Goal: Task Accomplishment & Management: Complete application form

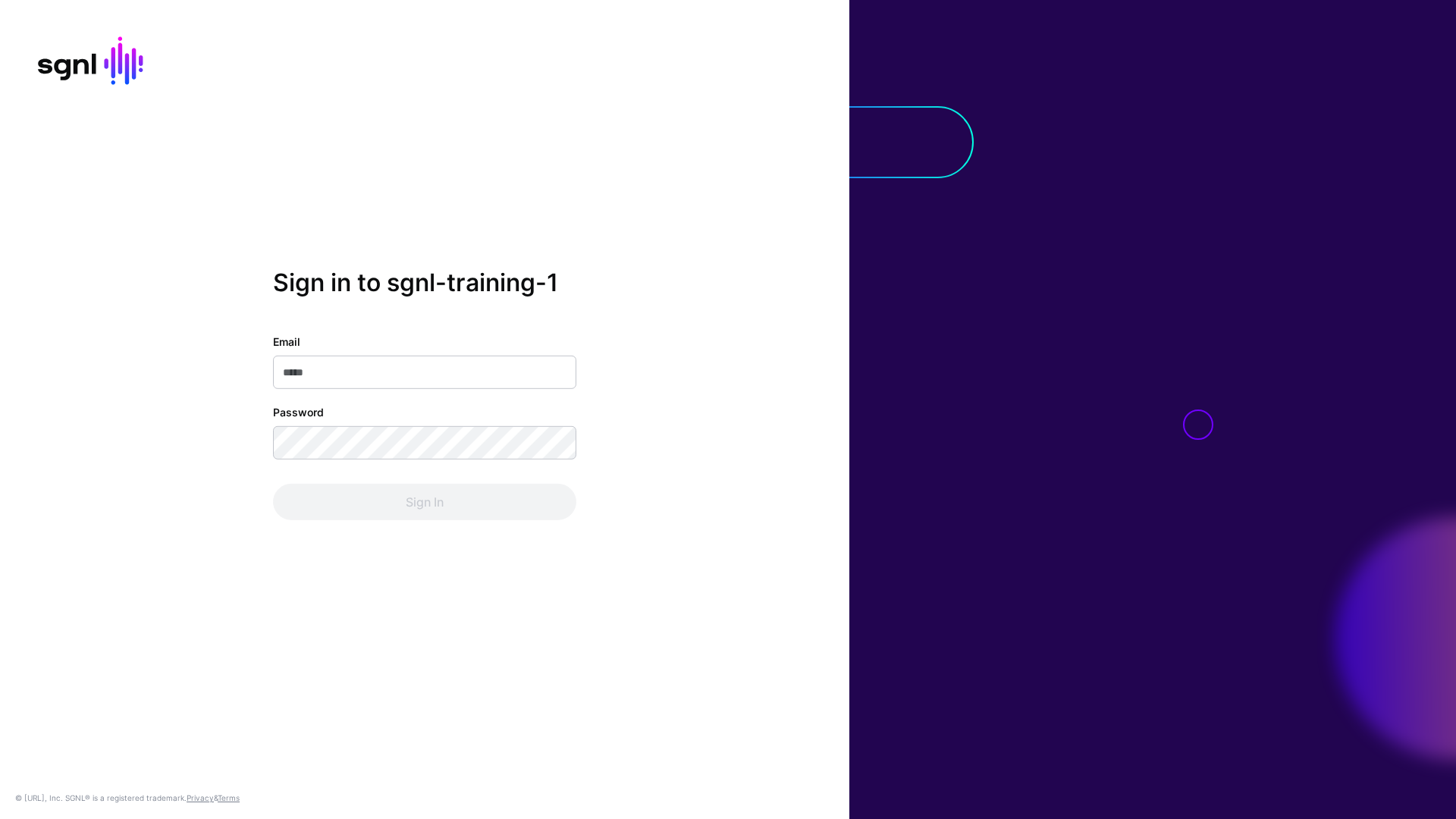
click at [390, 370] on input "Email" at bounding box center [425, 372] width 304 height 33
type input "*"
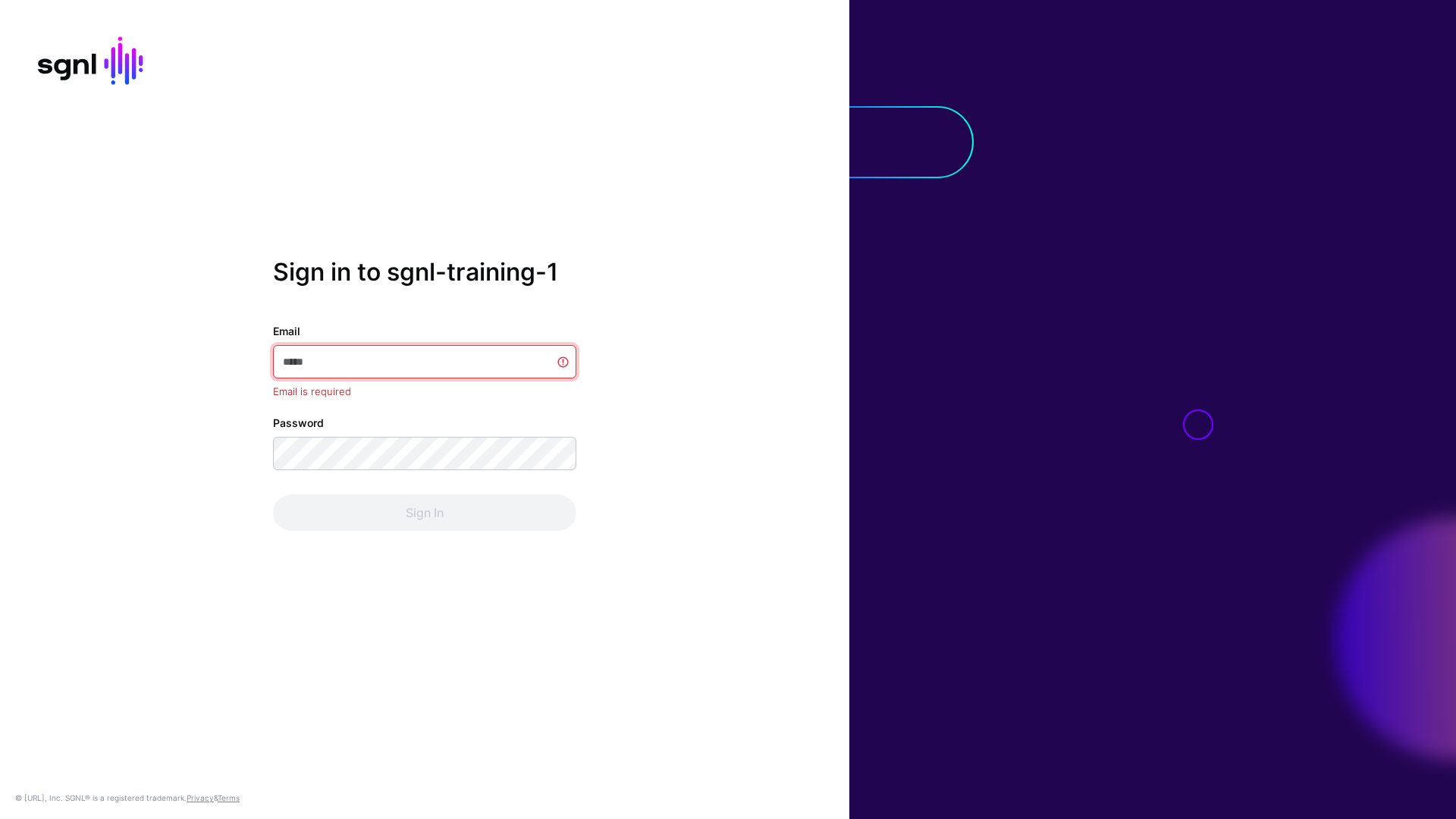
paste input "**********"
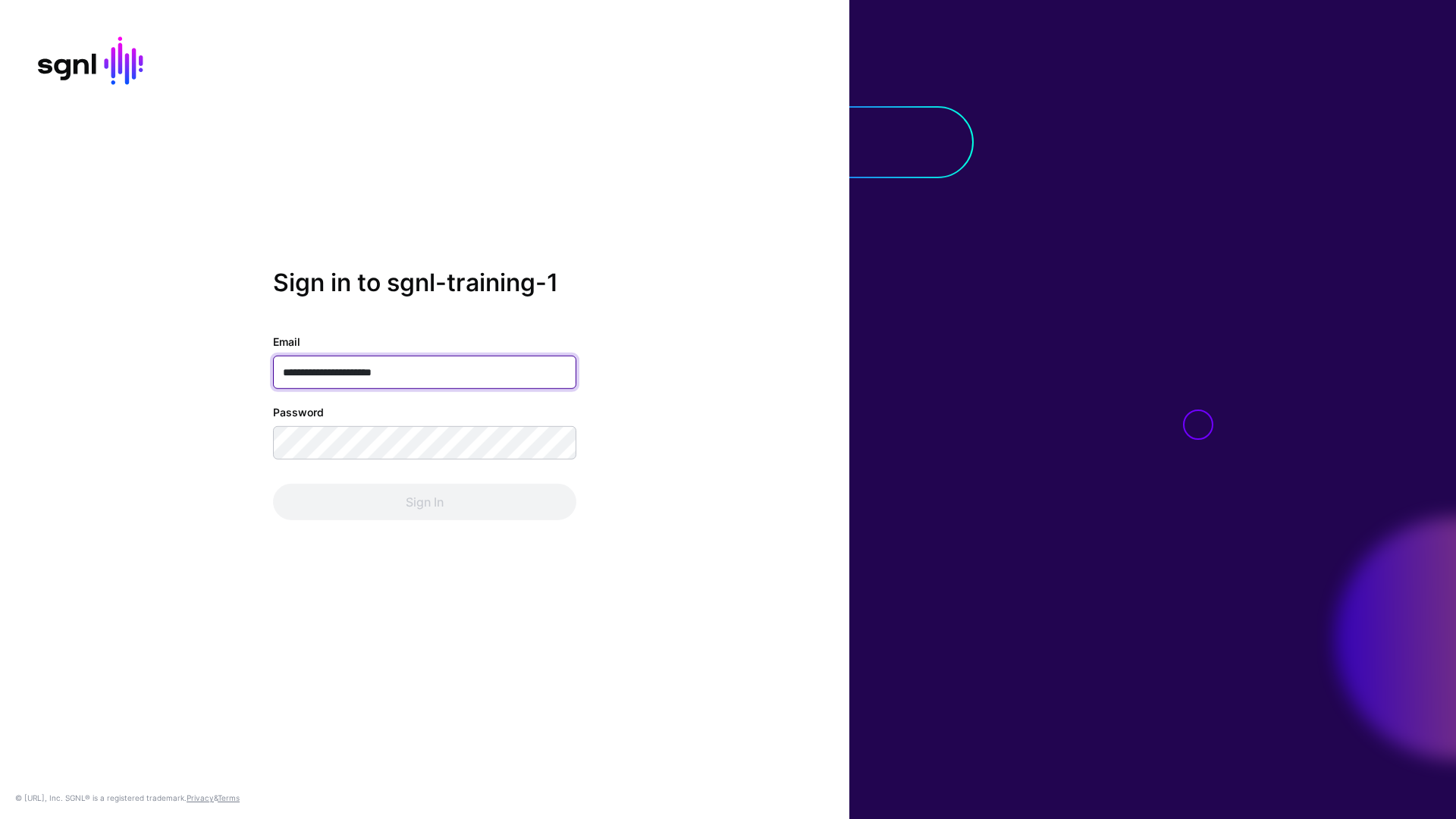
type input "**********"
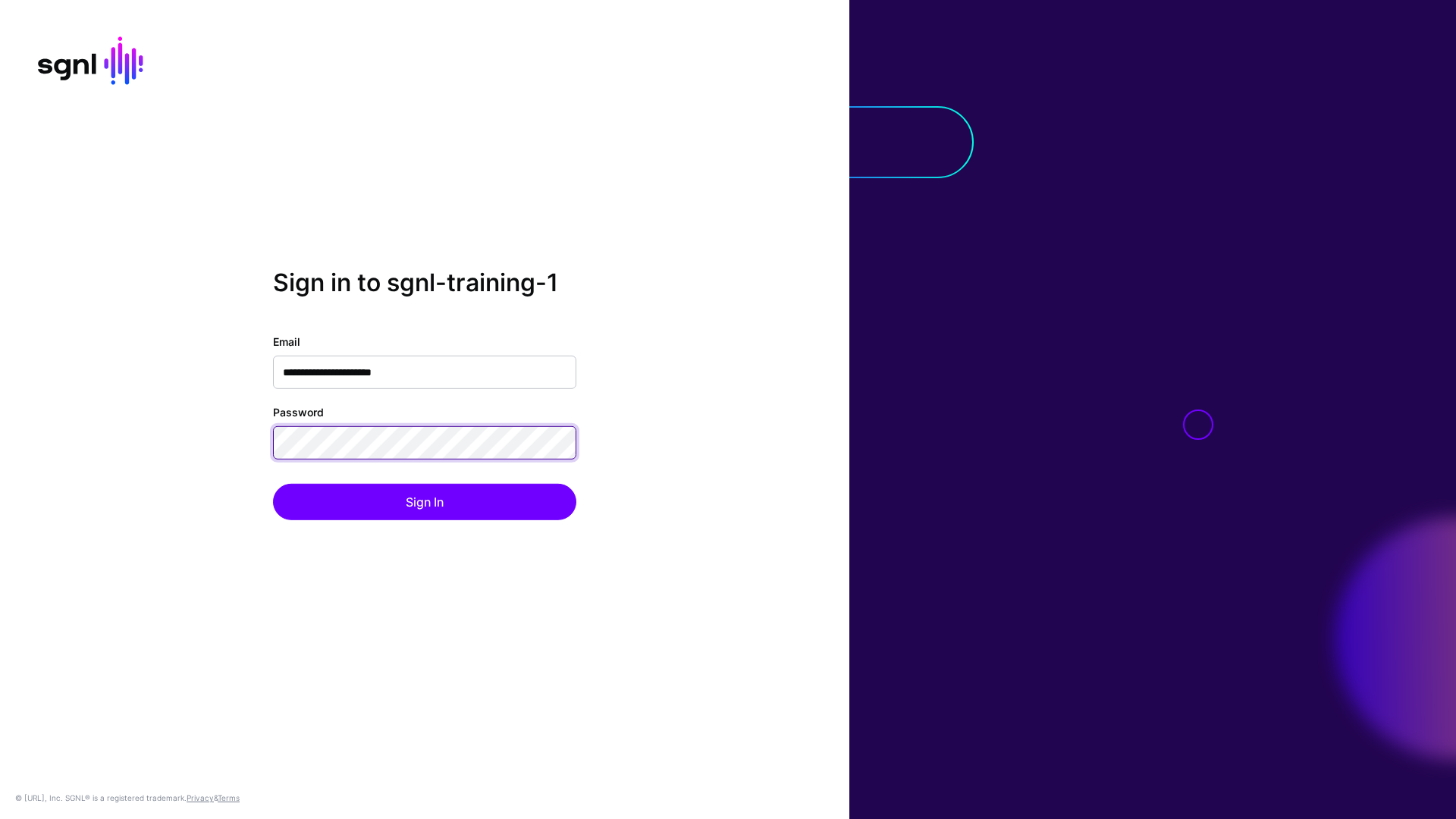
click at [273, 484] on button "Sign In" at bounding box center [425, 502] width 304 height 37
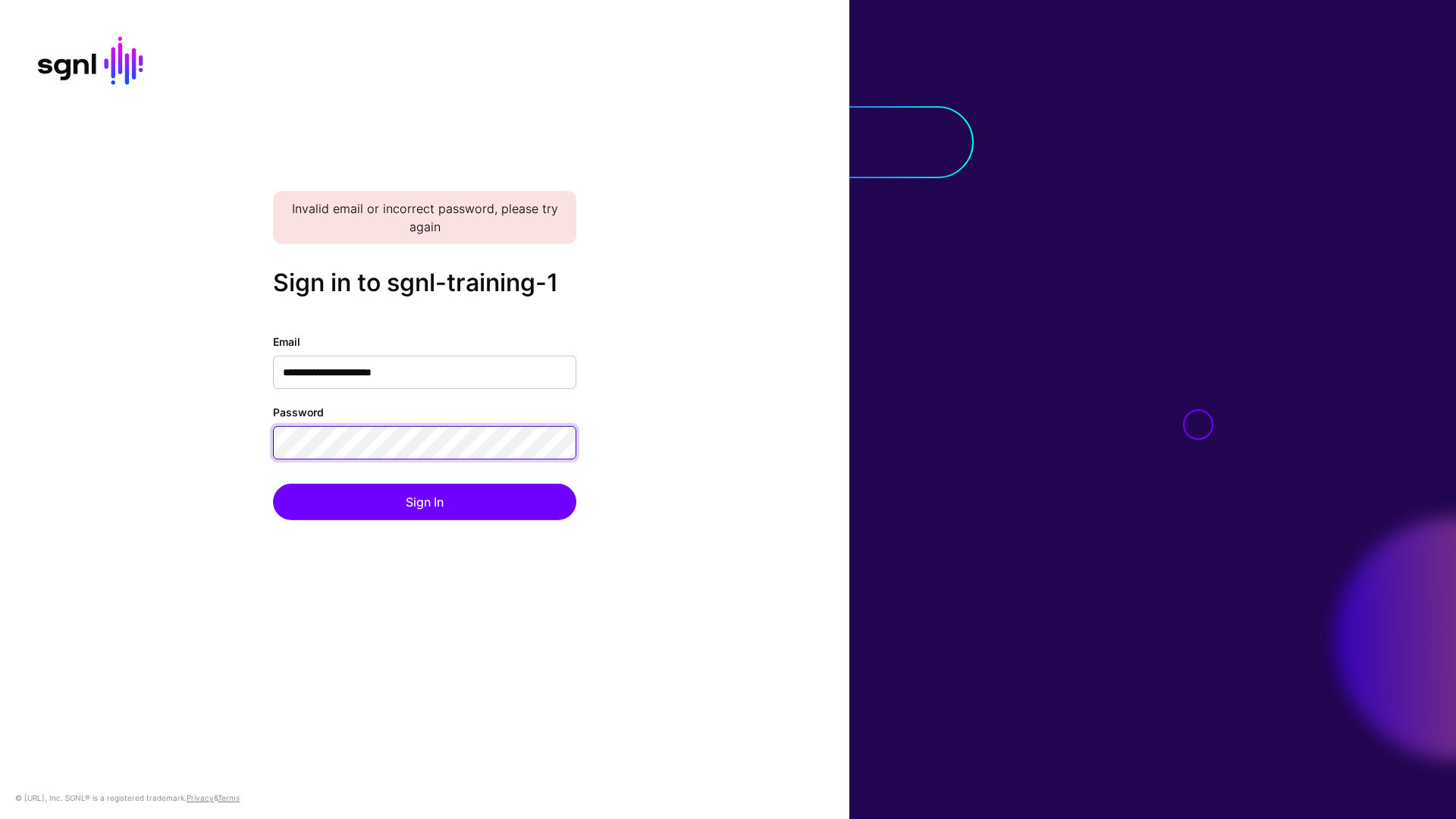
click at [273, 484] on button "Sign In" at bounding box center [425, 502] width 304 height 37
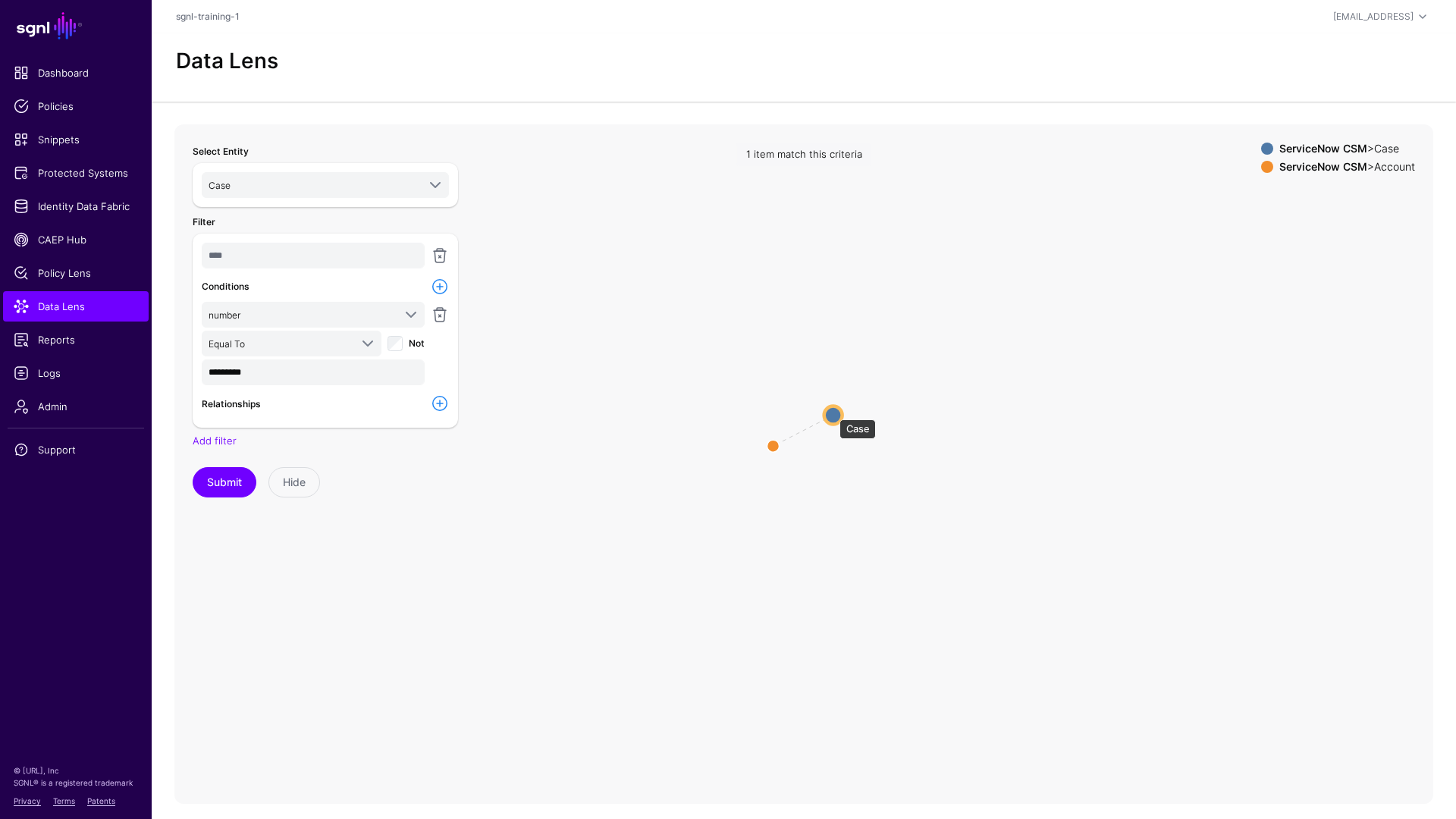
click at [832, 412] on circle at bounding box center [833, 414] width 18 height 18
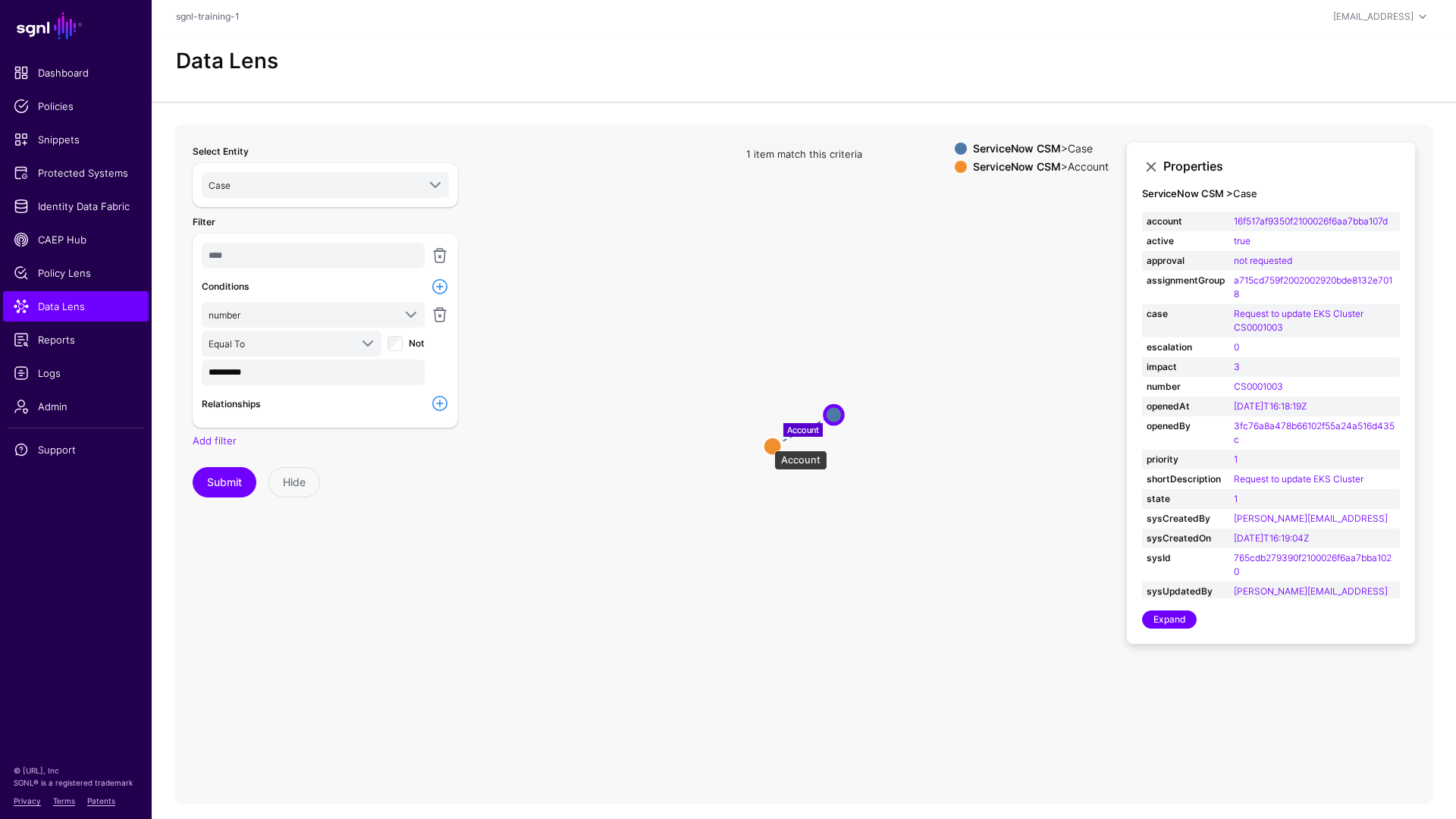
click at [767, 443] on circle at bounding box center [772, 445] width 18 height 18
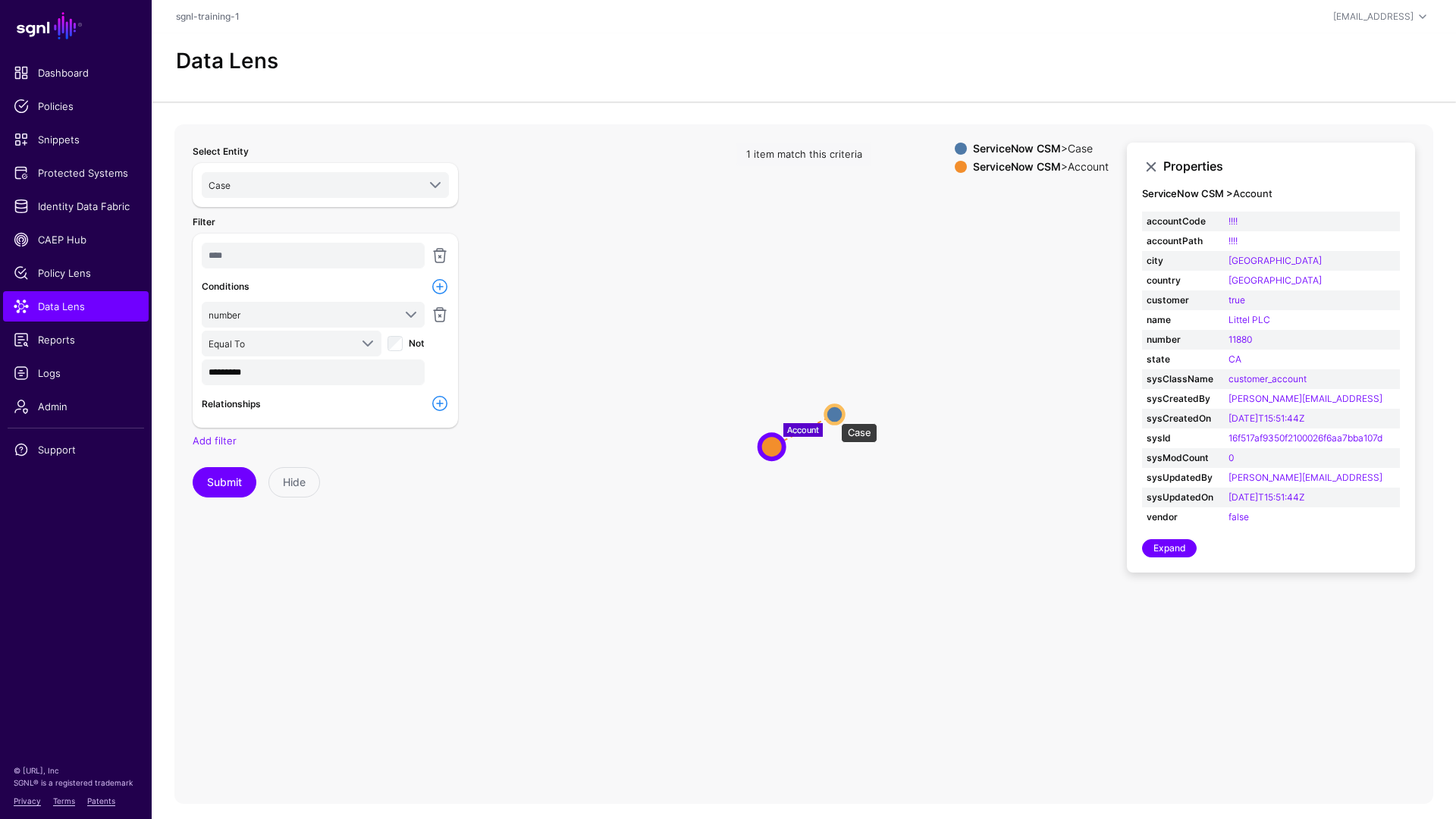
click at [834, 415] on circle at bounding box center [834, 413] width 18 height 18
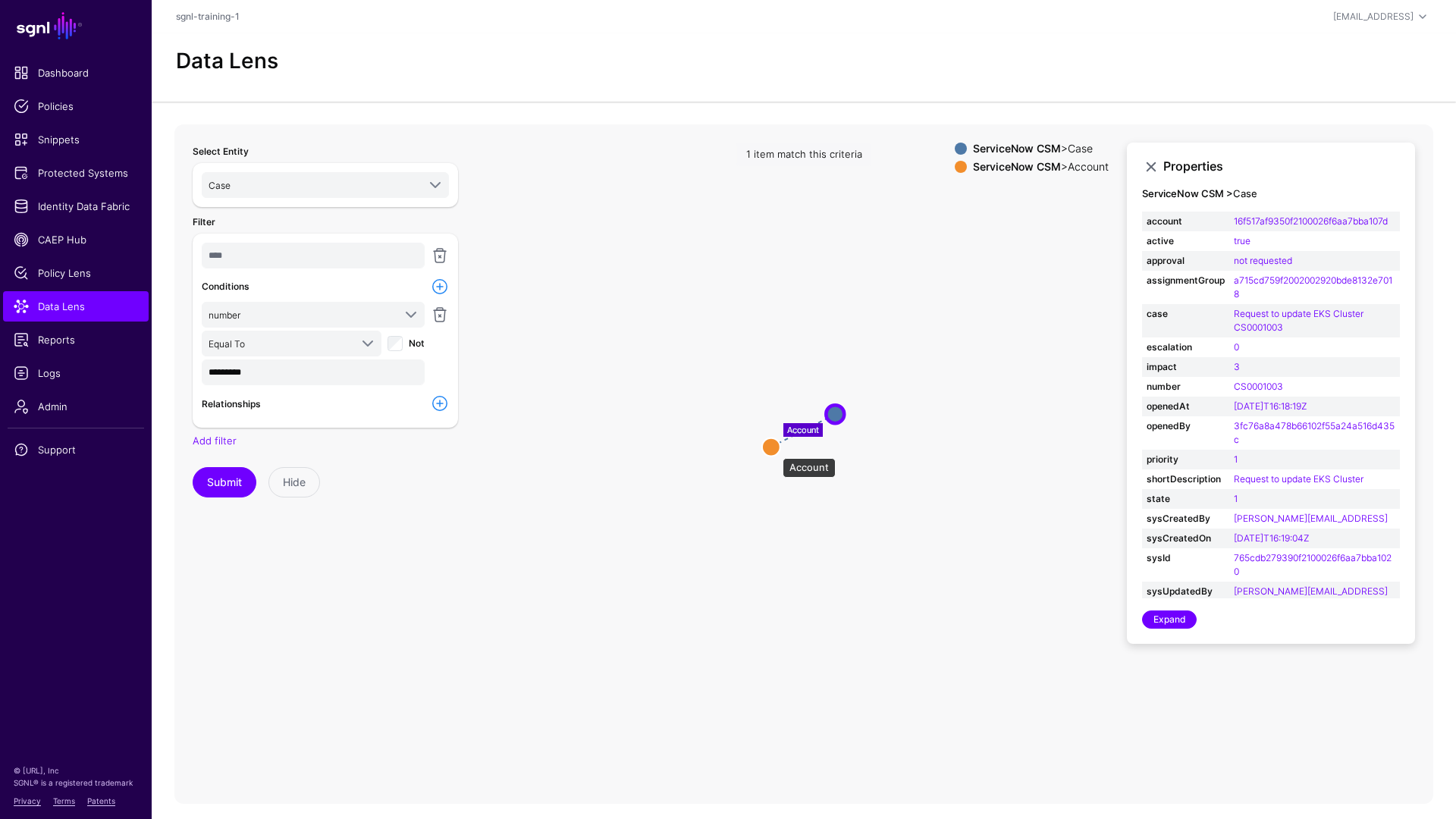
click at [775, 450] on circle at bounding box center [771, 446] width 18 height 18
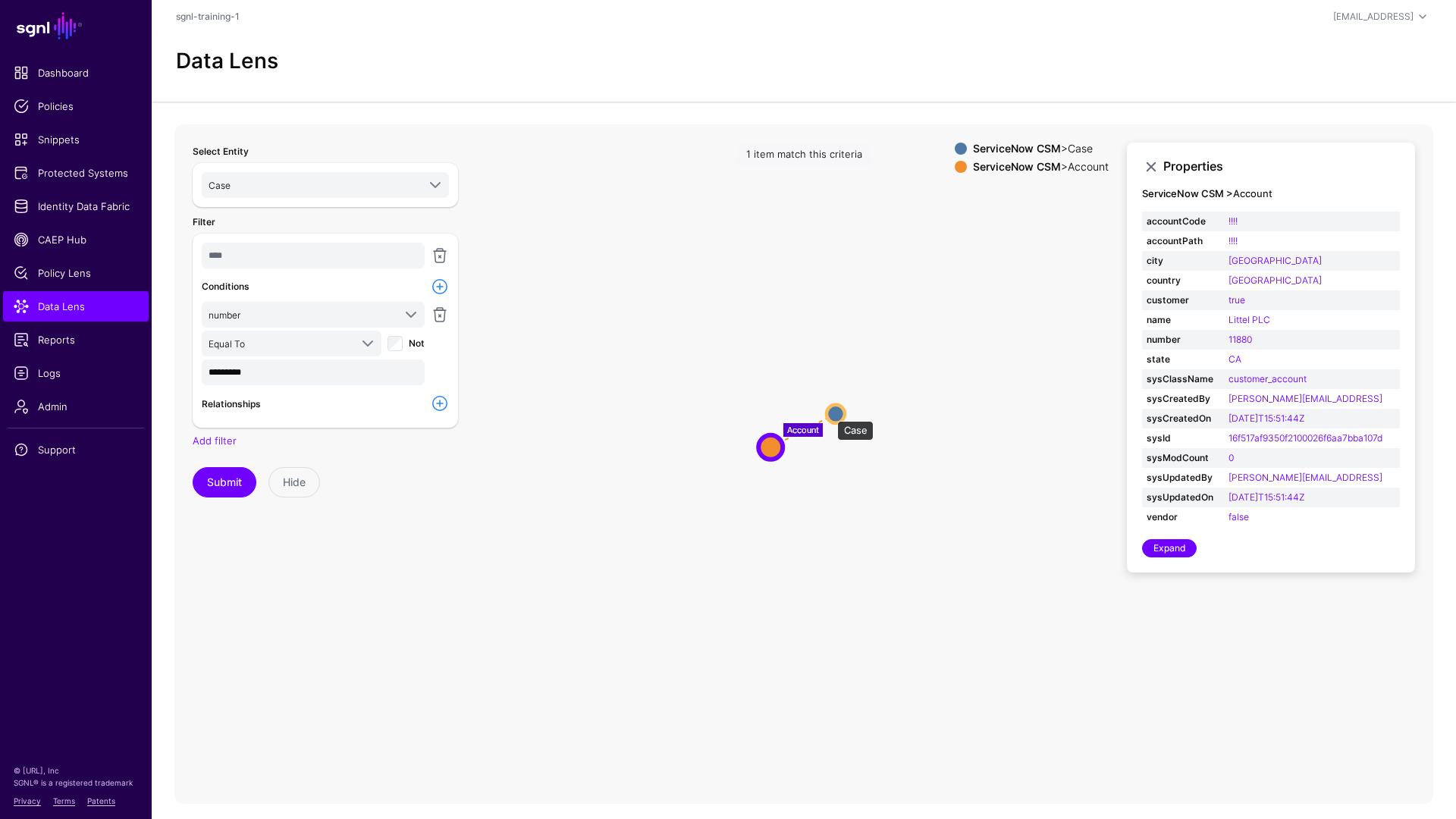
click at [830, 413] on circle at bounding box center [835, 413] width 18 height 18
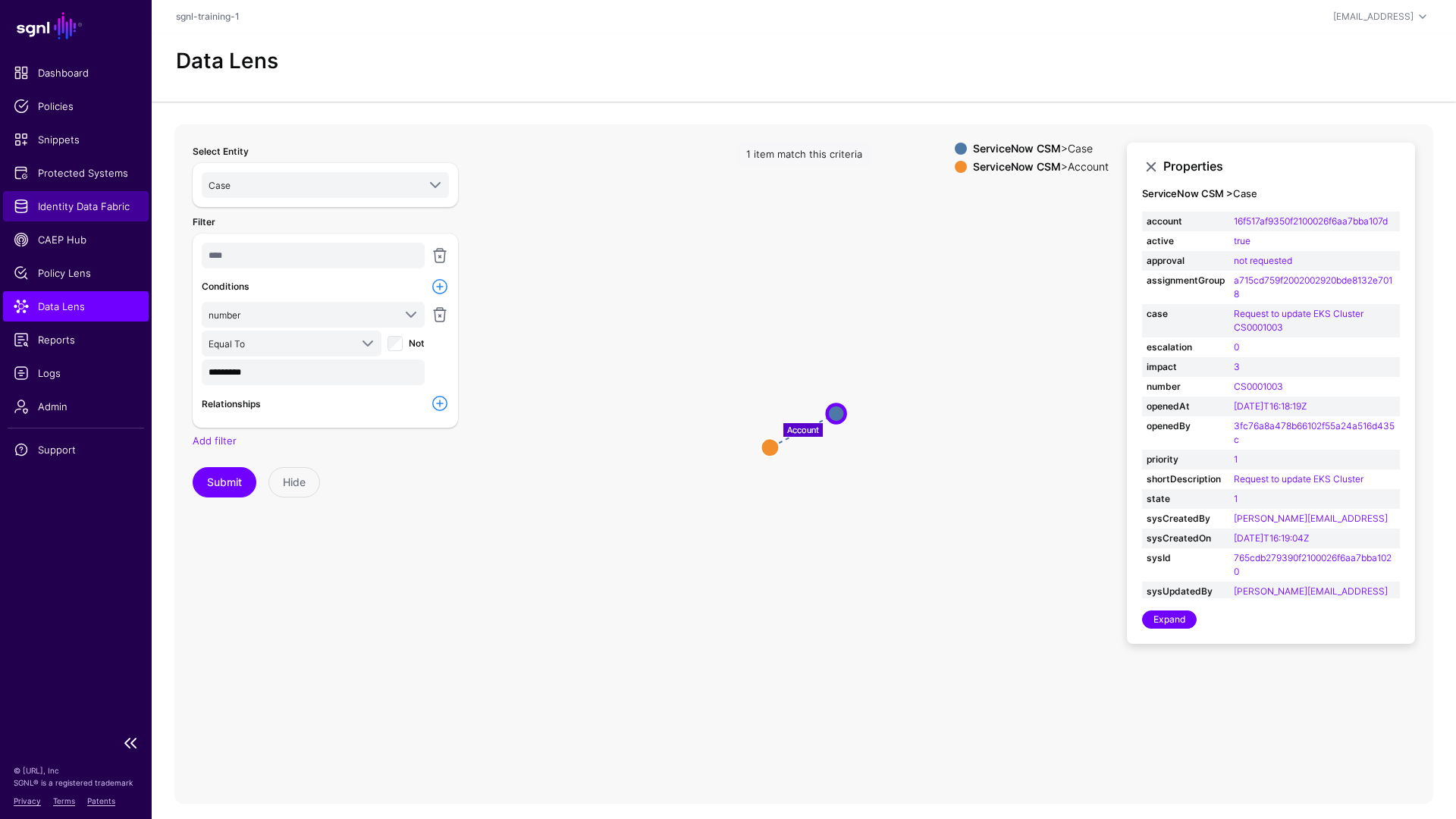
click at [67, 211] on span "Identity Data Fabric" at bounding box center [76, 206] width 124 height 15
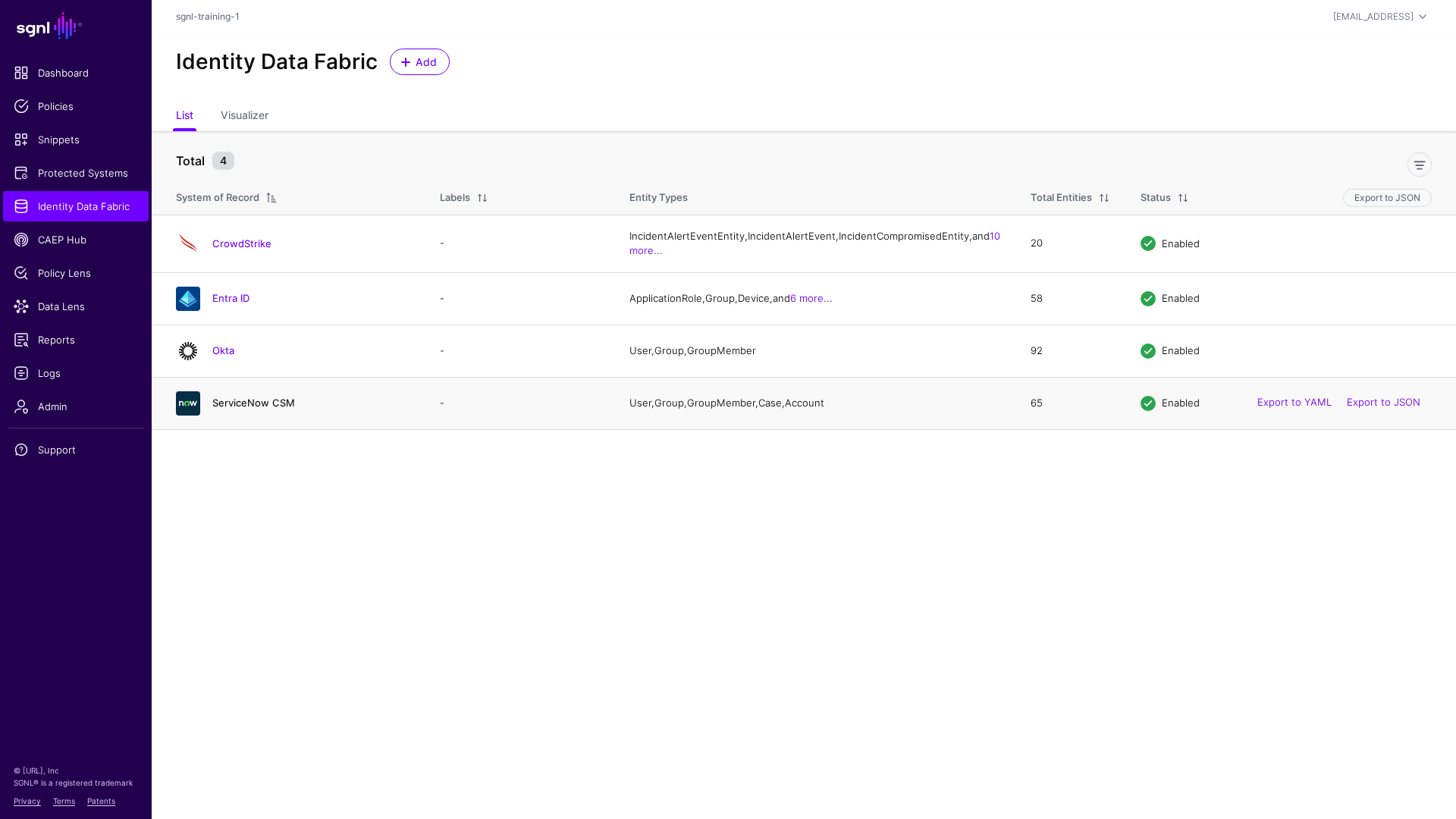
click at [285, 409] on link "ServiceNow CSM" at bounding box center [253, 402] width 83 height 12
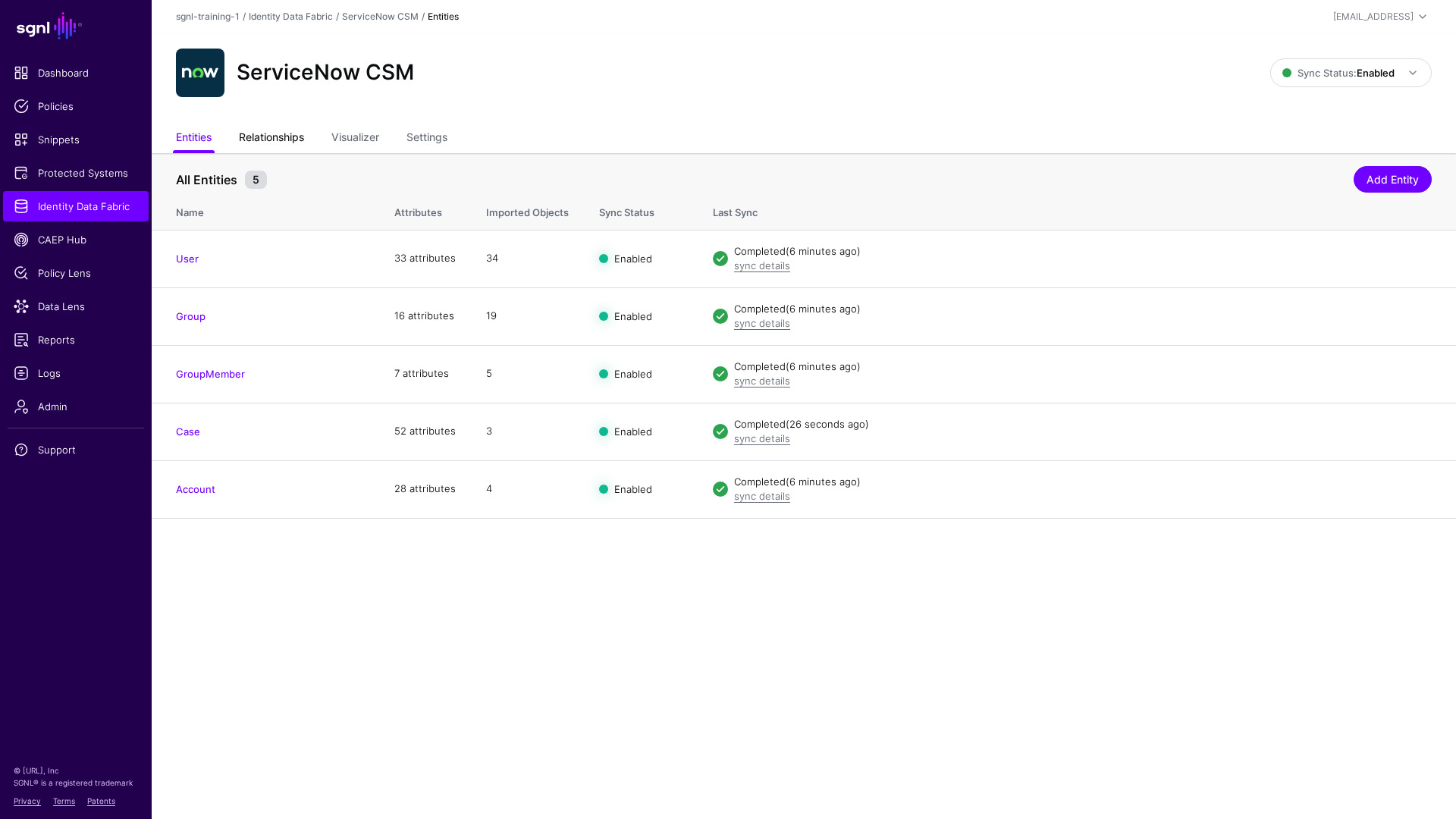
click at [271, 147] on link "Relationships" at bounding box center [272, 139] width 65 height 29
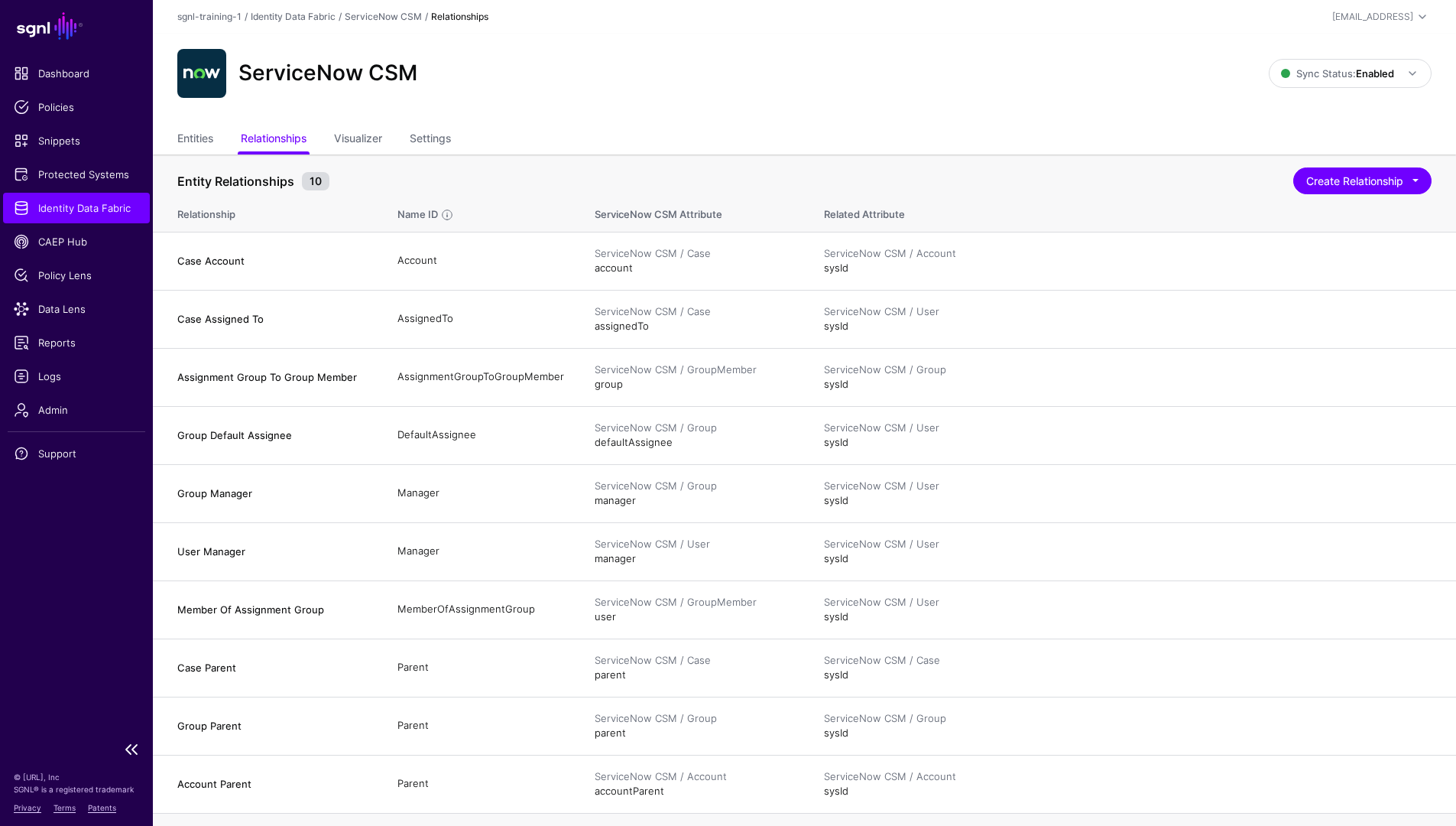
click at [83, 204] on span "Identity Data Fabric" at bounding box center [76, 207] width 125 height 15
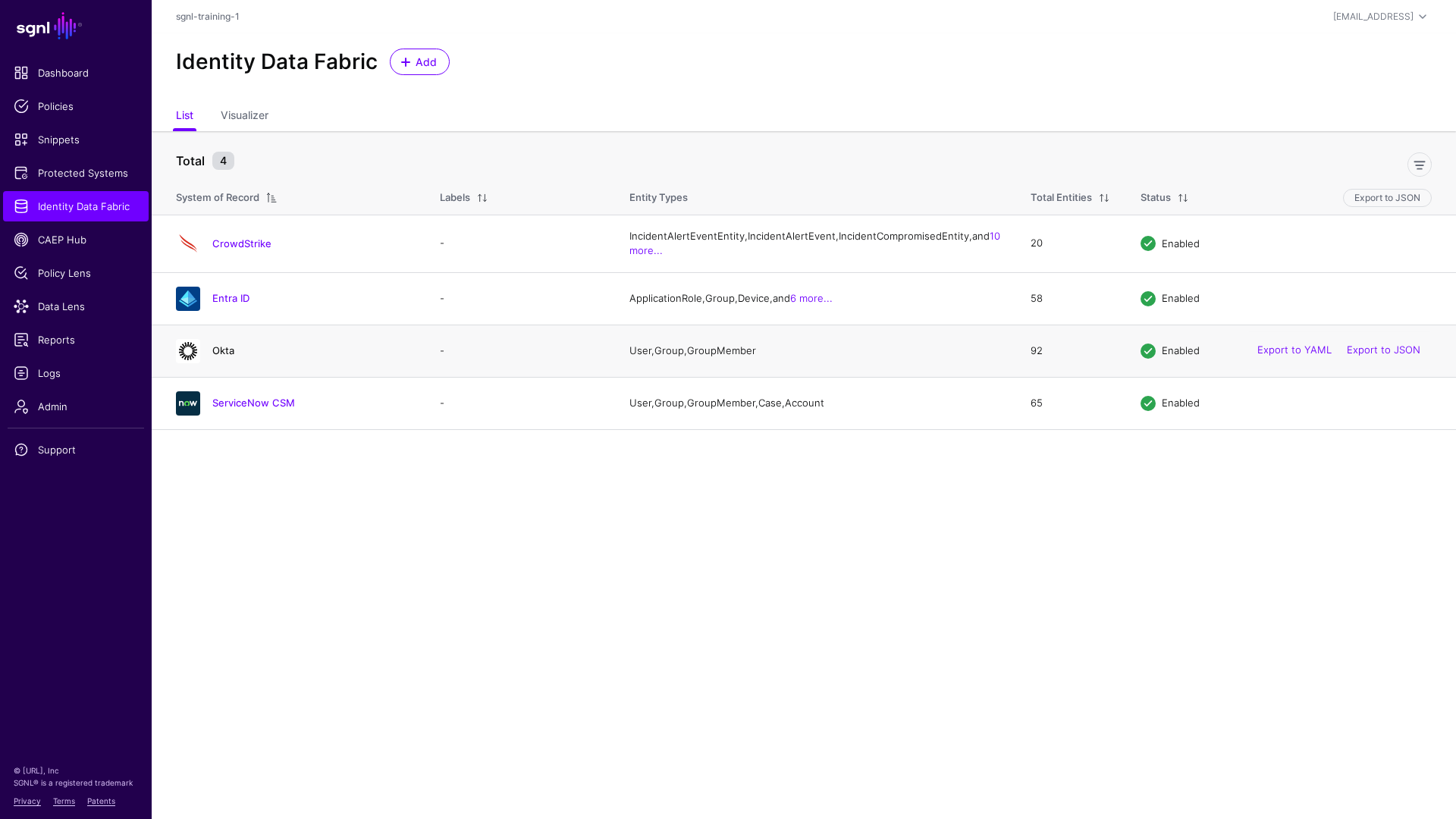
click at [223, 356] on link "Okta" at bounding box center [223, 350] width 22 height 12
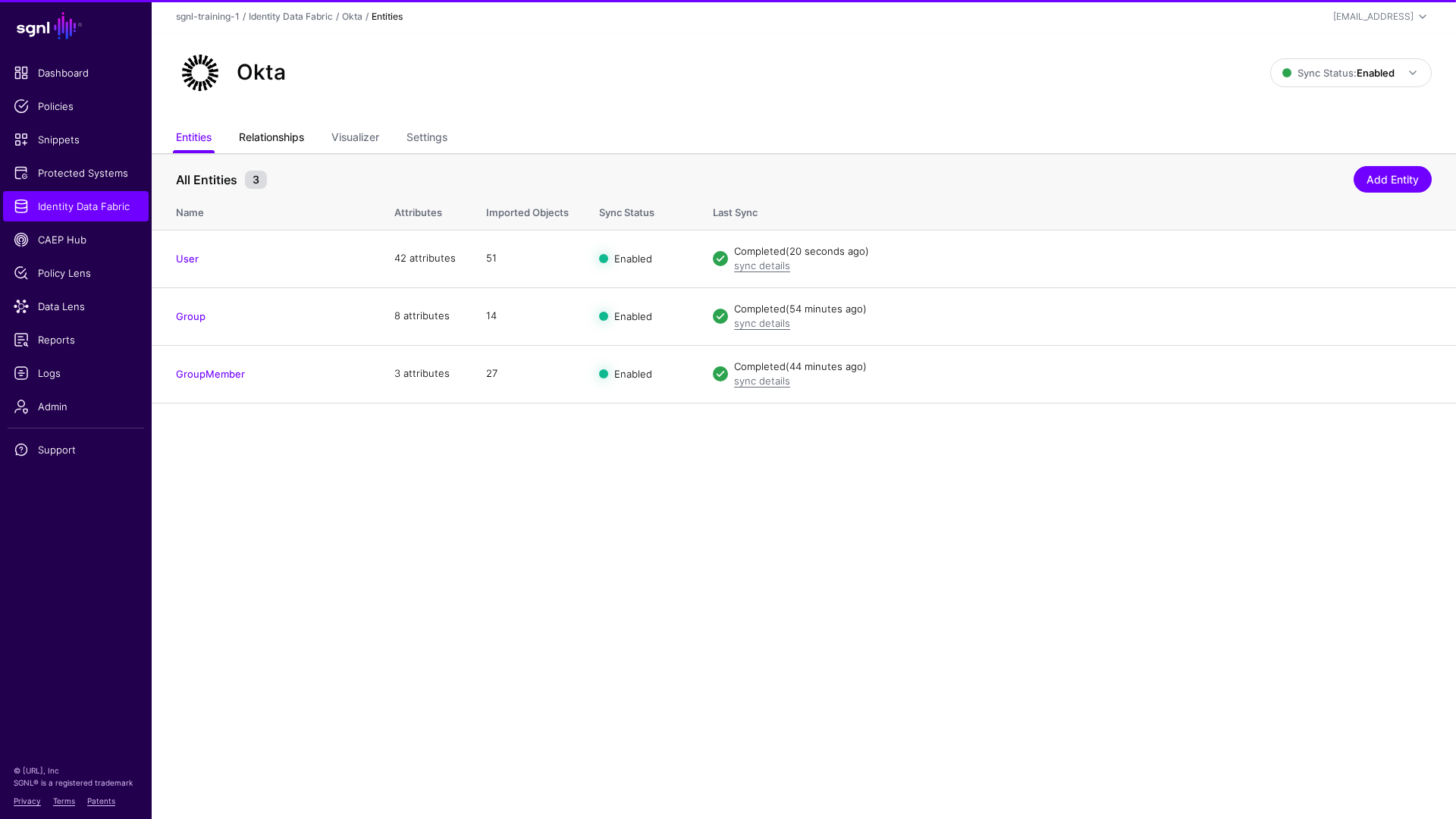
click at [269, 133] on link "Relationships" at bounding box center [272, 139] width 65 height 29
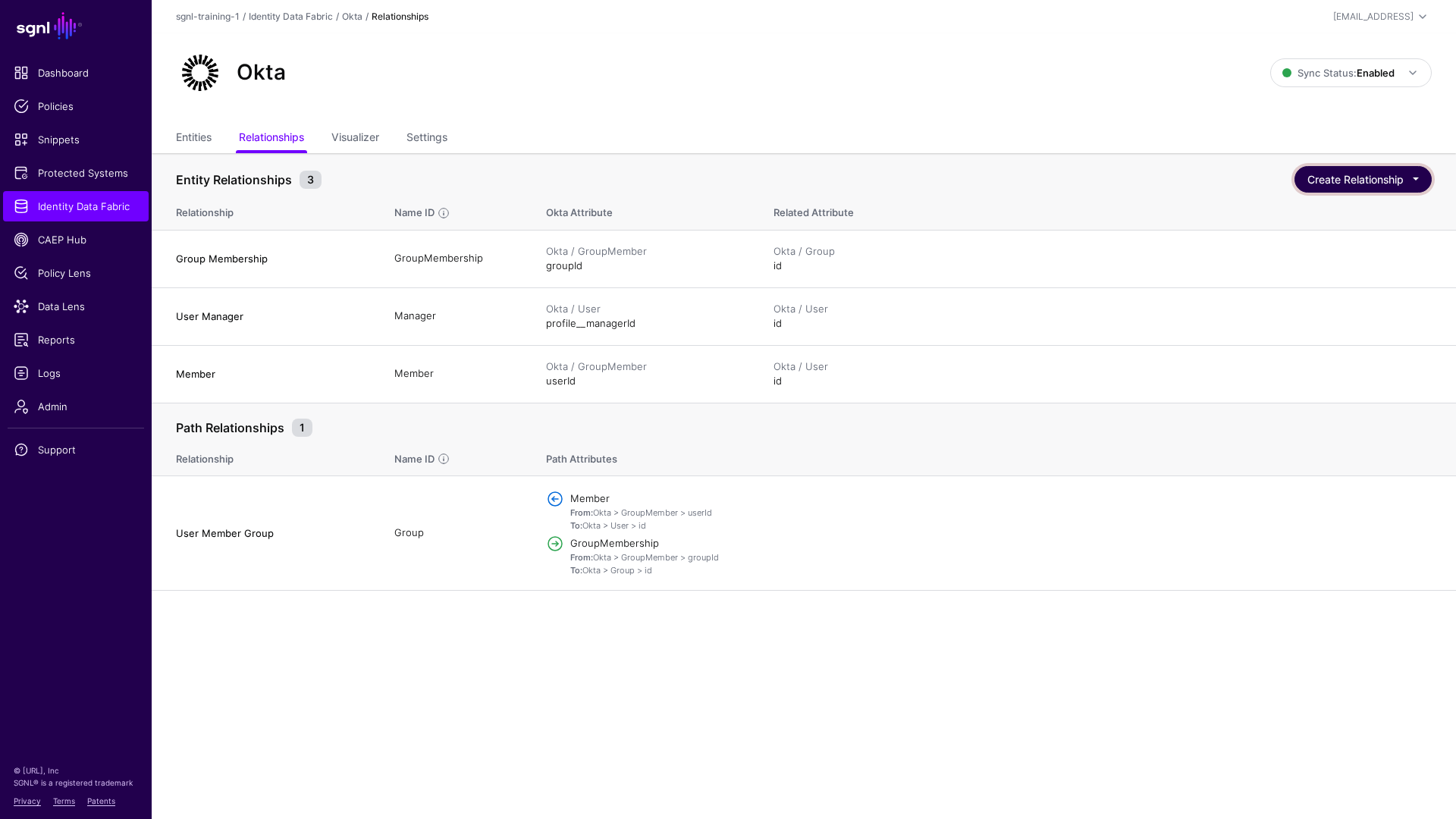
click at [1114, 180] on button "Create Relationship" at bounding box center [1363, 178] width 137 height 26
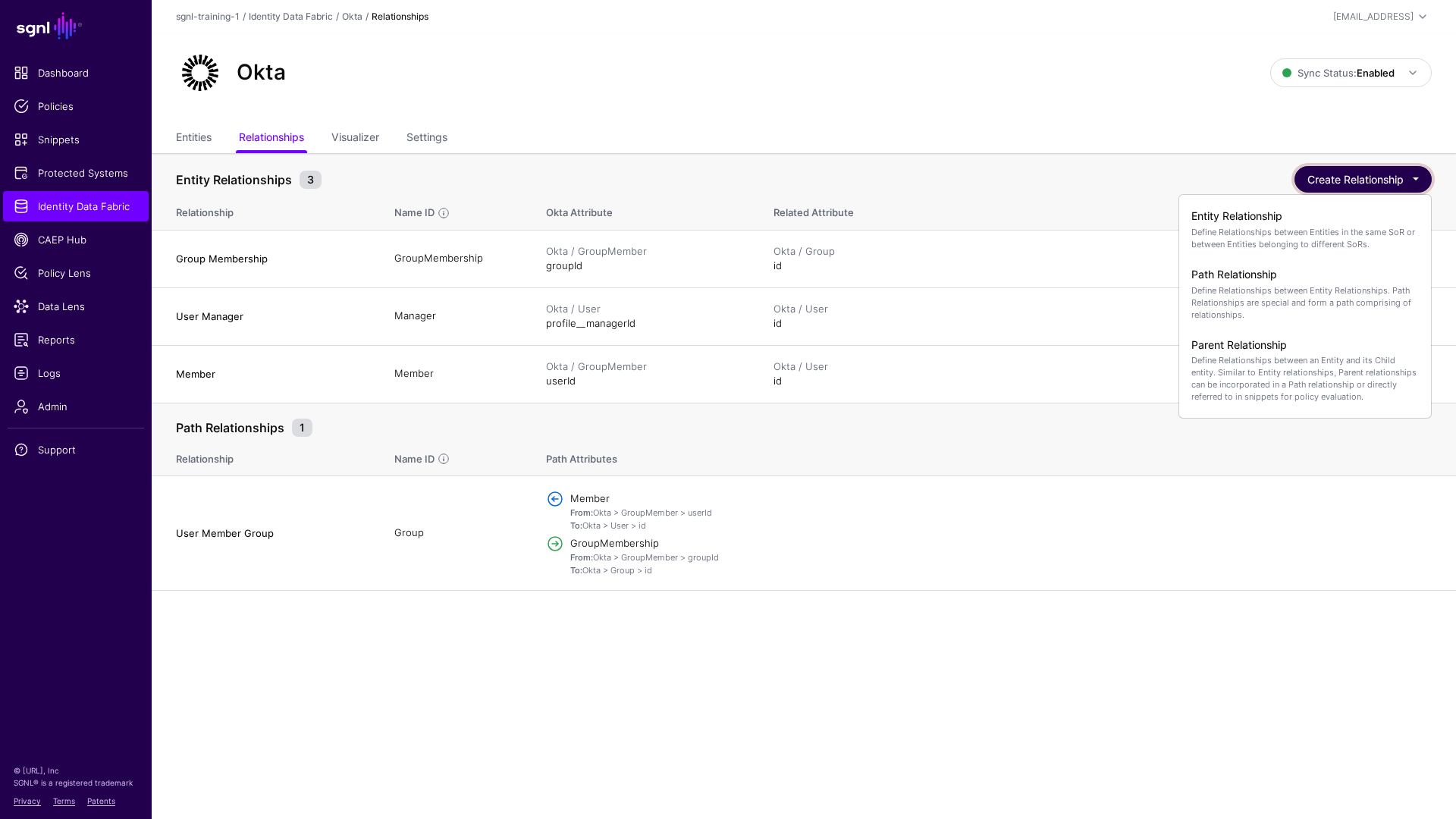
click at [1114, 180] on button "Create Relationship" at bounding box center [1363, 178] width 137 height 26
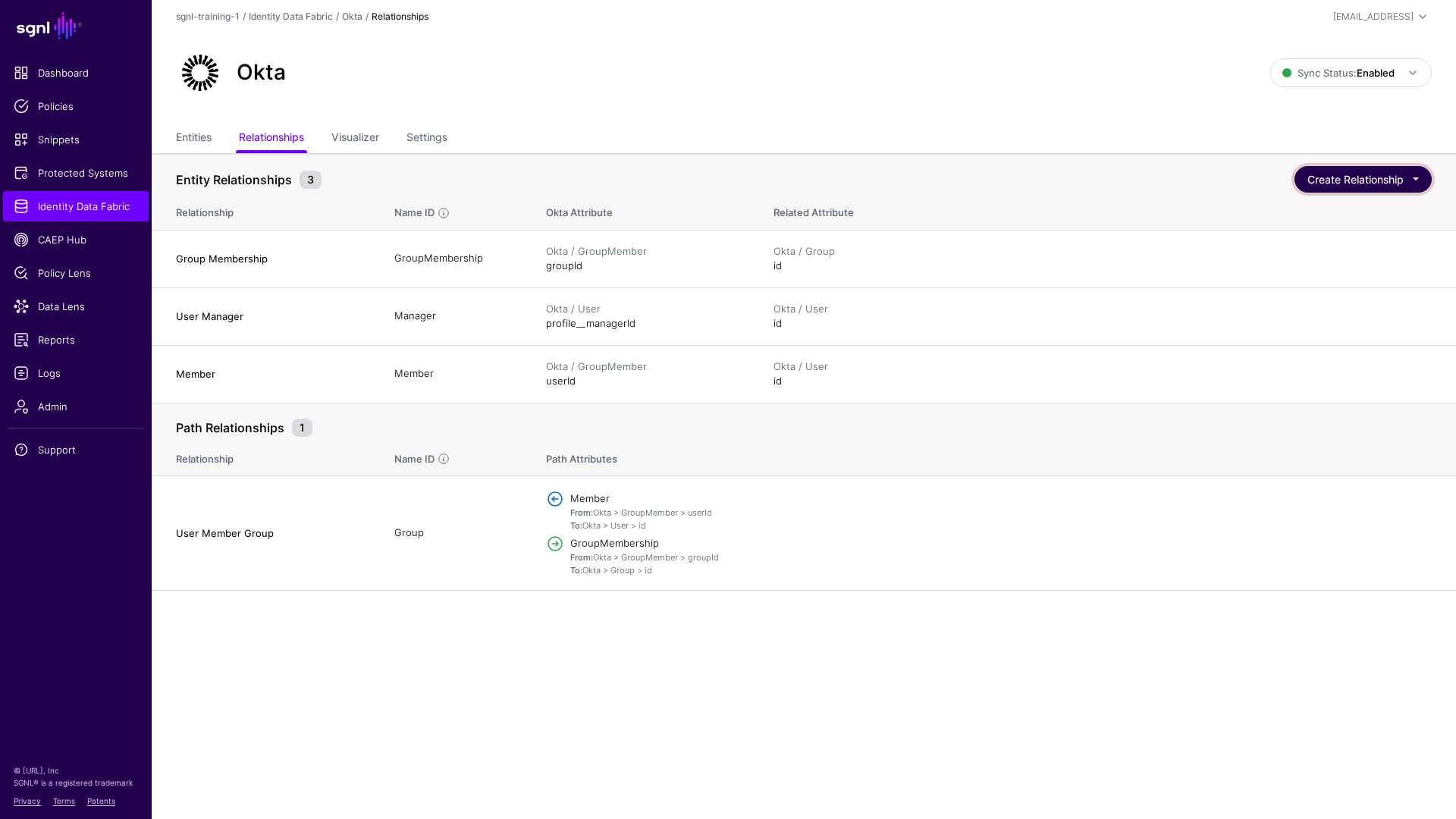
click at [1114, 180] on button "Create Relationship" at bounding box center [1363, 178] width 137 height 26
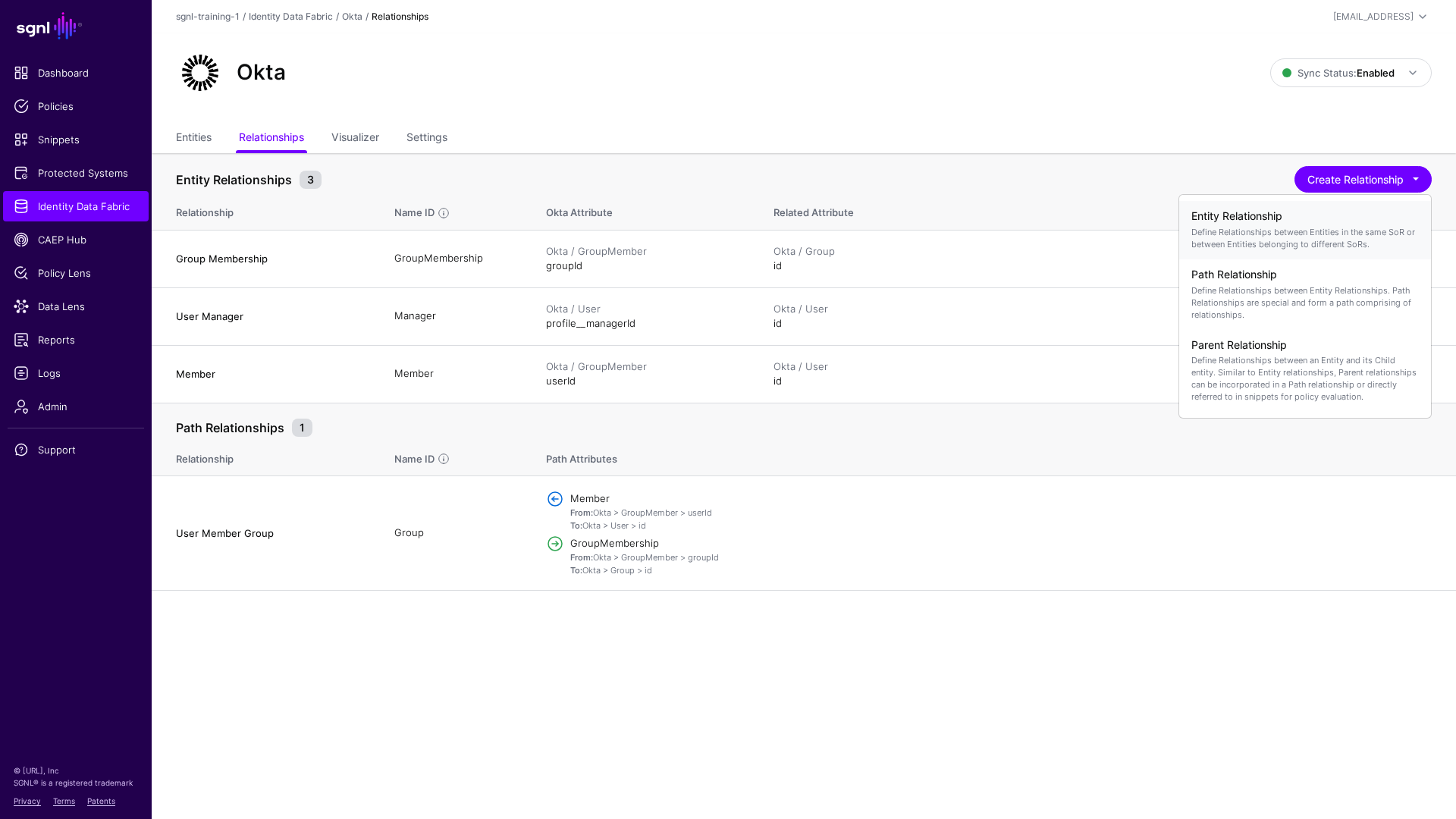
click at [1114, 235] on p "Define Relationships between Entities in the same SoR or between Entities belon…" at bounding box center [1305, 238] width 227 height 24
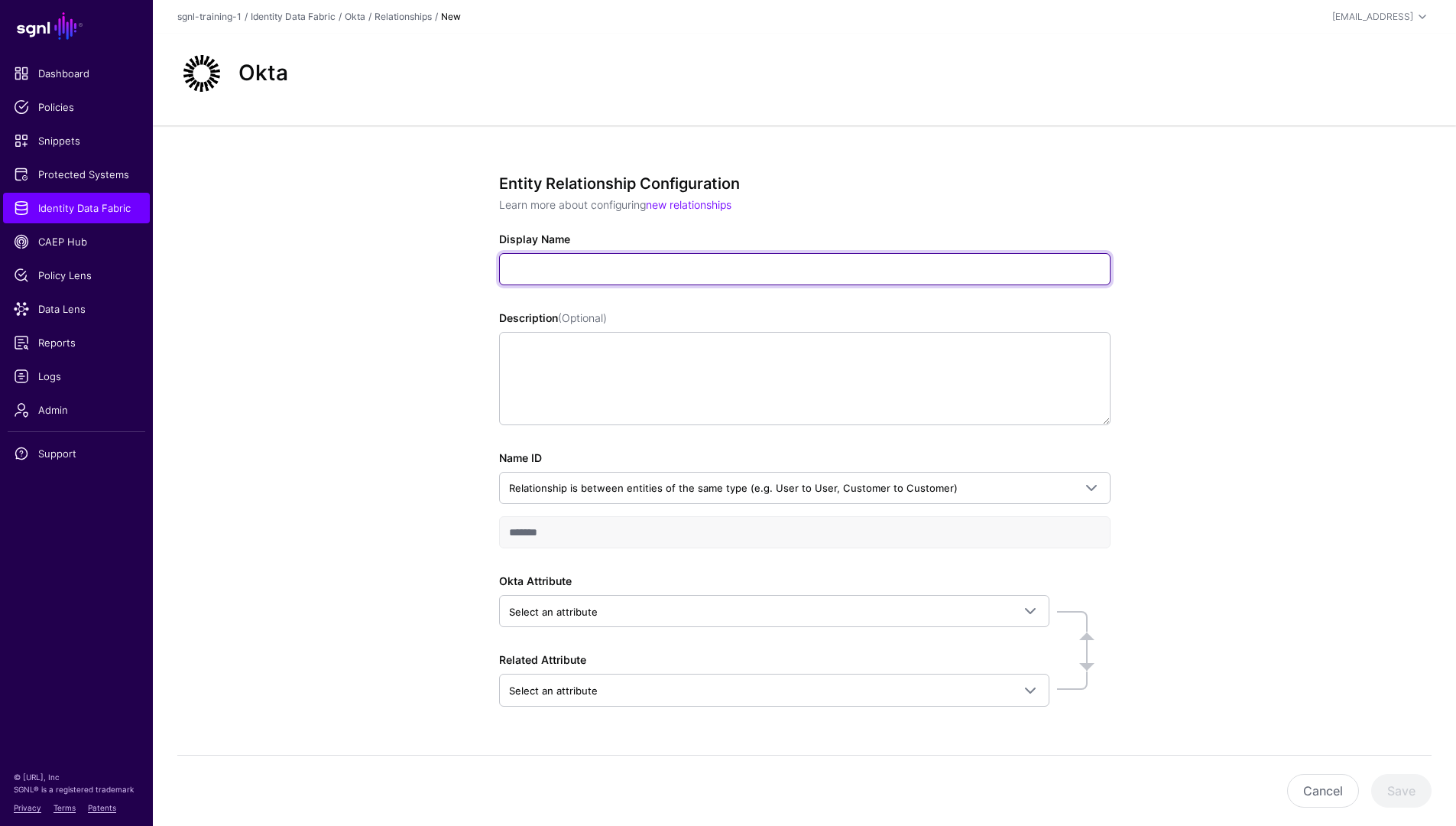
click at [582, 258] on input "Display Name" at bounding box center [804, 269] width 611 height 32
type input "**********"
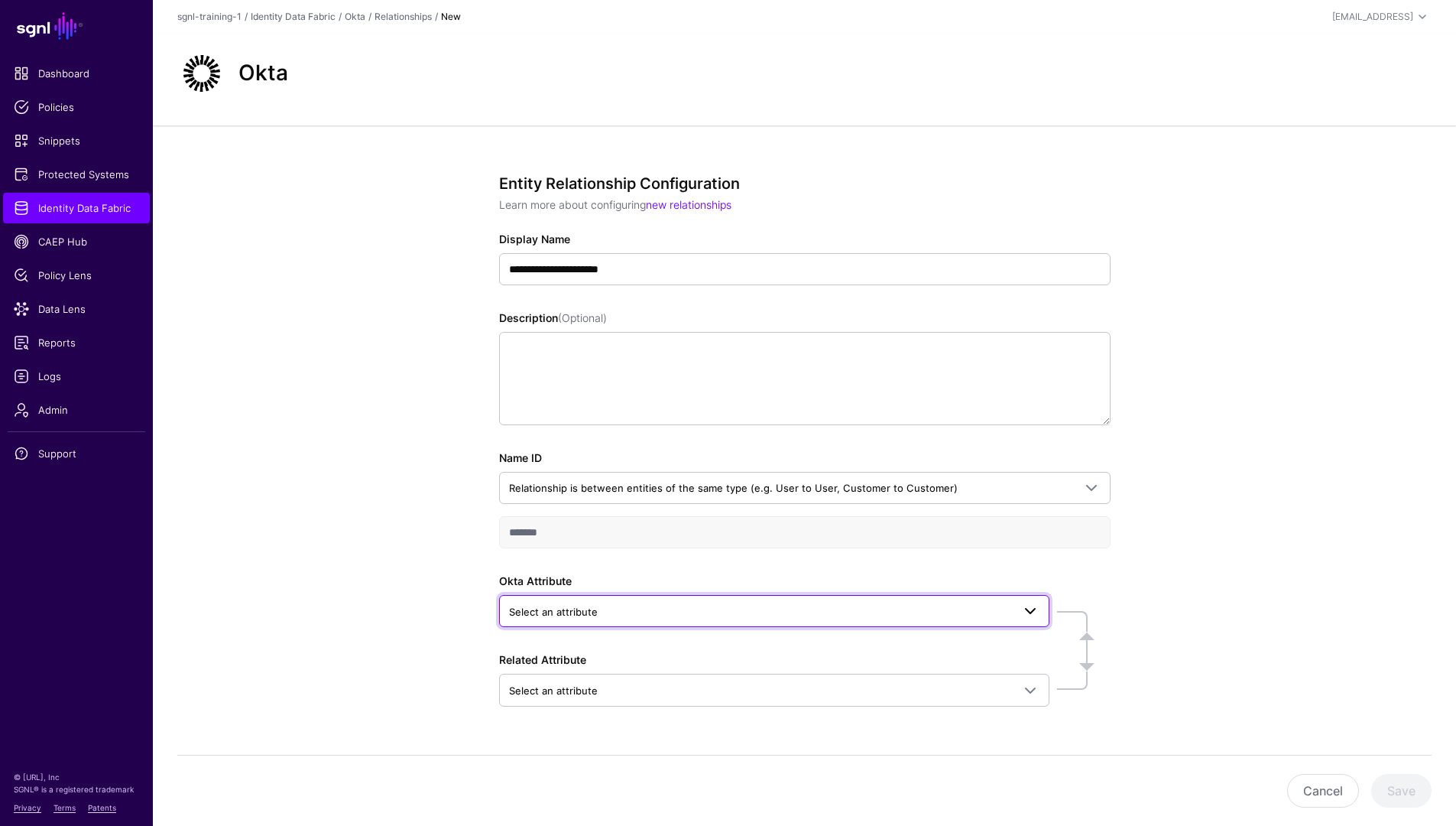
click at [979, 603] on span "Select an attribute" at bounding box center [761, 611] width 503 height 17
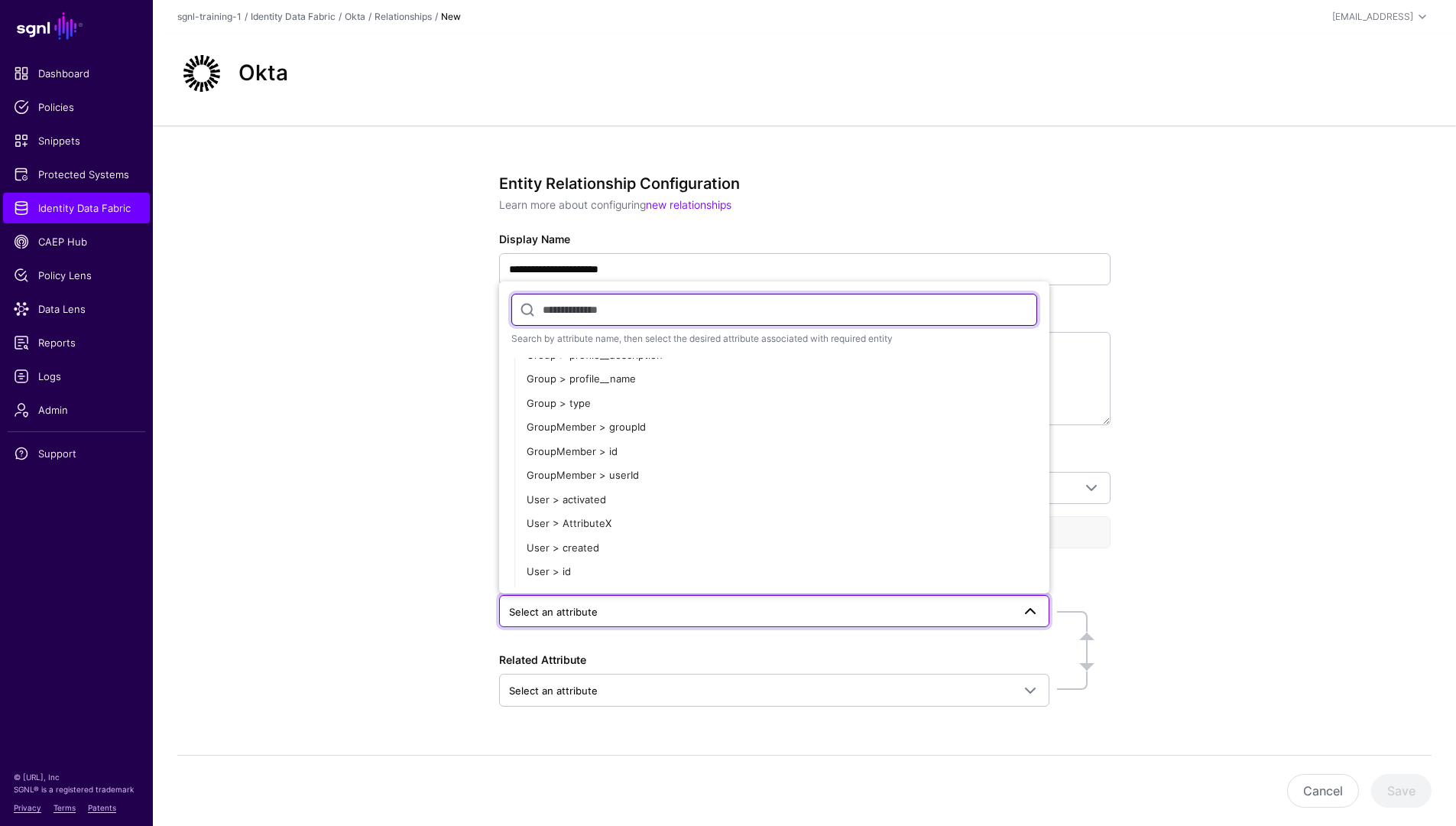
scroll to position [514, 0]
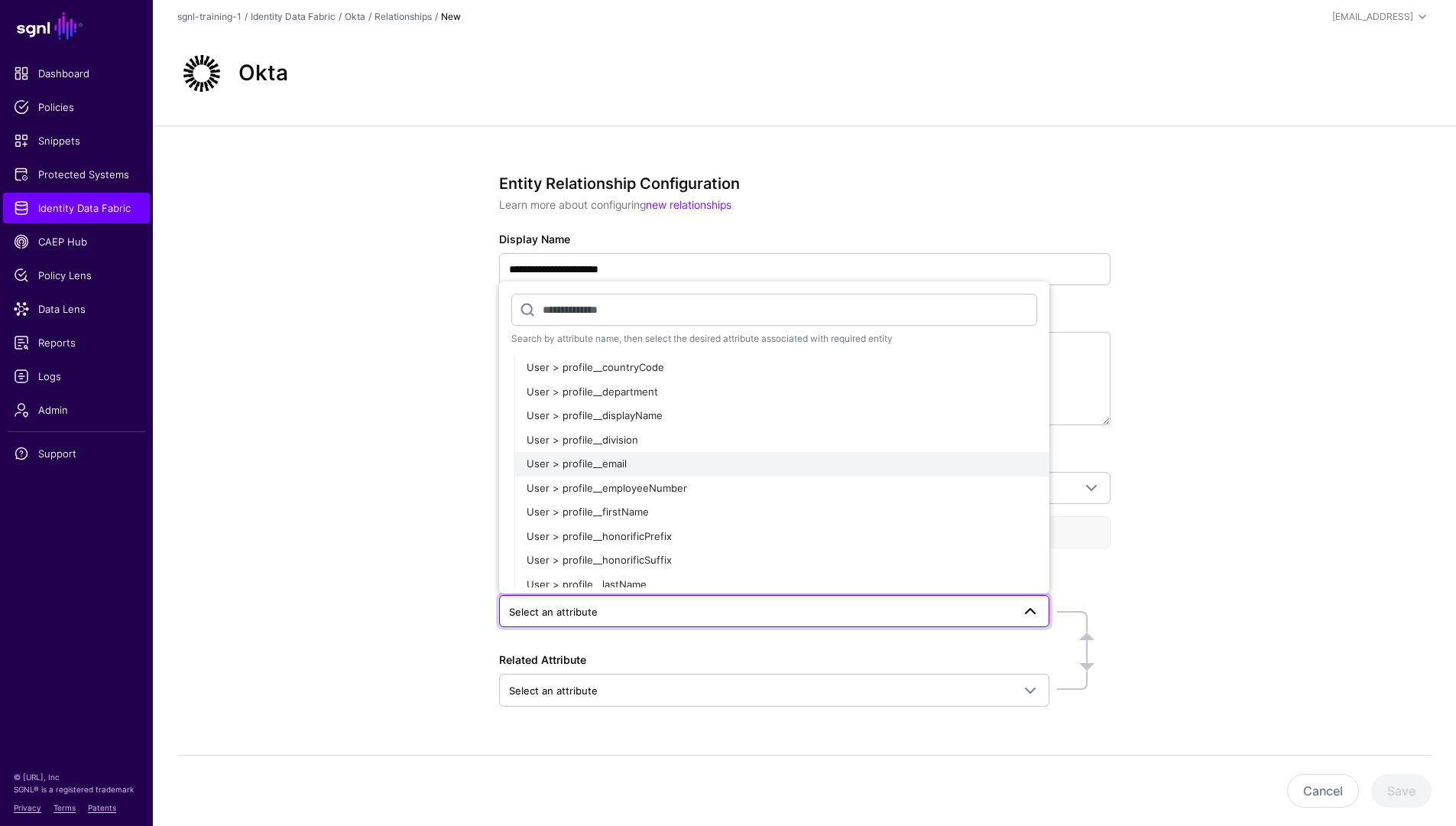
click at [656, 472] on button "User > profile__email" at bounding box center [781, 464] width 535 height 24
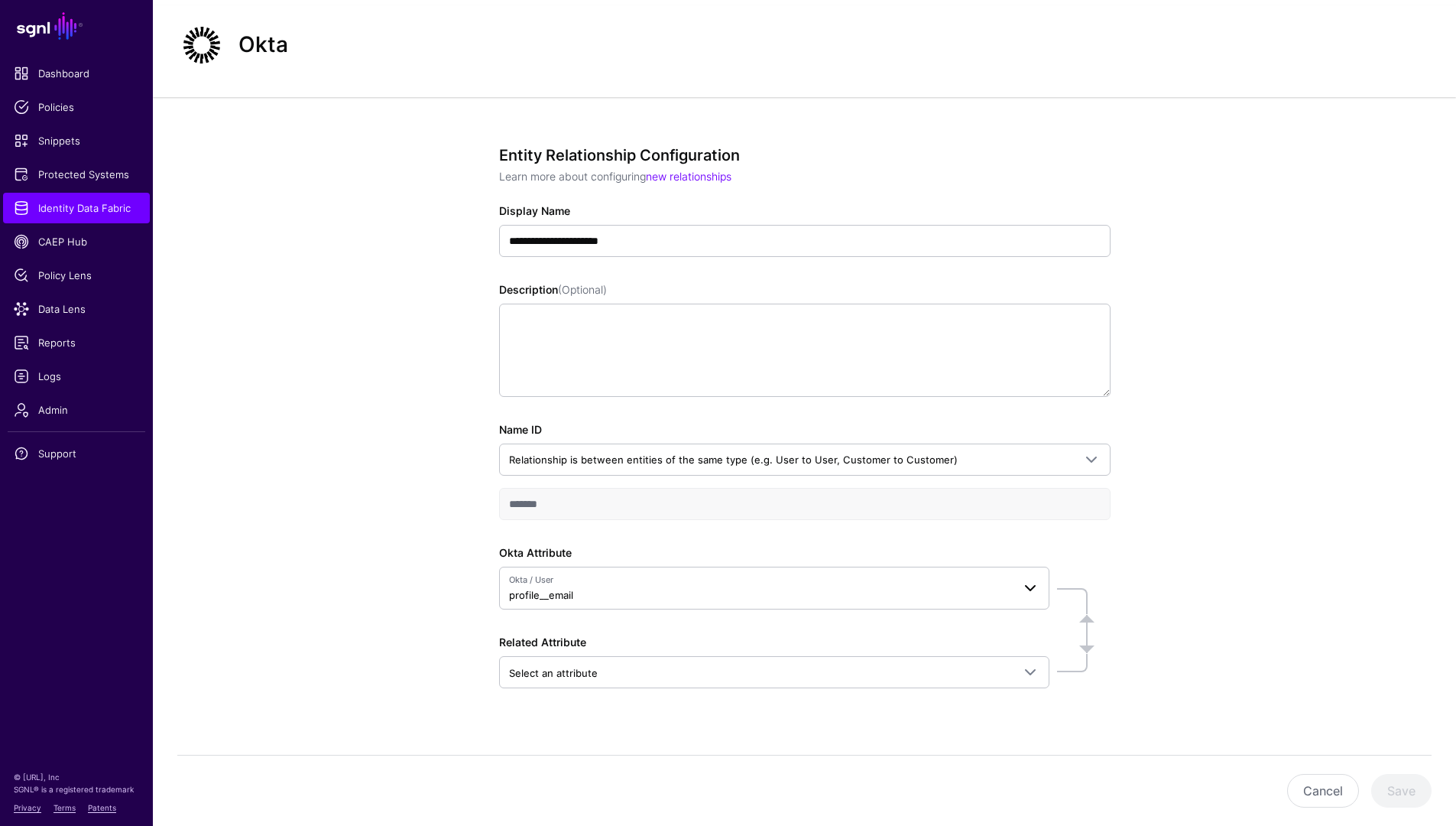
scroll to position [50, 0]
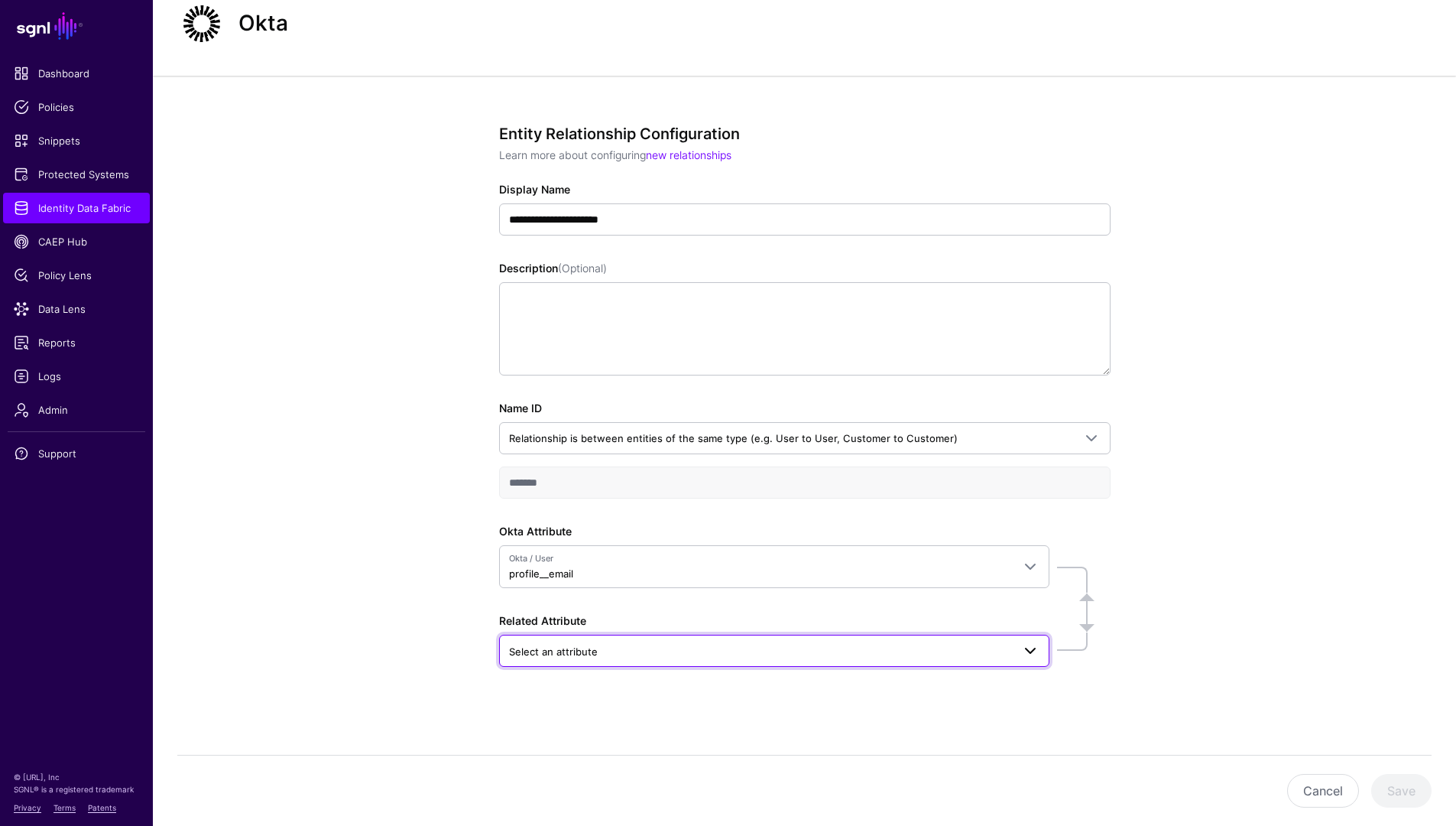
click at [597, 648] on span "Select an attribute" at bounding box center [761, 651] width 503 height 17
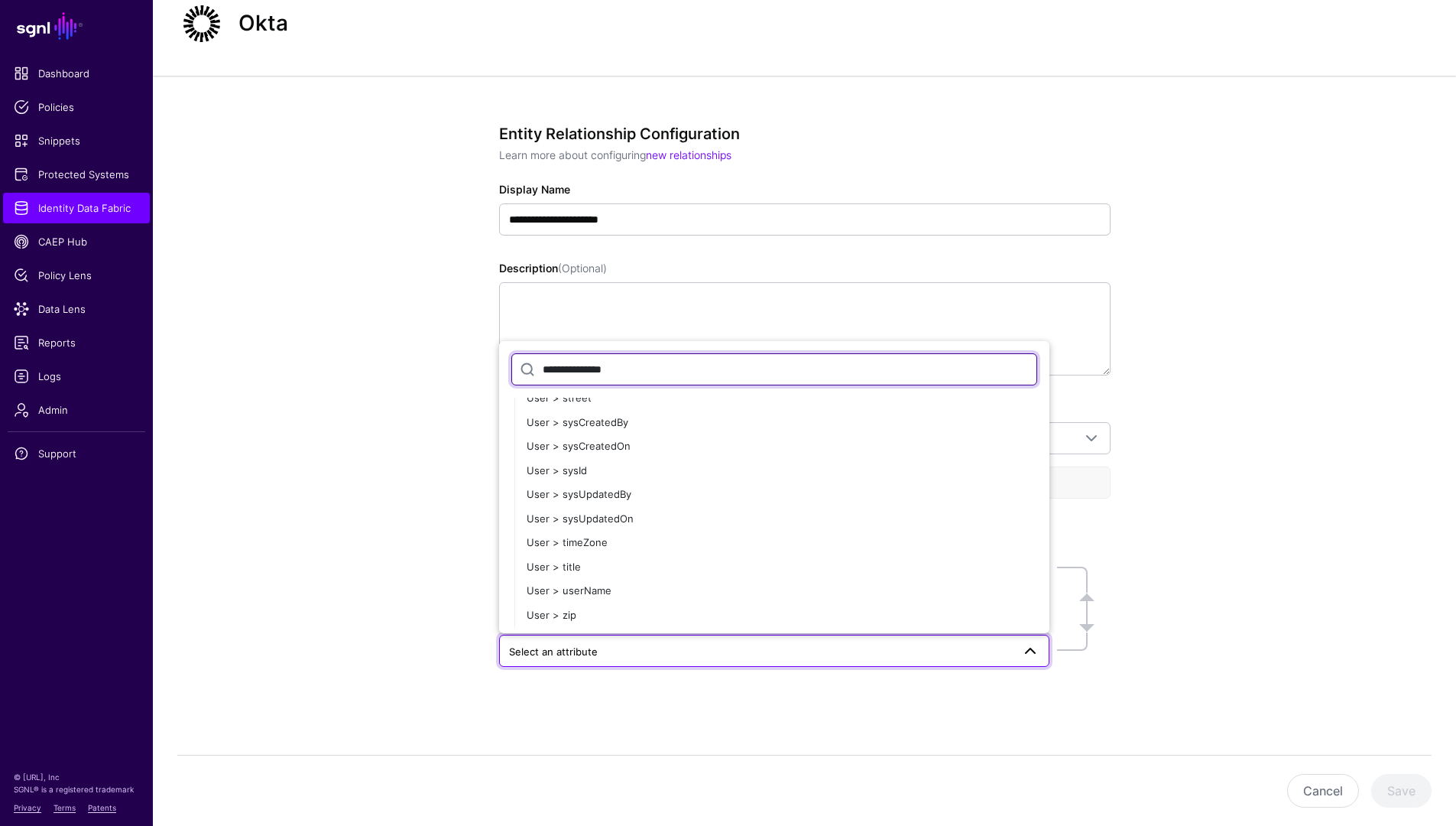
scroll to position [0, 0]
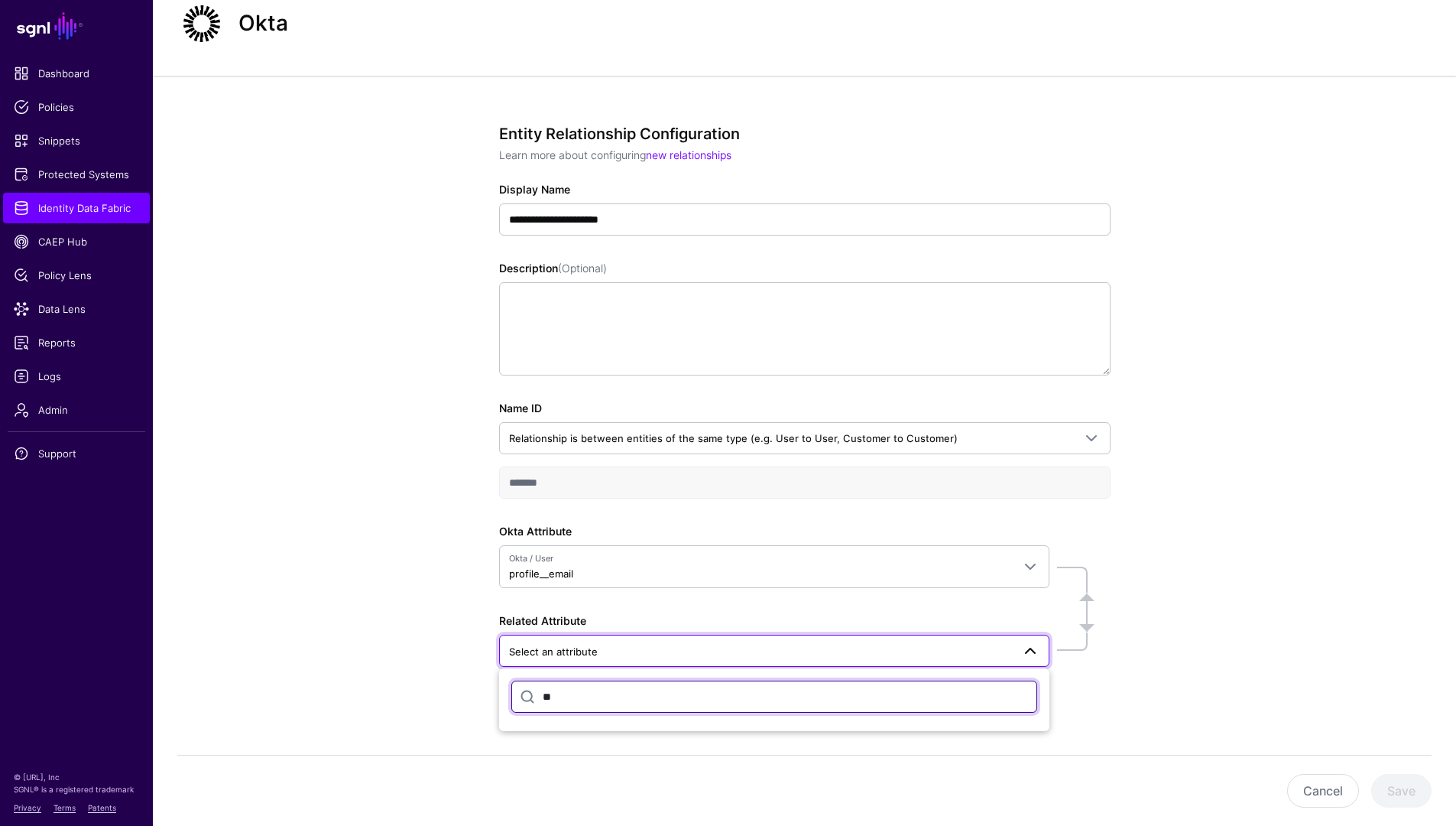
type input "*"
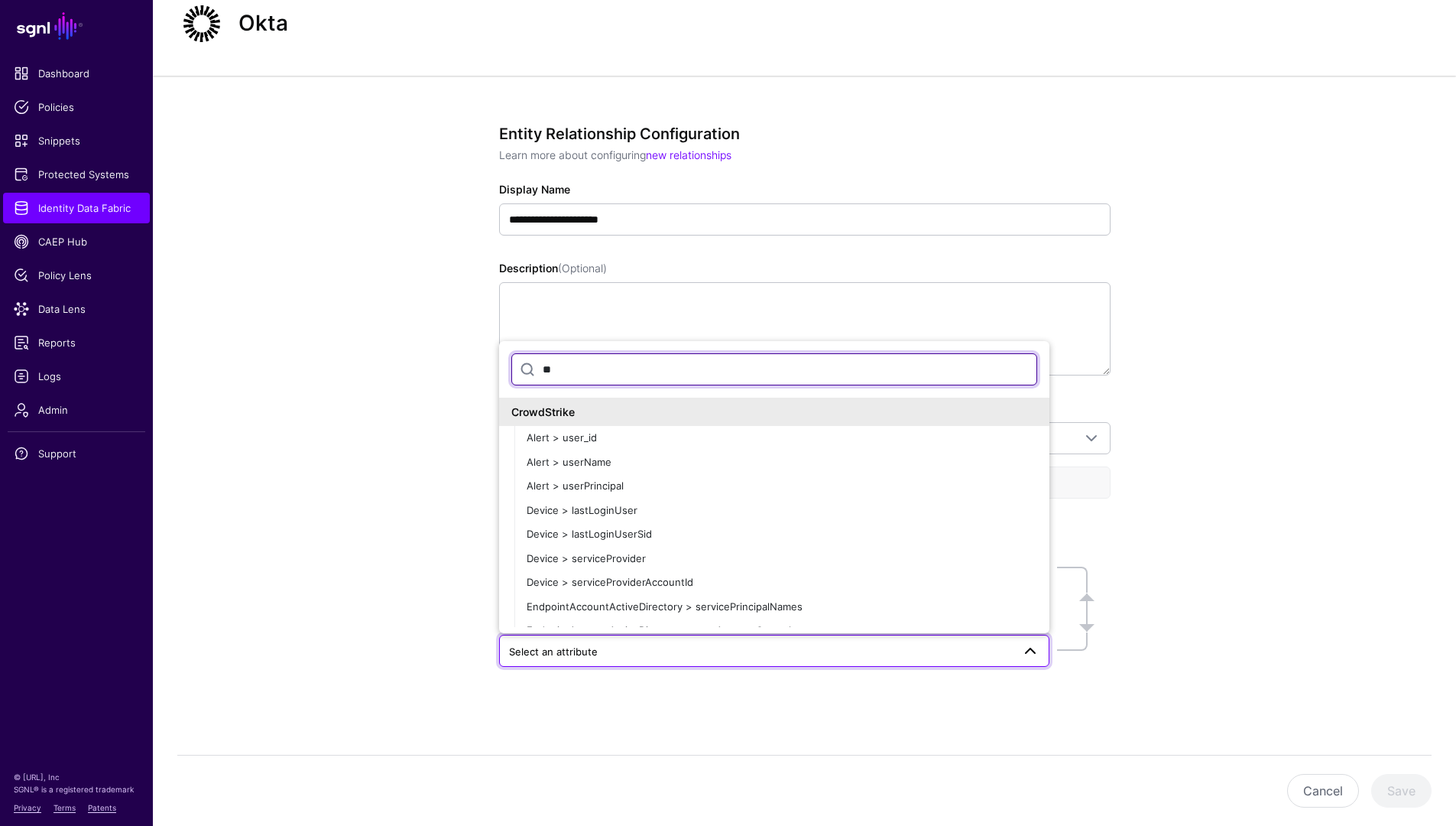
type input "*"
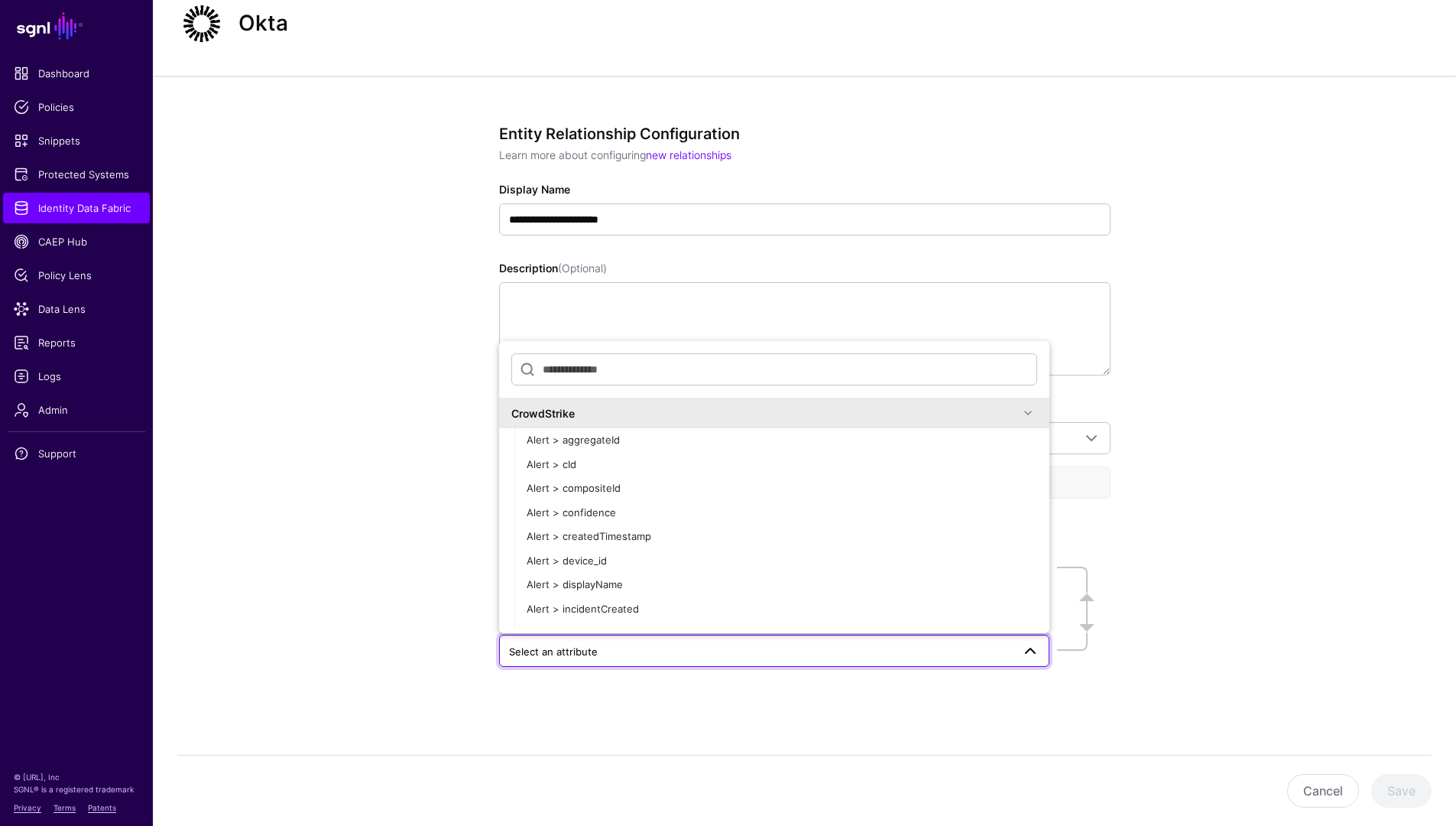
click at [953, 418] on div "CrowdStrike" at bounding box center [765, 413] width 508 height 16
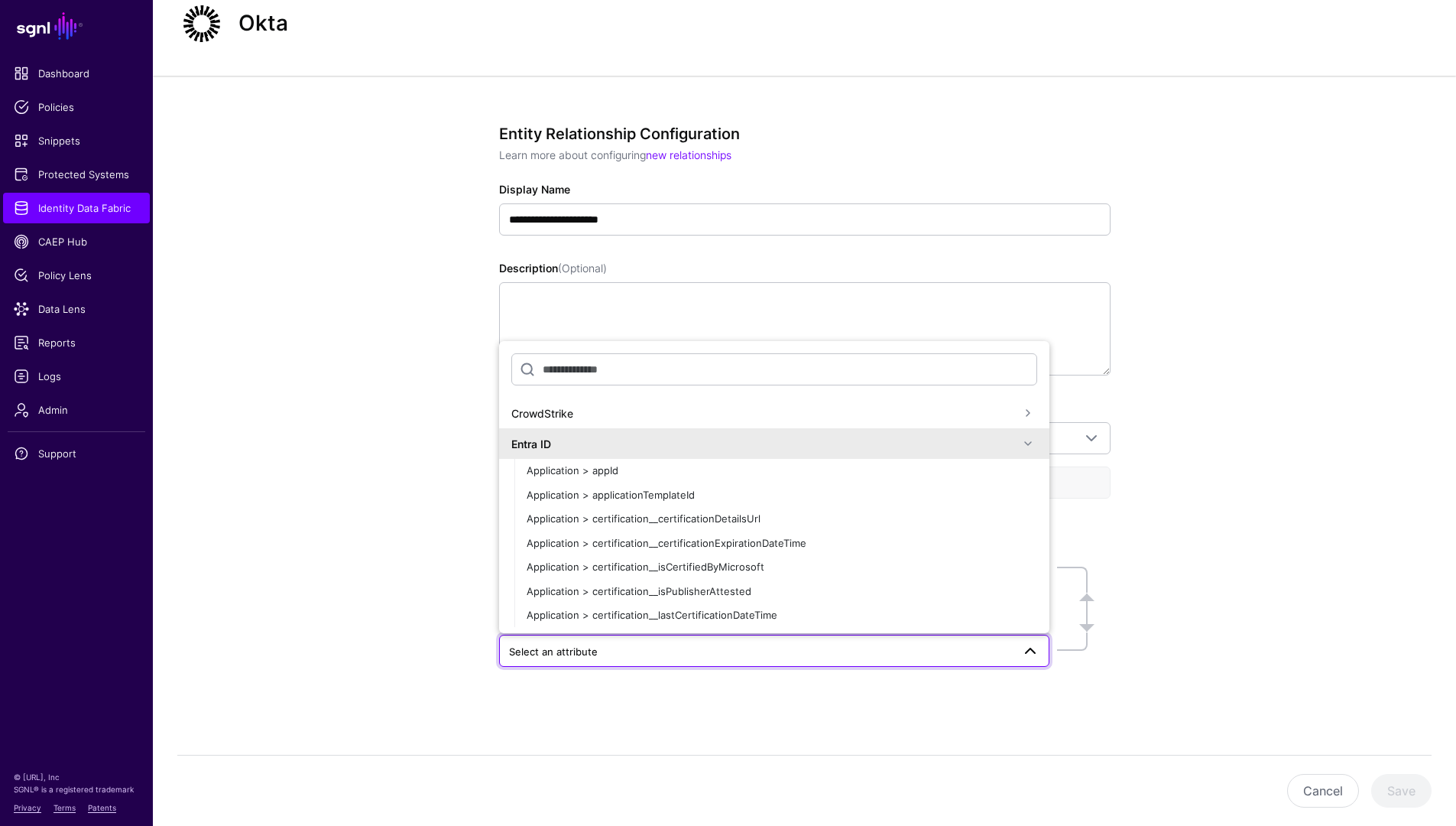
click at [879, 449] on div "Entra ID" at bounding box center [765, 444] width 508 height 16
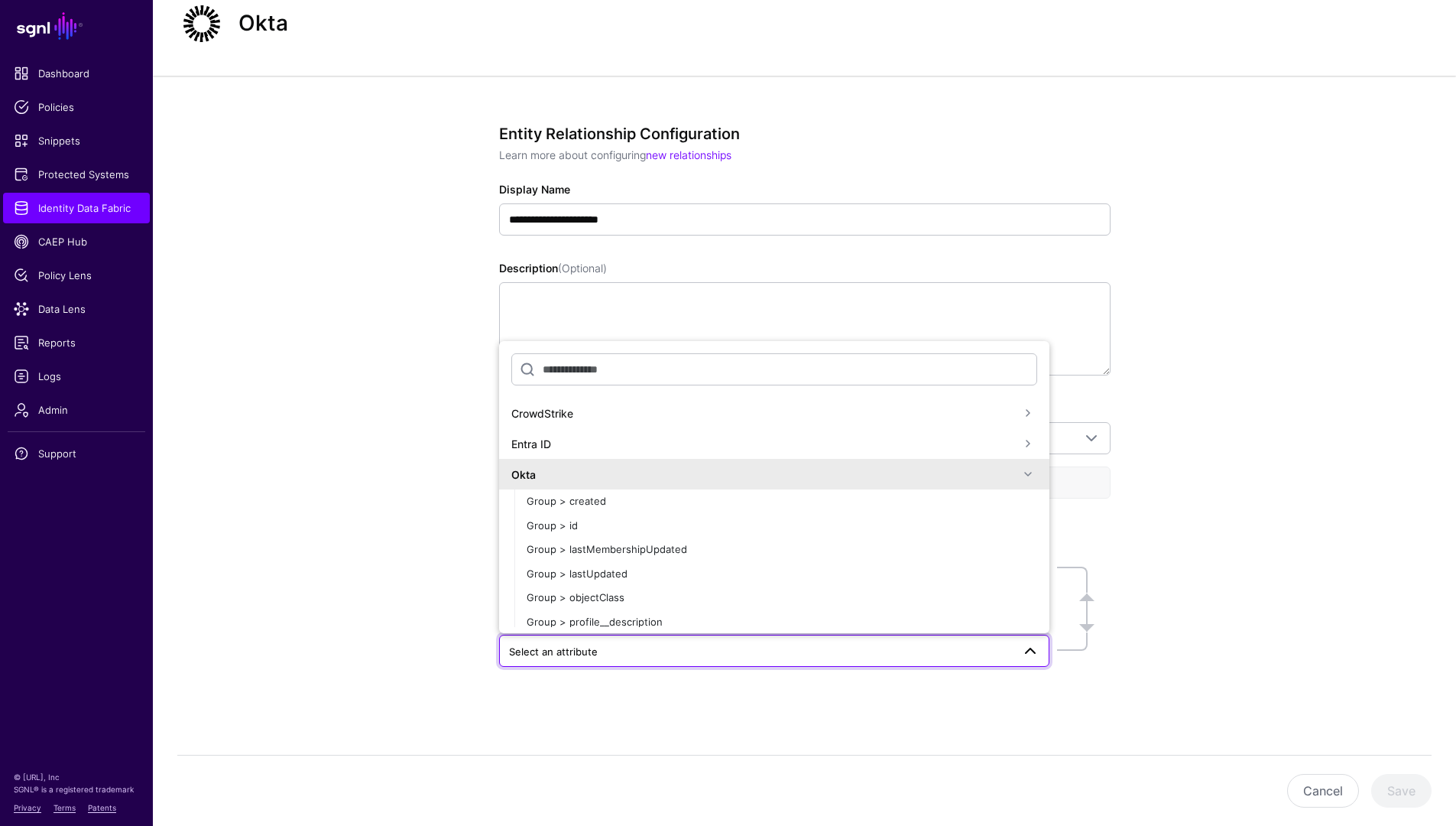
click at [828, 470] on div "Okta" at bounding box center [765, 474] width 508 height 16
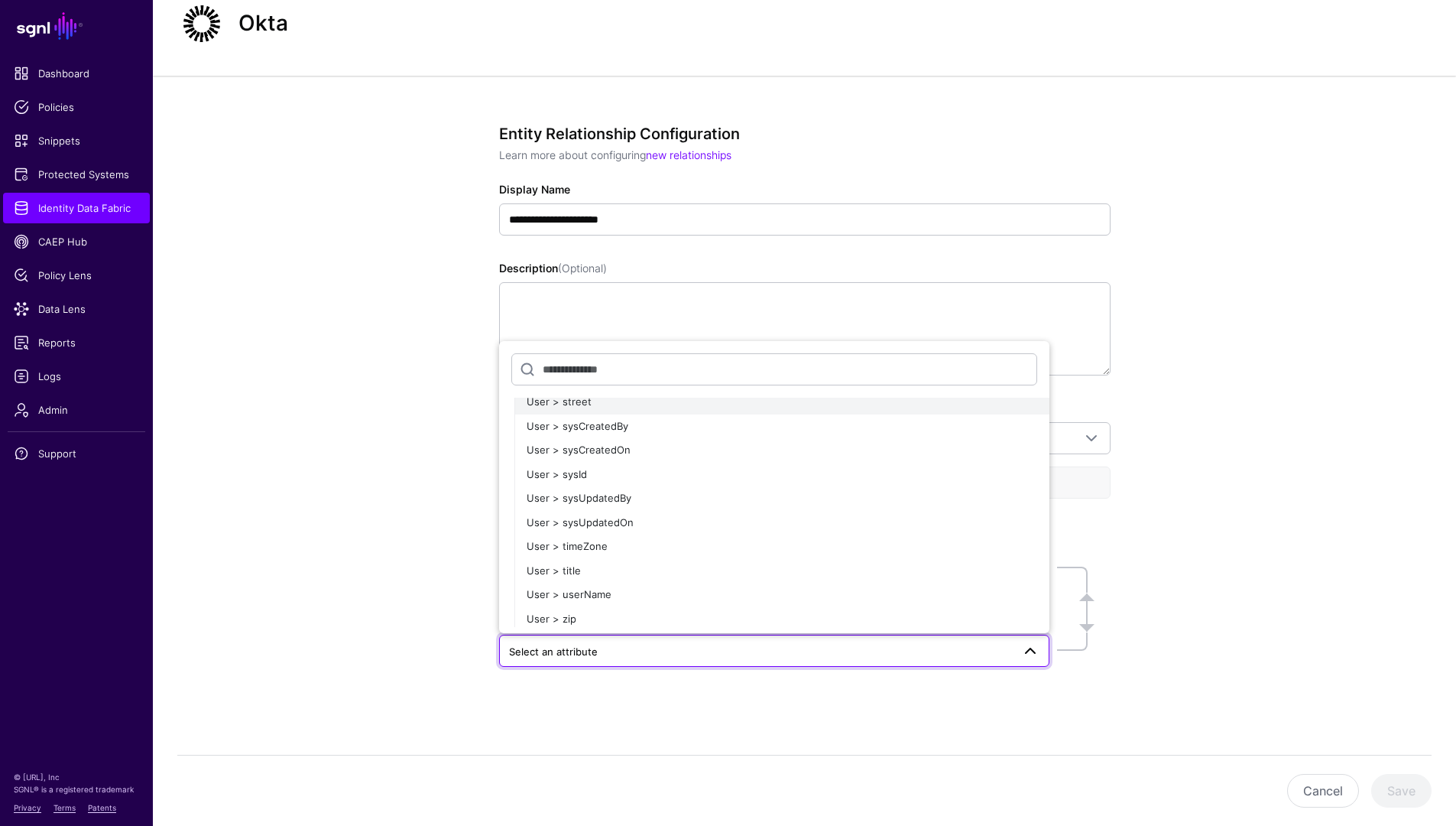
scroll to position [3168, 0]
click at [649, 580] on button "User > userName" at bounding box center [781, 591] width 535 height 24
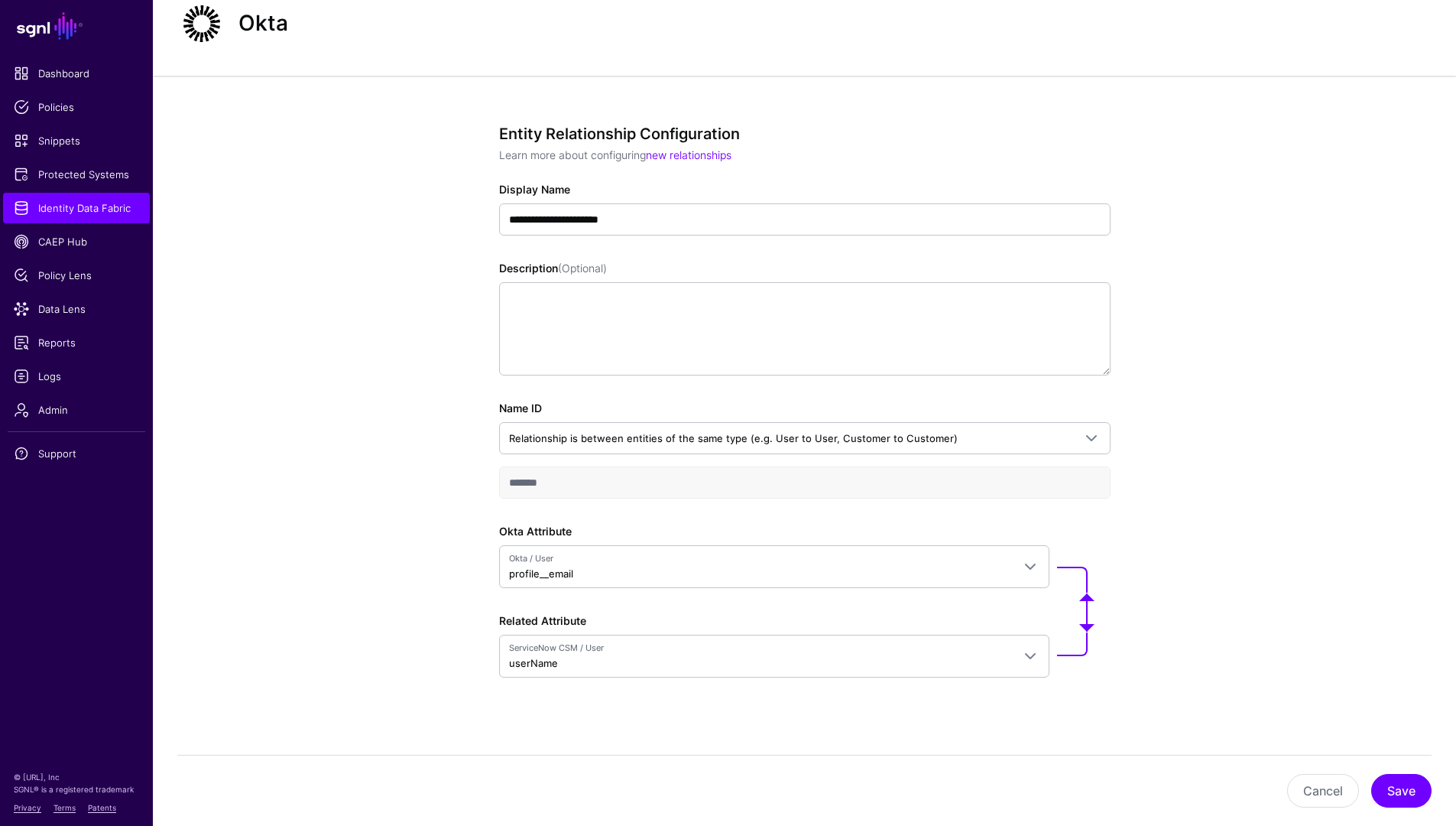
click at [465, 554] on div "**********" at bounding box center [804, 456] width 709 height 761
click at [1088, 595] on div "Okta Attribute Okta / User profile__email Search by attribute name, then select…" at bounding box center [804, 600] width 611 height 154
click at [1101, 603] on div "Okta Attribute Okta / User profile__email Search by attribute name, then select…" at bounding box center [804, 600] width 611 height 154
drag, startPoint x: 1084, startPoint y: 628, endPoint x: 1131, endPoint y: 649, distance: 51.5
click at [1123, 649] on div "**********" at bounding box center [804, 456] width 709 height 761
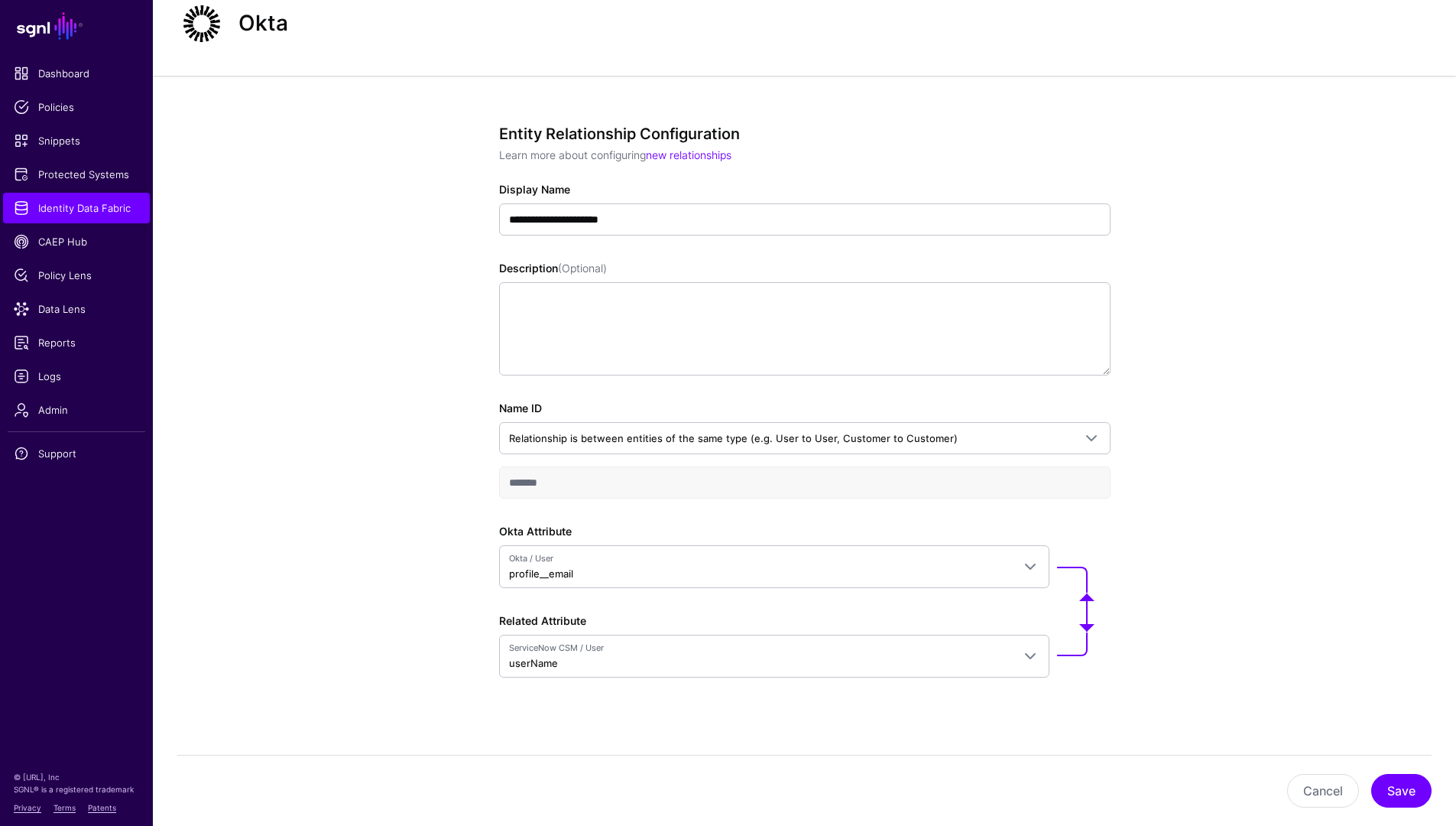
click at [1123, 651] on div "**********" at bounding box center [804, 456] width 709 height 761
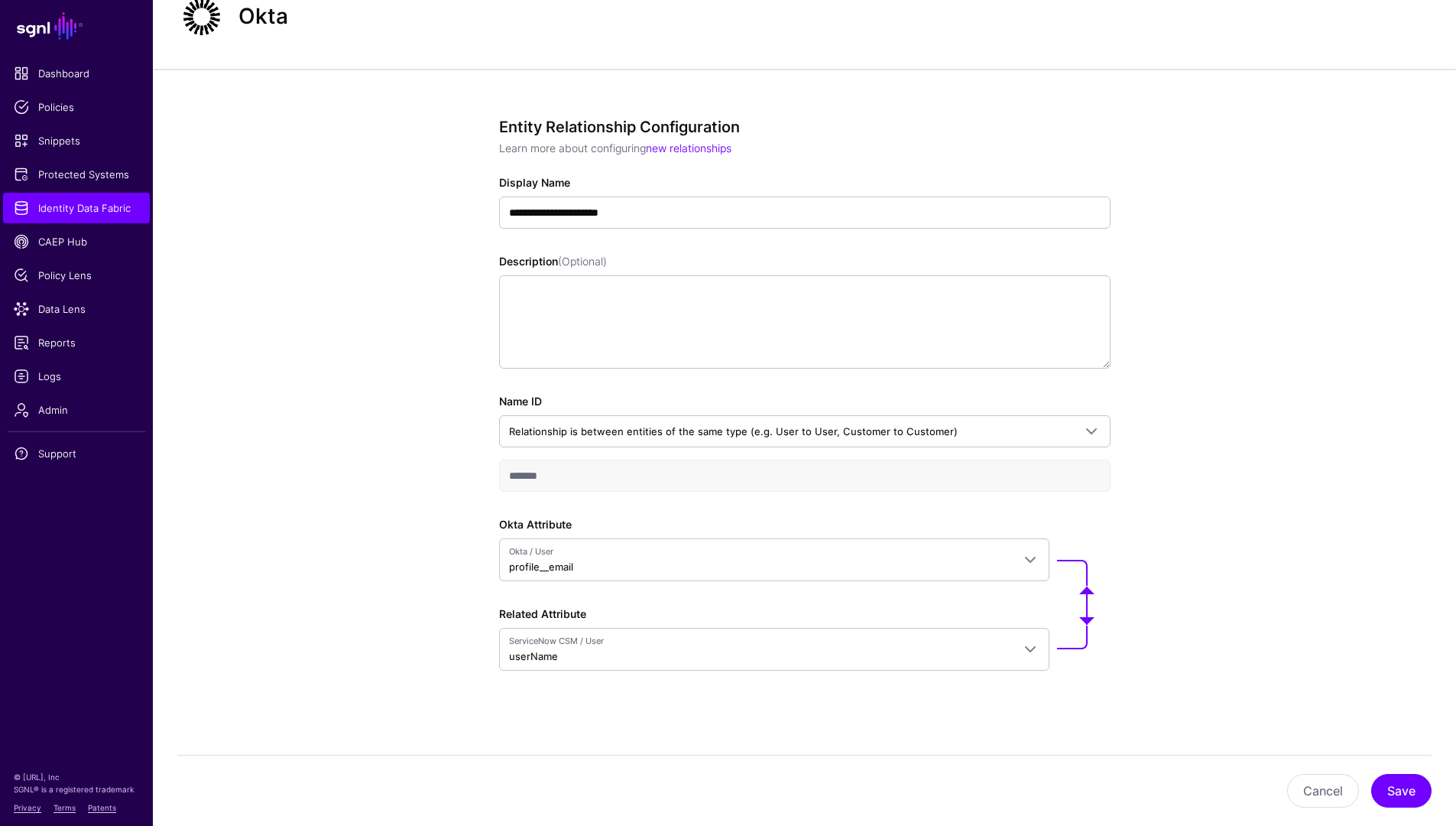
scroll to position [60, 0]
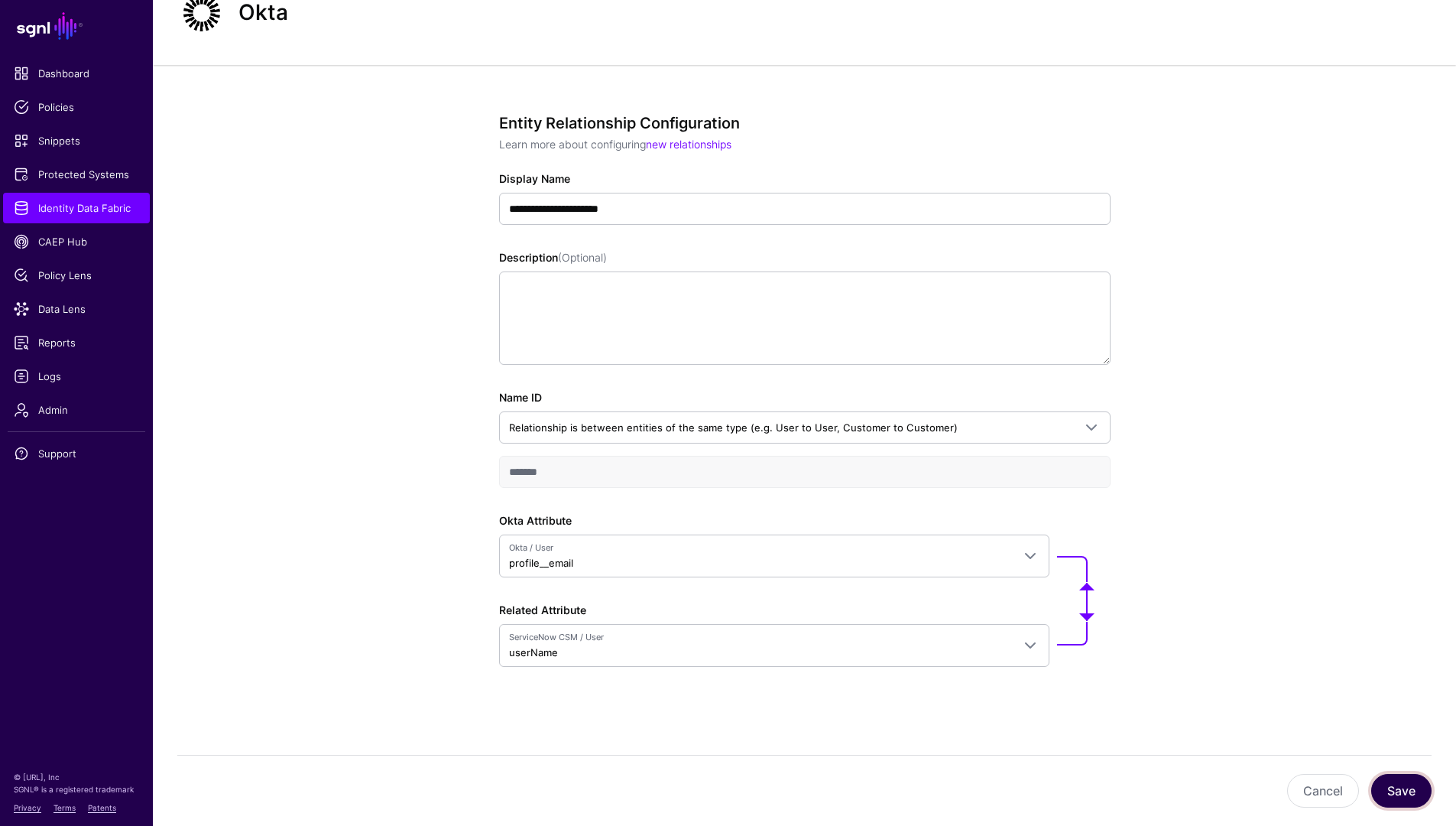
click at [1123, 702] on button "Save" at bounding box center [1401, 791] width 60 height 34
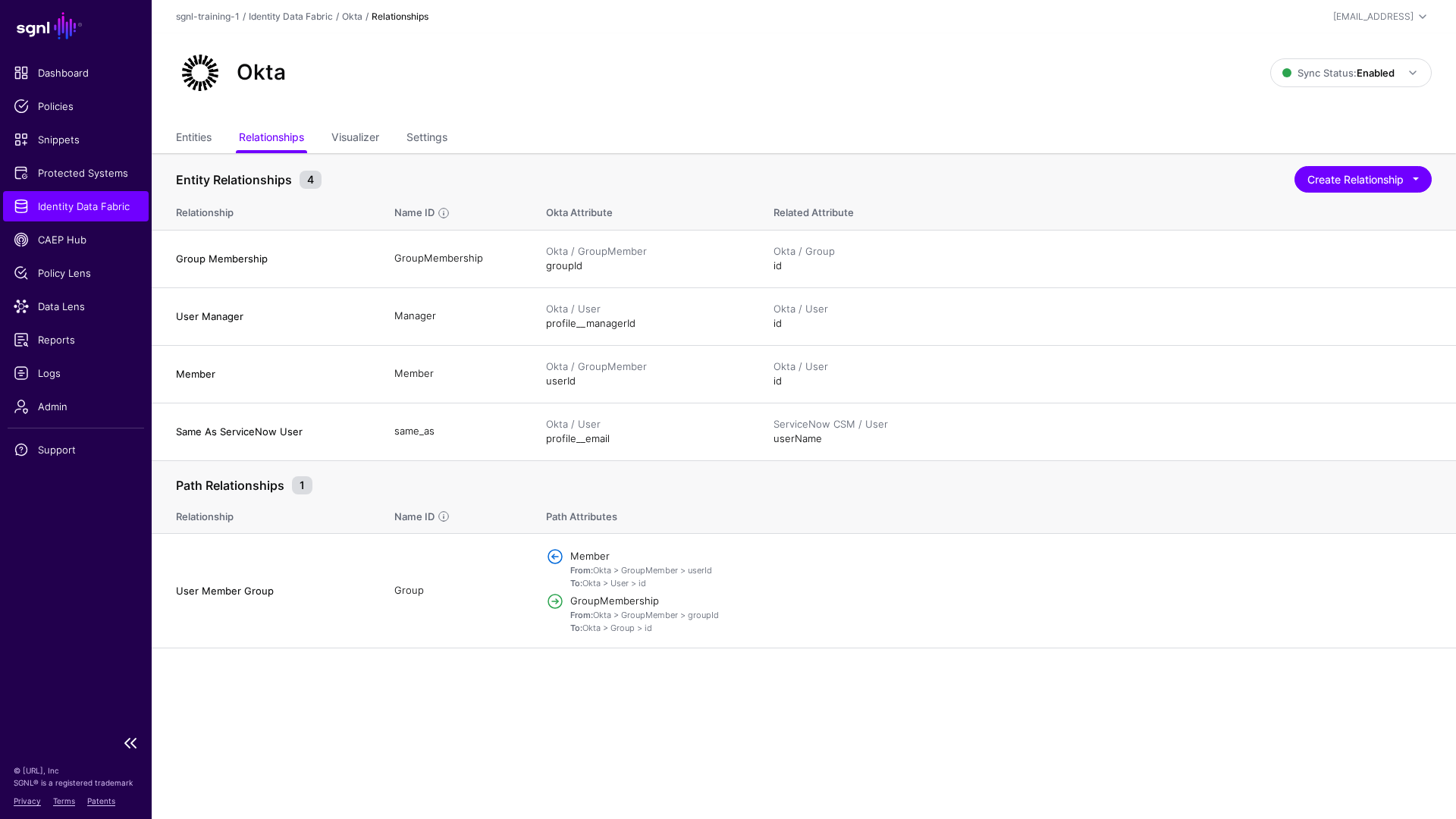
click at [81, 210] on span "Identity Data Fabric" at bounding box center [76, 206] width 124 height 15
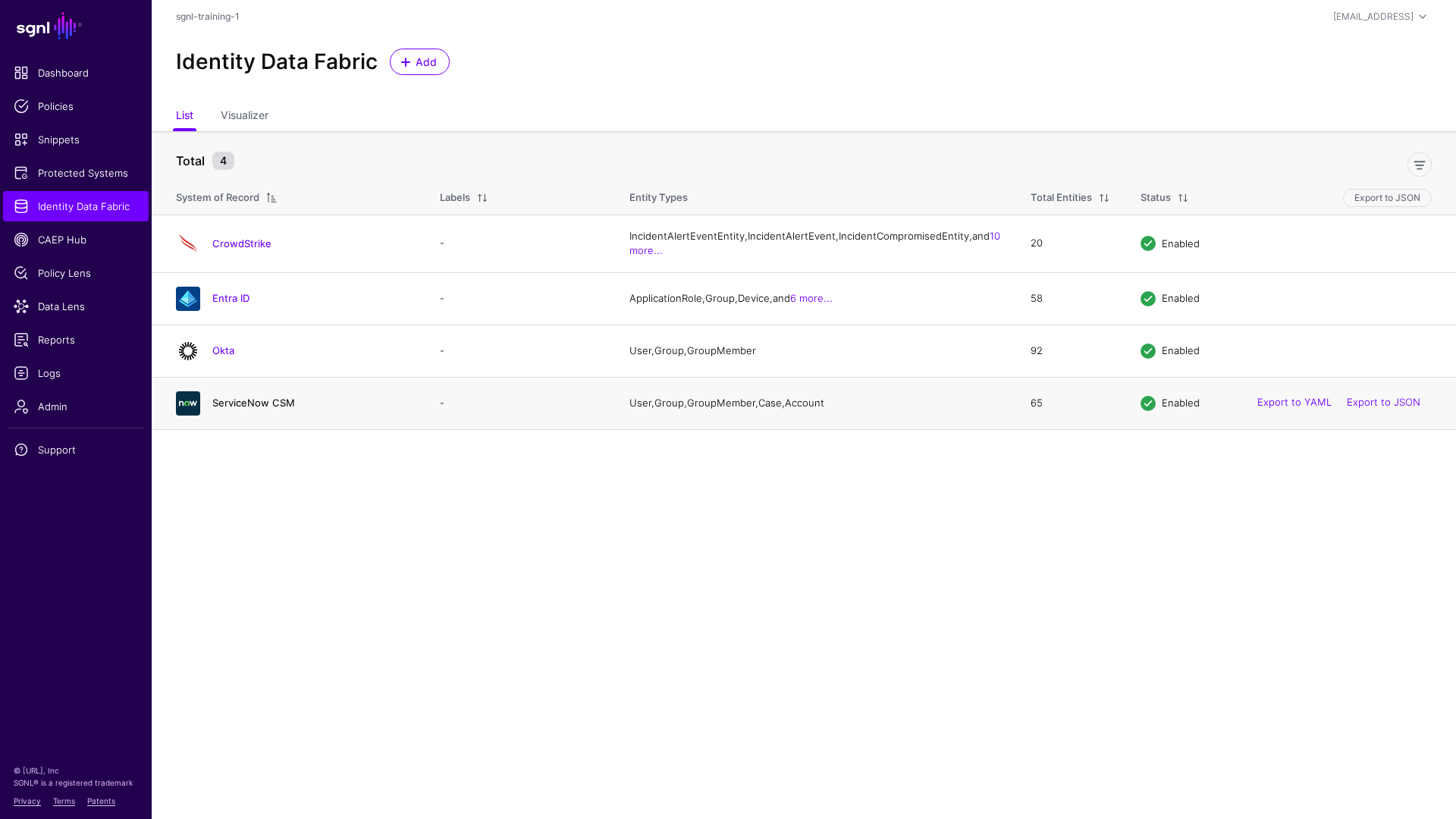
click at [257, 409] on link "ServiceNow CSM" at bounding box center [253, 402] width 83 height 12
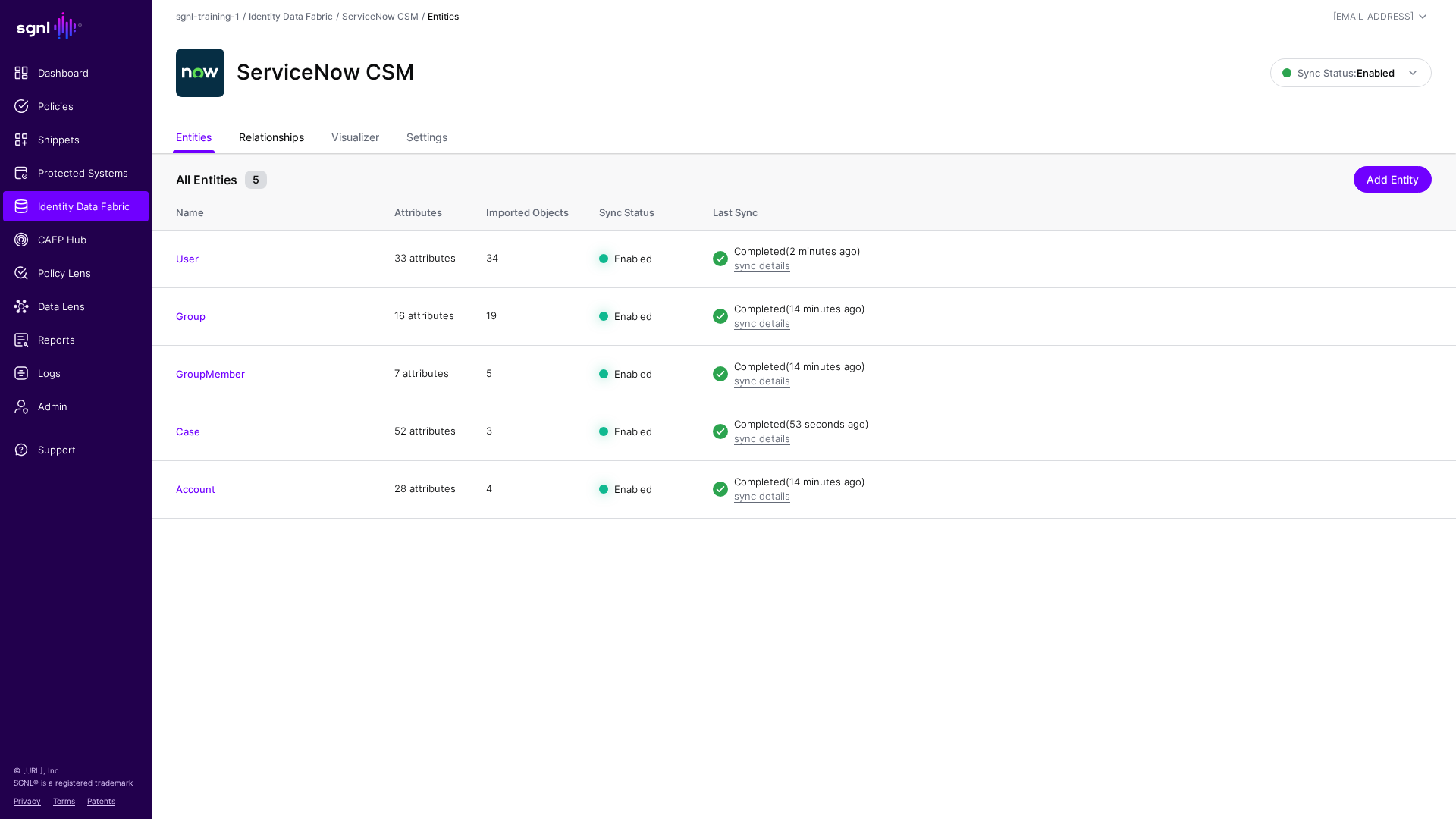
click at [276, 138] on link "Relationships" at bounding box center [272, 139] width 65 height 29
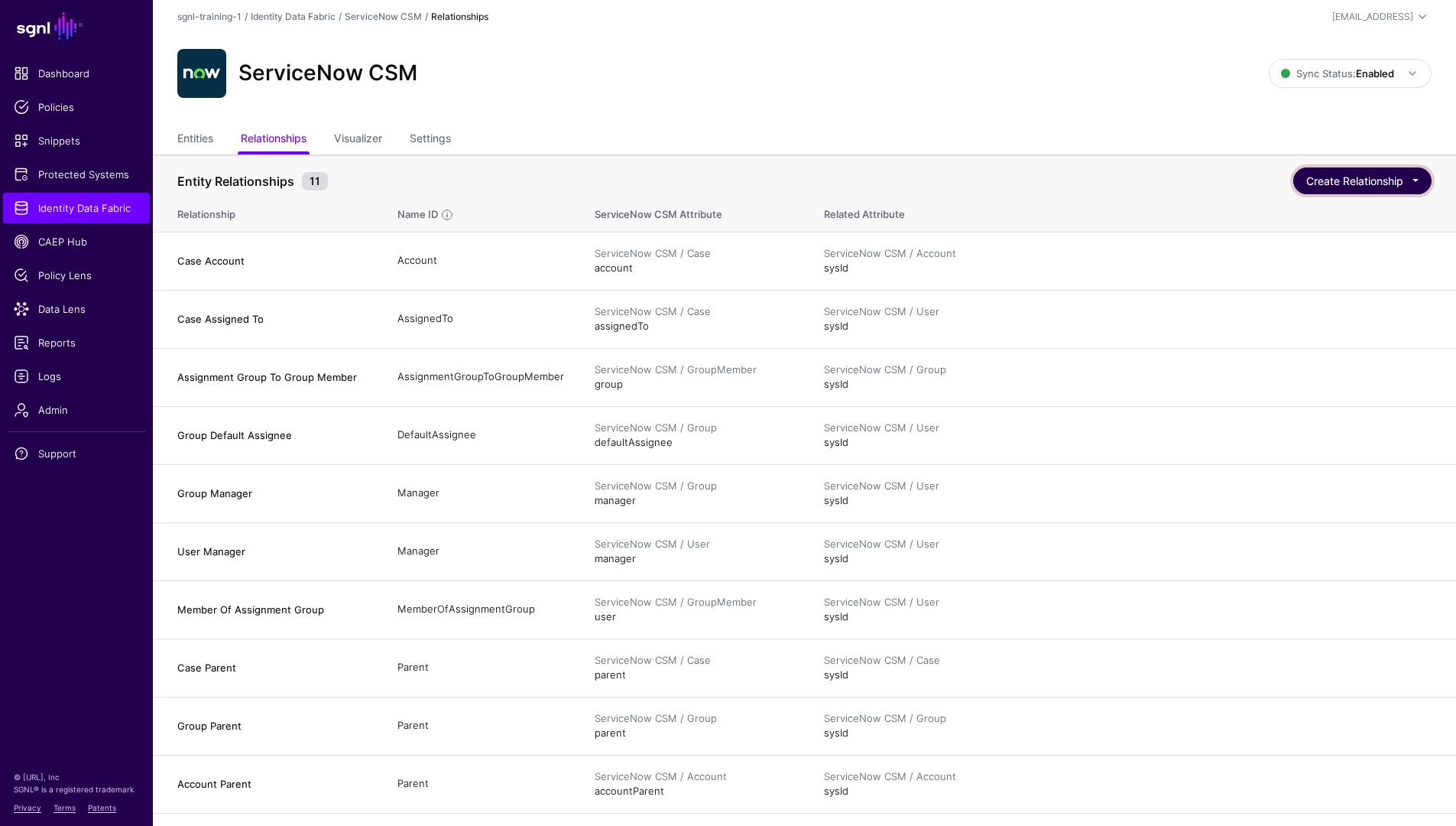
click at [1123, 185] on button "Create Relationship" at bounding box center [1362, 180] width 138 height 27
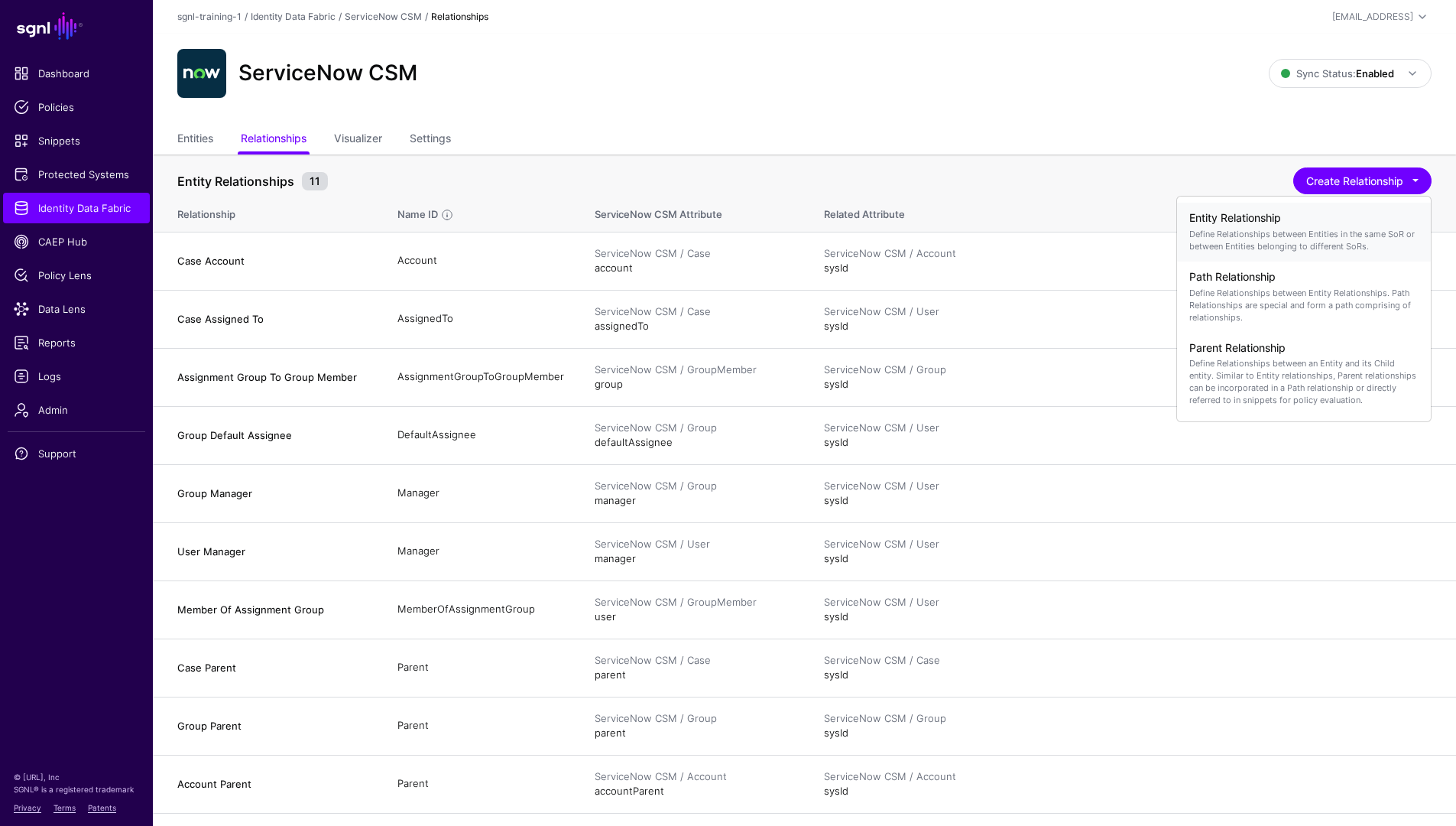
click at [1123, 231] on p "Define Relationships between Entities in the same SoR or between Entities belon…" at bounding box center [1303, 240] width 229 height 24
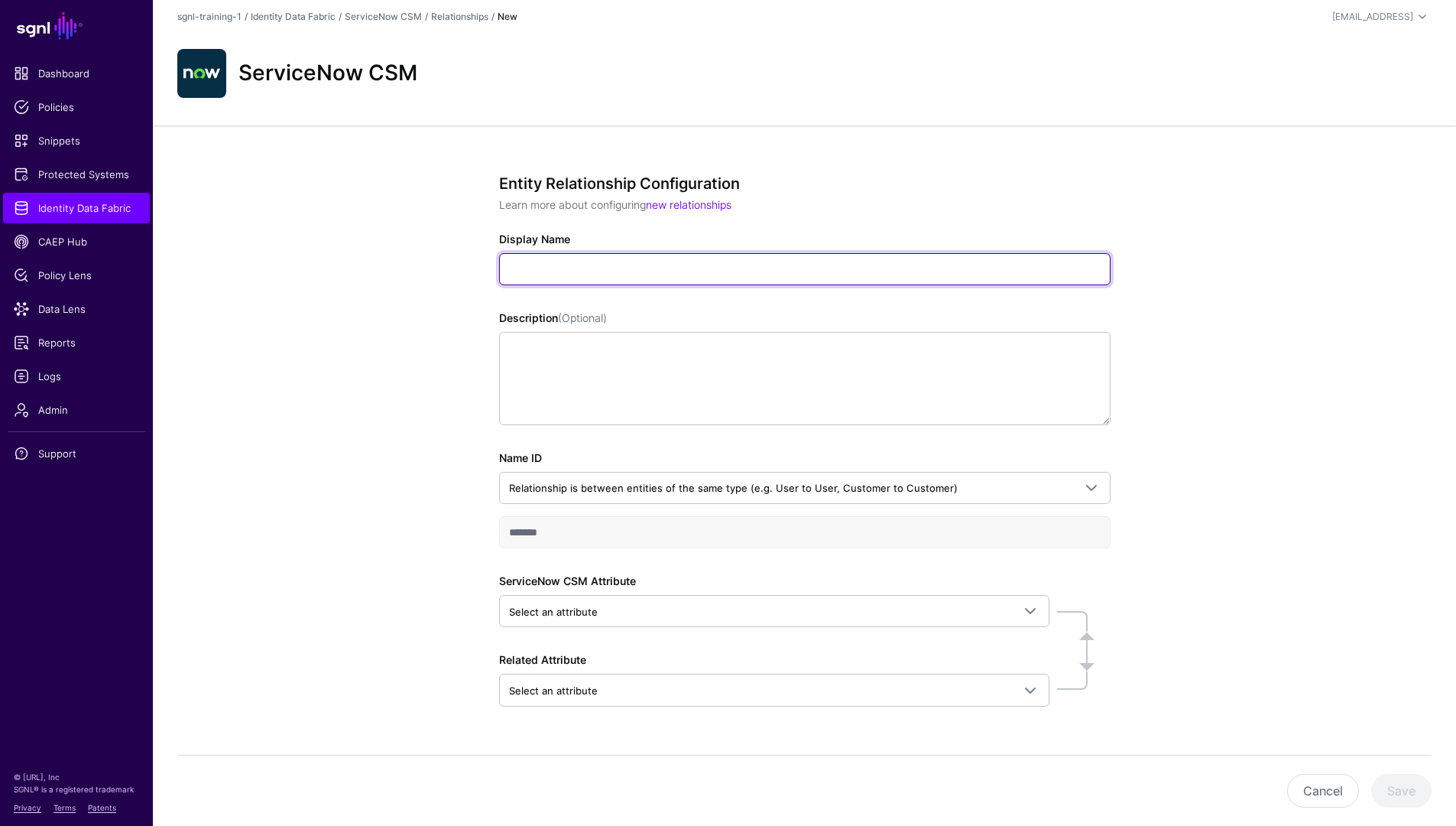
click at [620, 256] on input "Display Name" at bounding box center [804, 269] width 611 height 32
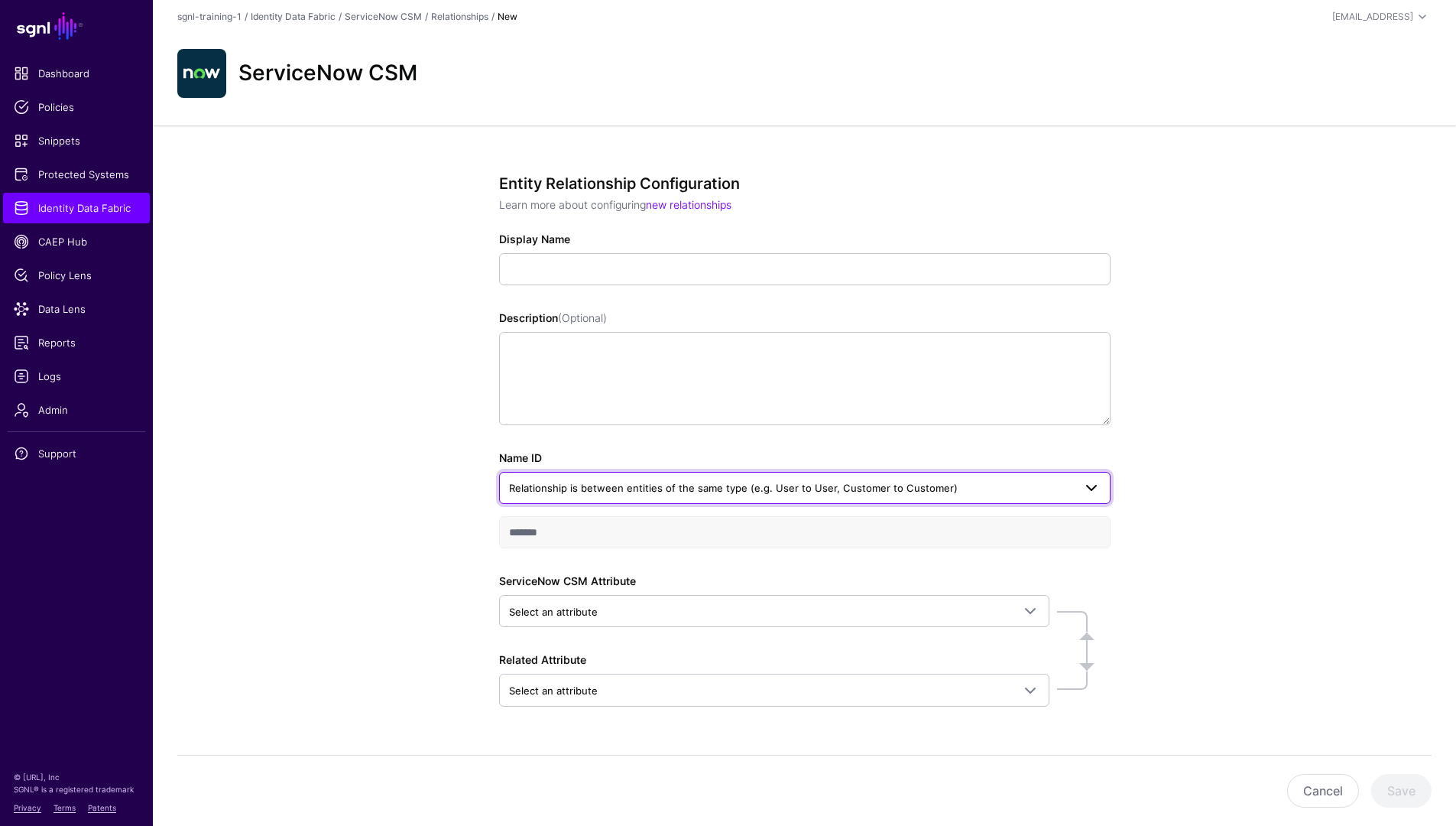
click at [666, 480] on span "Relationship is between entities of the same type (e.g. User to User, Customer …" at bounding box center [791, 488] width 564 height 17
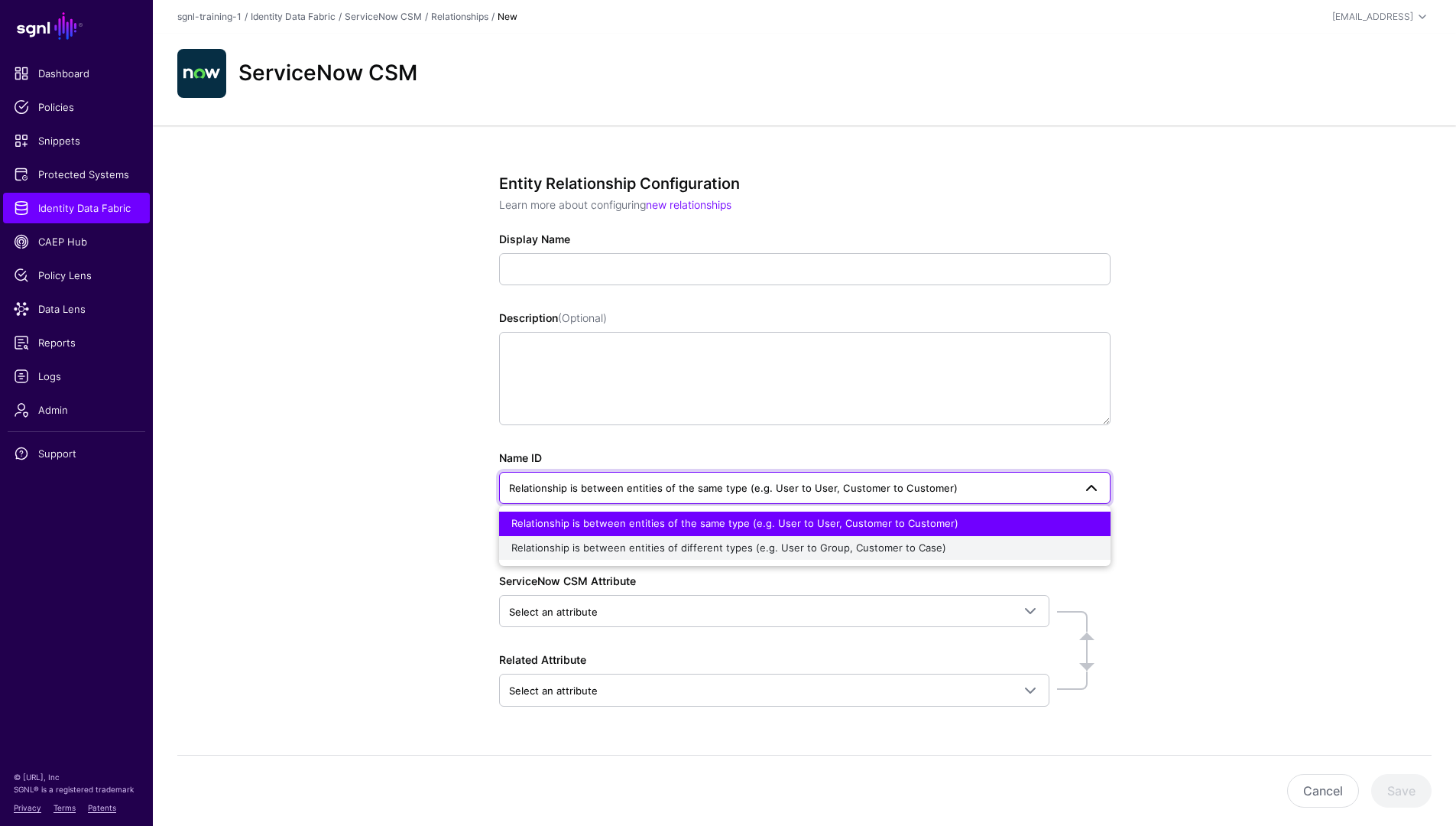
click at [731, 550] on span "Relationship is between entities of different types (e.g. User to Group, Custom…" at bounding box center [728, 547] width 434 height 12
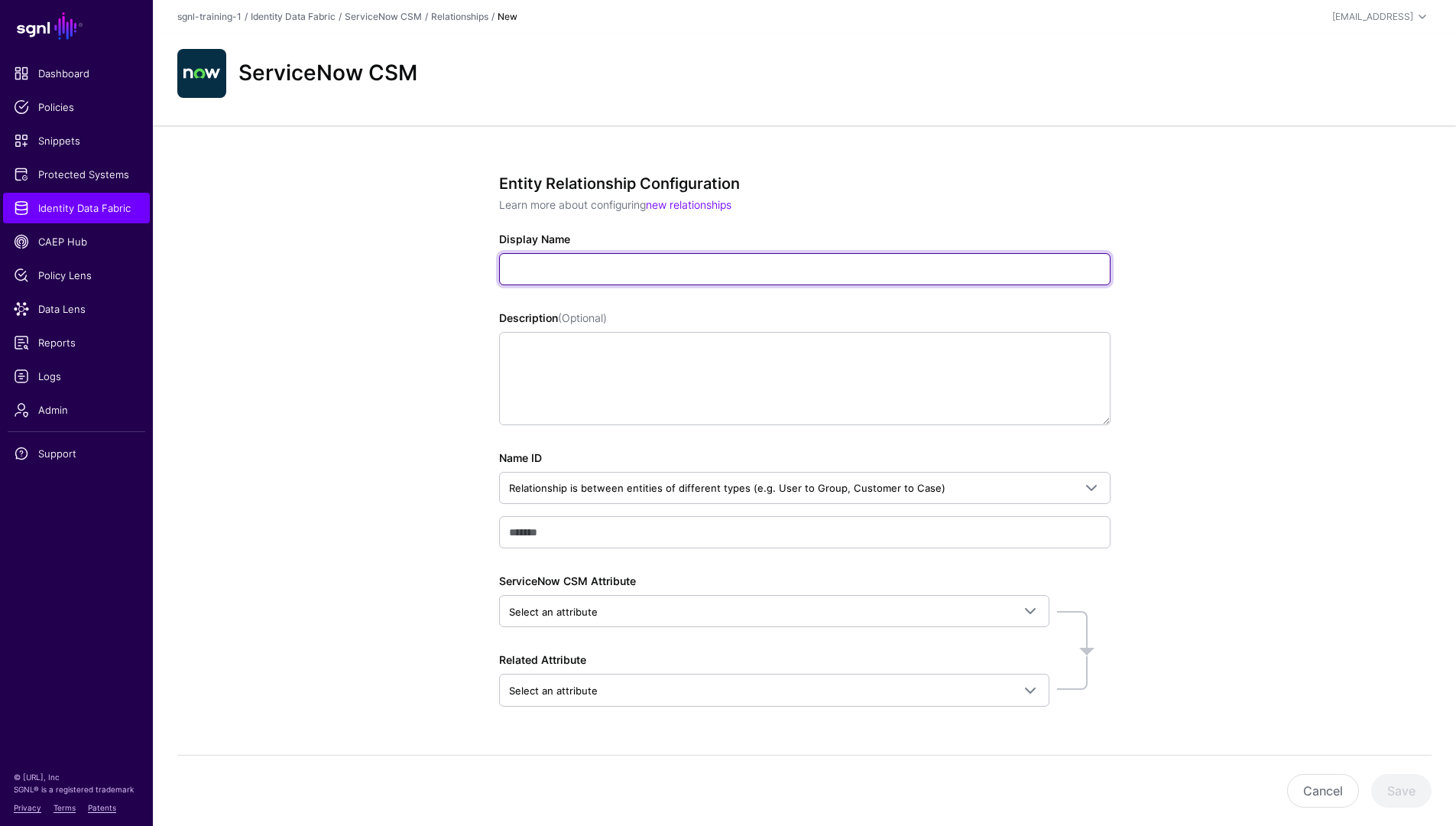
click at [634, 262] on input "Display Name" at bounding box center [804, 269] width 611 height 32
type input "**********"
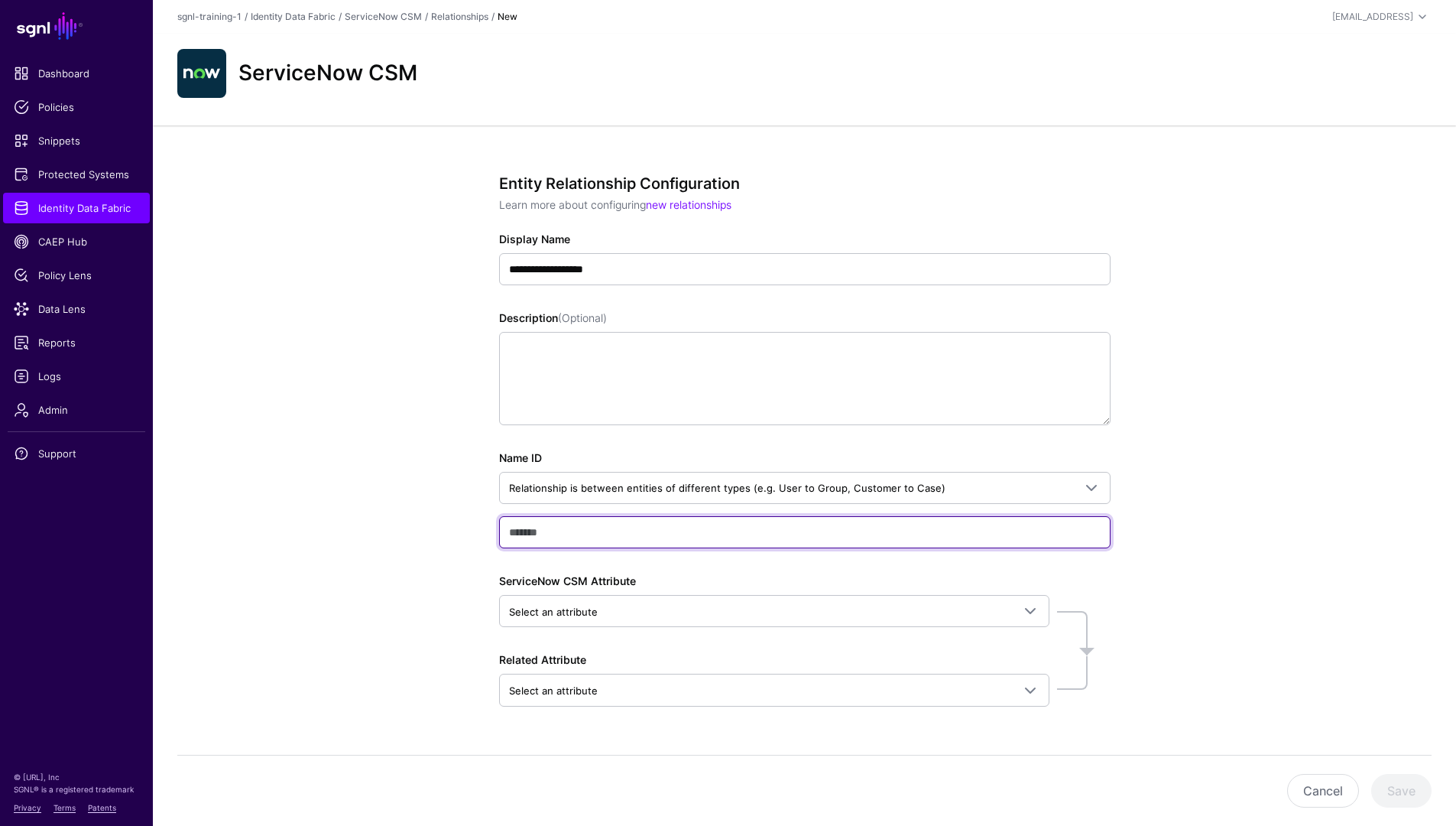
type input "**********"
click at [690, 520] on input "**********" at bounding box center [804, 532] width 611 height 32
drag, startPoint x: 655, startPoint y: 526, endPoint x: 463, endPoint y: 526, distance: 192.0
click at [463, 526] on div "**********" at bounding box center [804, 495] width 709 height 740
type input "**********"
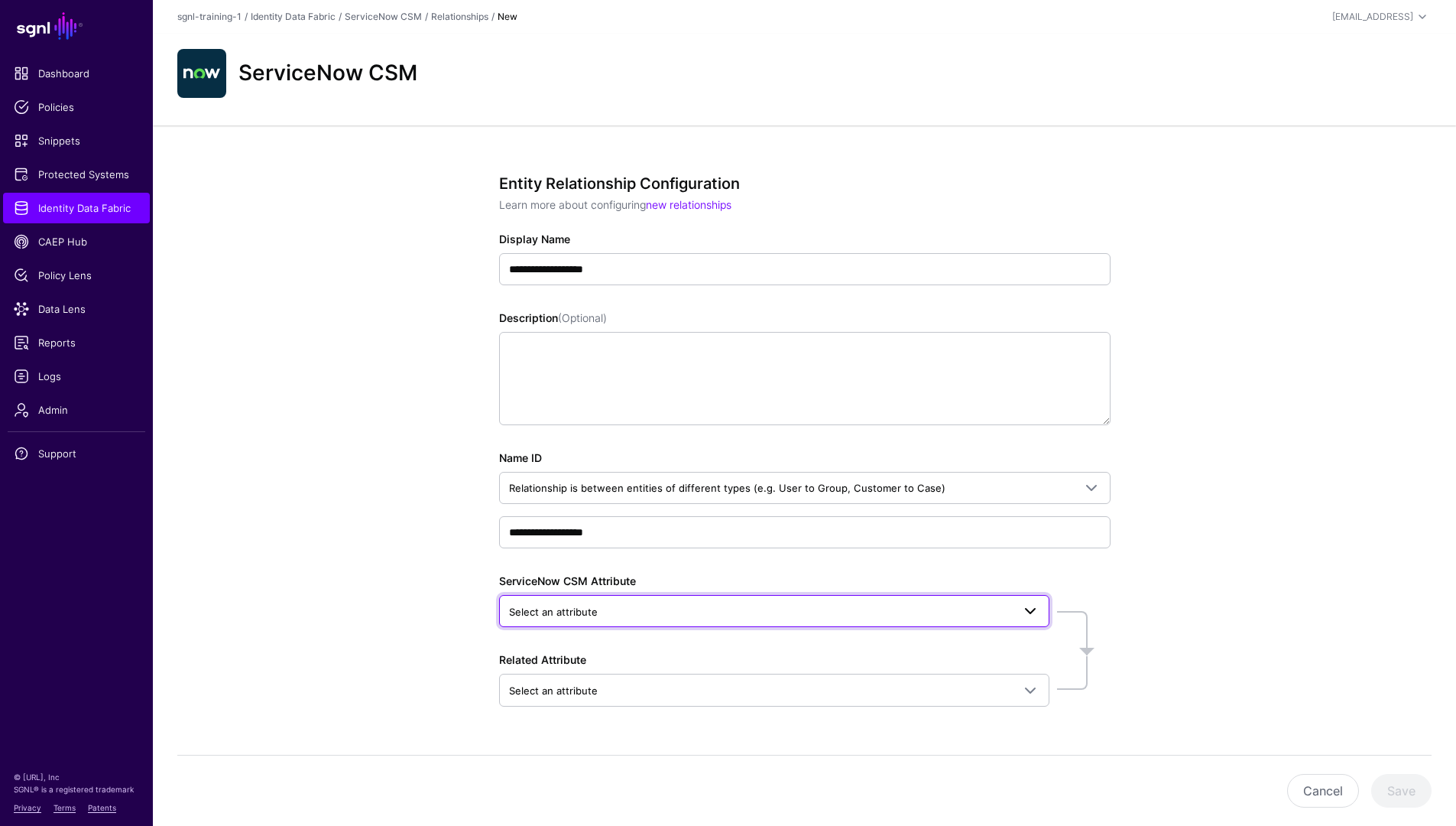
click at [687, 616] on span "Select an attribute" at bounding box center [761, 611] width 503 height 17
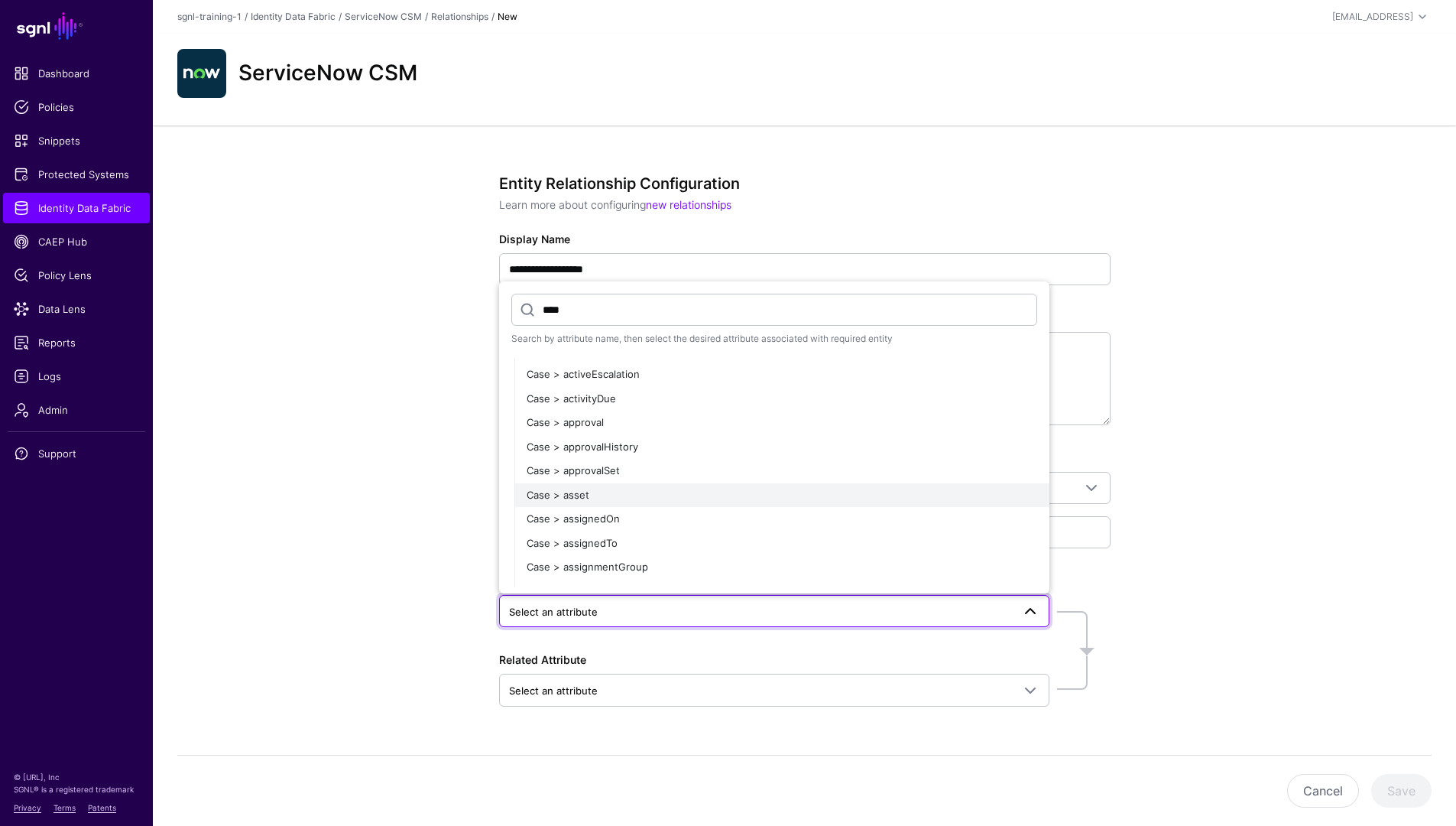
scroll to position [100, 0]
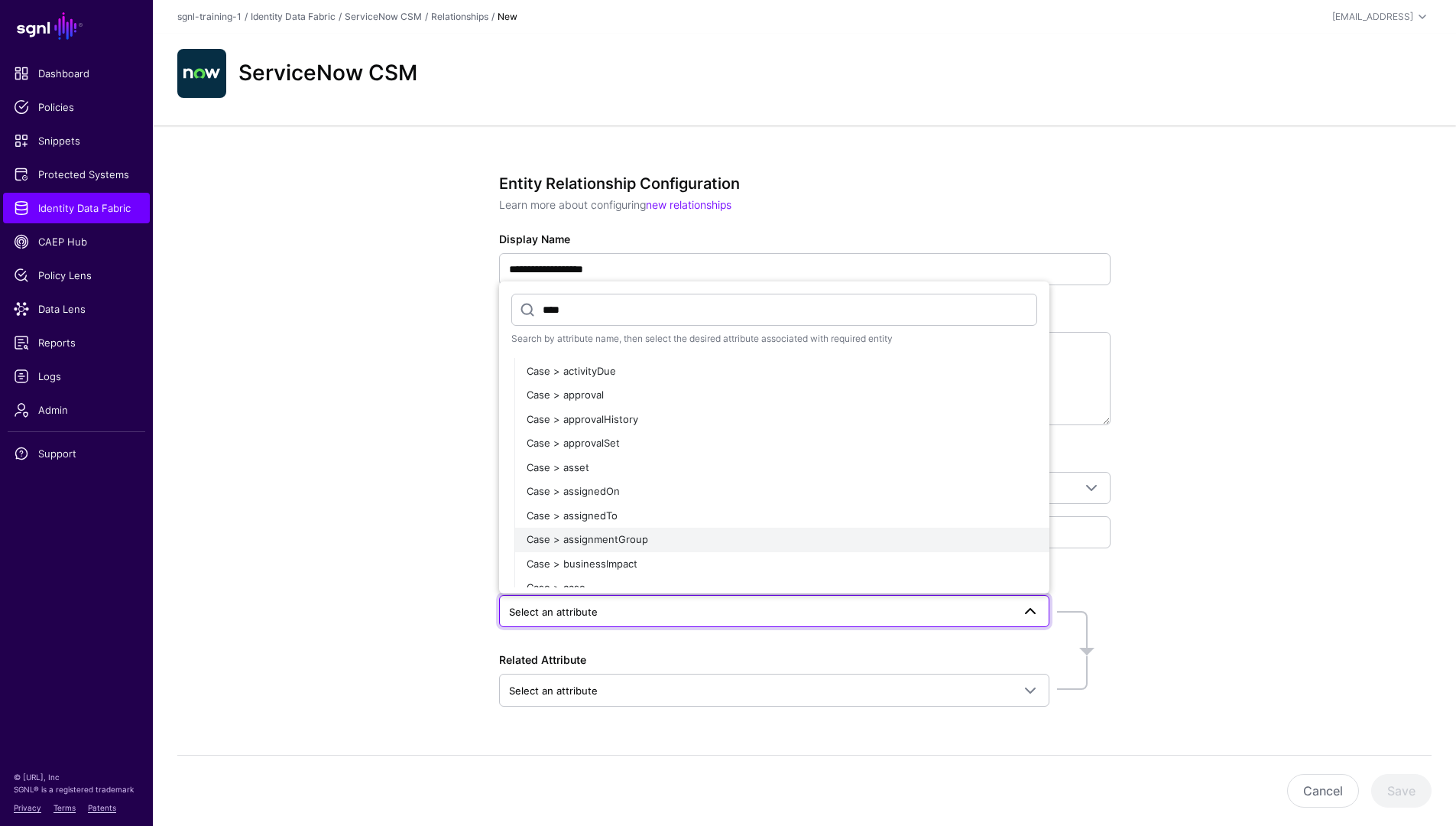
type input "****"
click at [675, 541] on div "Case > assignmentGroup" at bounding box center [782, 539] width 511 height 15
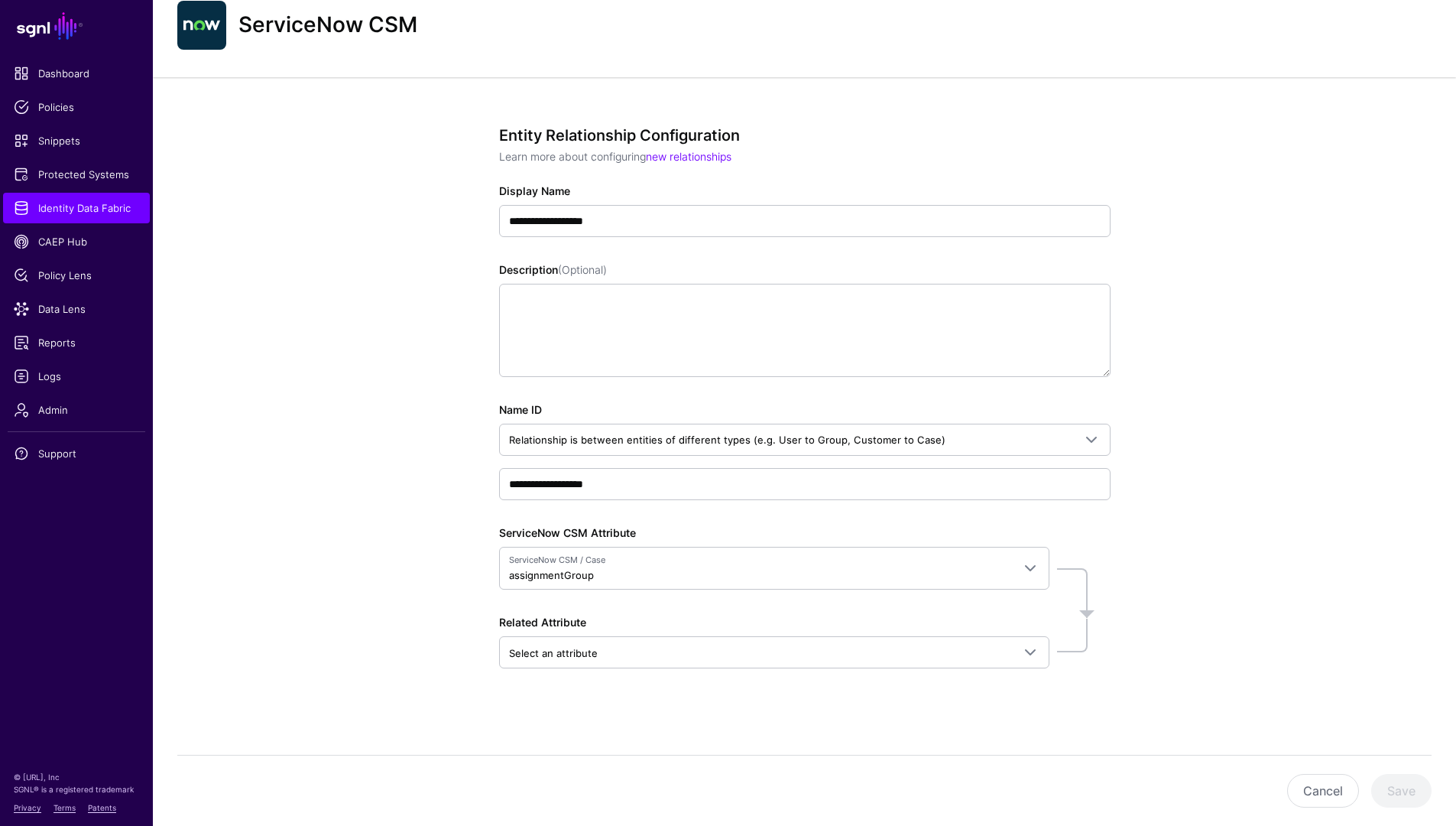
scroll to position [50, 0]
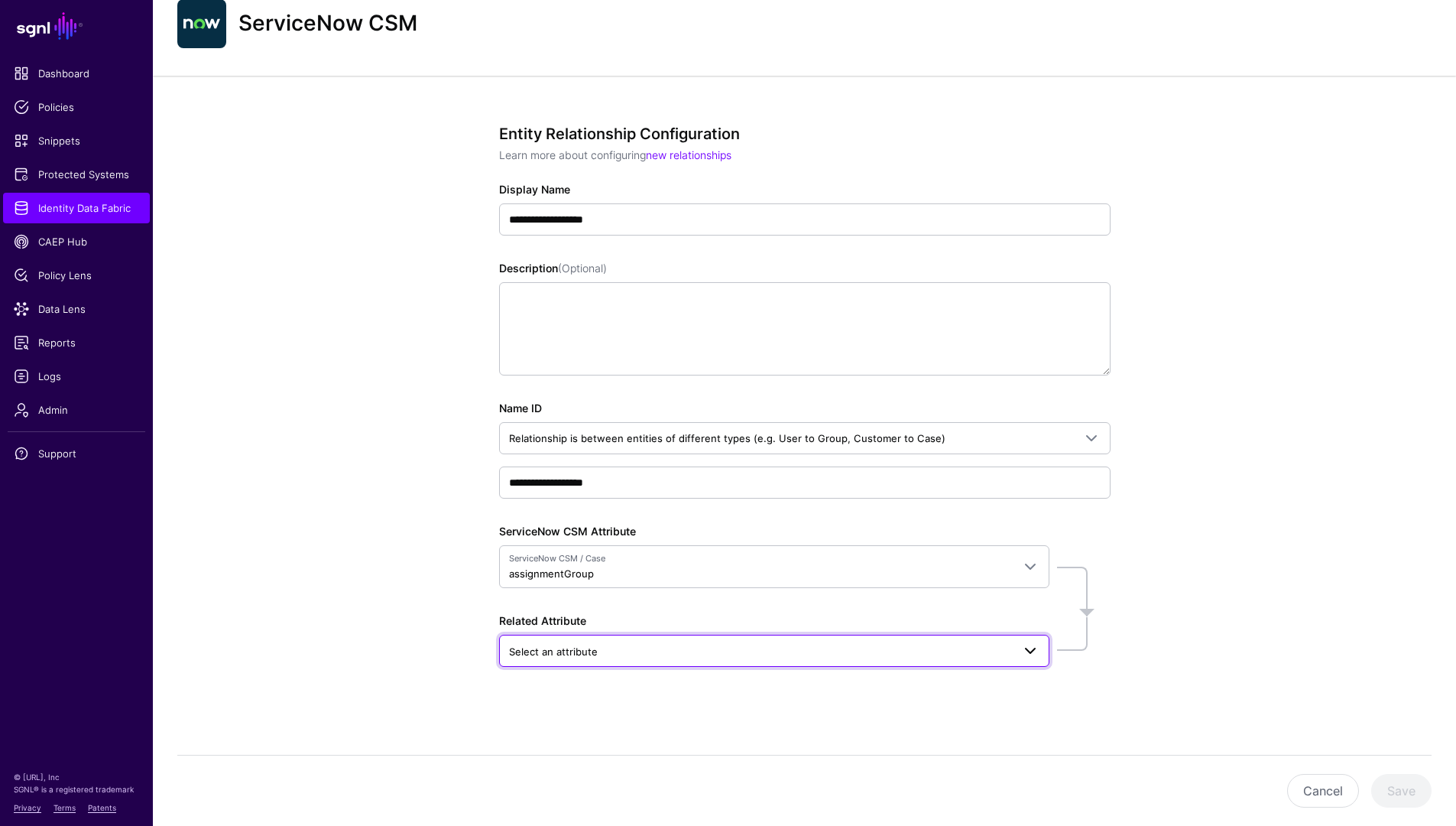
click at [618, 652] on span "Select an attribute" at bounding box center [761, 651] width 503 height 17
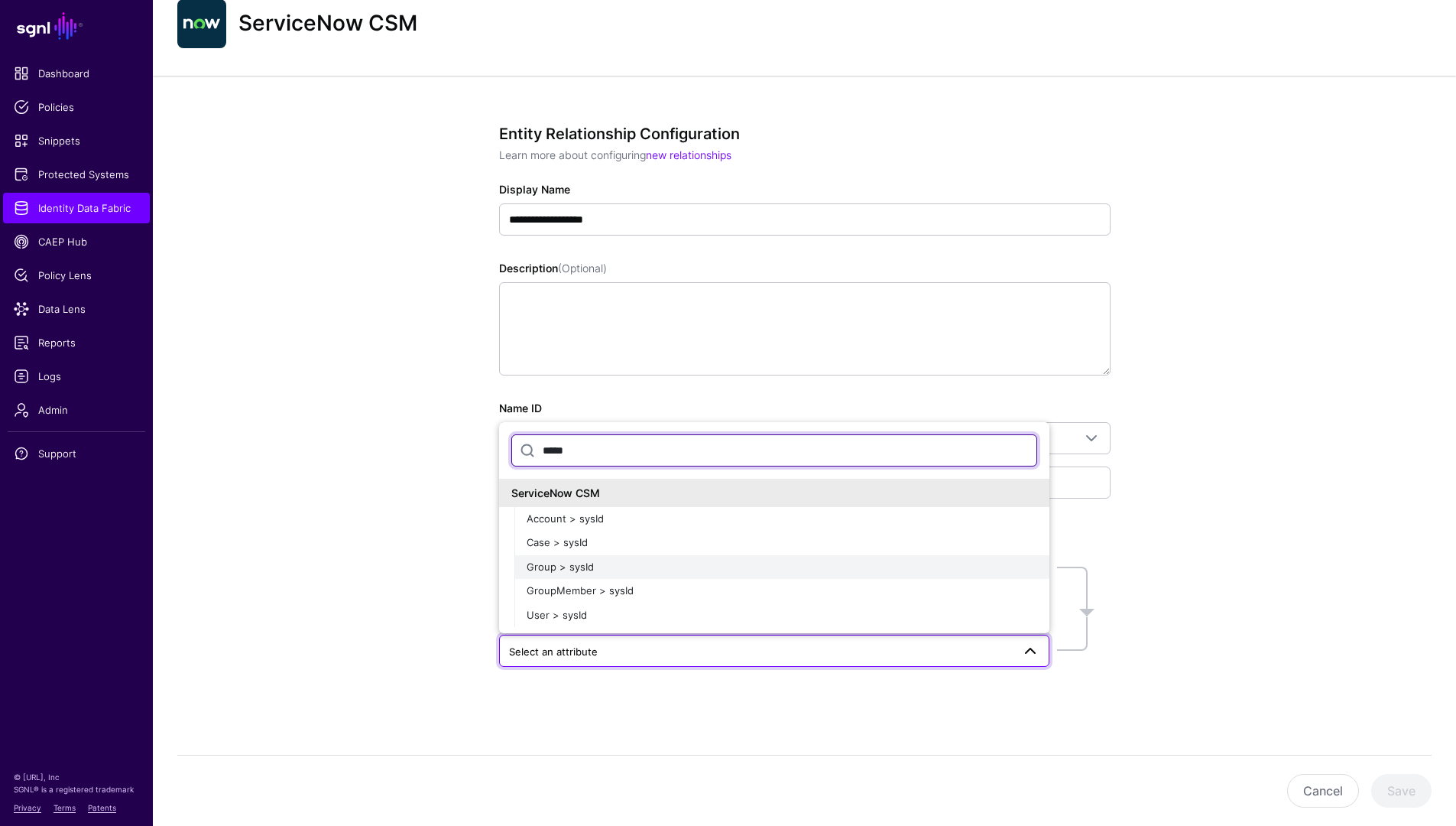
type input "*****"
click at [651, 558] on button "Group > sysId" at bounding box center [781, 567] width 535 height 24
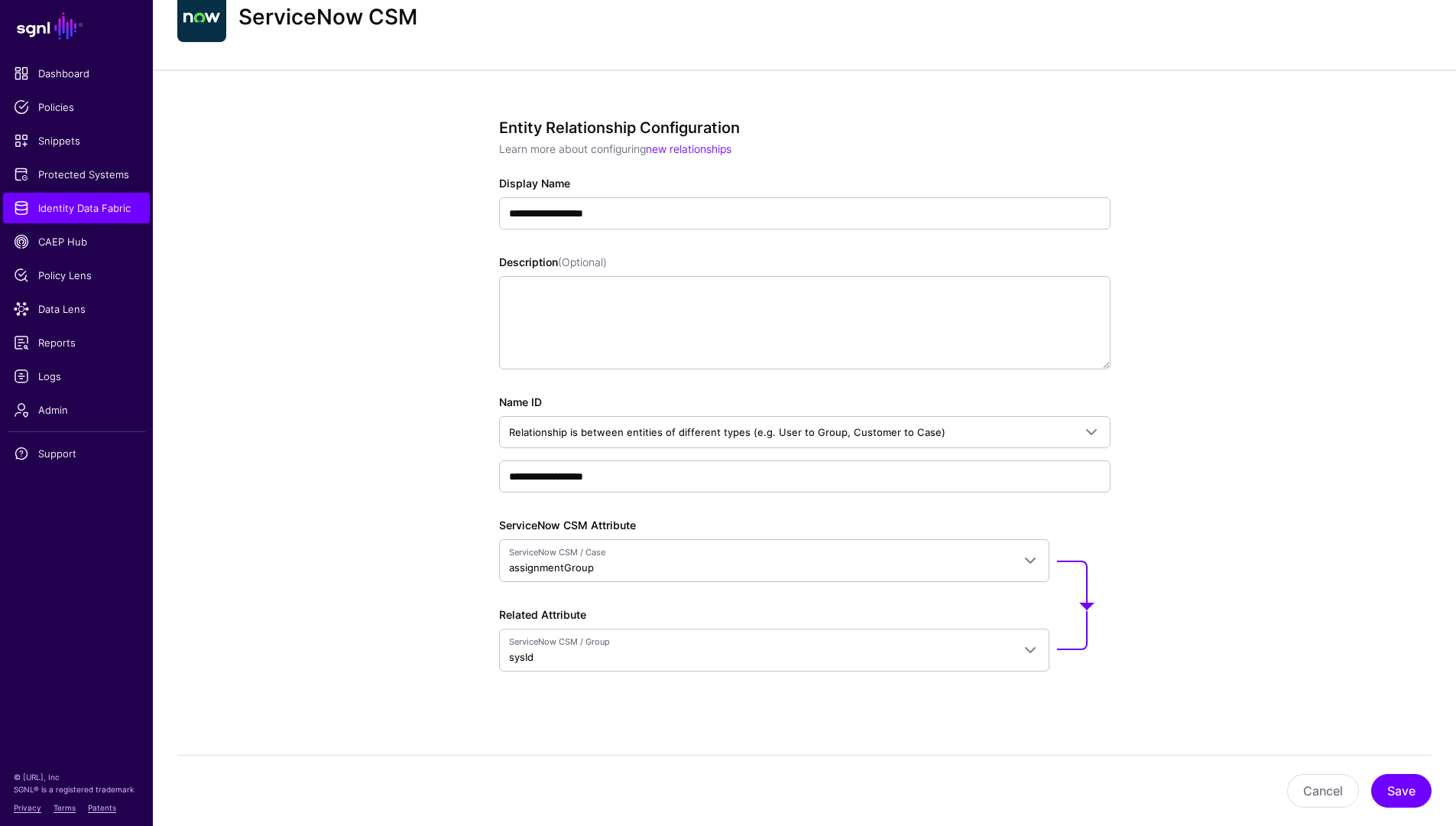
scroll to position [60, 0]
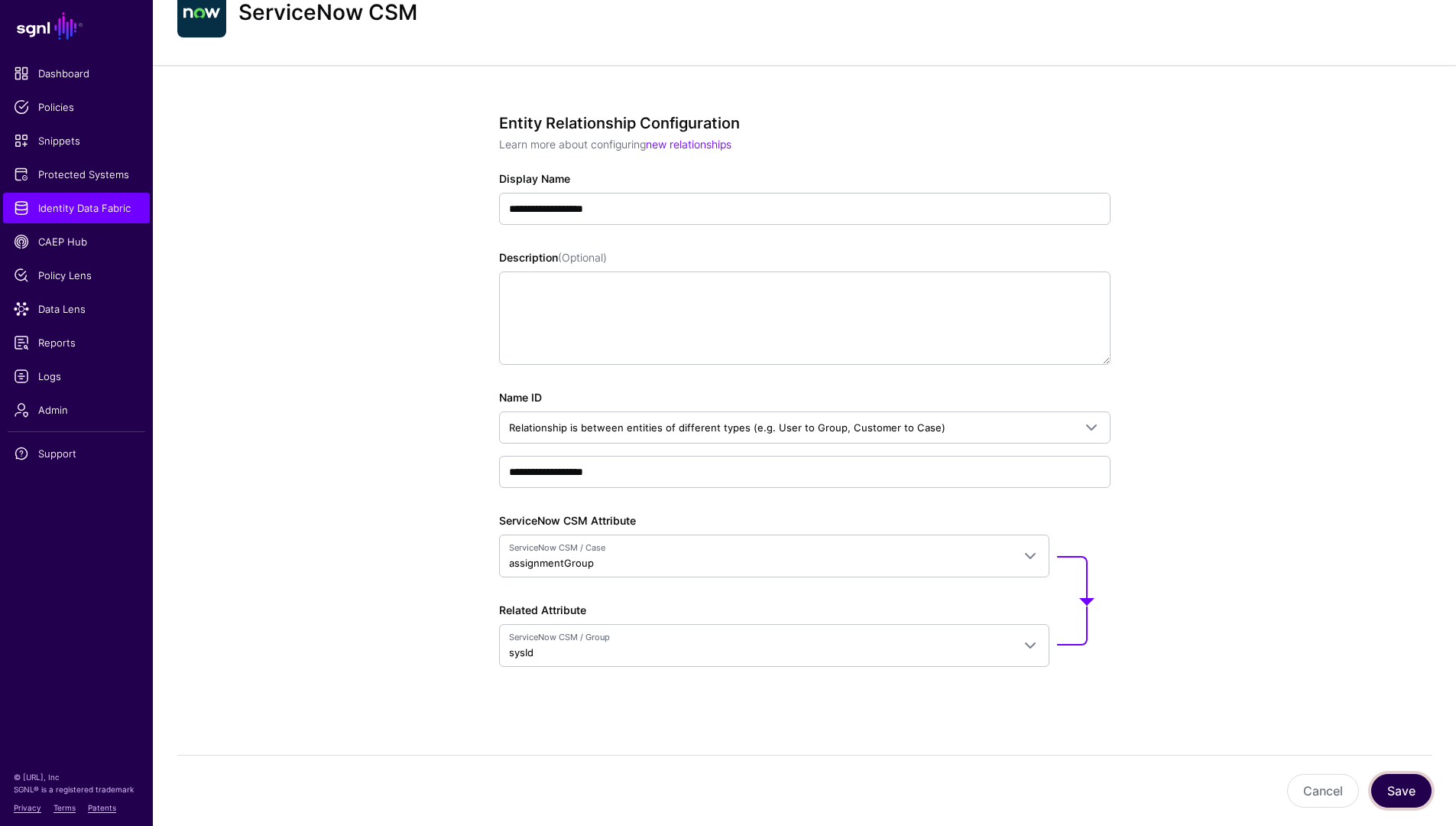
click at [1123, 702] on button "Save" at bounding box center [1401, 791] width 60 height 34
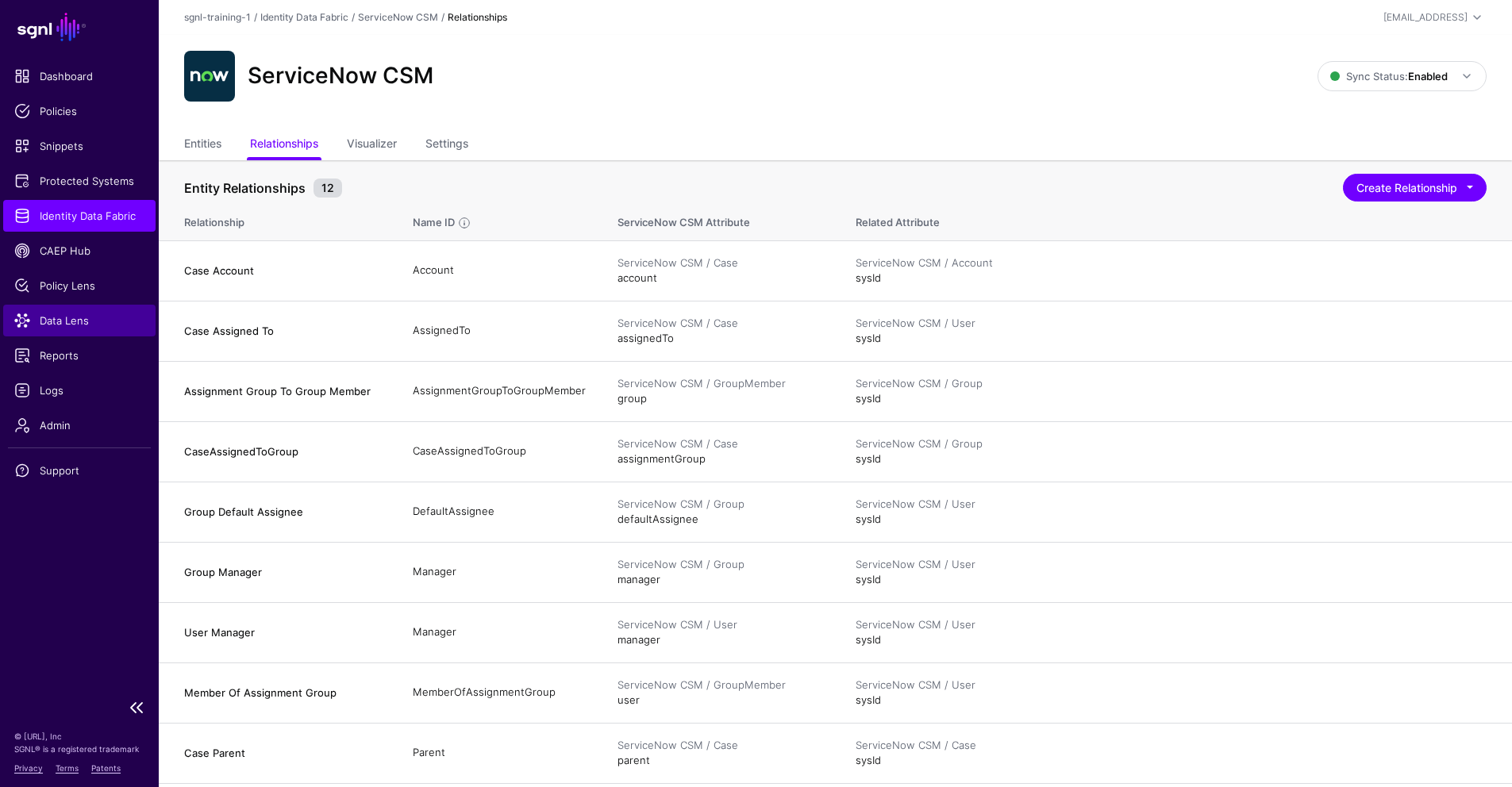
click at [64, 322] on span "Data Lens" at bounding box center [79, 320] width 130 height 16
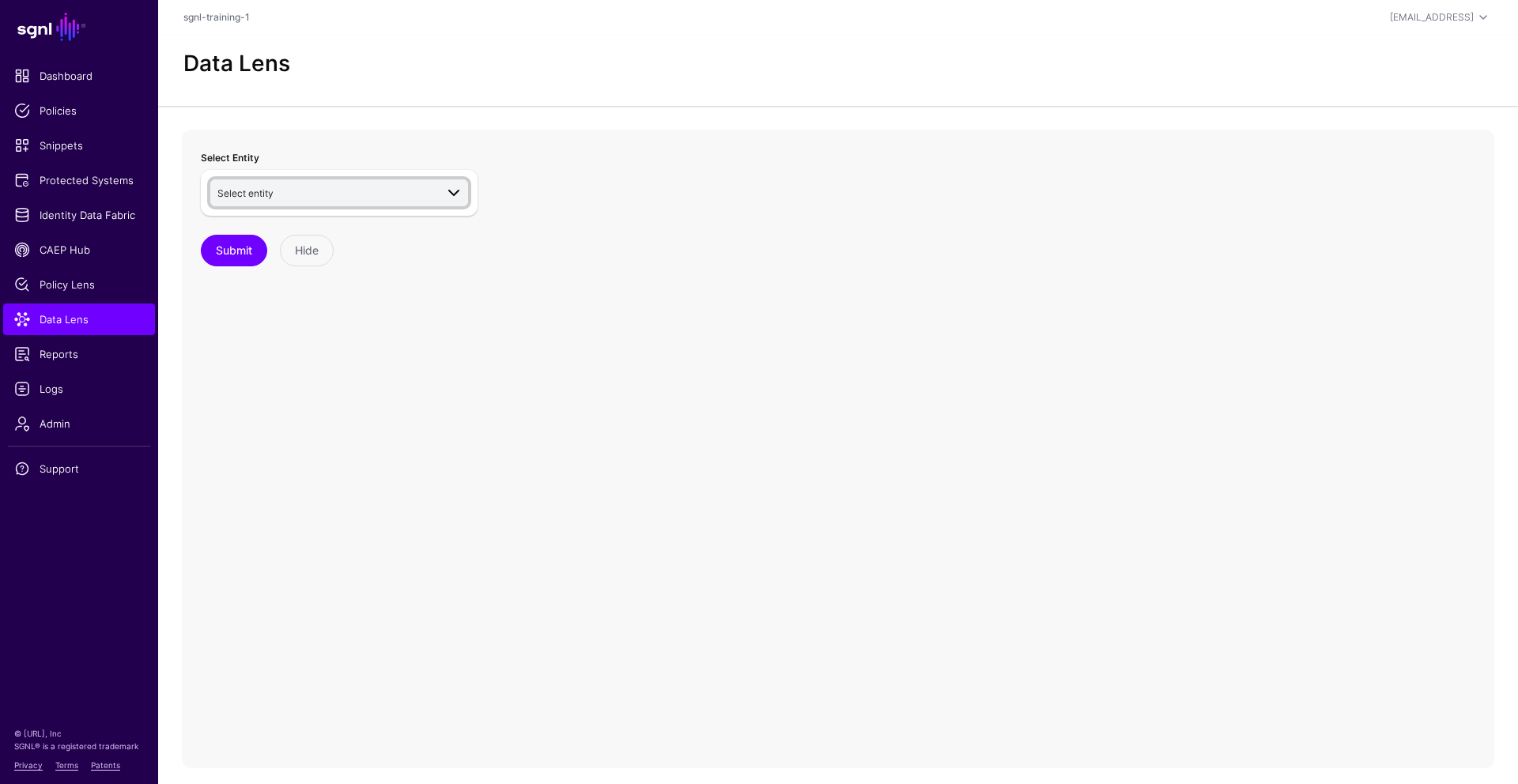
click at [303, 203] on link "Select entity" at bounding box center [339, 193] width 258 height 27
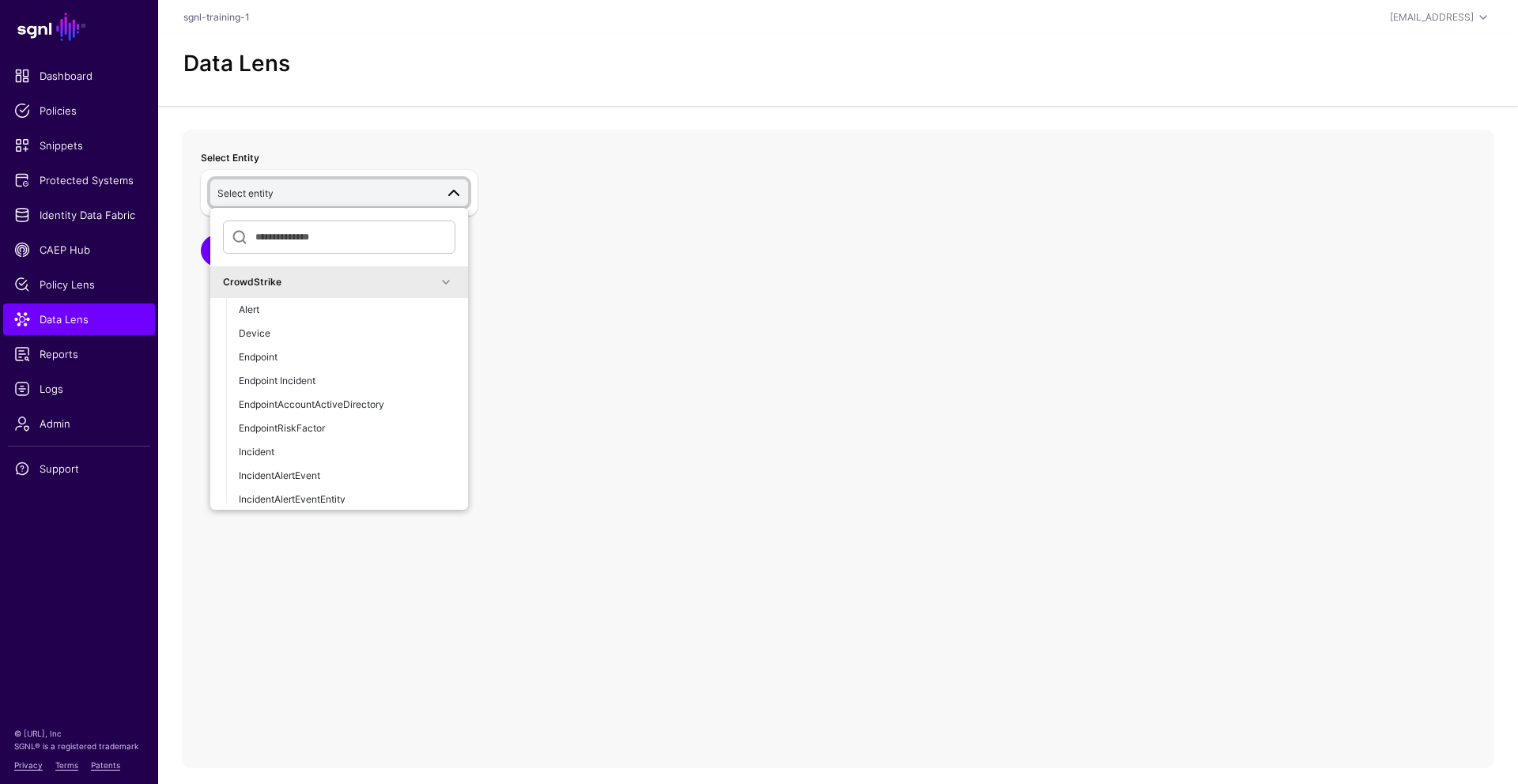
click at [378, 281] on div "CrowdStrike" at bounding box center [329, 282] width 214 height 14
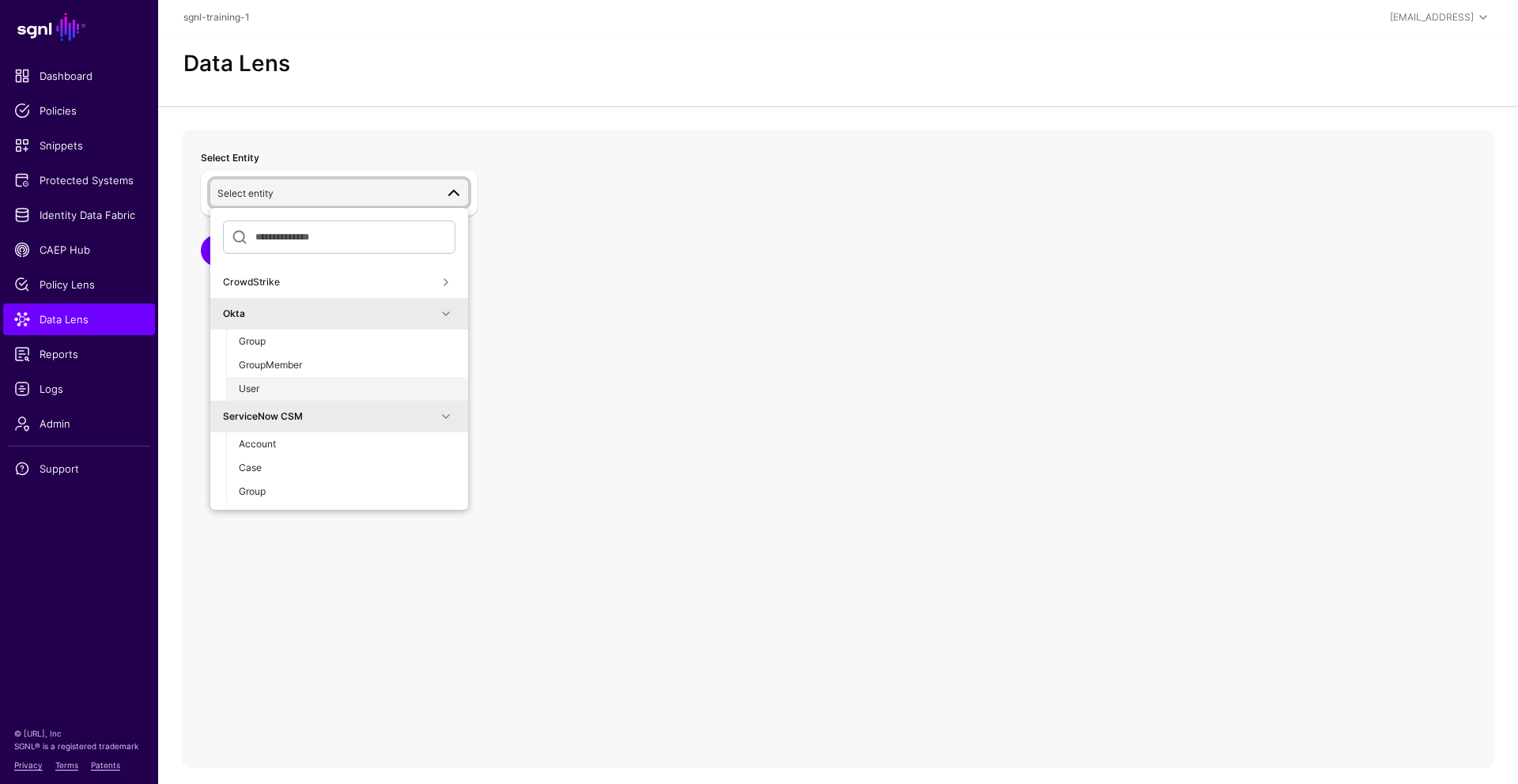
click at [360, 385] on div "User" at bounding box center [346, 389] width 217 height 14
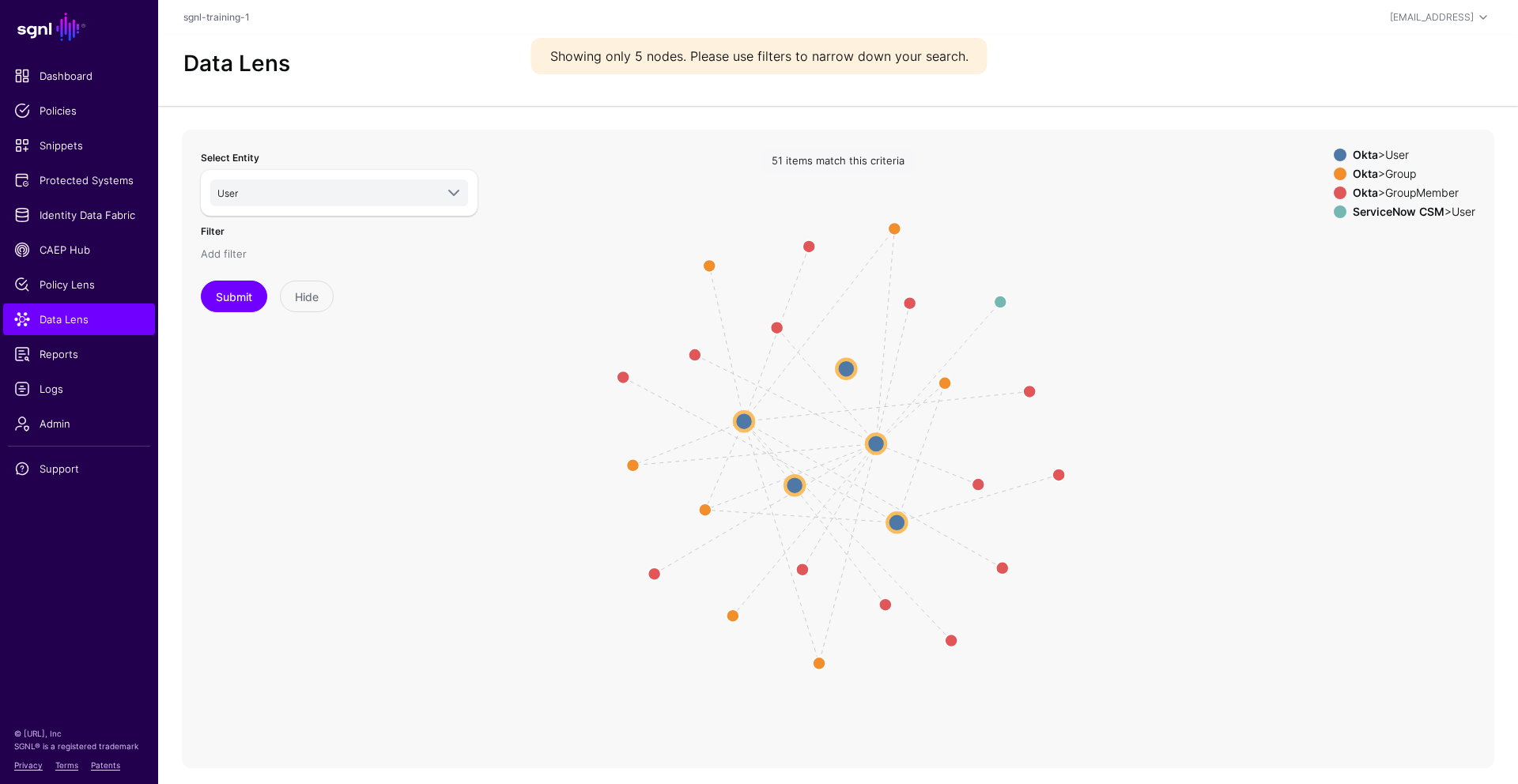
click at [224, 252] on link "Add filter" at bounding box center [224, 253] width 46 height 12
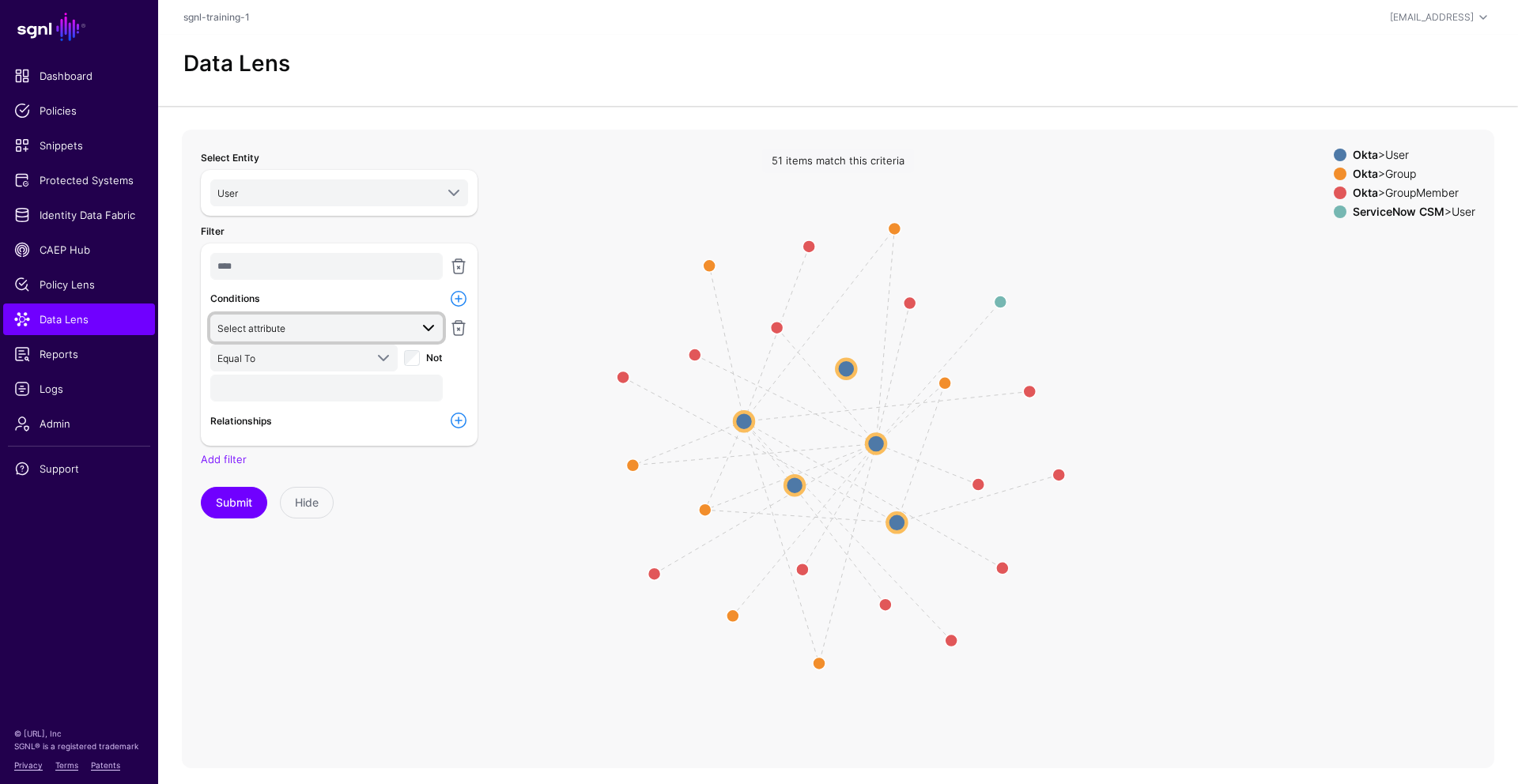
click at [366, 334] on span "Select attribute" at bounding box center [313, 327] width 192 height 17
type input "**********"
click at [329, 423] on button "profile__email" at bounding box center [327, 413] width 233 height 24
click at [351, 385] on input "text" at bounding box center [327, 388] width 233 height 27
type input "**********"
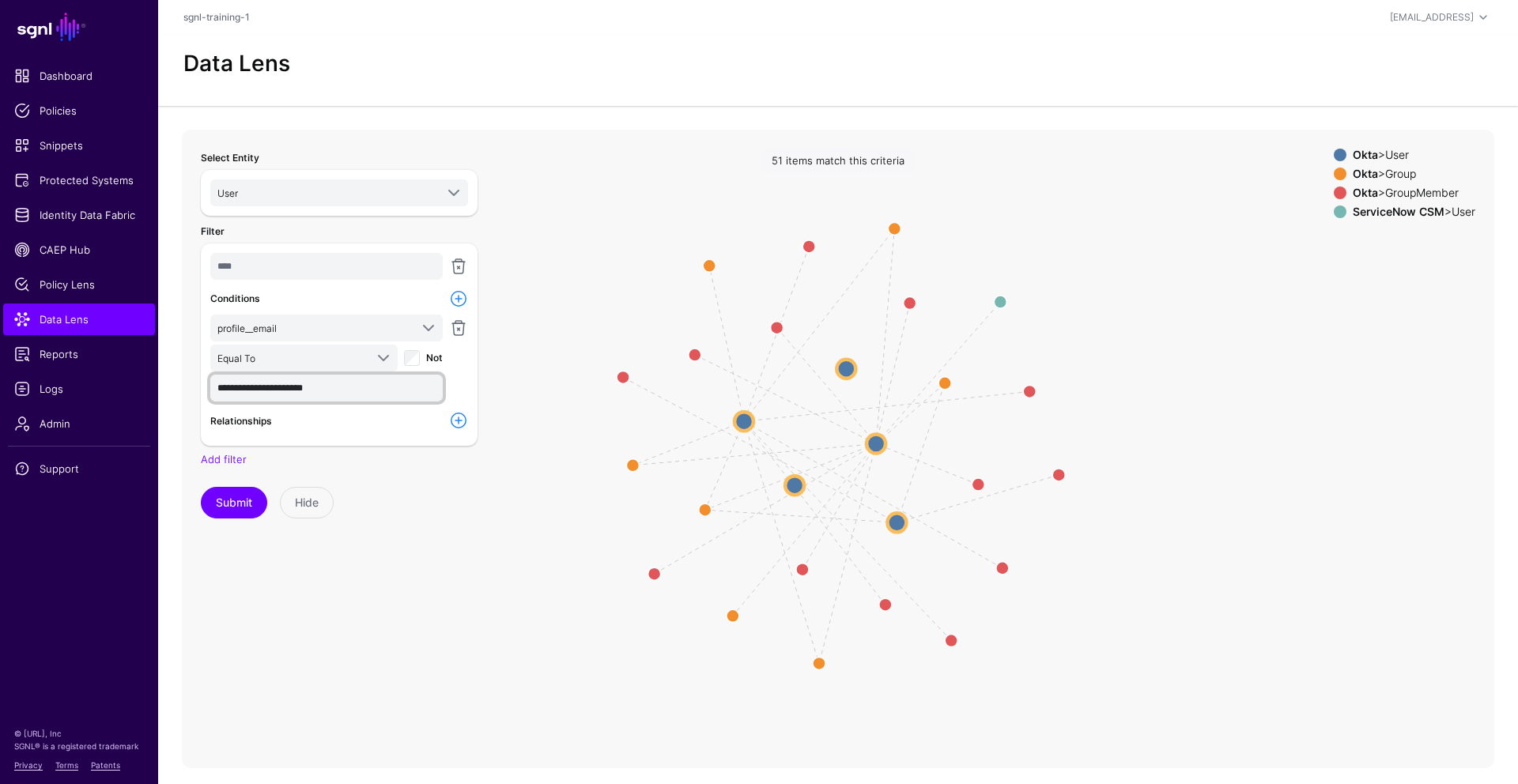
click at [201, 487] on button "Submit" at bounding box center [234, 502] width 66 height 32
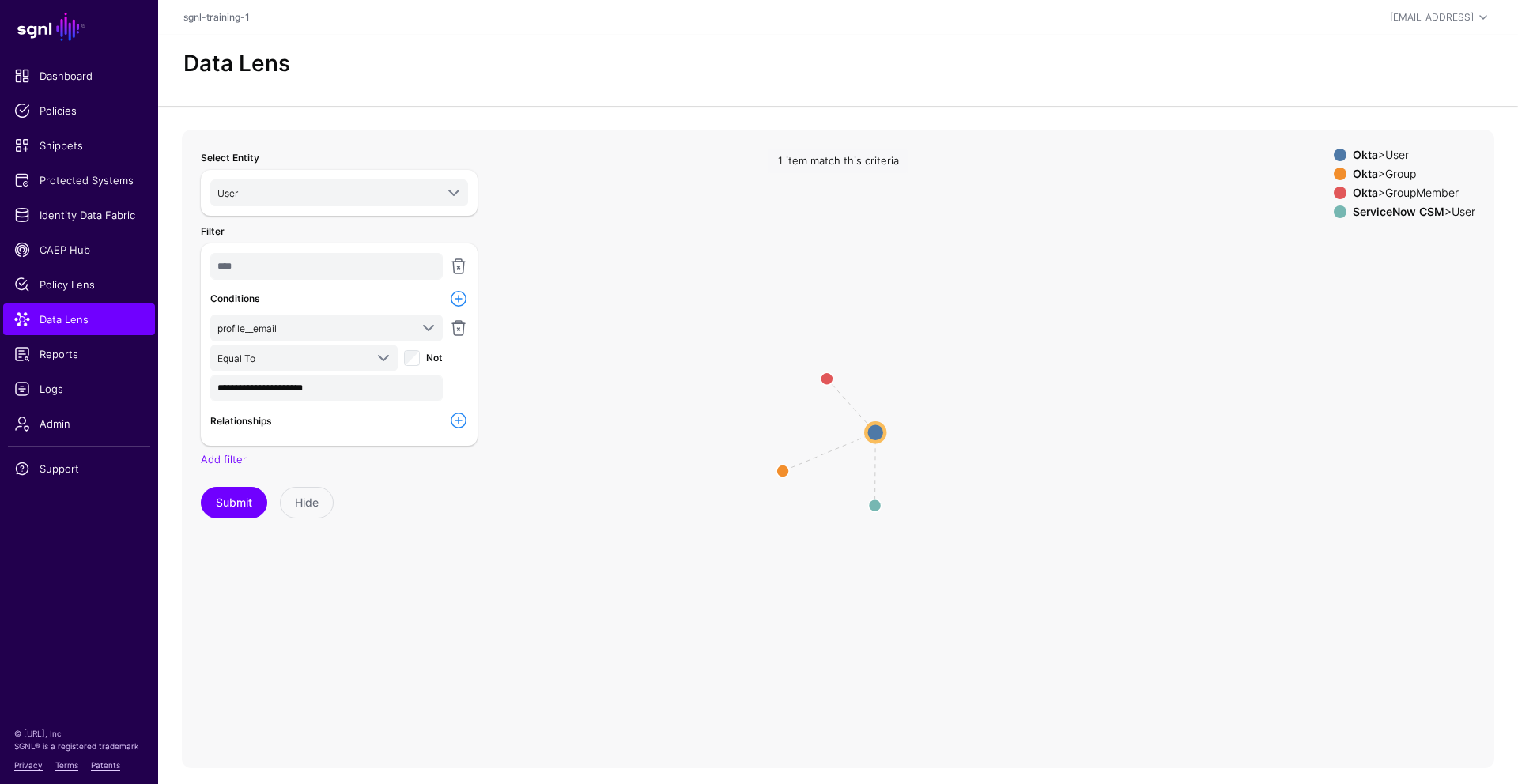
click at [878, 432] on circle at bounding box center [875, 432] width 19 height 19
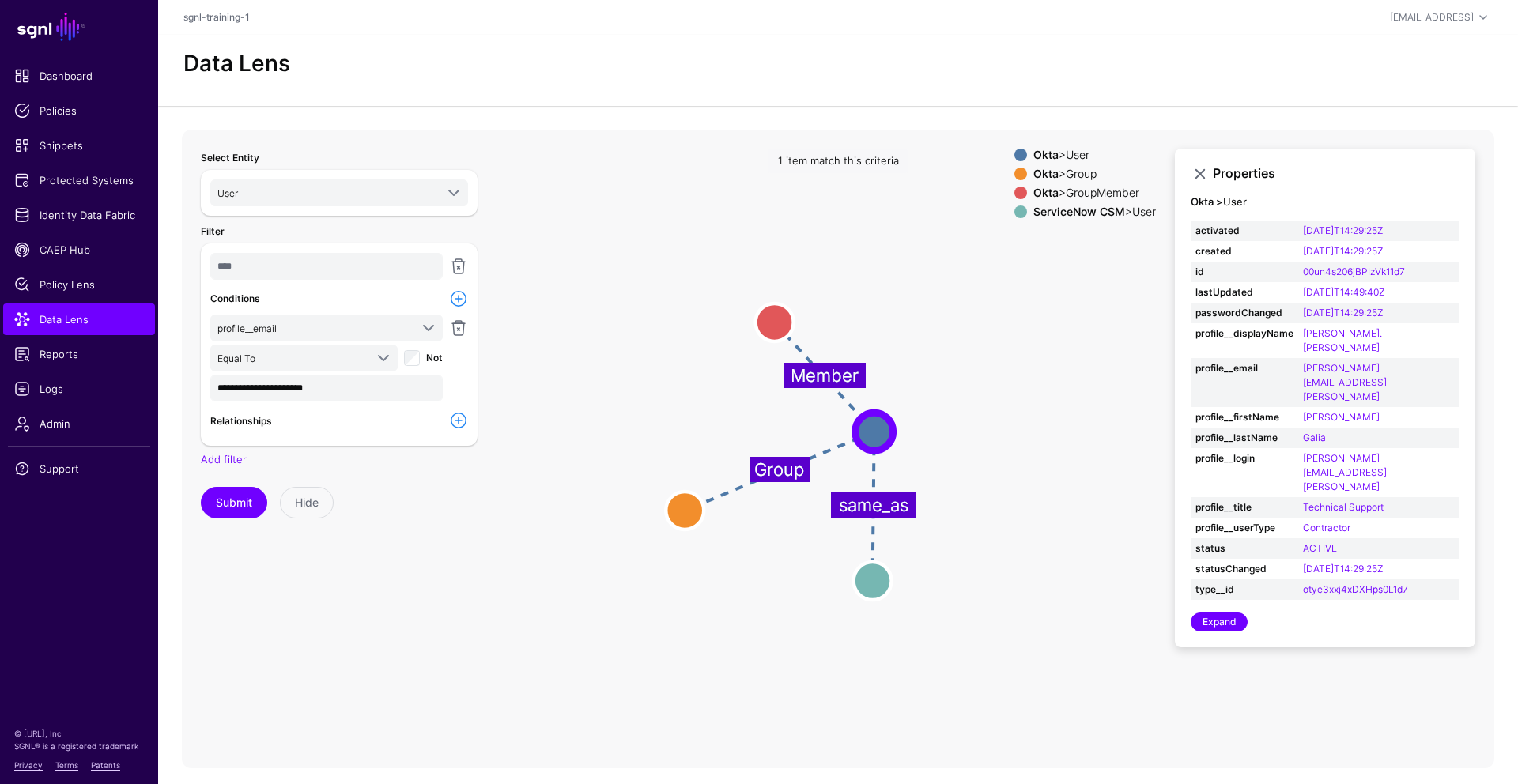
click at [1015, 218] on div "Okta > User Okta > Group Okta > GroupMember ServiceNow CSM > User" at bounding box center [1085, 186] width 141 height 76
click at [876, 578] on circle at bounding box center [873, 581] width 38 height 38
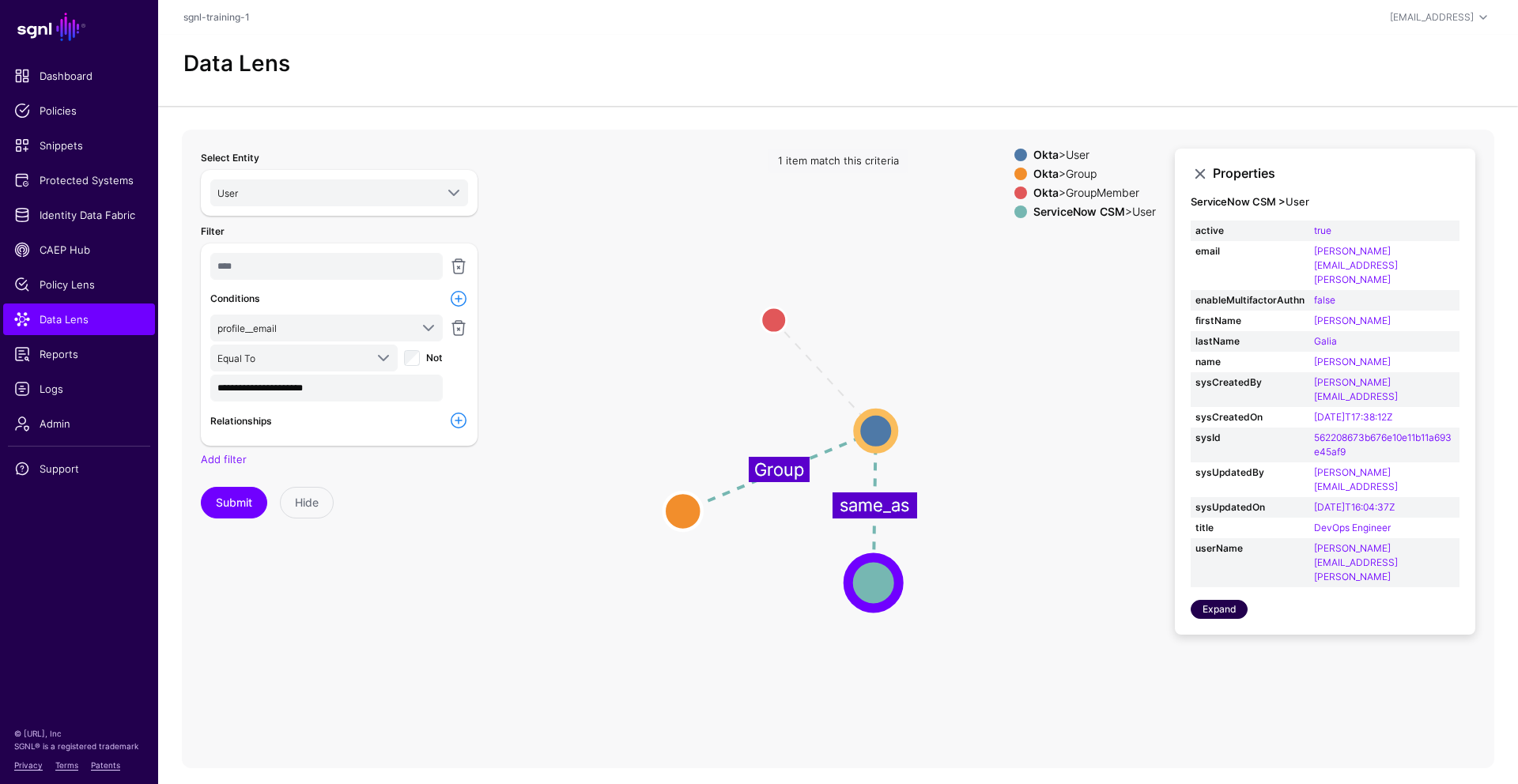
click at [1162, 600] on link "Expand" at bounding box center [1219, 609] width 57 height 19
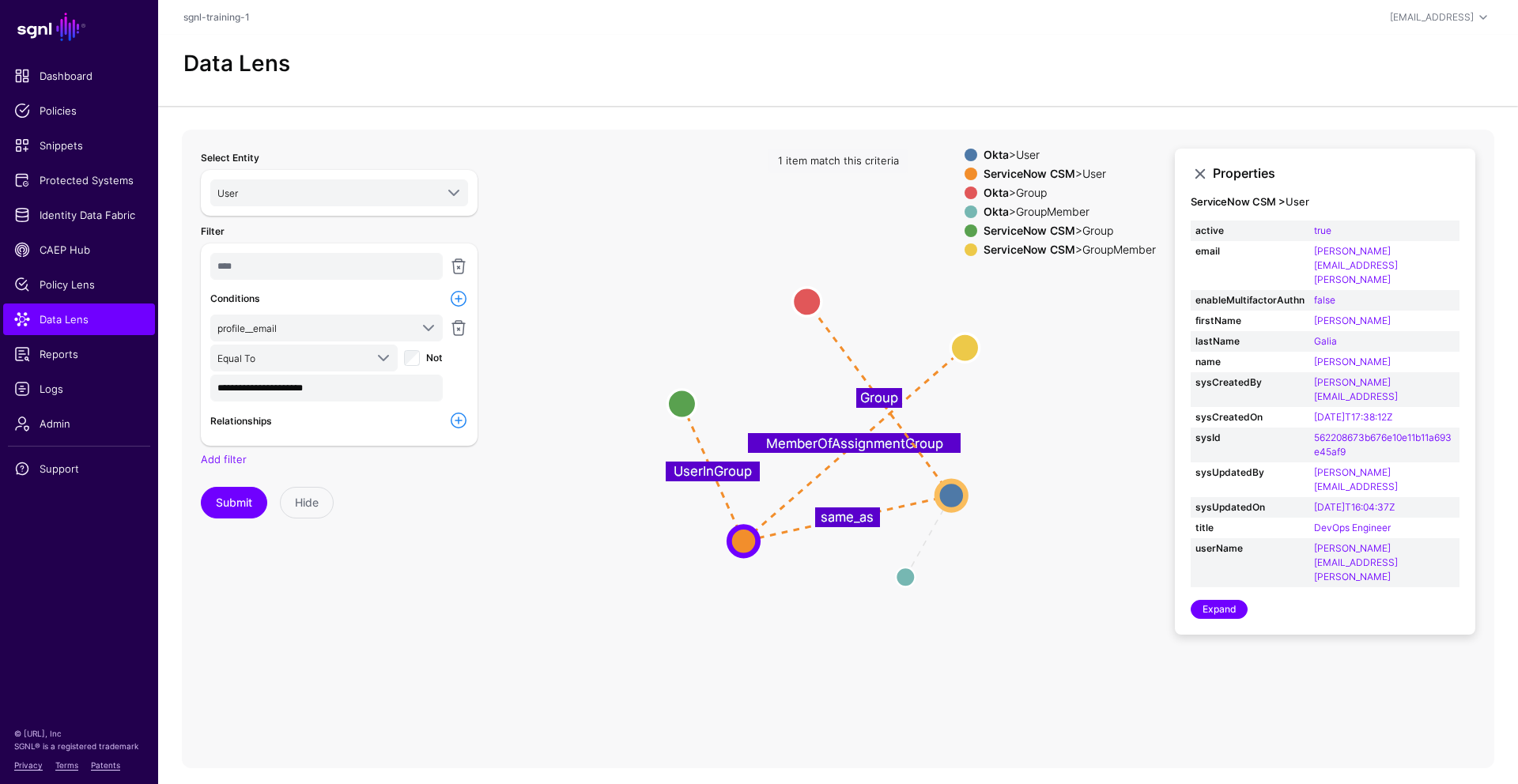
drag, startPoint x: 872, startPoint y: 449, endPoint x: 954, endPoint y: 499, distance: 96.0
click at [954, 499] on circle at bounding box center [951, 495] width 28 height 28
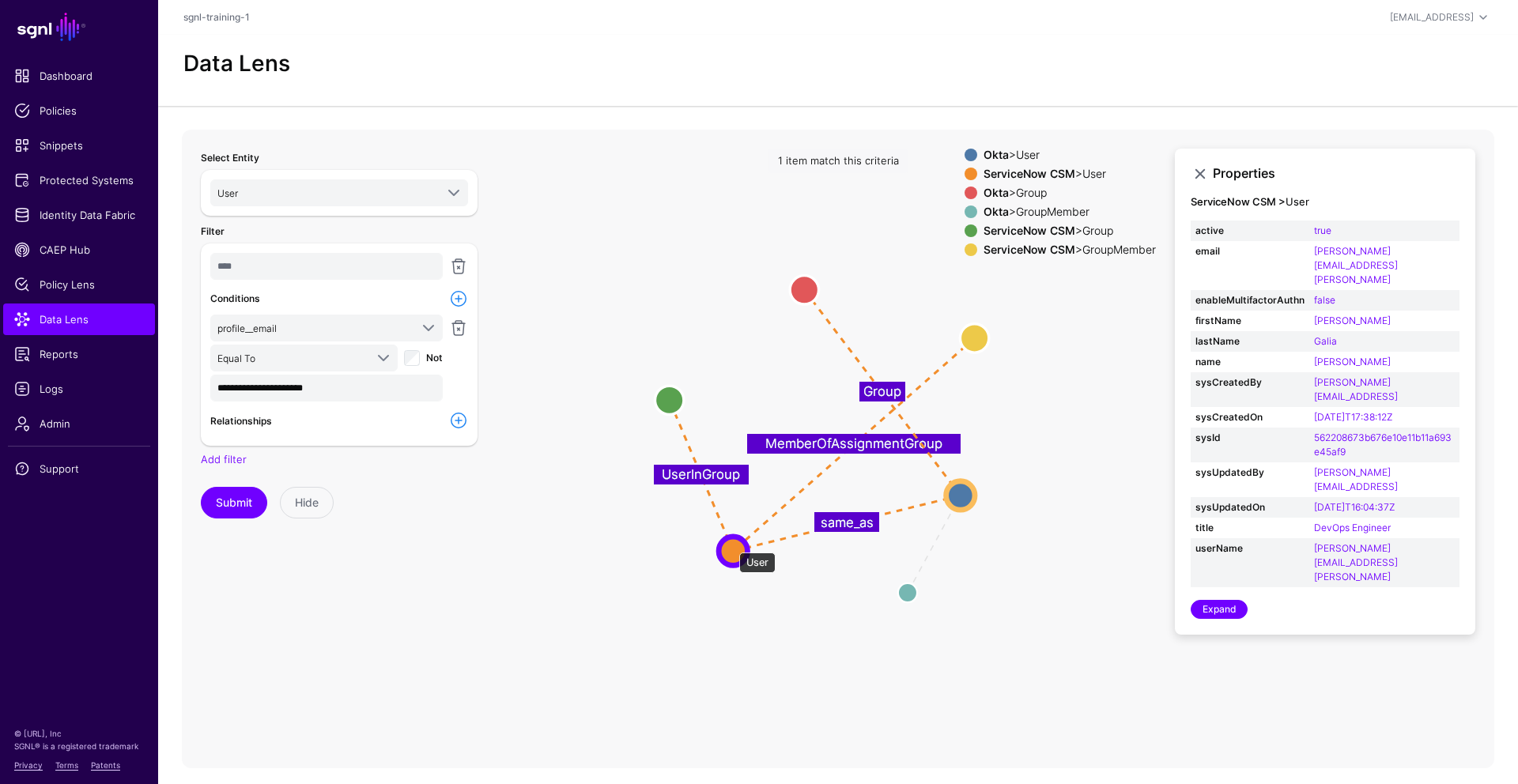
click at [731, 545] on circle at bounding box center [733, 551] width 28 height 28
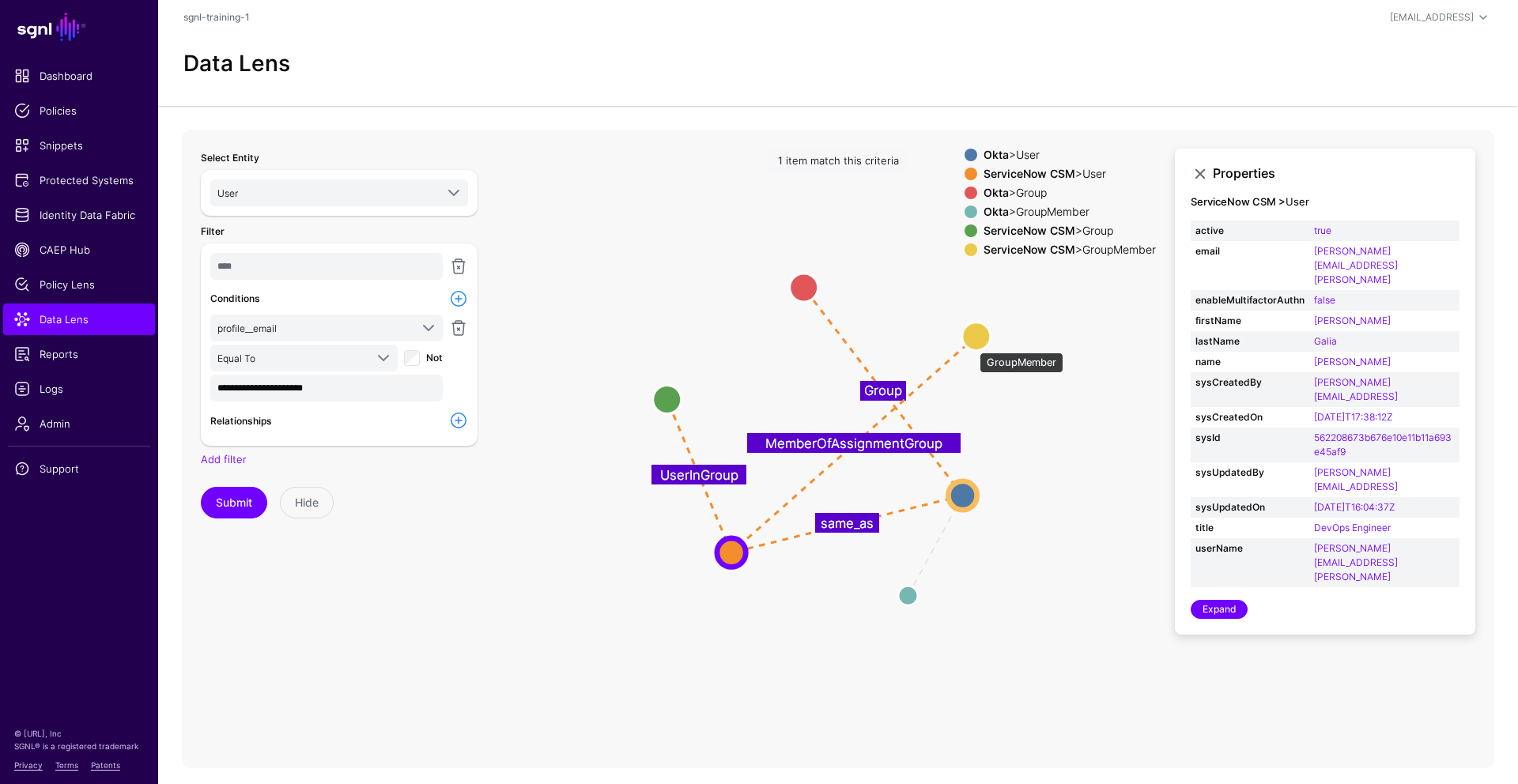
click at [971, 345] on circle at bounding box center [976, 336] width 28 height 28
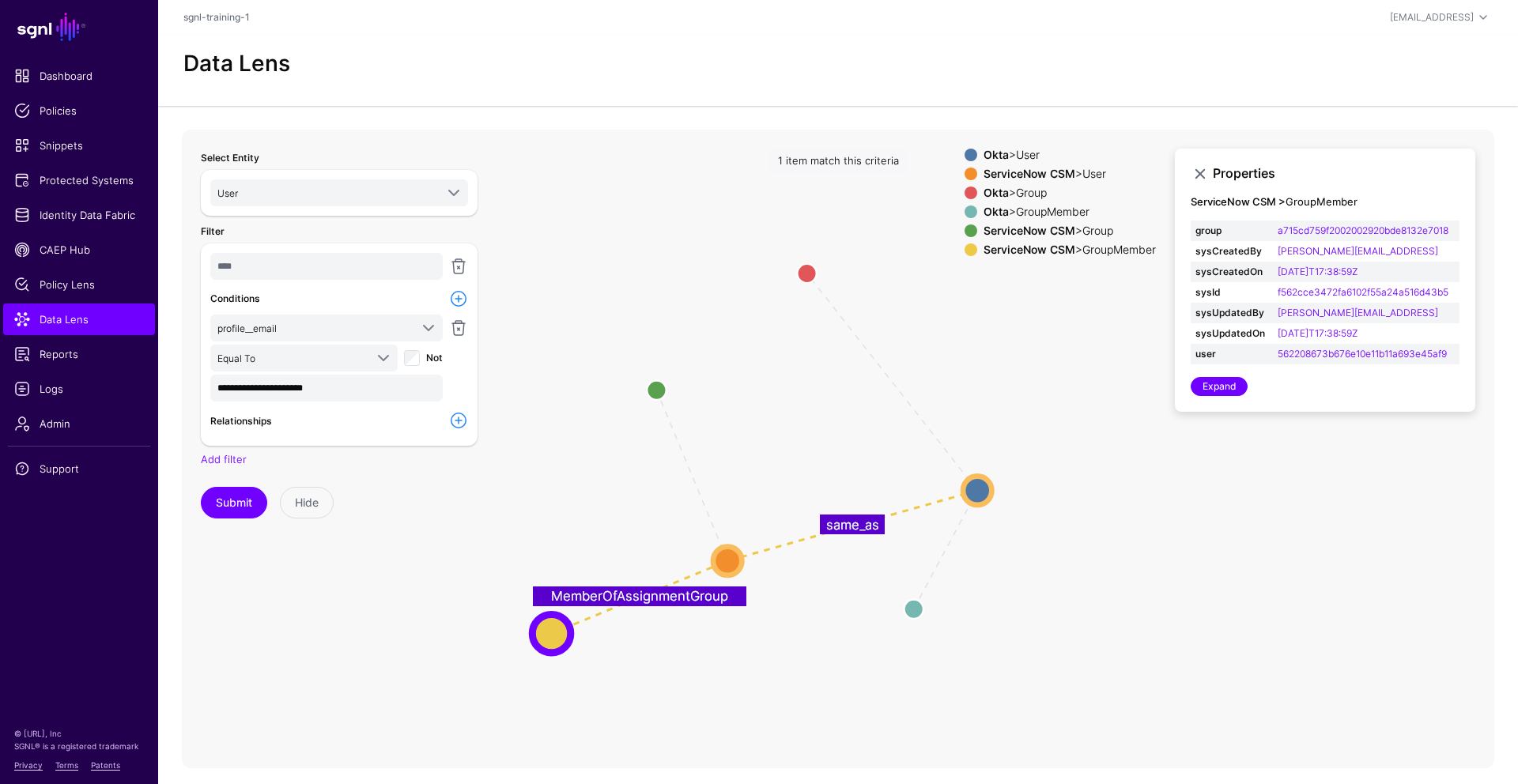
drag, startPoint x: 976, startPoint y: 343, endPoint x: 550, endPoint y: 641, distance: 519.9
click at [550, 642] on circle at bounding box center [551, 633] width 38 height 38
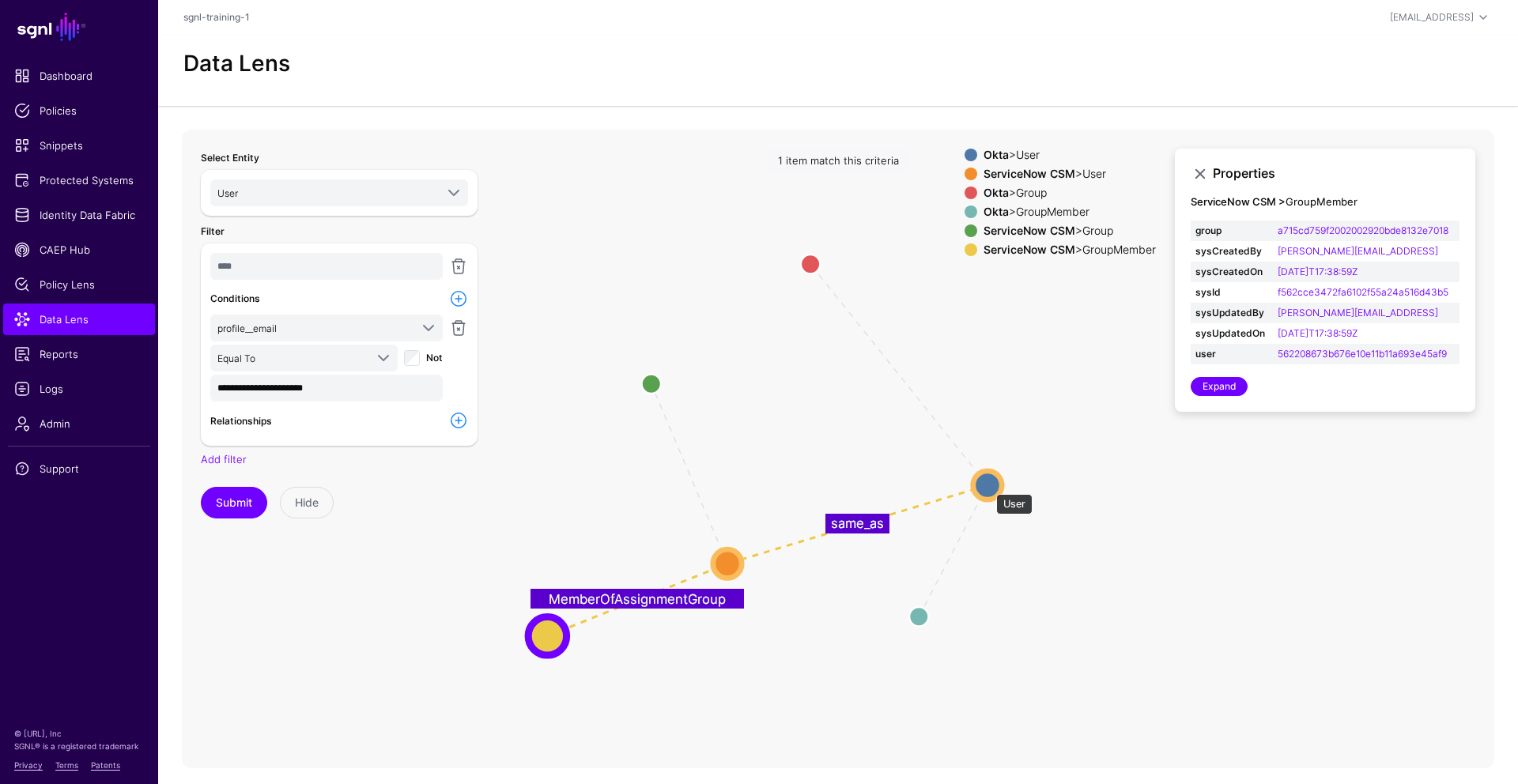
click at [988, 486] on circle at bounding box center [987, 484] width 28 height 28
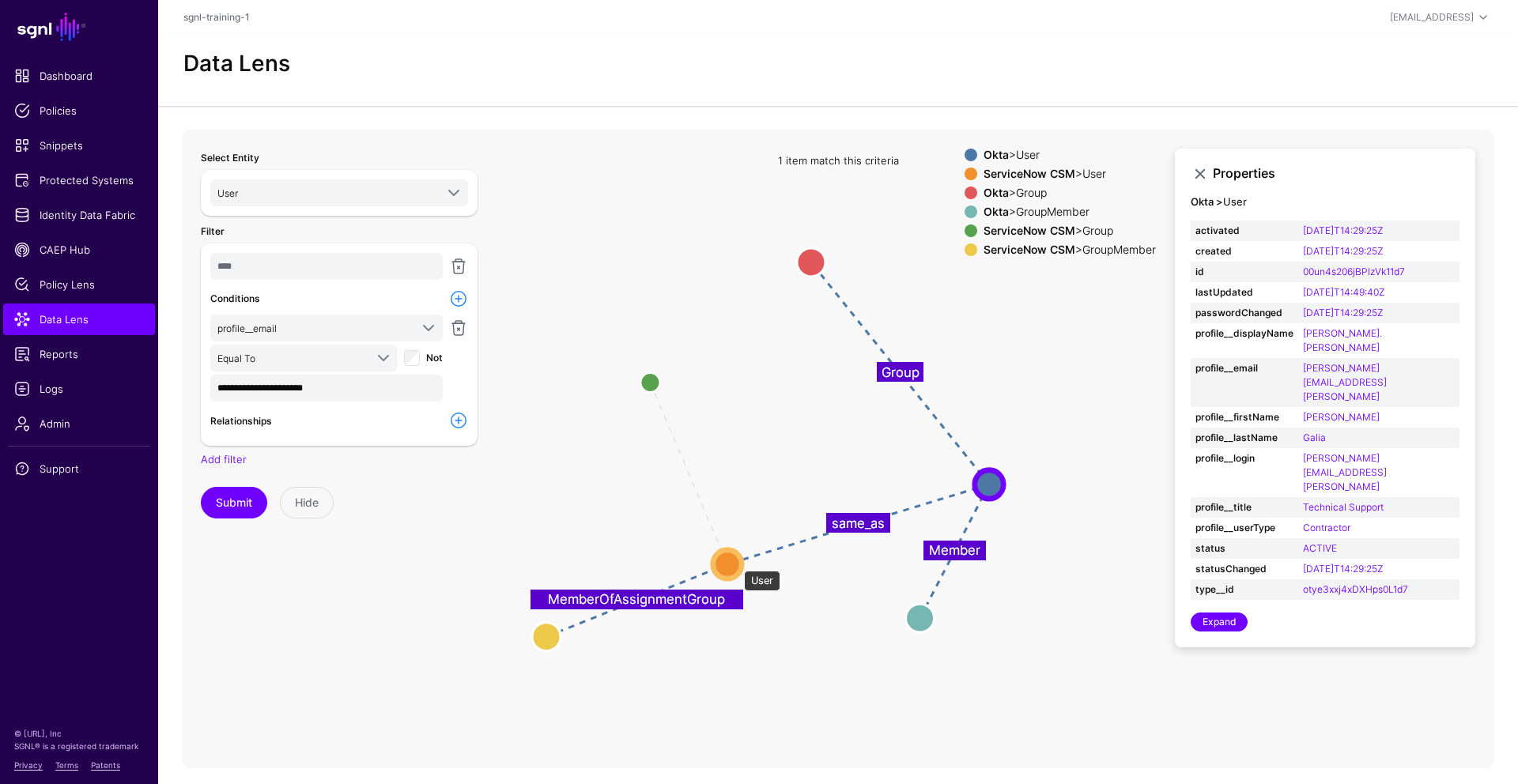
click at [734, 562] on circle at bounding box center [727, 563] width 28 height 28
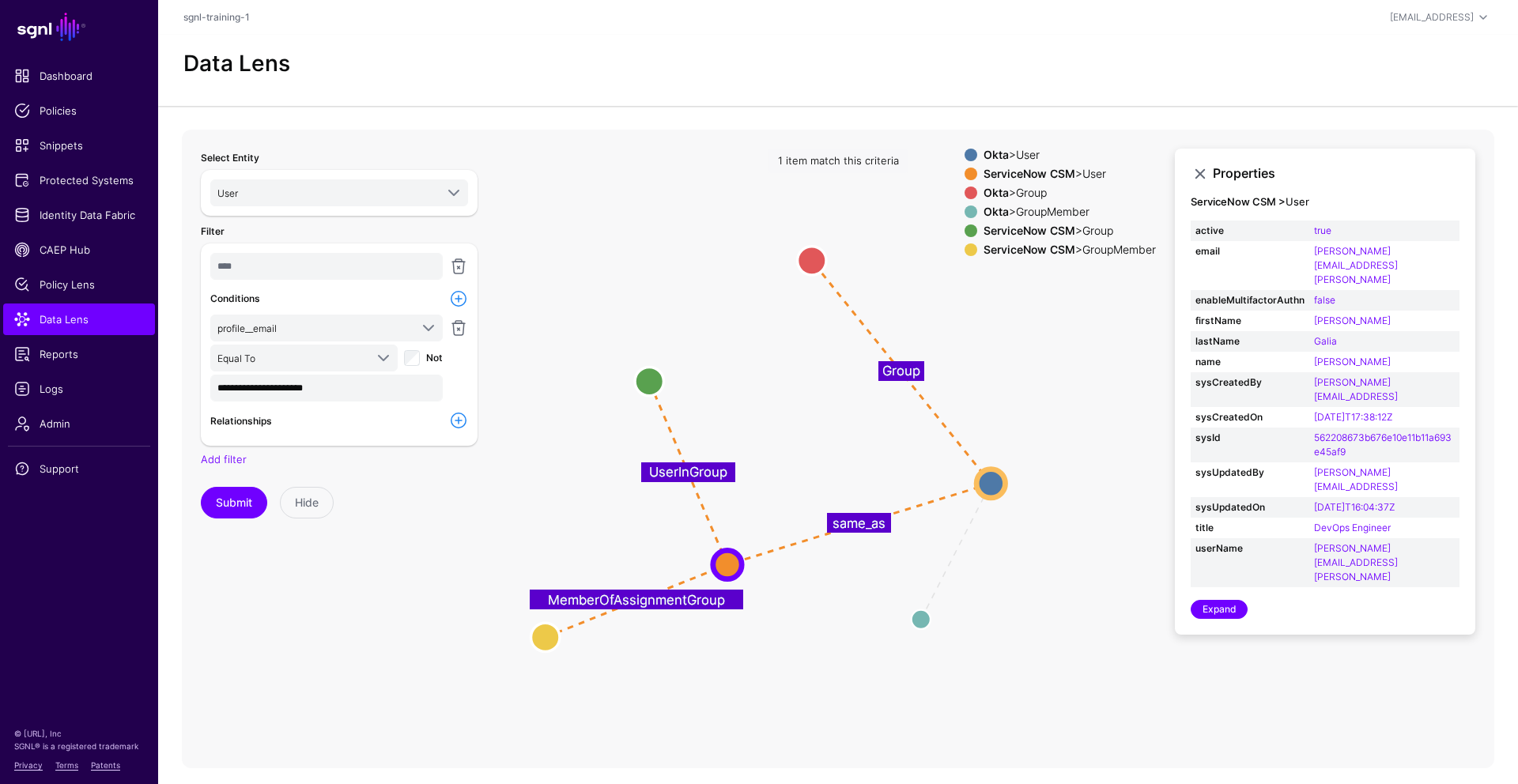
click at [967, 152] on span at bounding box center [970, 154] width 12 height 12
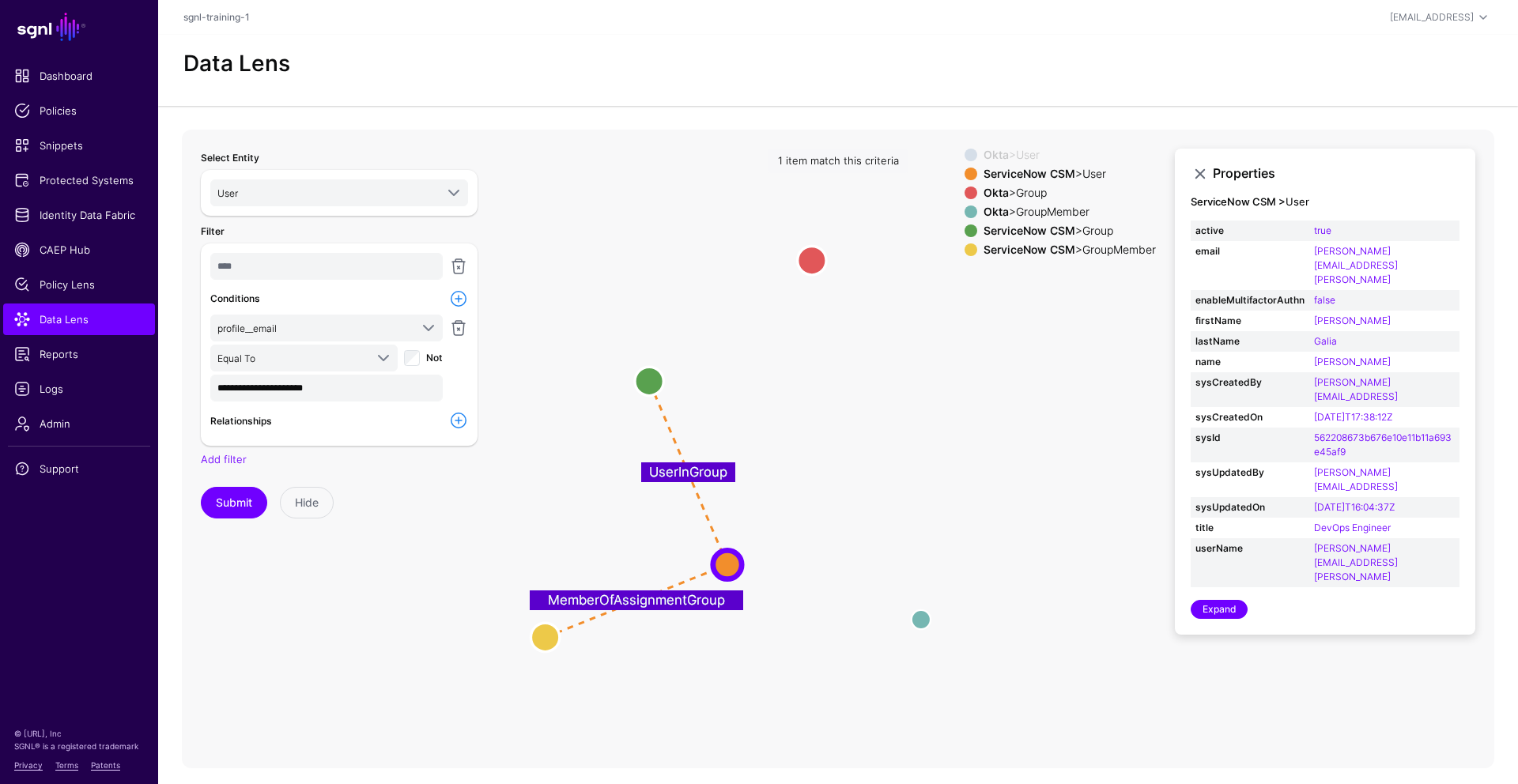
click at [967, 152] on span at bounding box center [970, 154] width 12 height 12
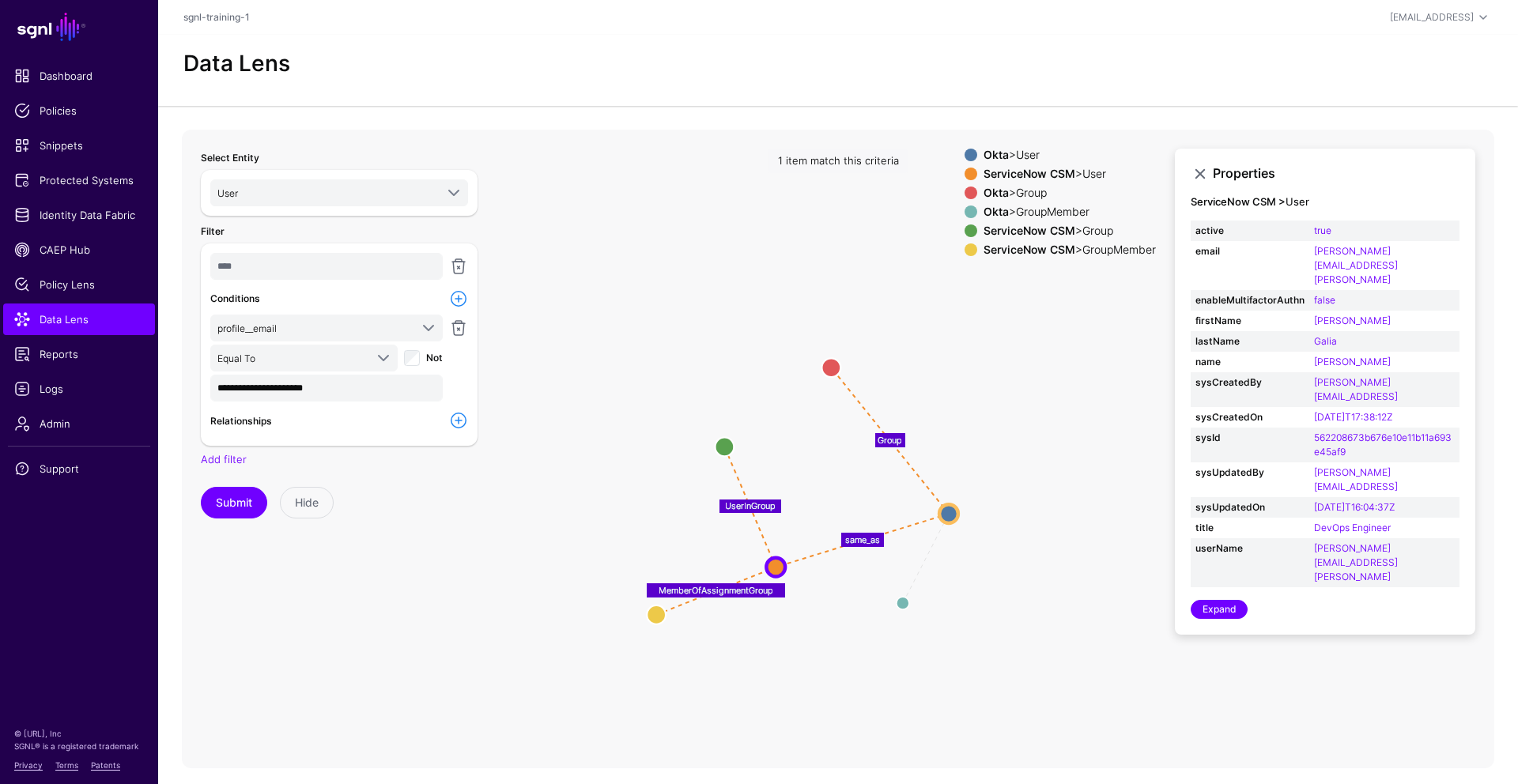
click at [966, 198] on div at bounding box center [970, 193] width 19 height 12
click at [965, 247] on span at bounding box center [970, 249] width 12 height 12
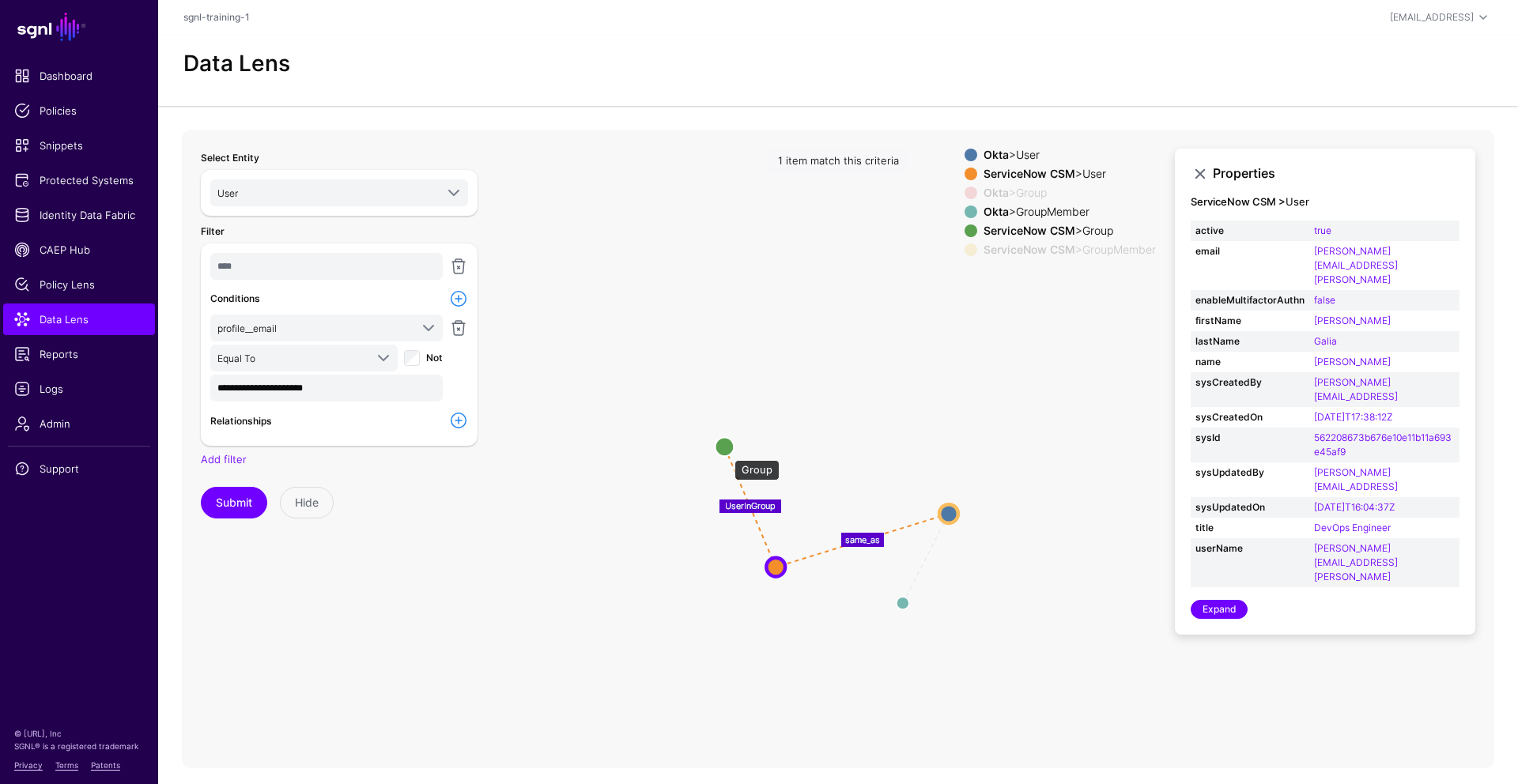
click at [726, 452] on circle at bounding box center [724, 446] width 19 height 19
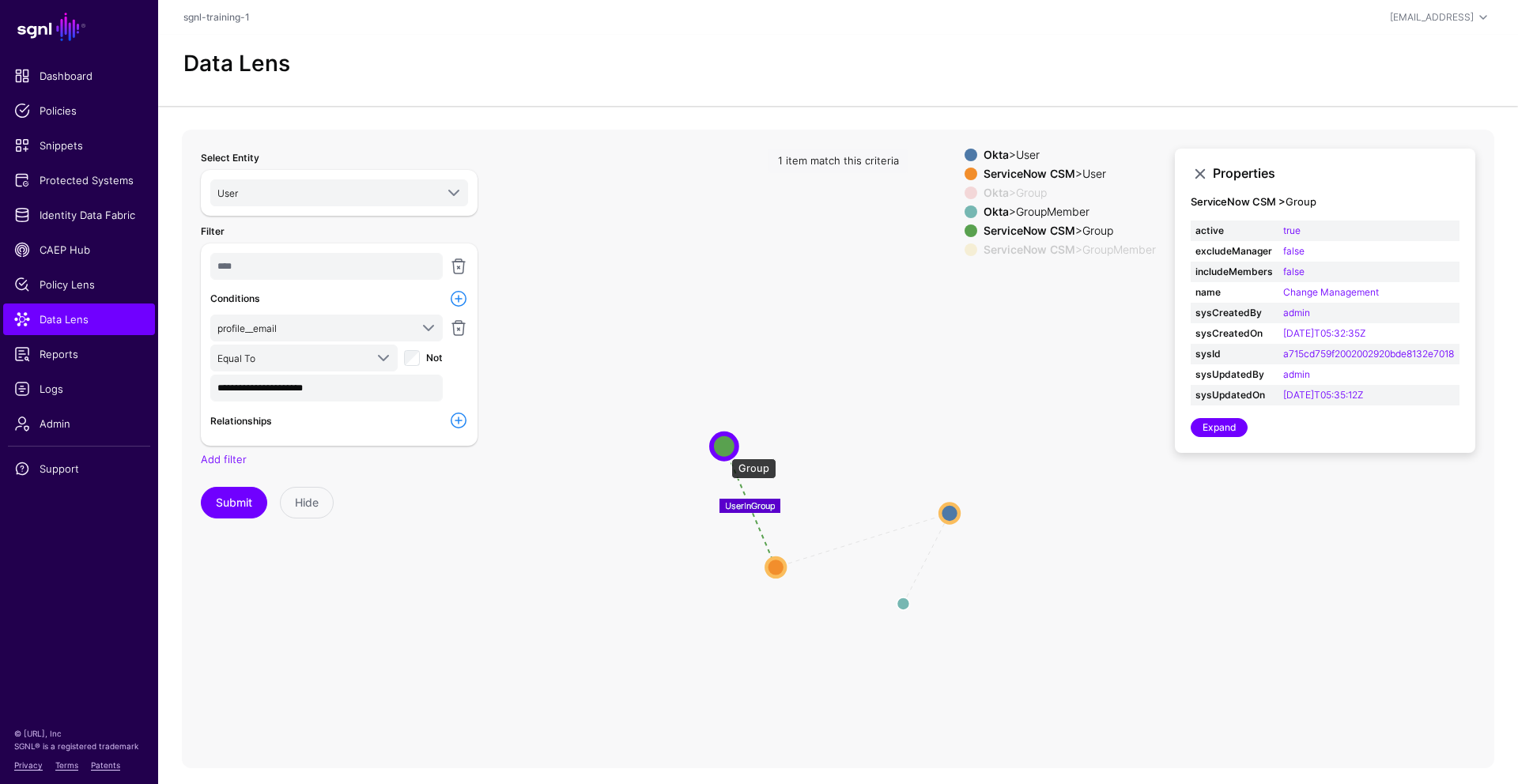
click at [725, 450] on circle at bounding box center [724, 445] width 25 height 25
click at [725, 450] on circle at bounding box center [724, 445] width 25 height 25
click at [725, 450] on circle at bounding box center [723, 444] width 26 height 26
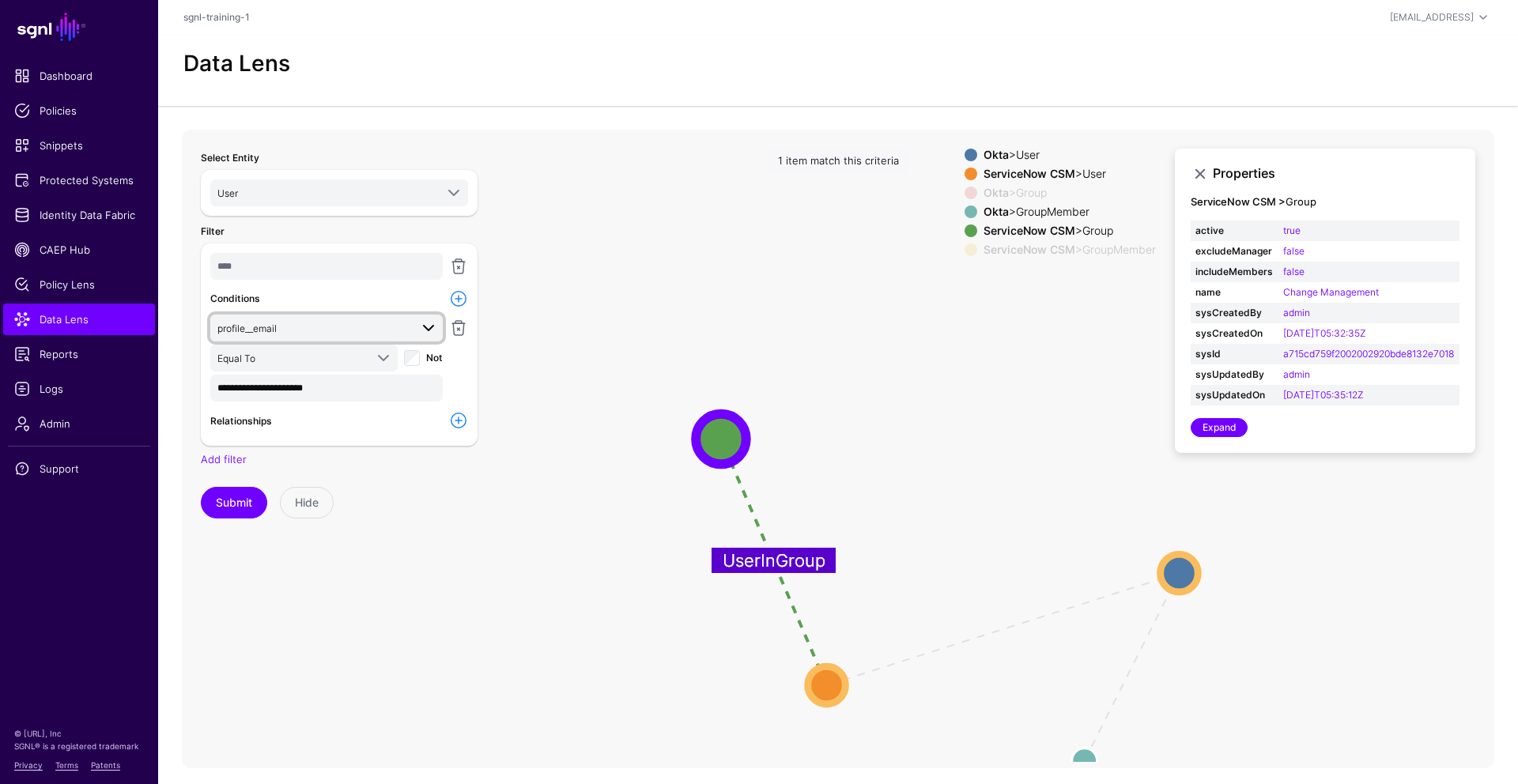
click at [278, 326] on span "profile__email" at bounding box center [313, 327] width 192 height 17
type input "*"
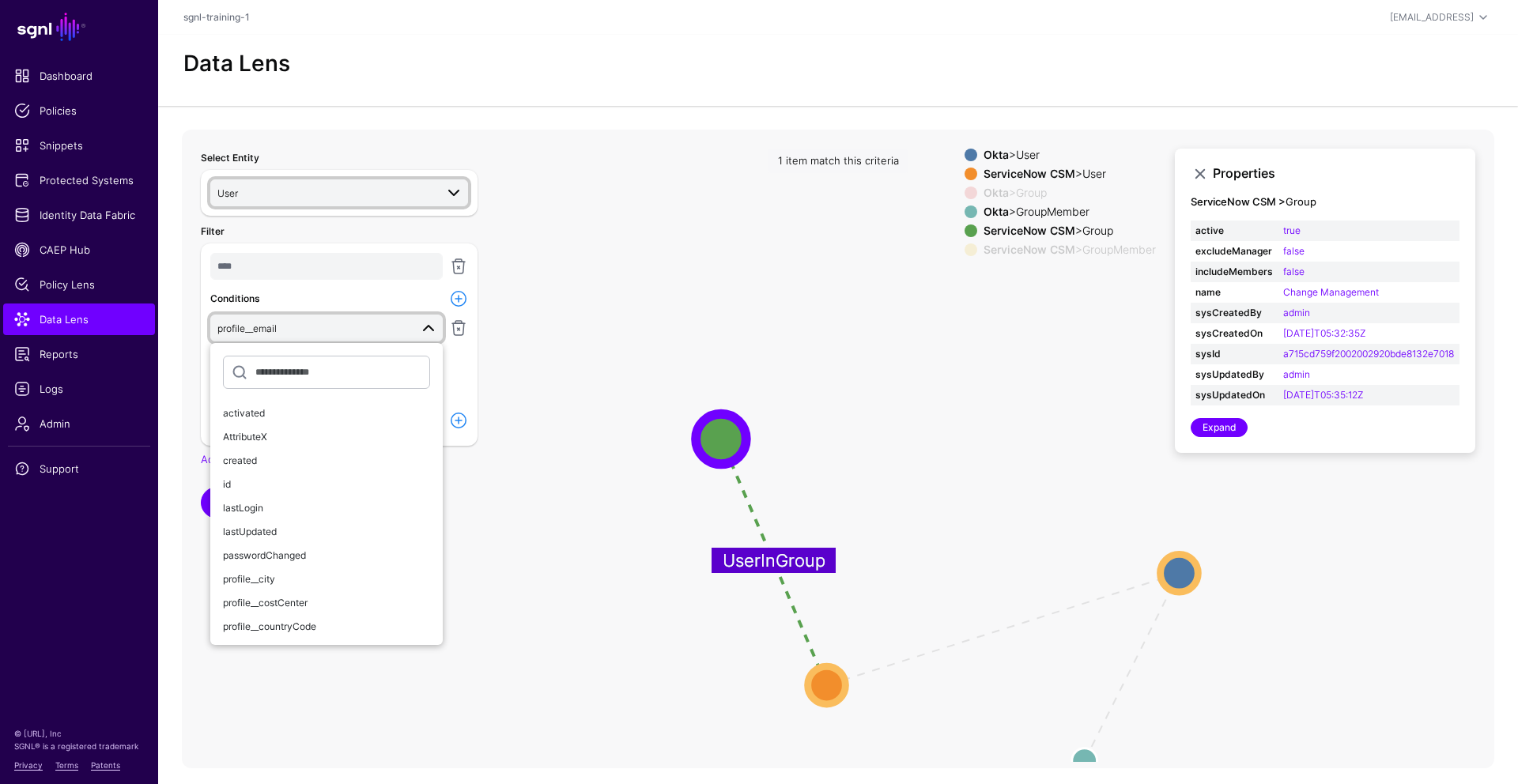
click at [286, 189] on span "User" at bounding box center [327, 193] width 218 height 17
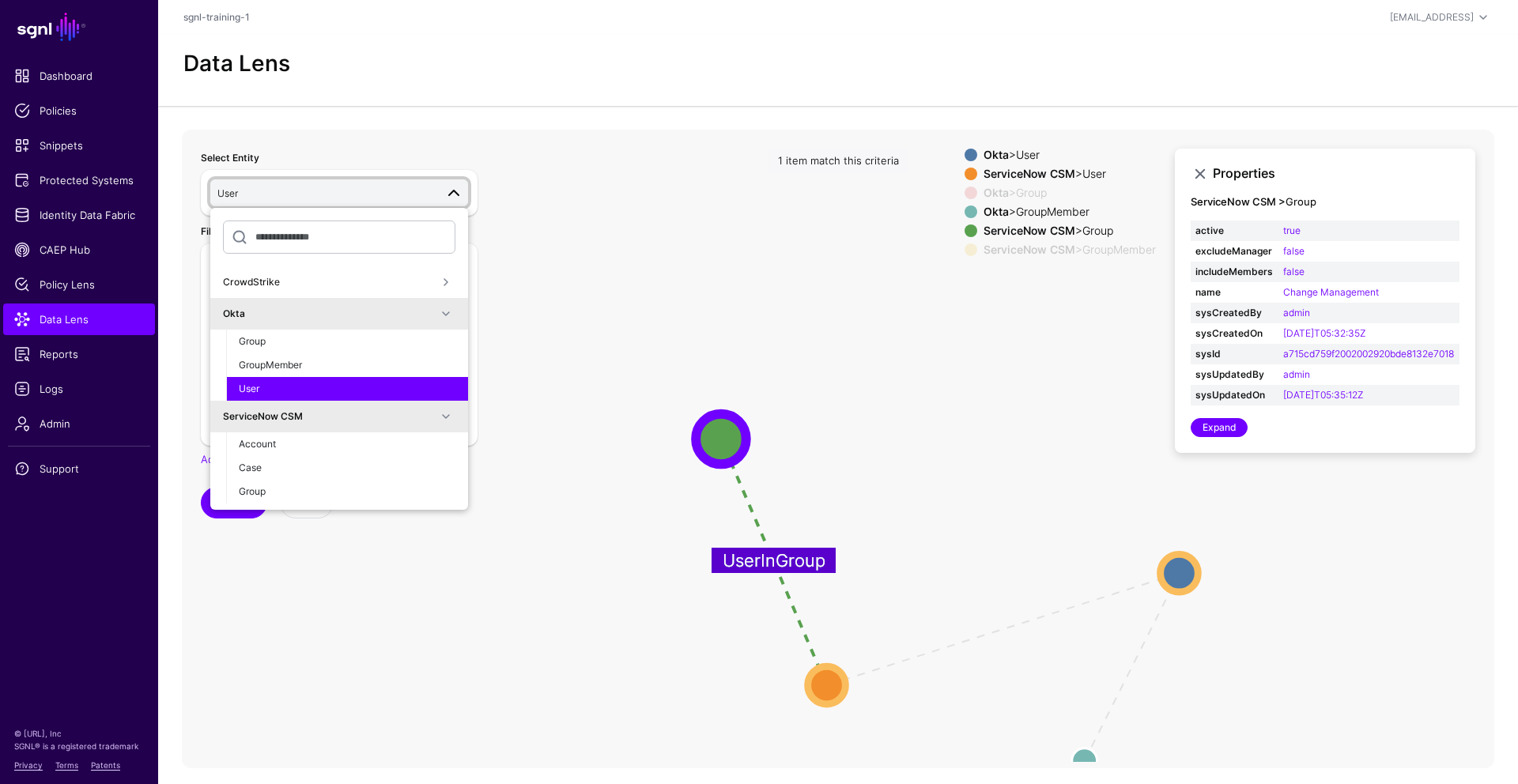
click at [331, 322] on div "Okta" at bounding box center [339, 313] width 233 height 19
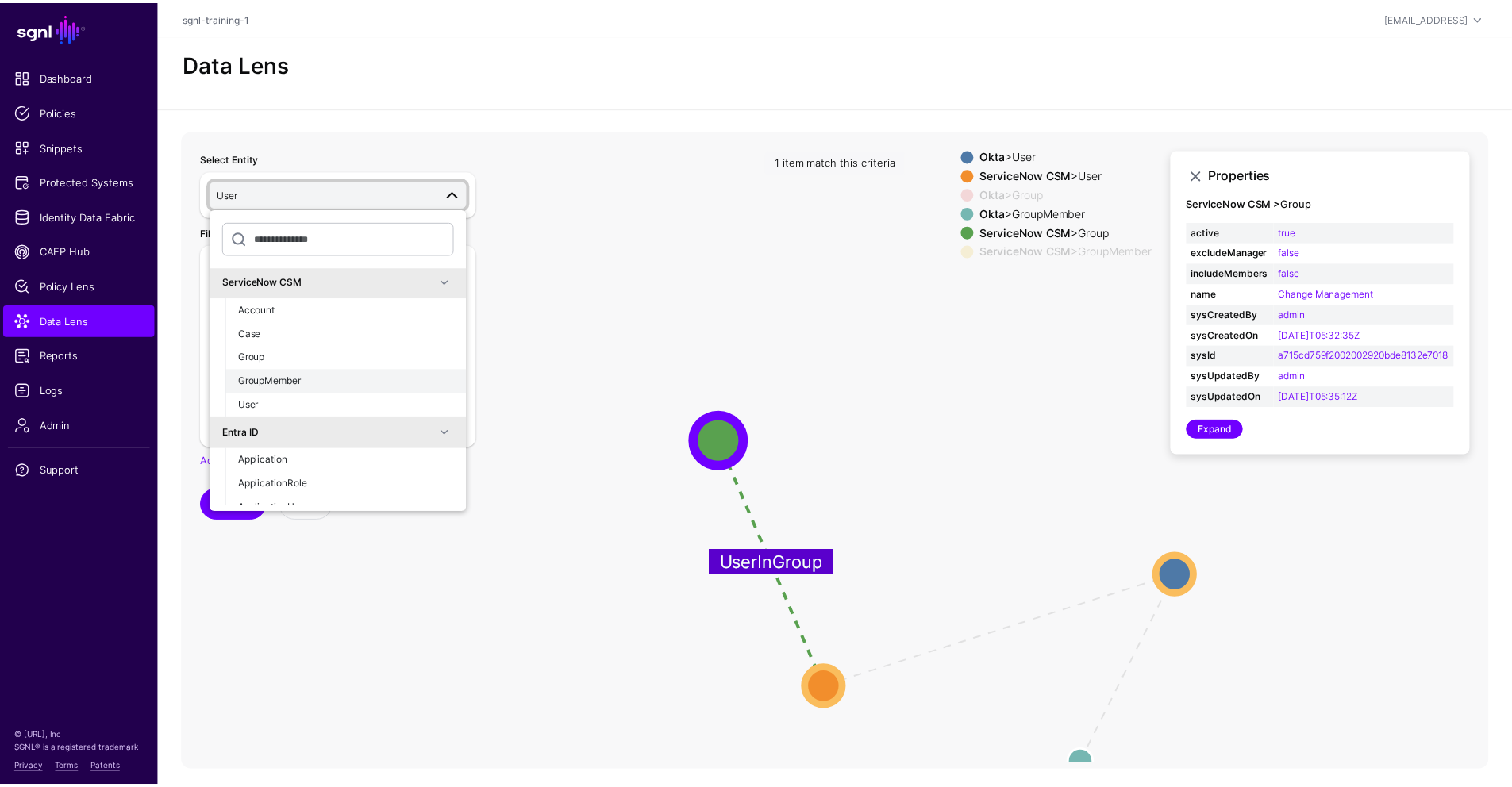
scroll to position [53, 0]
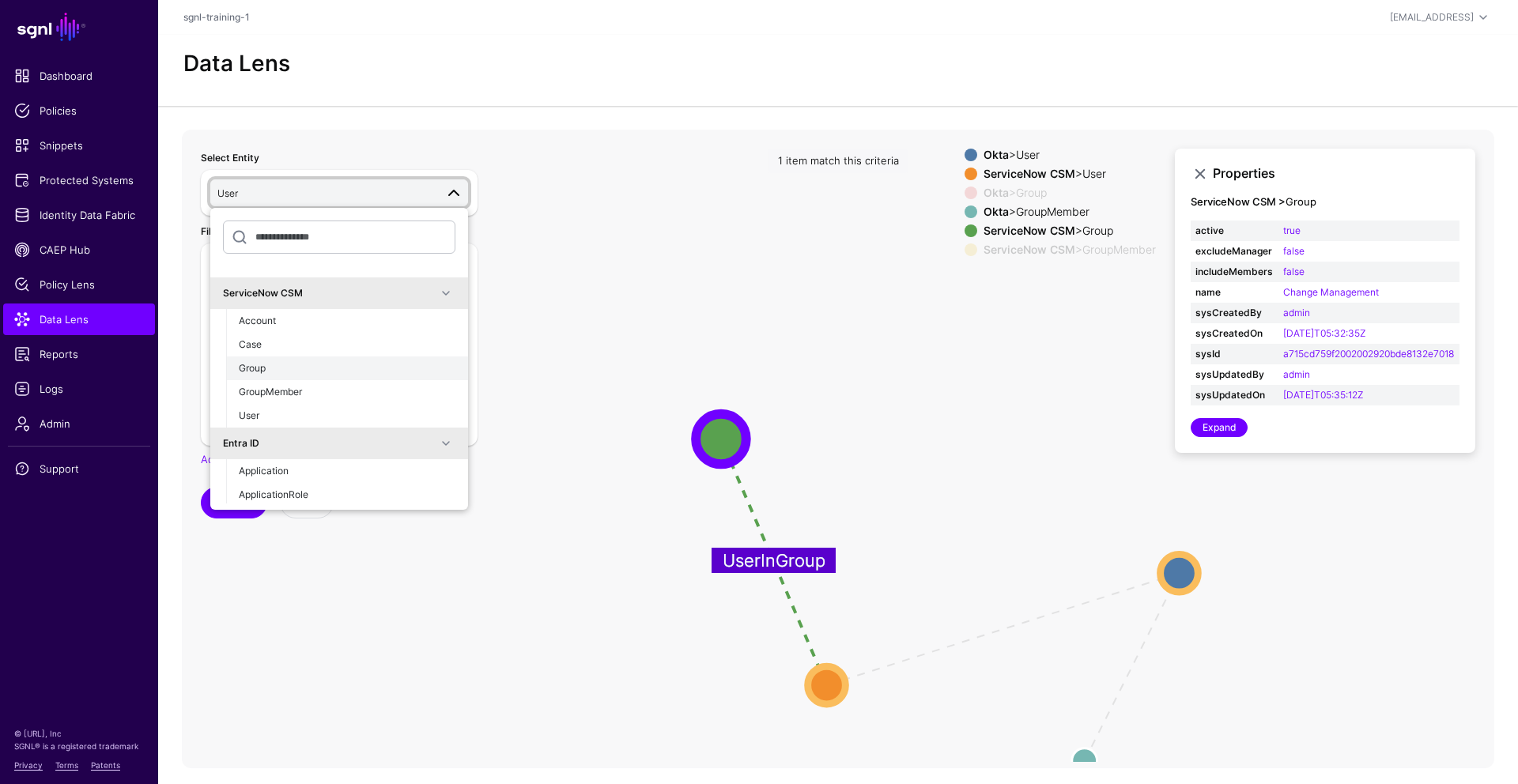
click at [307, 361] on div "Group" at bounding box center [346, 368] width 217 height 14
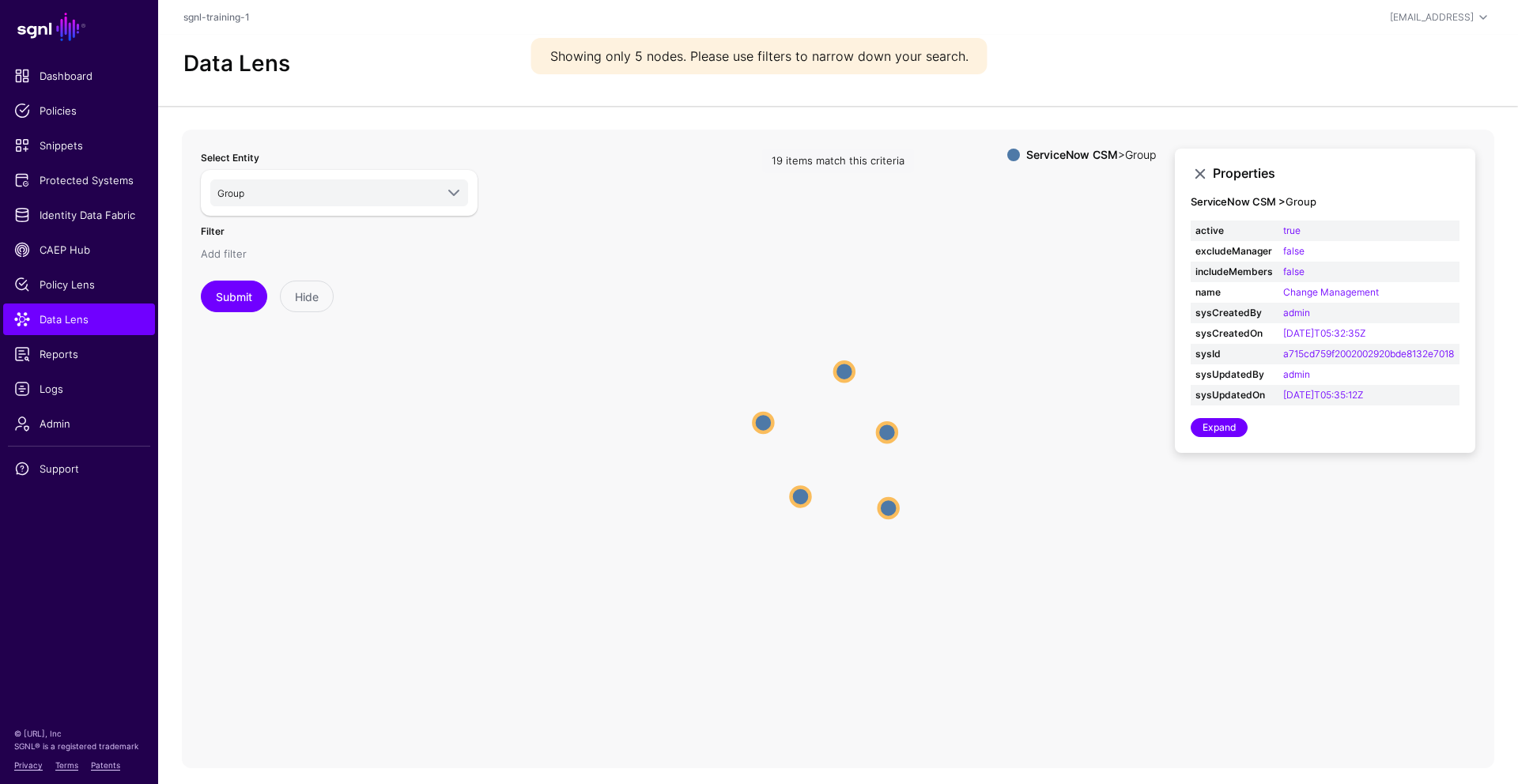
click at [228, 259] on link "Add filter" at bounding box center [224, 253] width 46 height 12
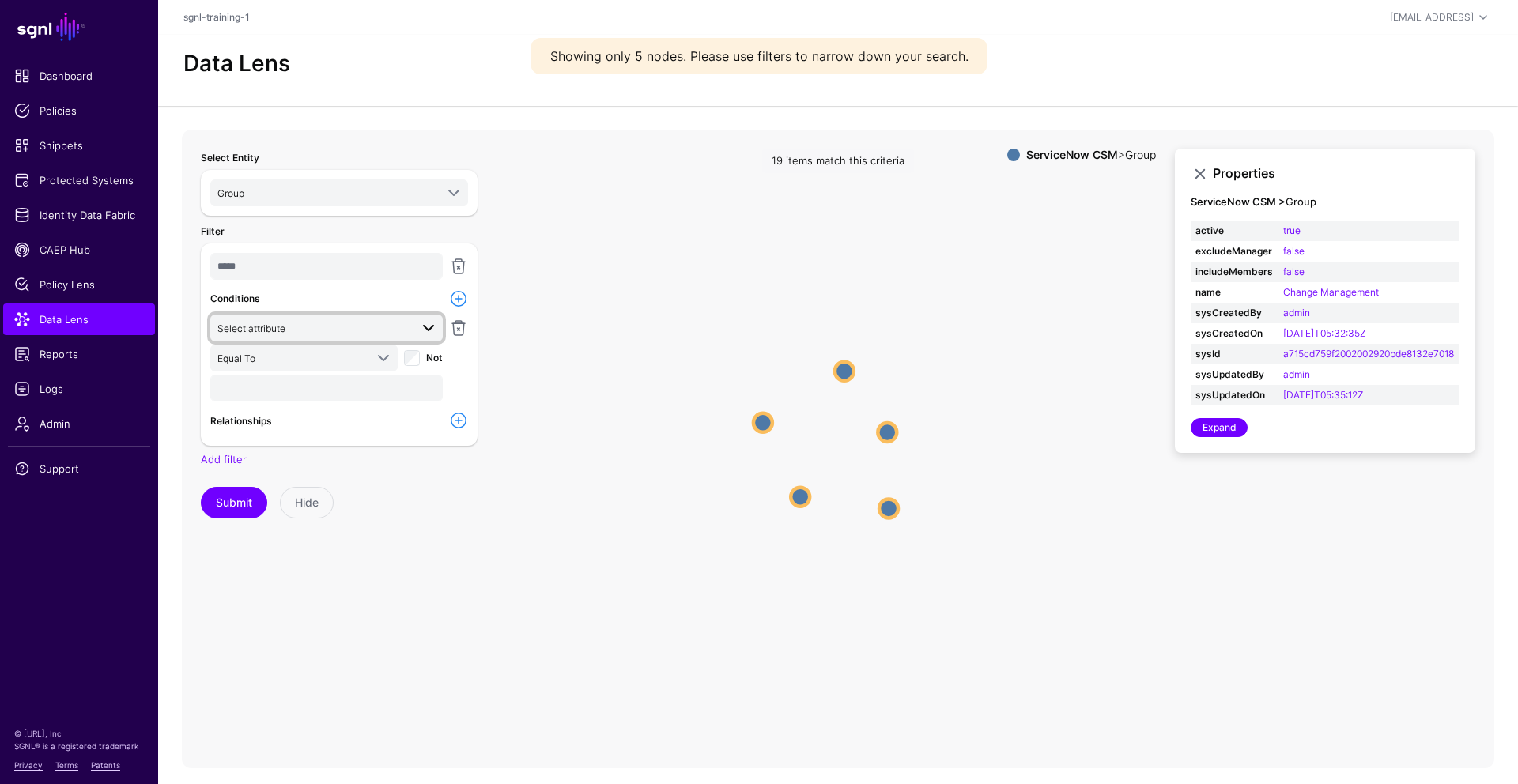
click at [341, 321] on span "Select attribute" at bounding box center [313, 327] width 192 height 17
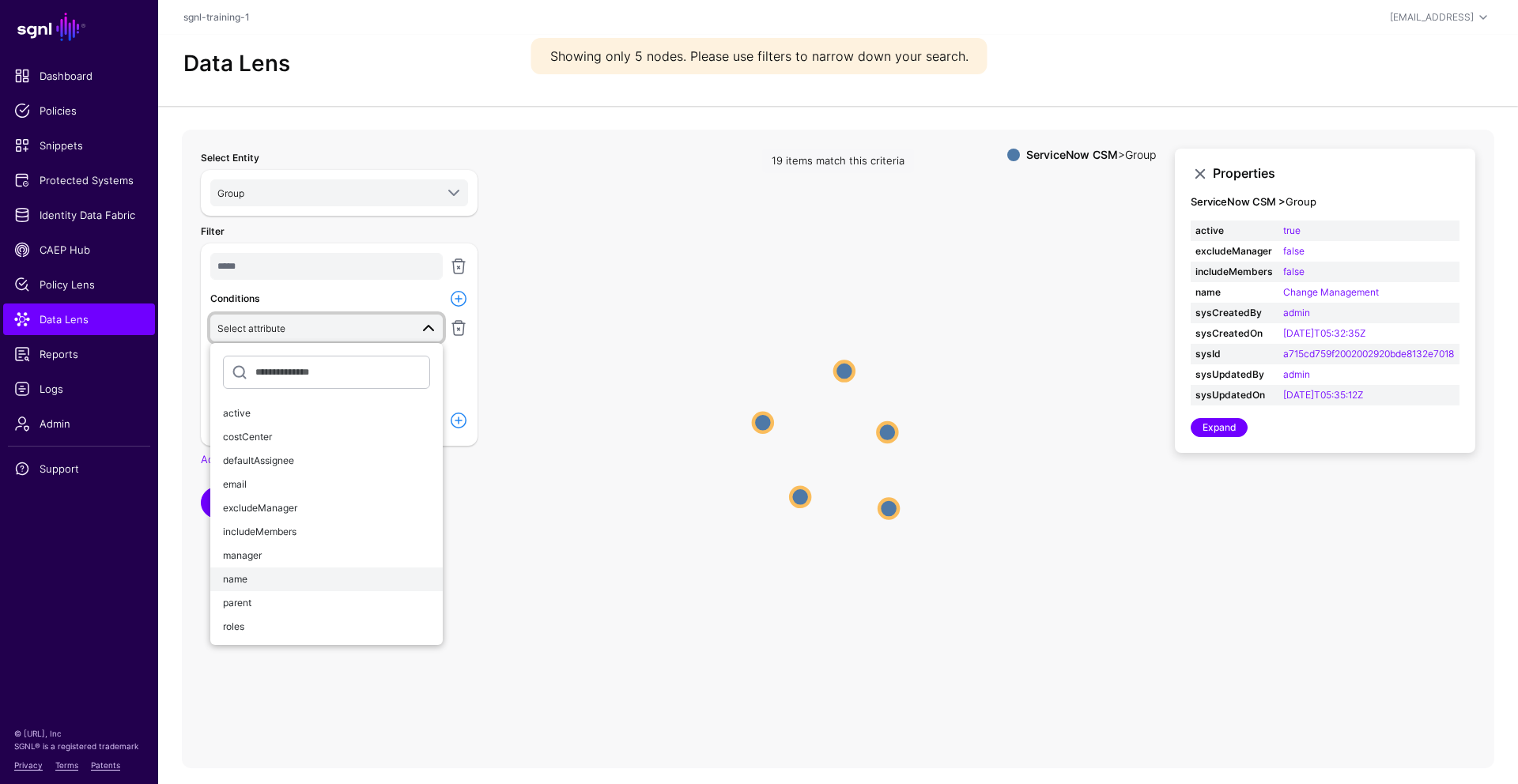
click at [323, 579] on div "name" at bounding box center [326, 579] width 207 height 14
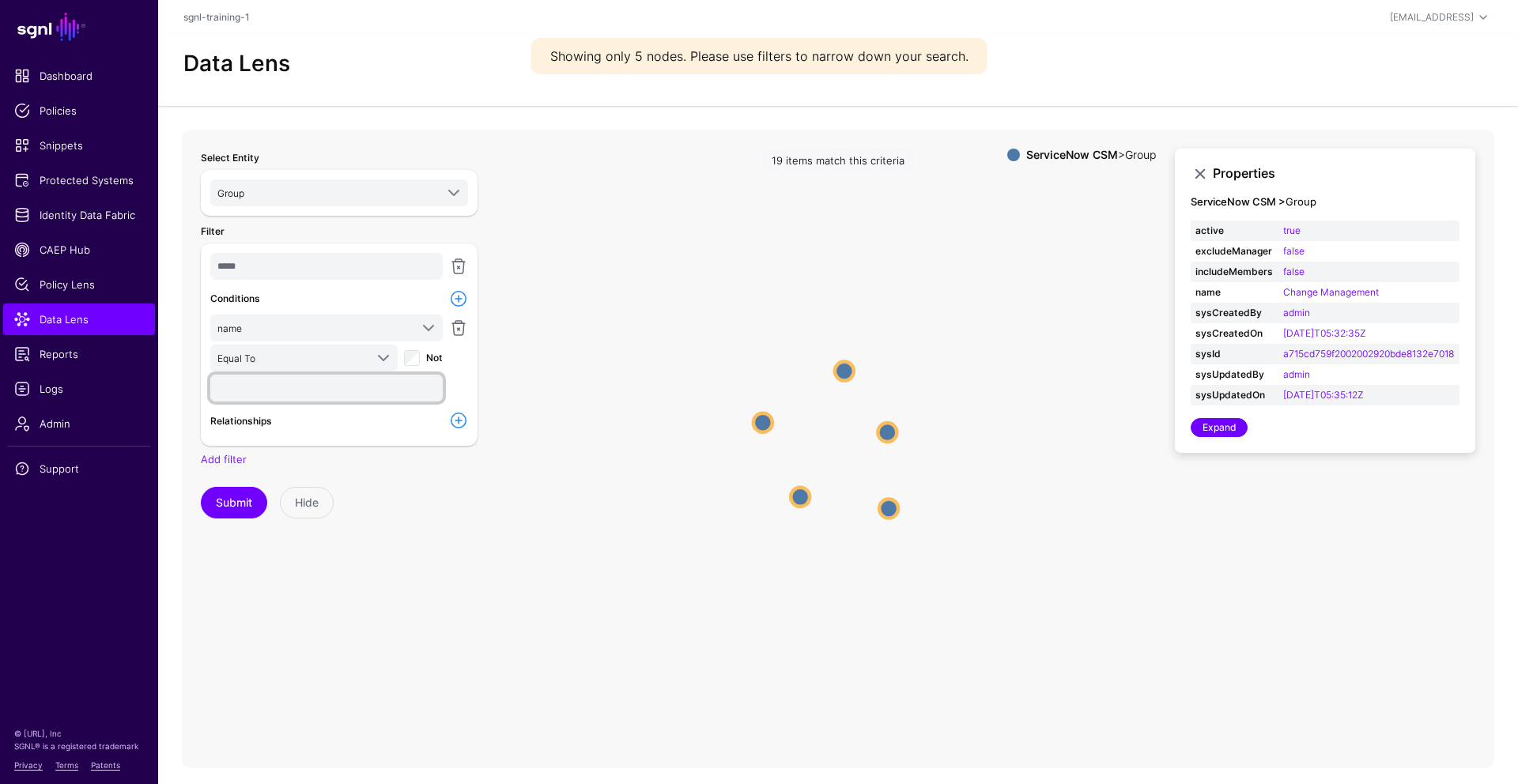
click at [392, 385] on input "text" at bounding box center [327, 388] width 233 height 27
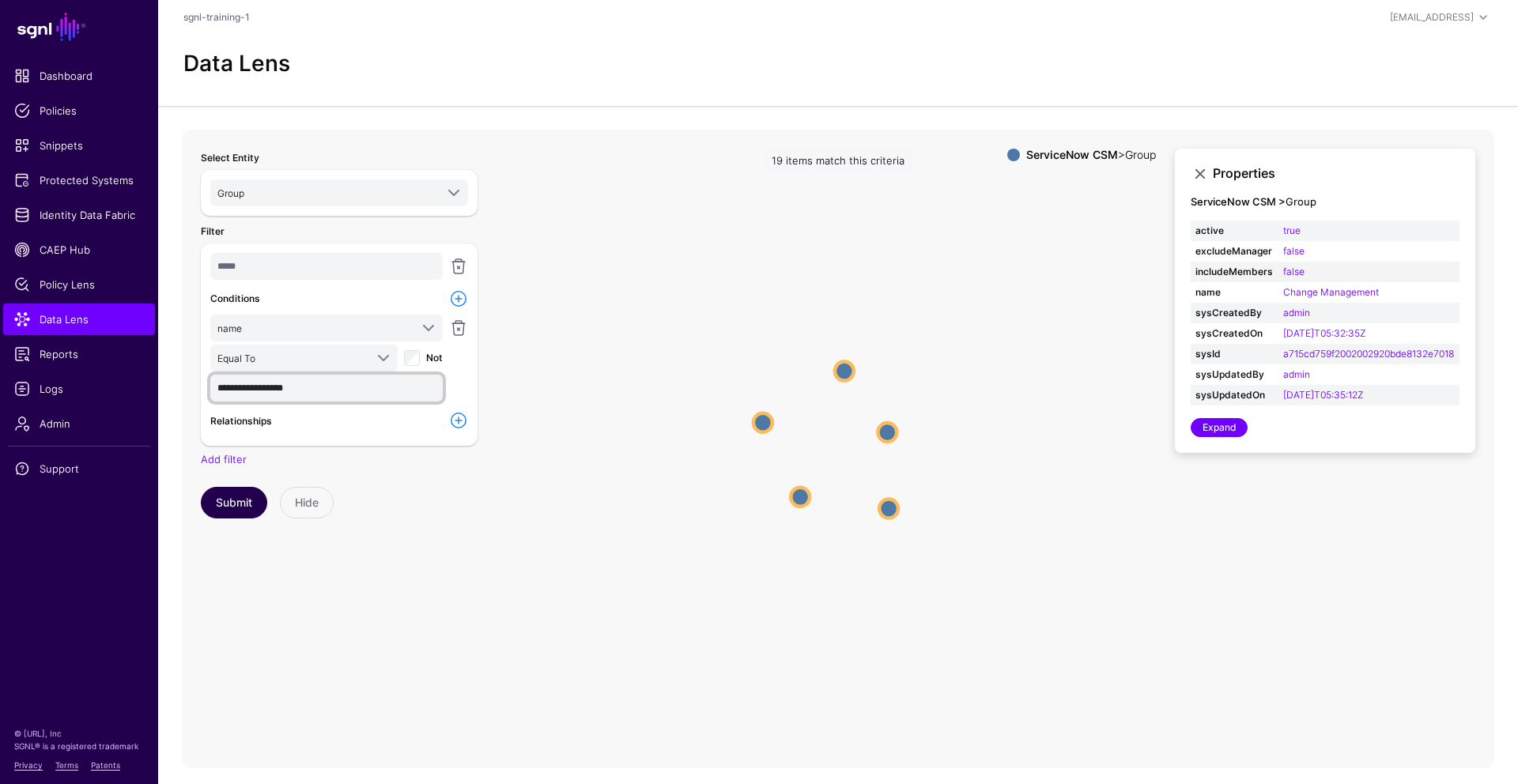
type input "**********"
click at [237, 503] on button "Submit" at bounding box center [234, 502] width 66 height 32
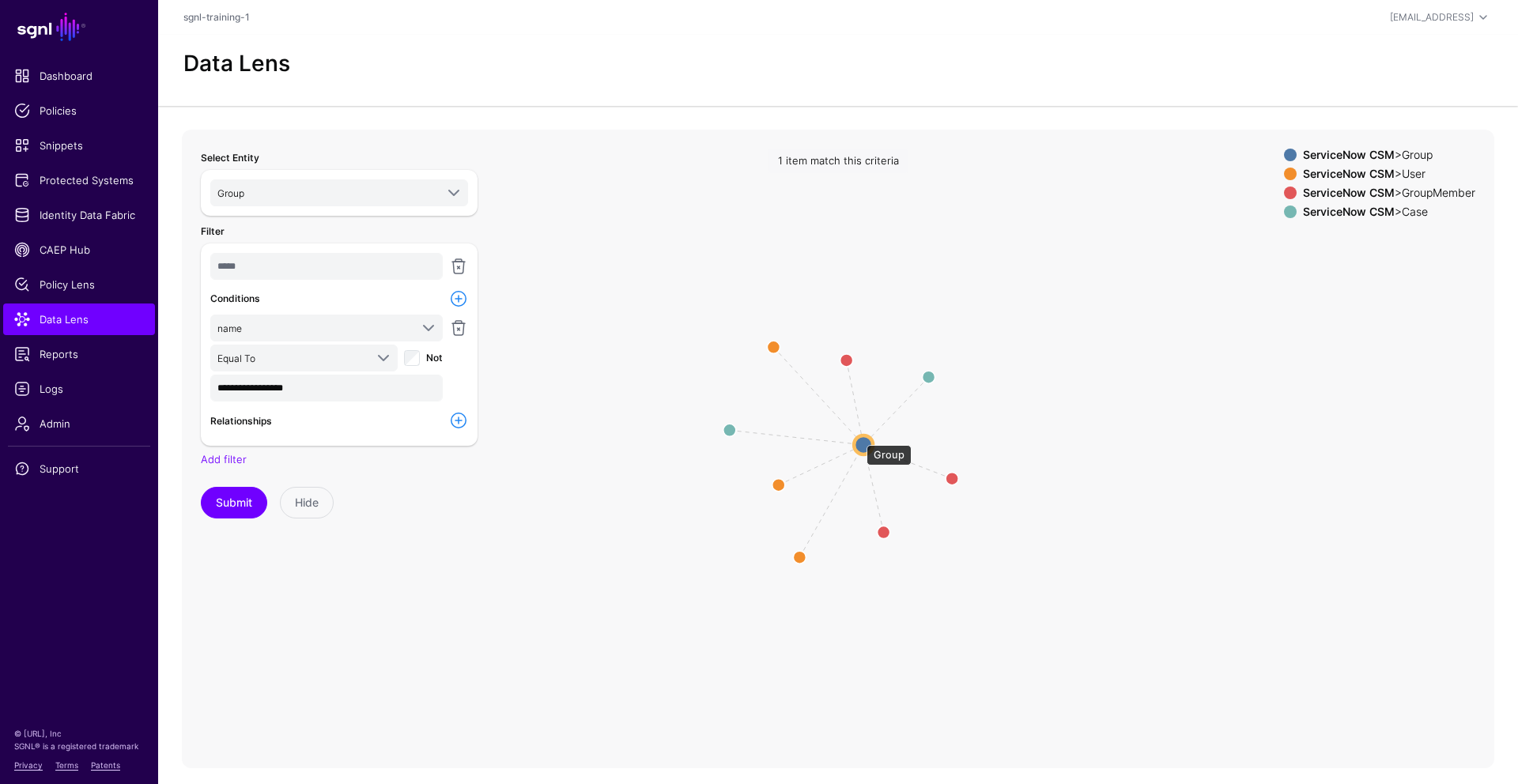
click at [859, 438] on circle at bounding box center [863, 443] width 19 height 19
click at [871, 444] on circle at bounding box center [864, 444] width 19 height 19
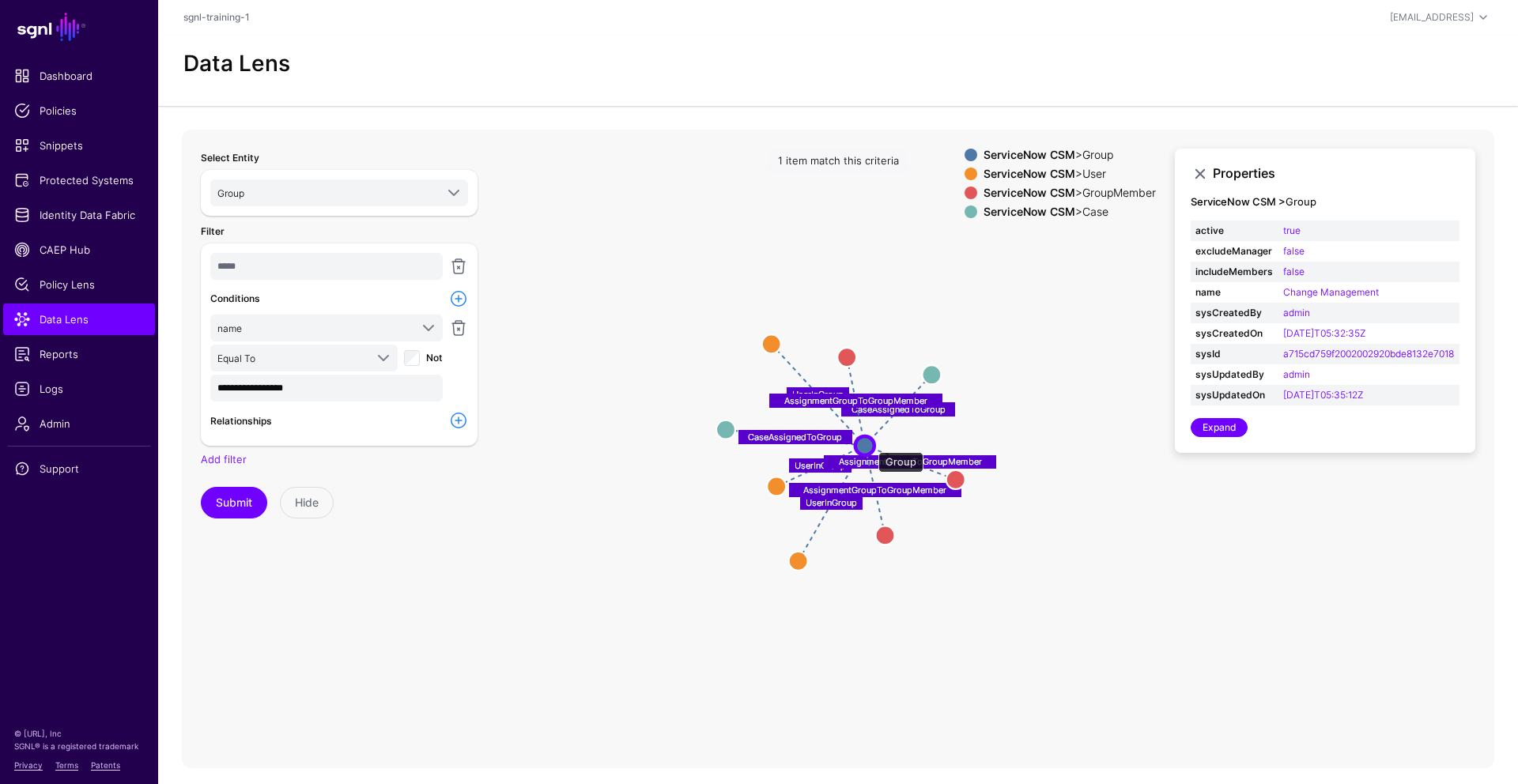
click at [870, 444] on circle at bounding box center [865, 444] width 19 height 19
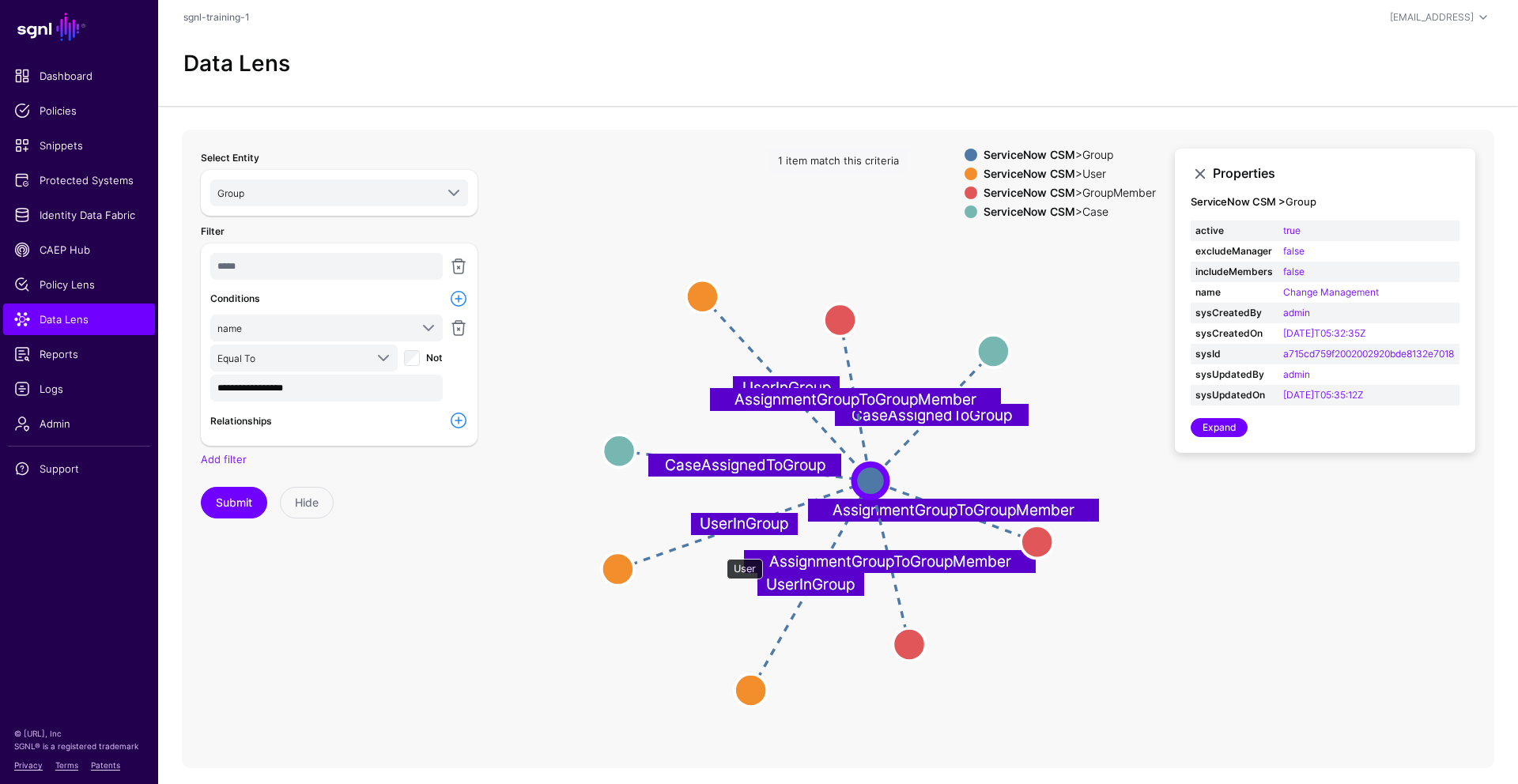
drag, startPoint x: 719, startPoint y: 551, endPoint x: 575, endPoint y: 571, distance: 145.4
click at [602, 570] on circle at bounding box center [617, 568] width 32 height 32
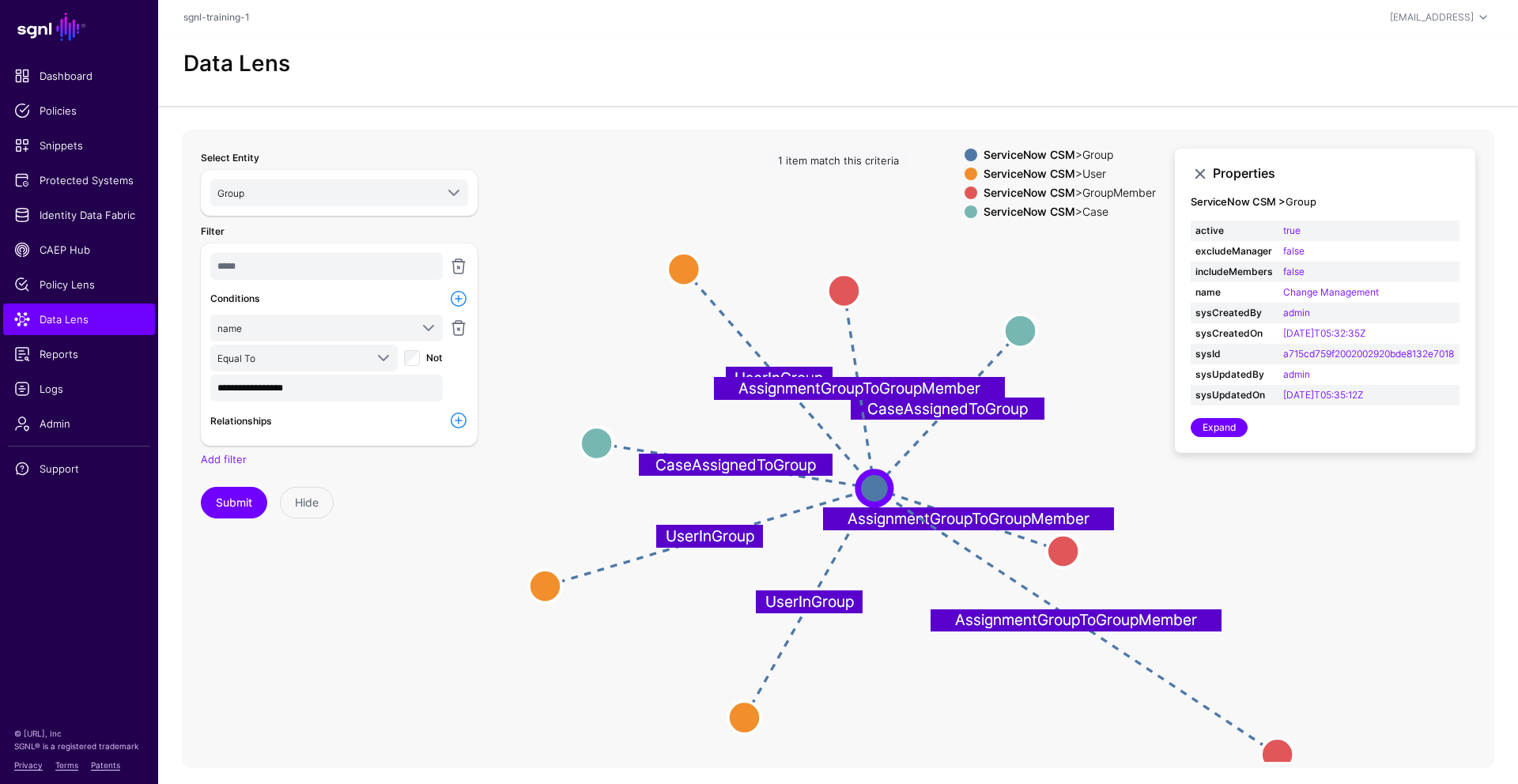
drag, startPoint x: 922, startPoint y: 651, endPoint x: 1261, endPoint y: 748, distance: 352.6
click at [1162, 726] on circle at bounding box center [1277, 754] width 32 height 32
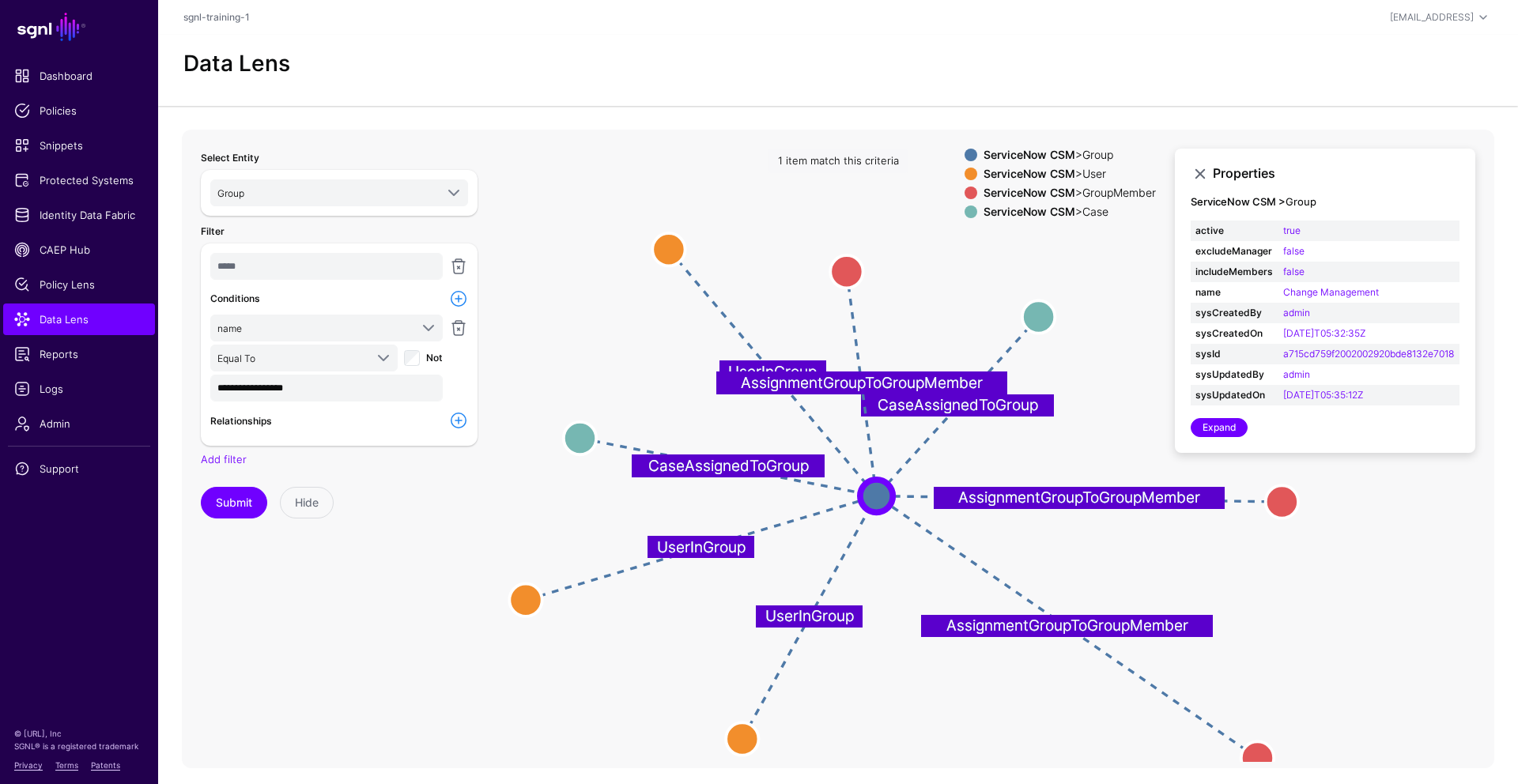
drag, startPoint x: 1101, startPoint y: 547, endPoint x: 1288, endPoint y: 502, distance: 192.3
click at [1162, 502] on circle at bounding box center [1281, 501] width 32 height 32
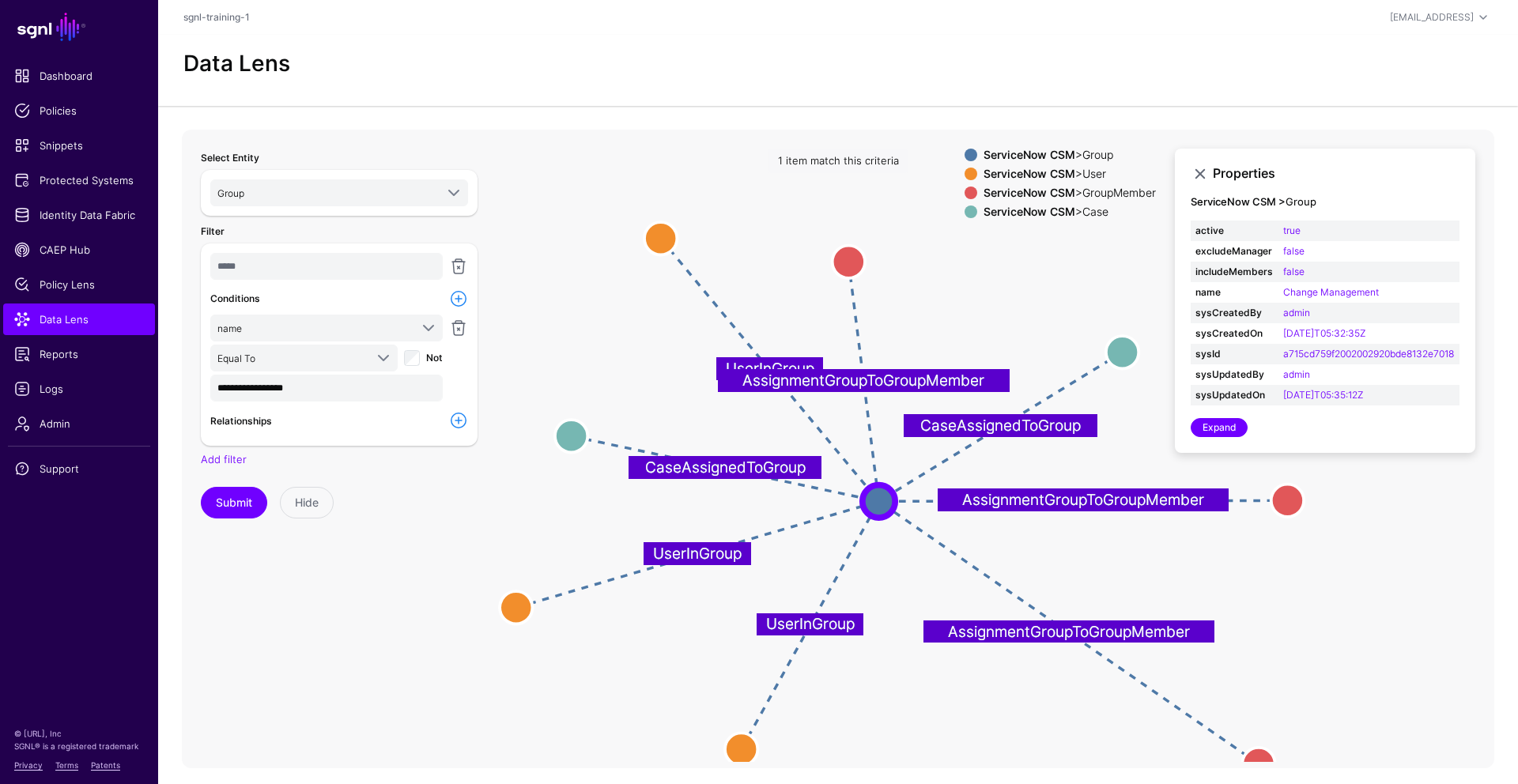
drag, startPoint x: 1037, startPoint y: 311, endPoint x: 1109, endPoint y: 348, distance: 81.0
click at [1109, 348] on circle at bounding box center [1122, 351] width 32 height 32
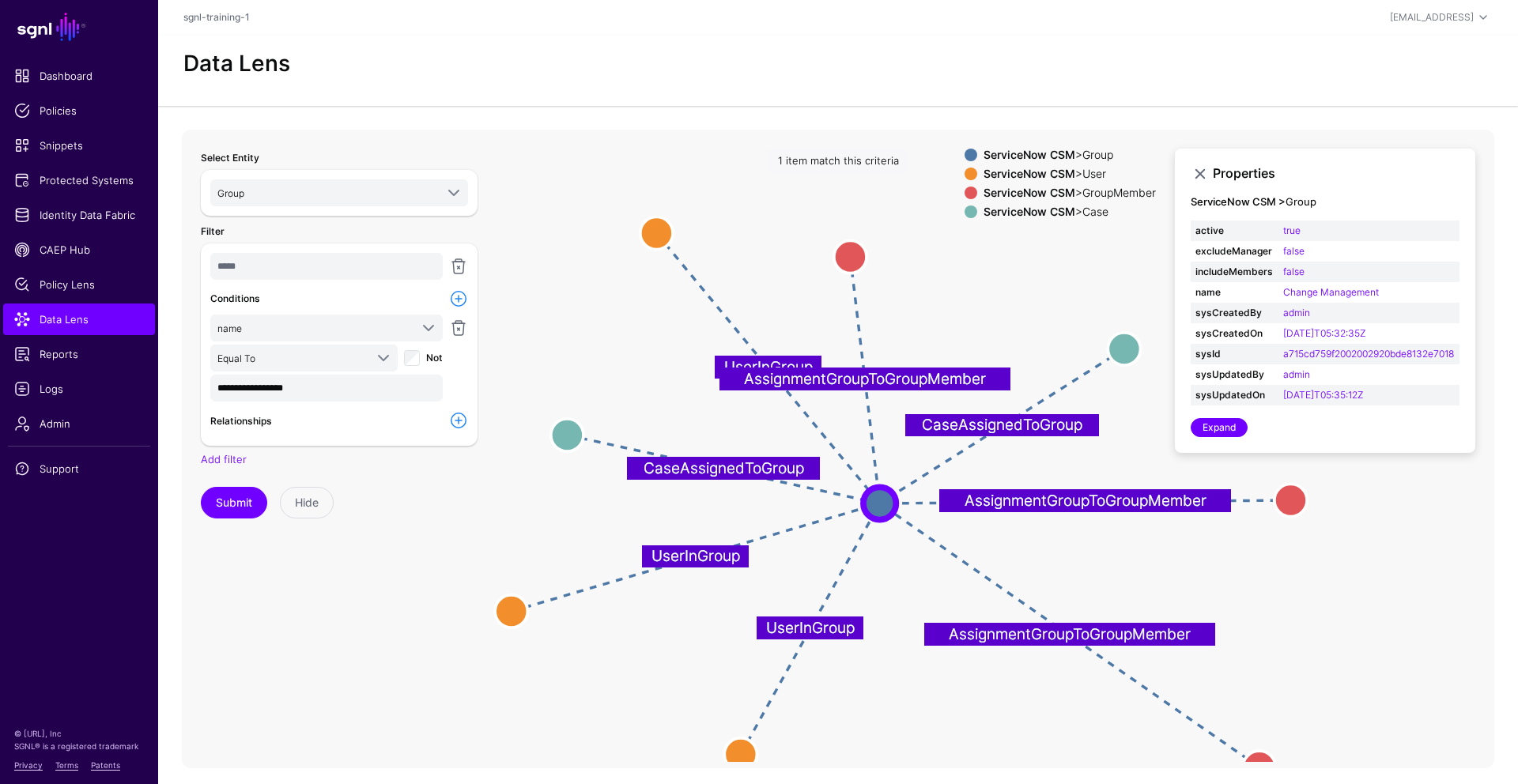
click at [965, 173] on span at bounding box center [970, 174] width 12 height 12
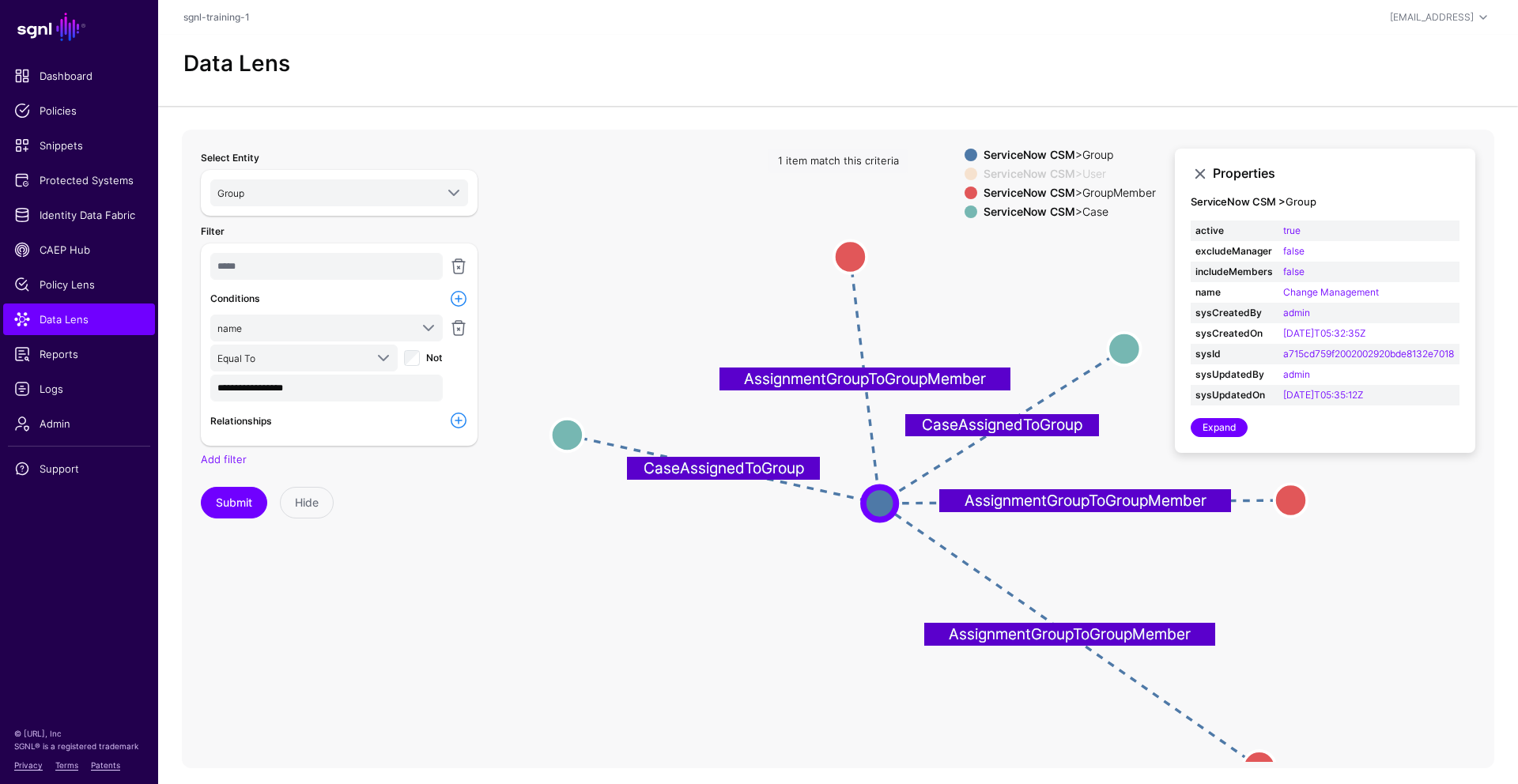
click at [965, 198] on span at bounding box center [970, 193] width 12 height 12
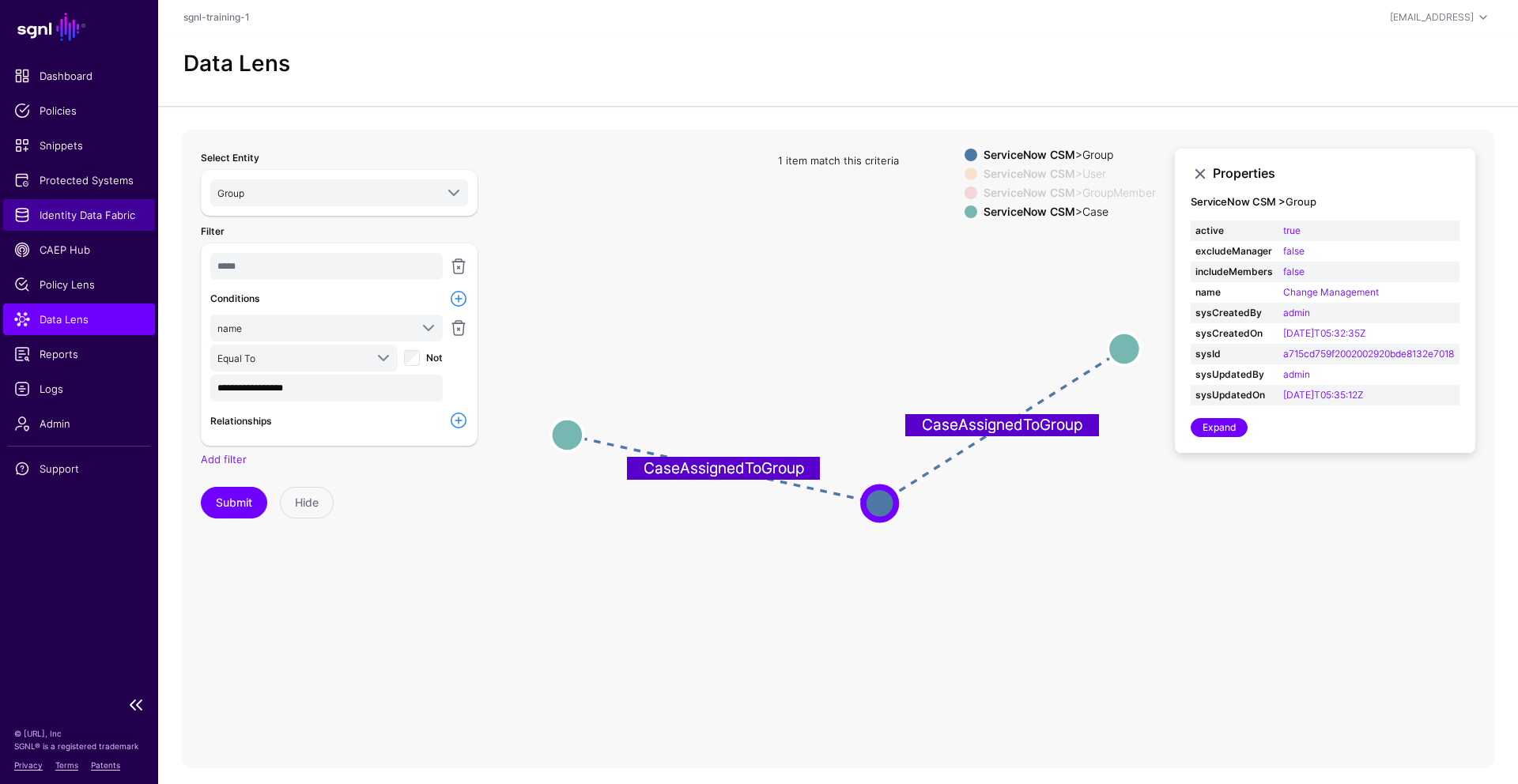
click at [61, 225] on link "Identity Data Fabric" at bounding box center [79, 215] width 152 height 32
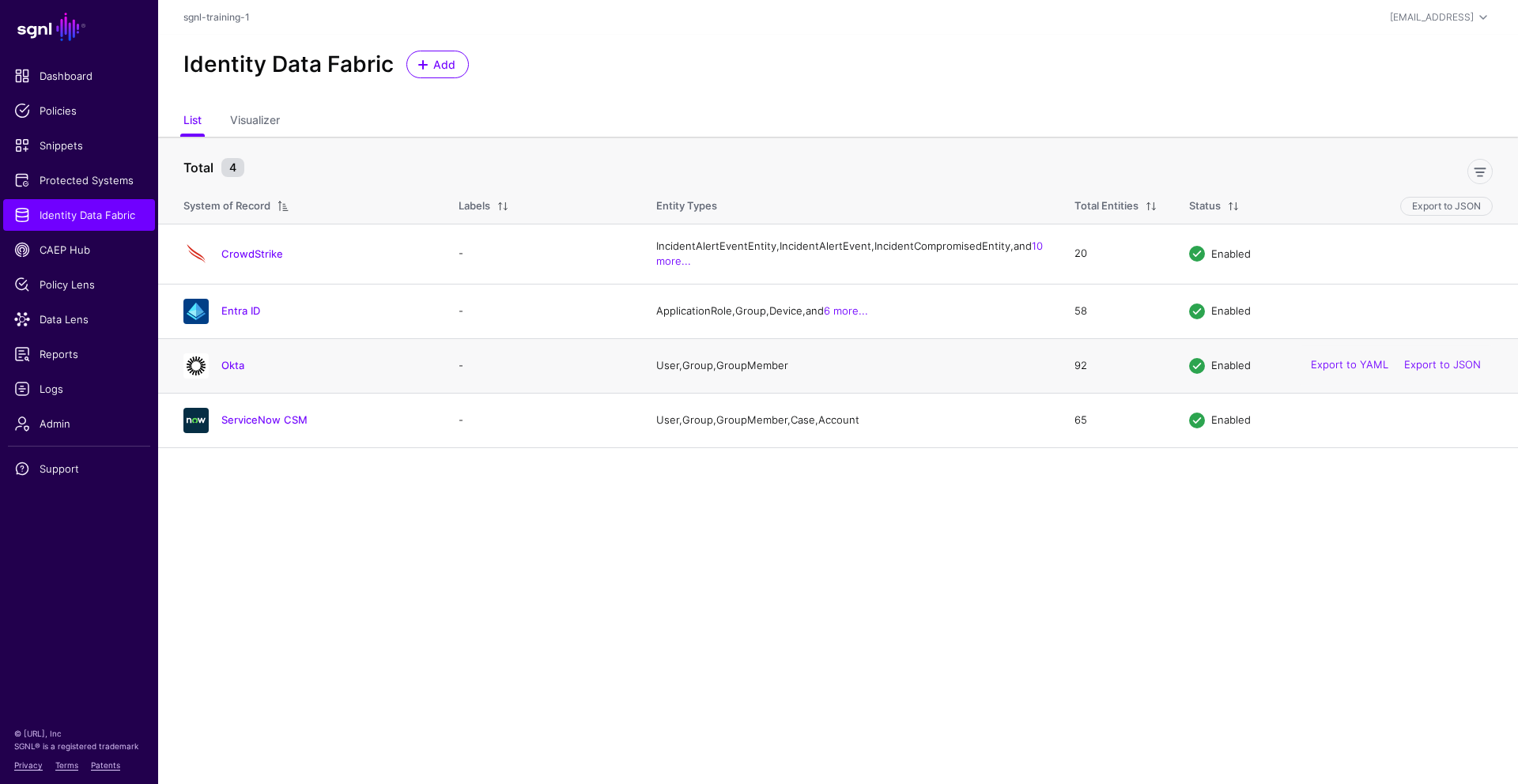
click at [221, 379] on div "Okta" at bounding box center [305, 365] width 256 height 25
click at [237, 371] on link "Okta" at bounding box center [233, 365] width 23 height 12
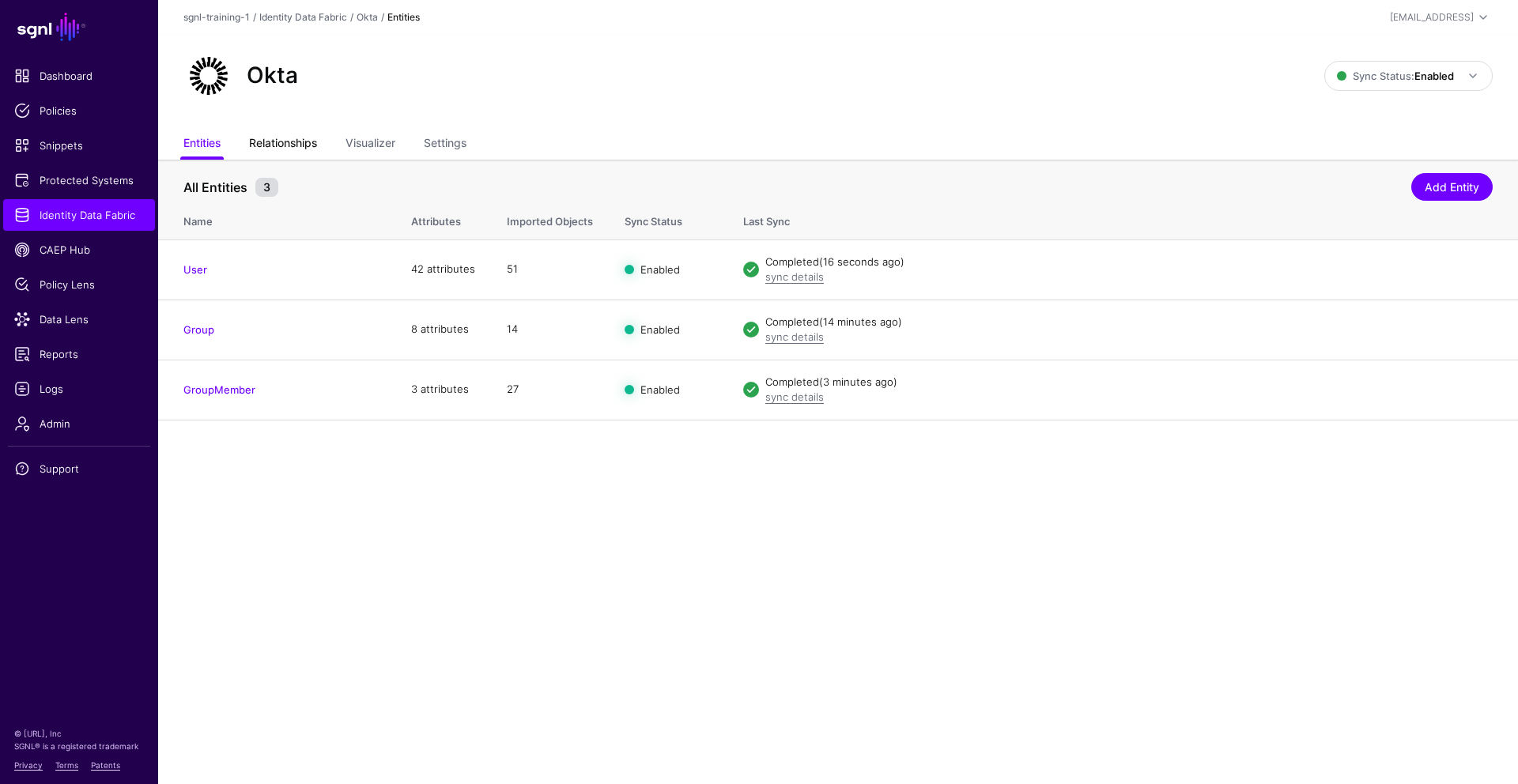
click at [288, 146] on link "Relationships" at bounding box center [283, 145] width 68 height 30
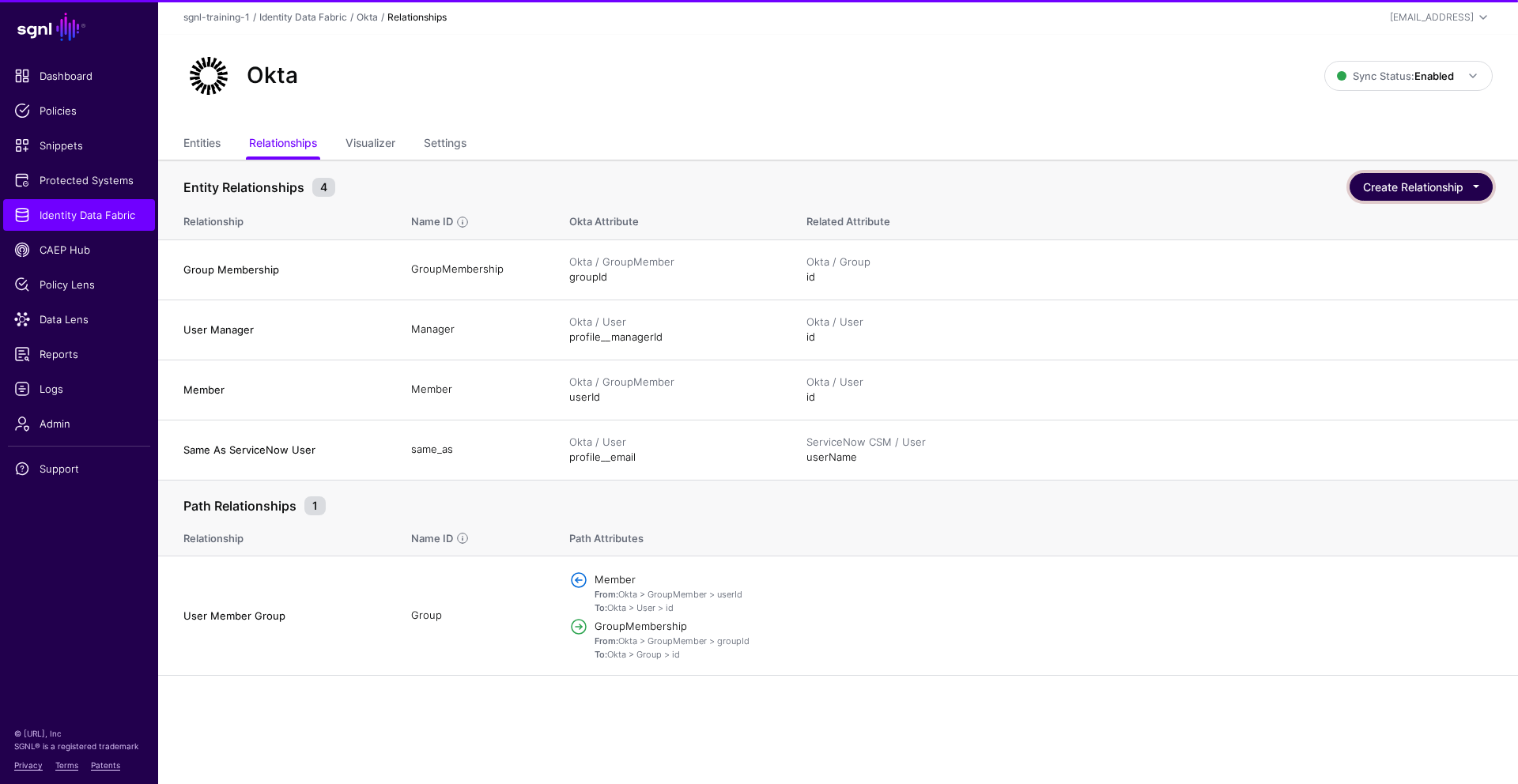
click at [1162, 184] on button "Create Relationship" at bounding box center [1421, 186] width 143 height 27
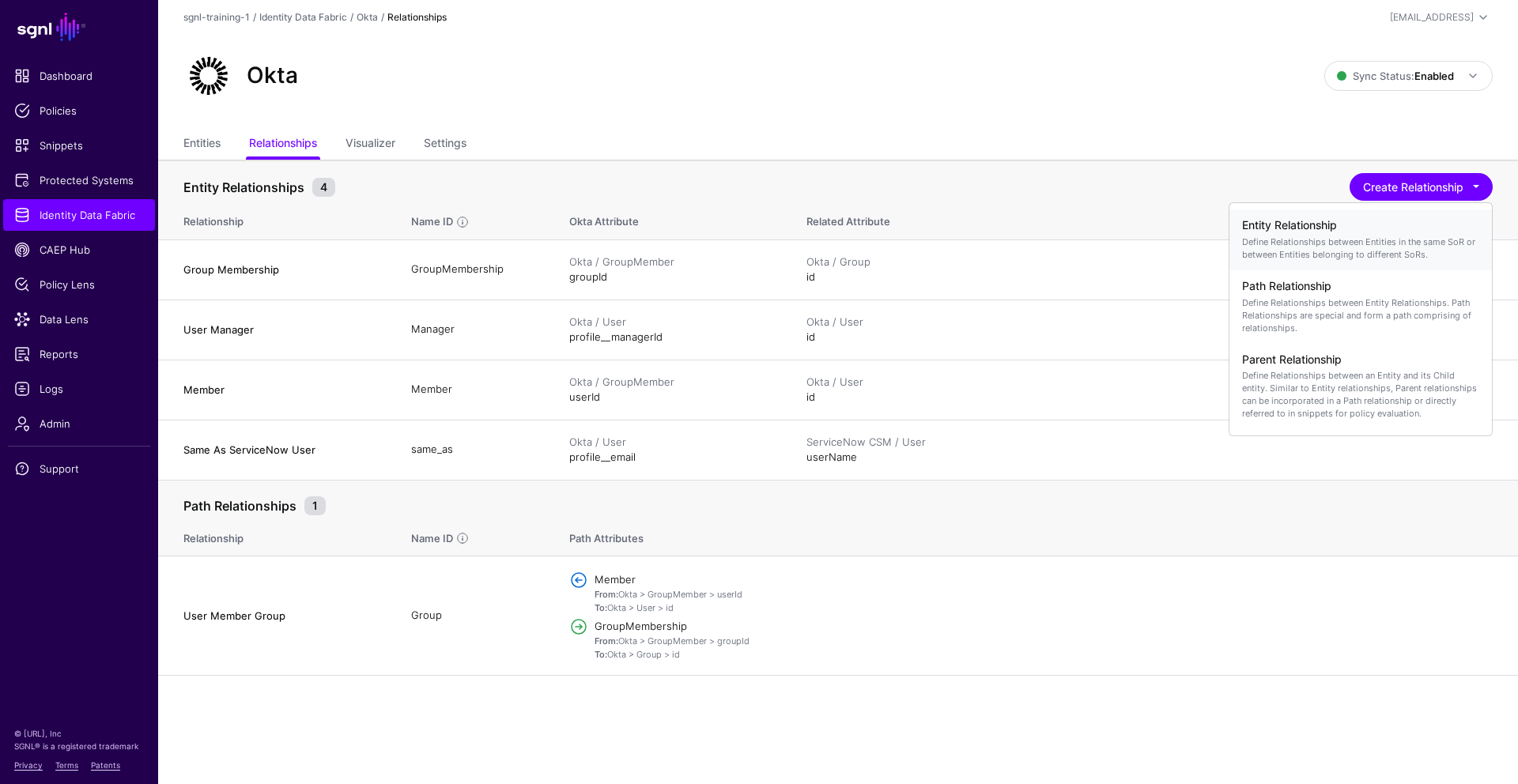
click at [1162, 233] on div "Entity Relationship Define Relationships between Entities in the same SoR or be…" at bounding box center [1360, 240] width 237 height 55
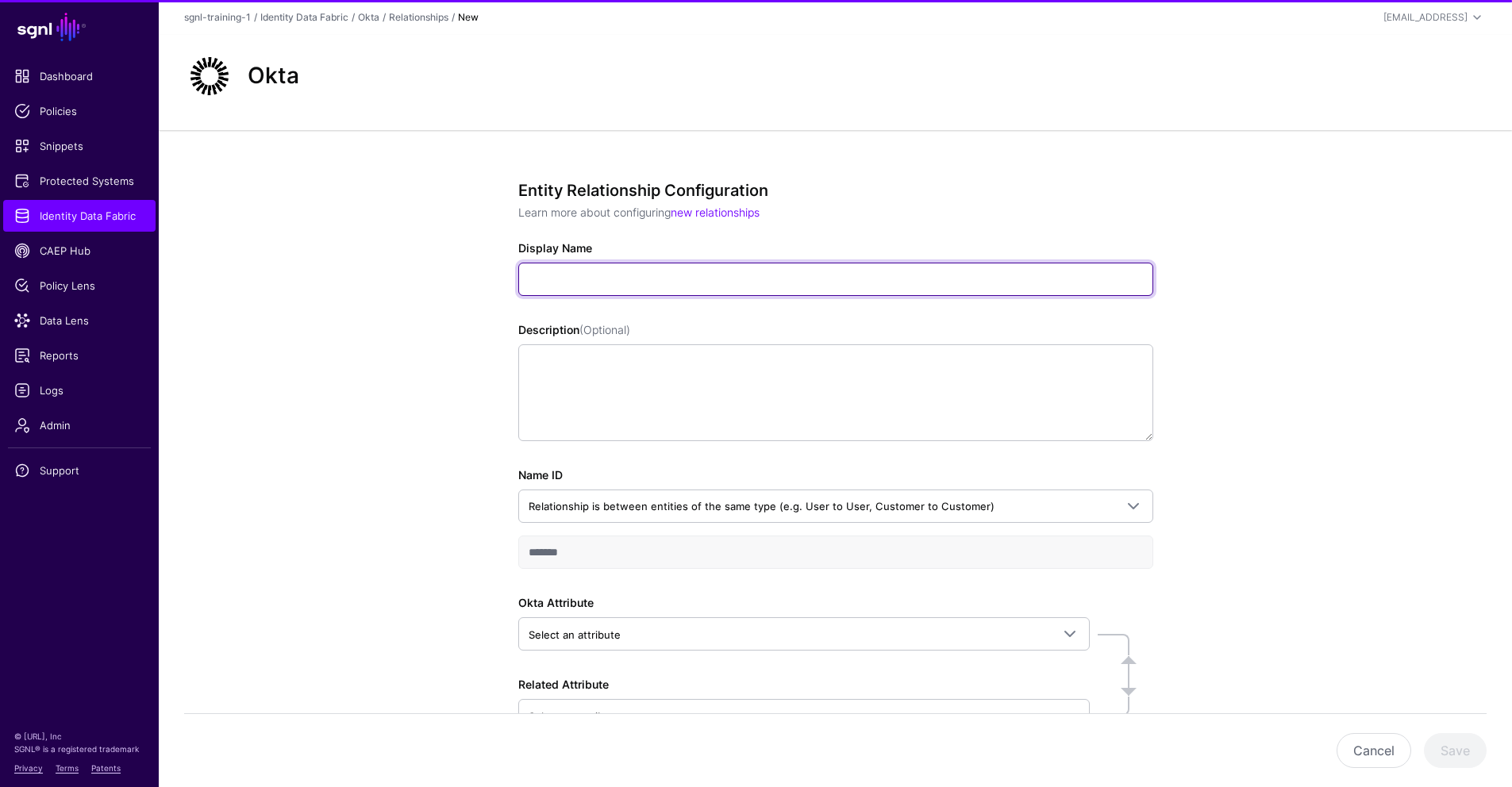
click at [971, 287] on input "Display Name" at bounding box center [835, 279] width 635 height 33
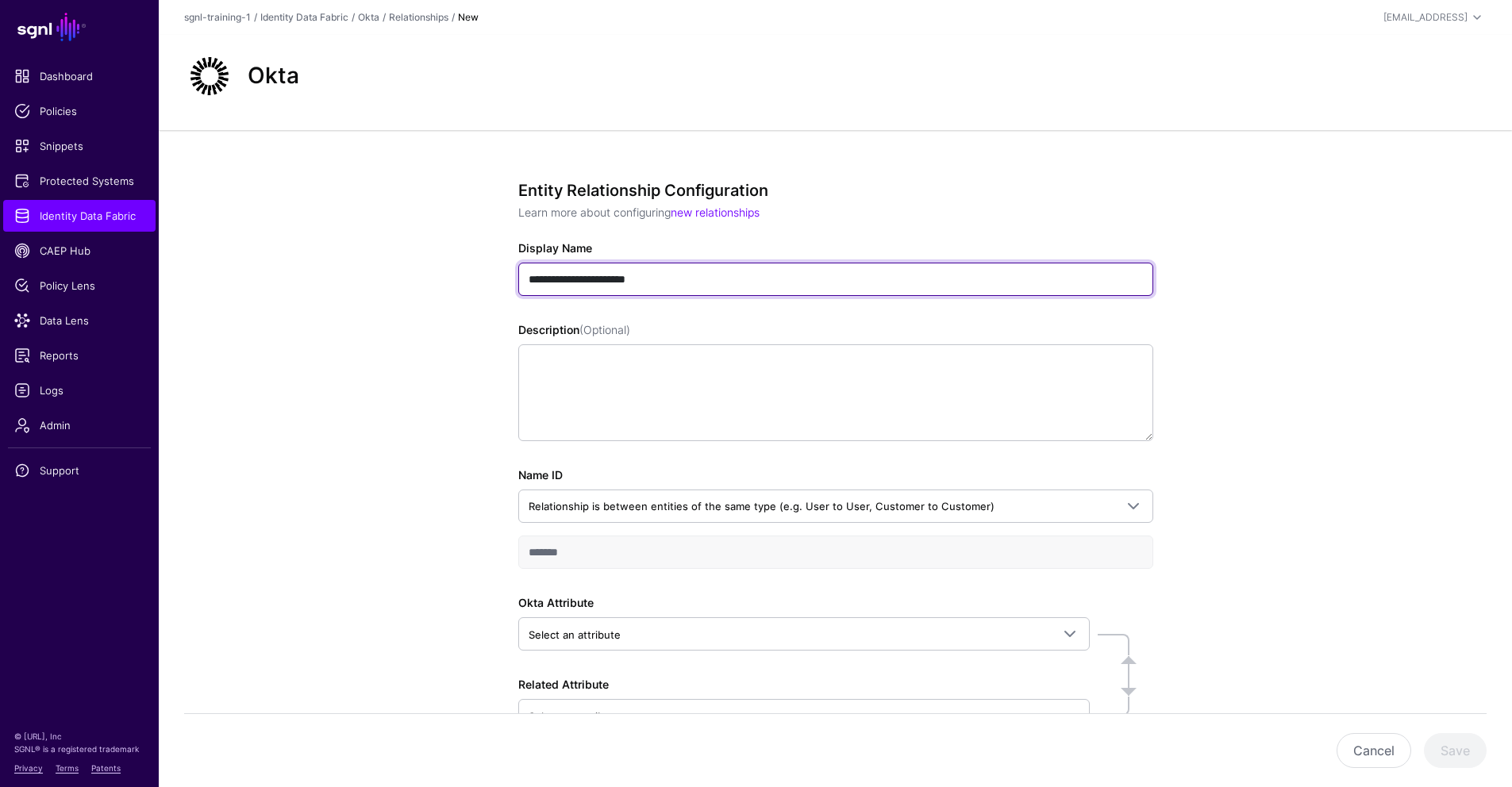
type input "**********"
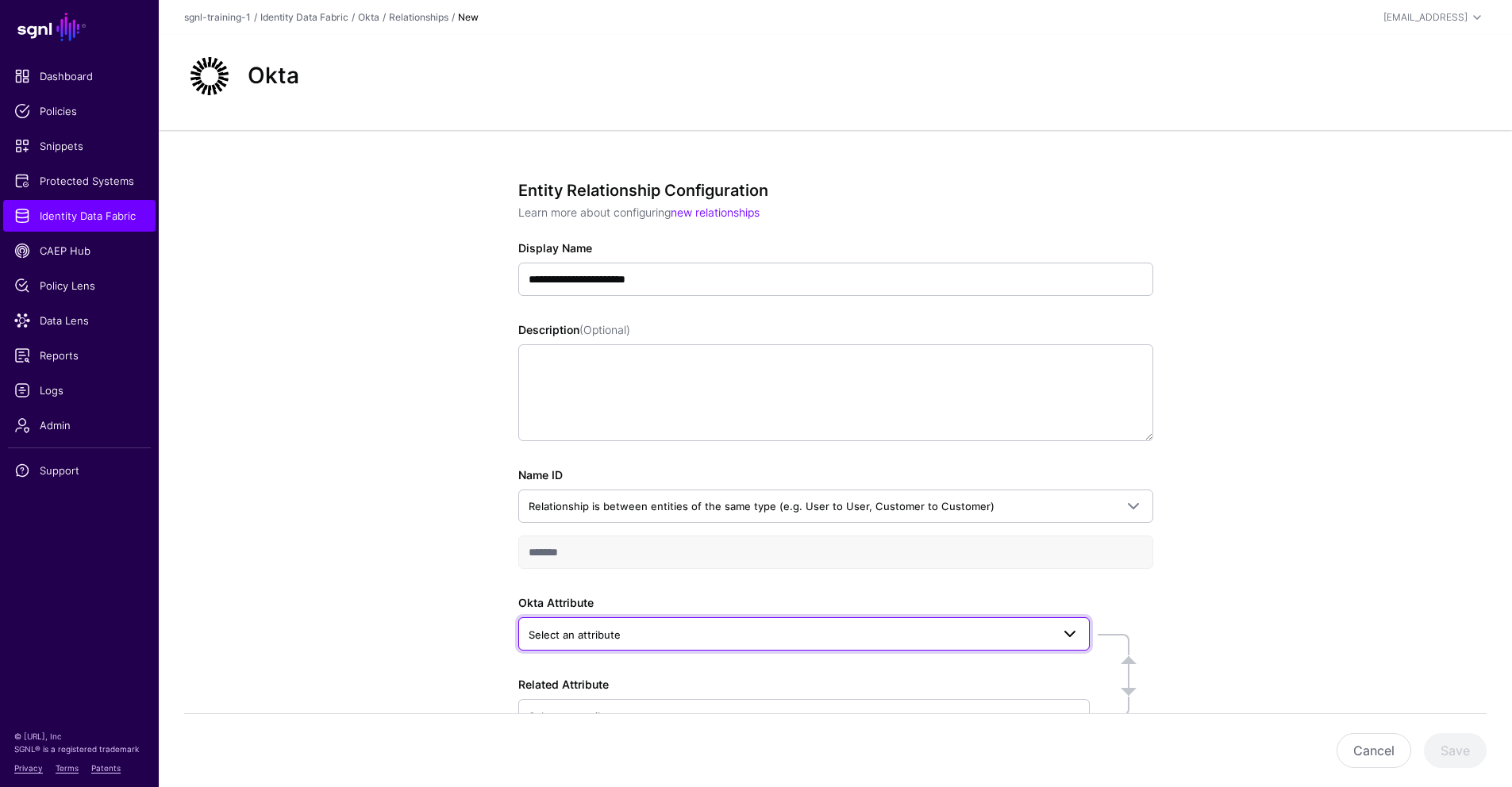
click at [712, 629] on span "Select an attribute" at bounding box center [790, 634] width 522 height 18
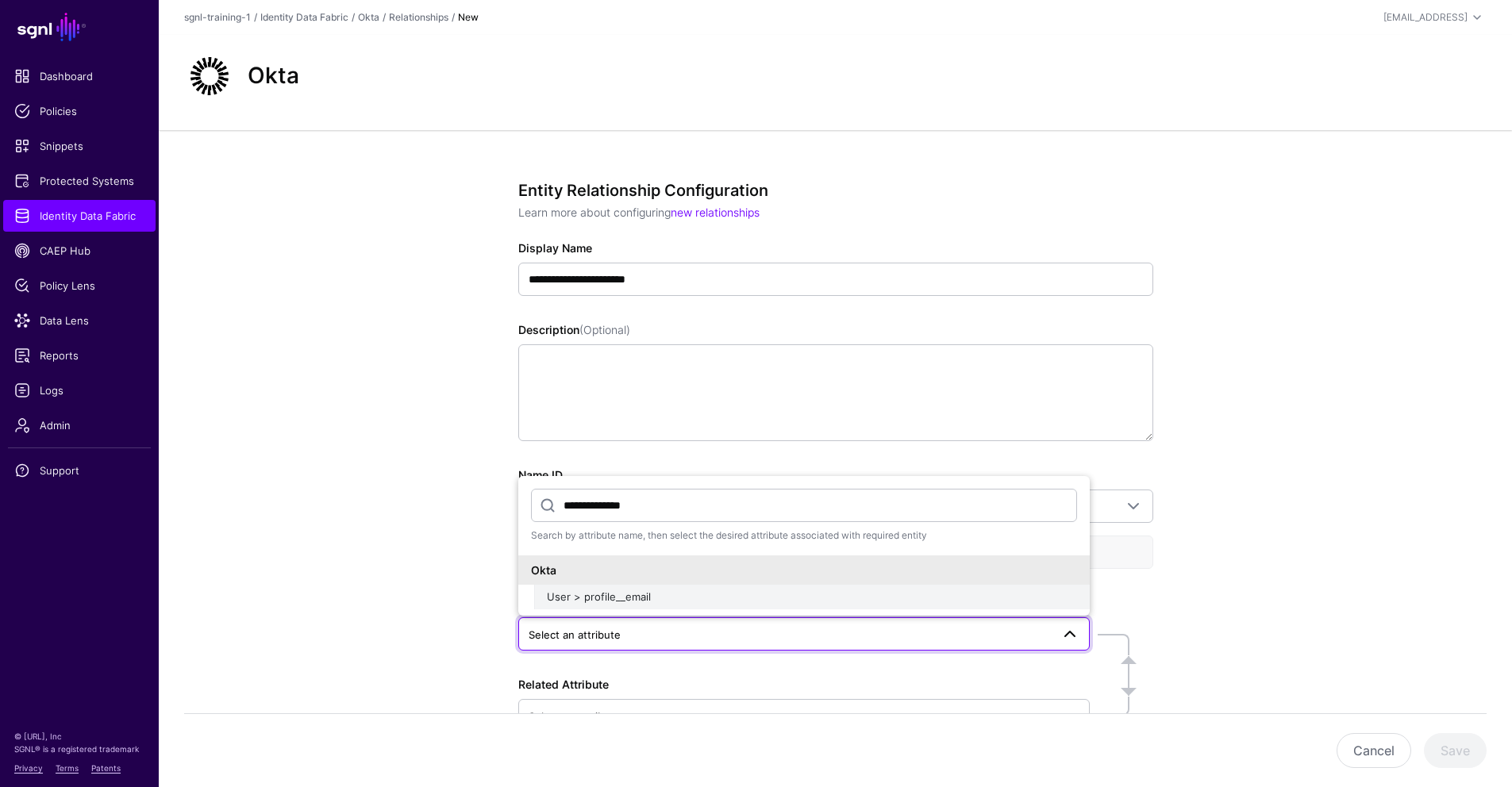
type input "**********"
click at [599, 602] on span "User > profile__email" at bounding box center [599, 596] width 104 height 13
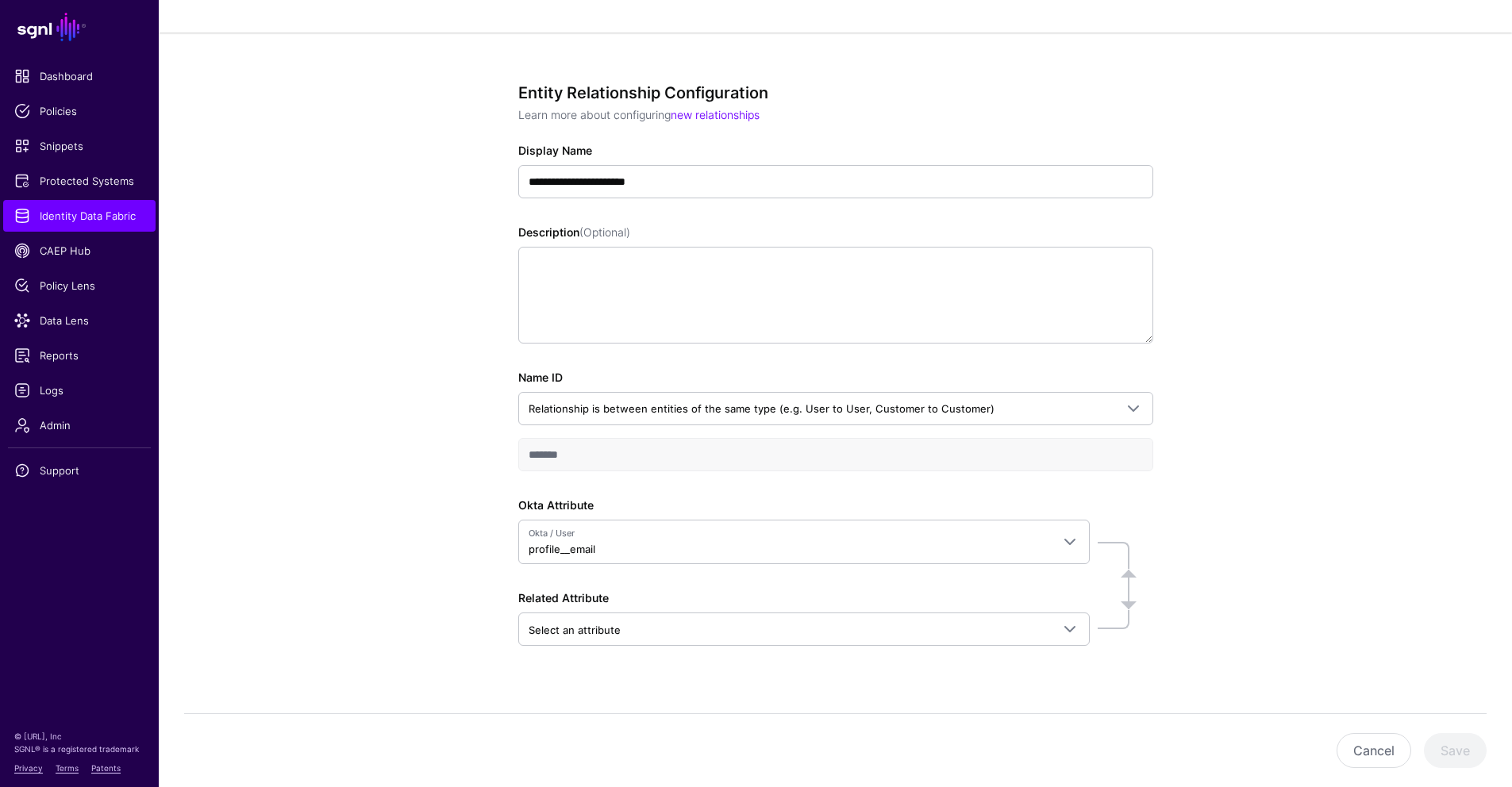
scroll to position [122, 0]
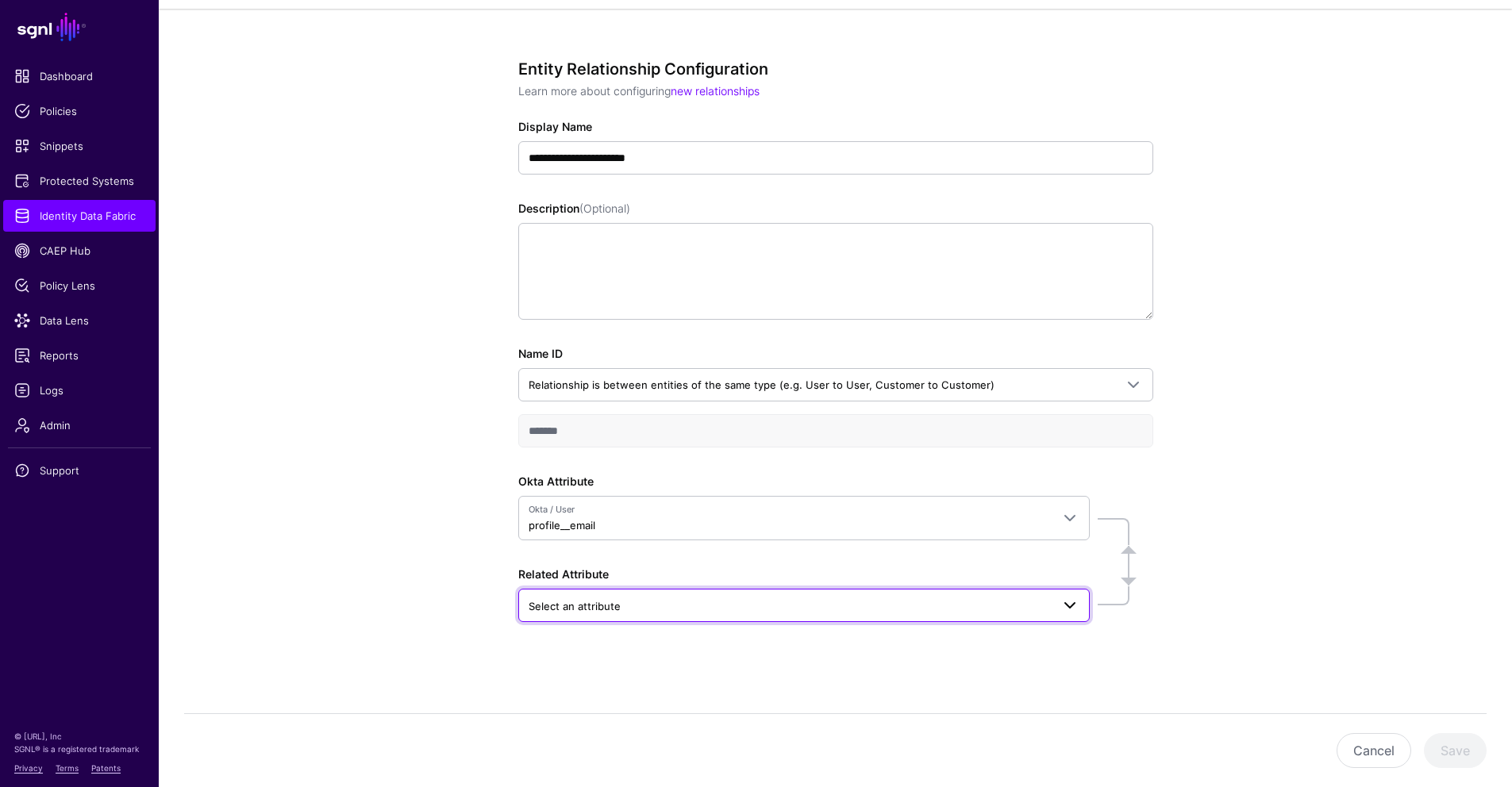
click at [631, 606] on span "Select an attribute" at bounding box center [790, 606] width 522 height 18
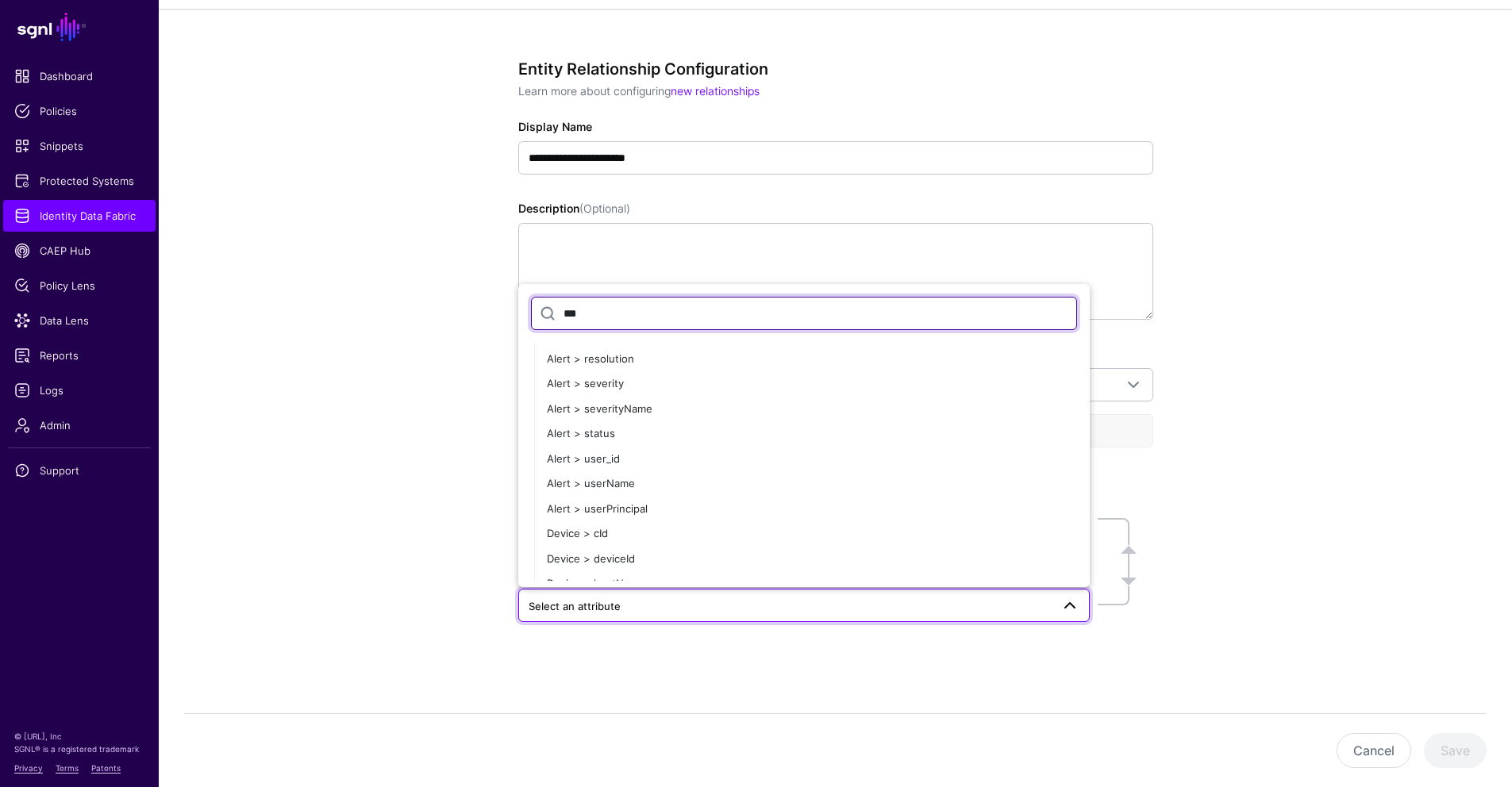
scroll to position [0, 0]
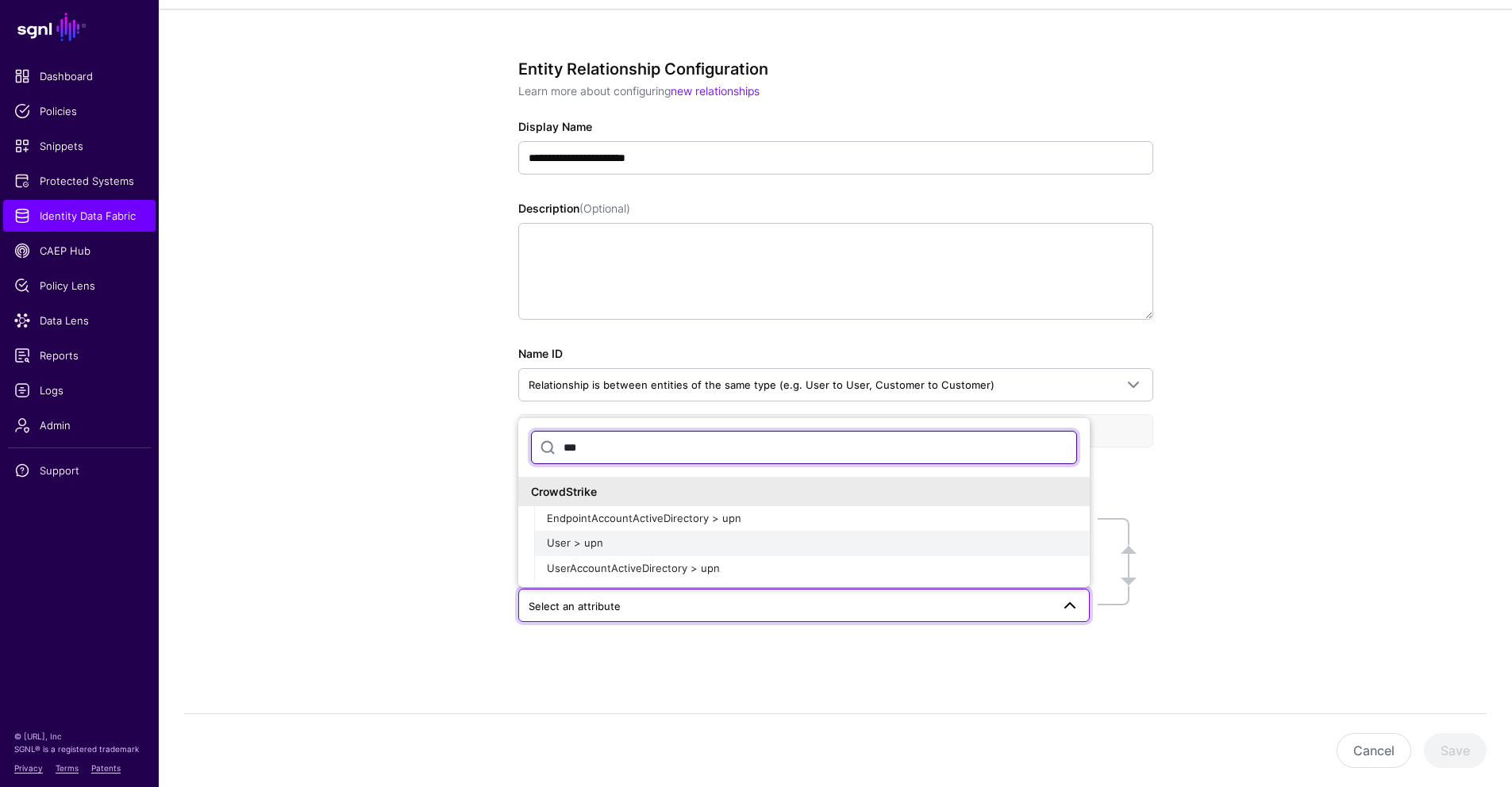
type input "***"
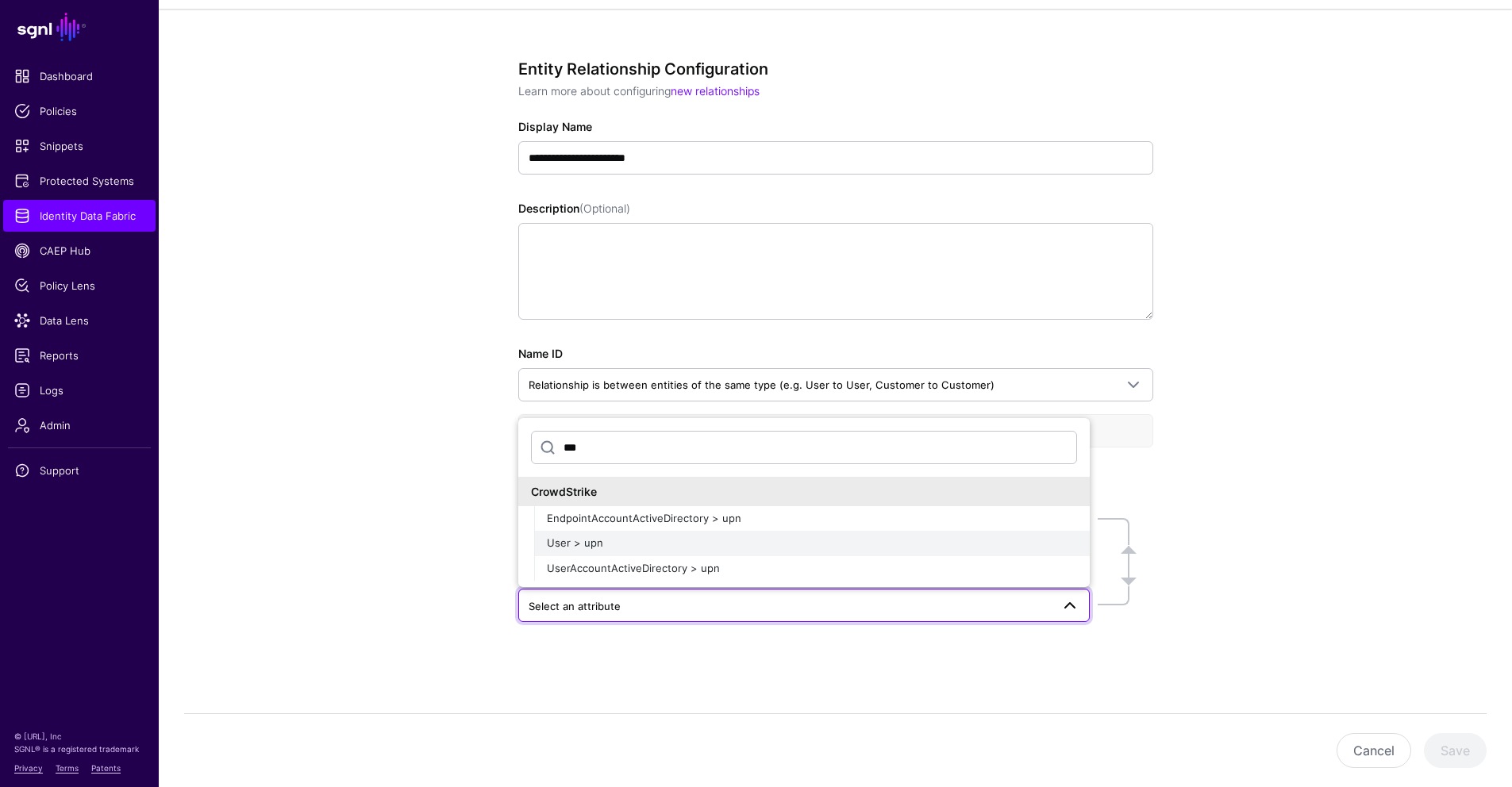
click at [610, 550] on button "User > upn" at bounding box center [811, 544] width 555 height 25
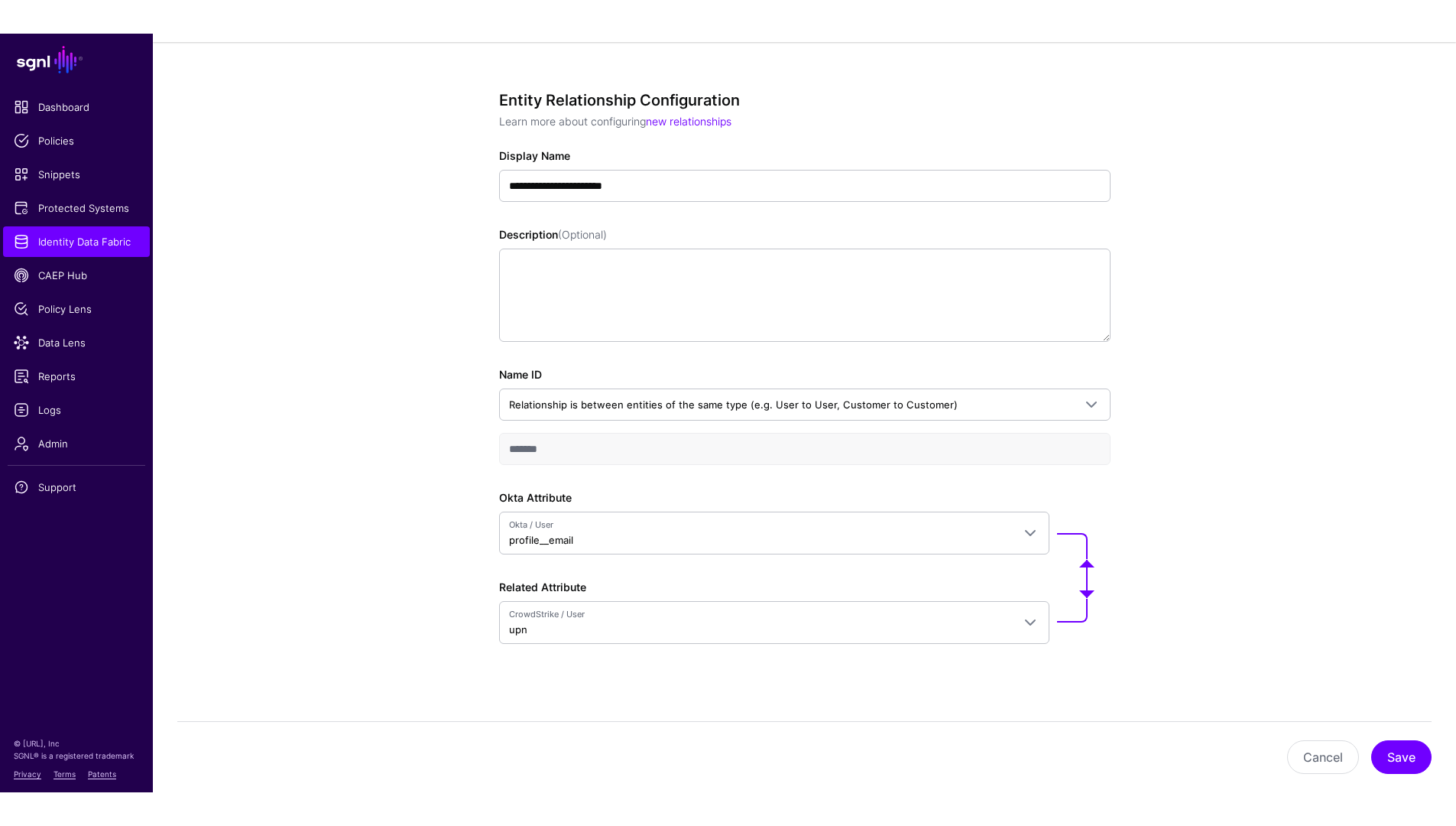
scroll to position [60, 0]
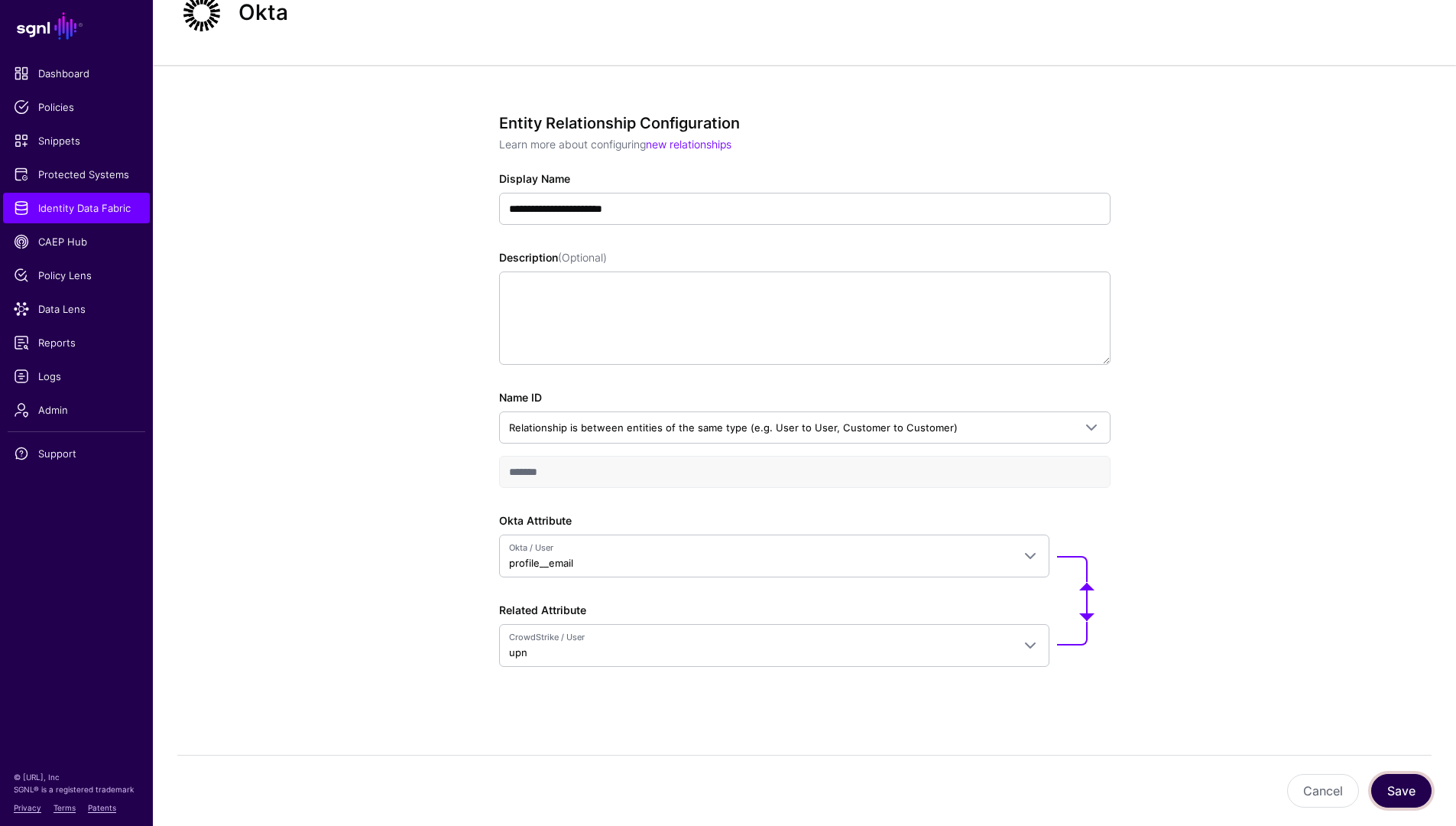
click at [1123, 702] on button "Save" at bounding box center [1401, 791] width 60 height 34
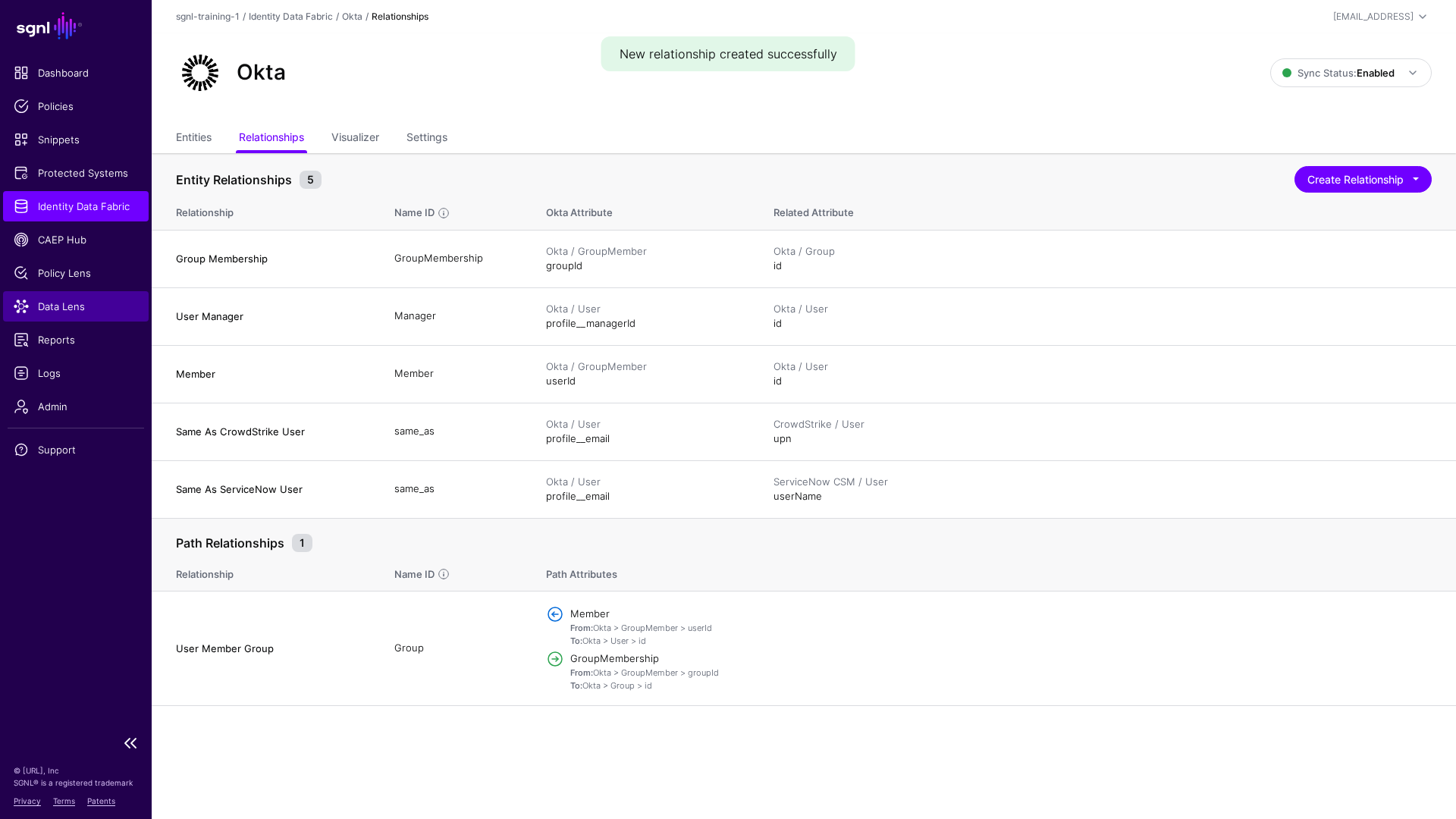
click at [61, 299] on span "Data Lens" at bounding box center [76, 306] width 124 height 15
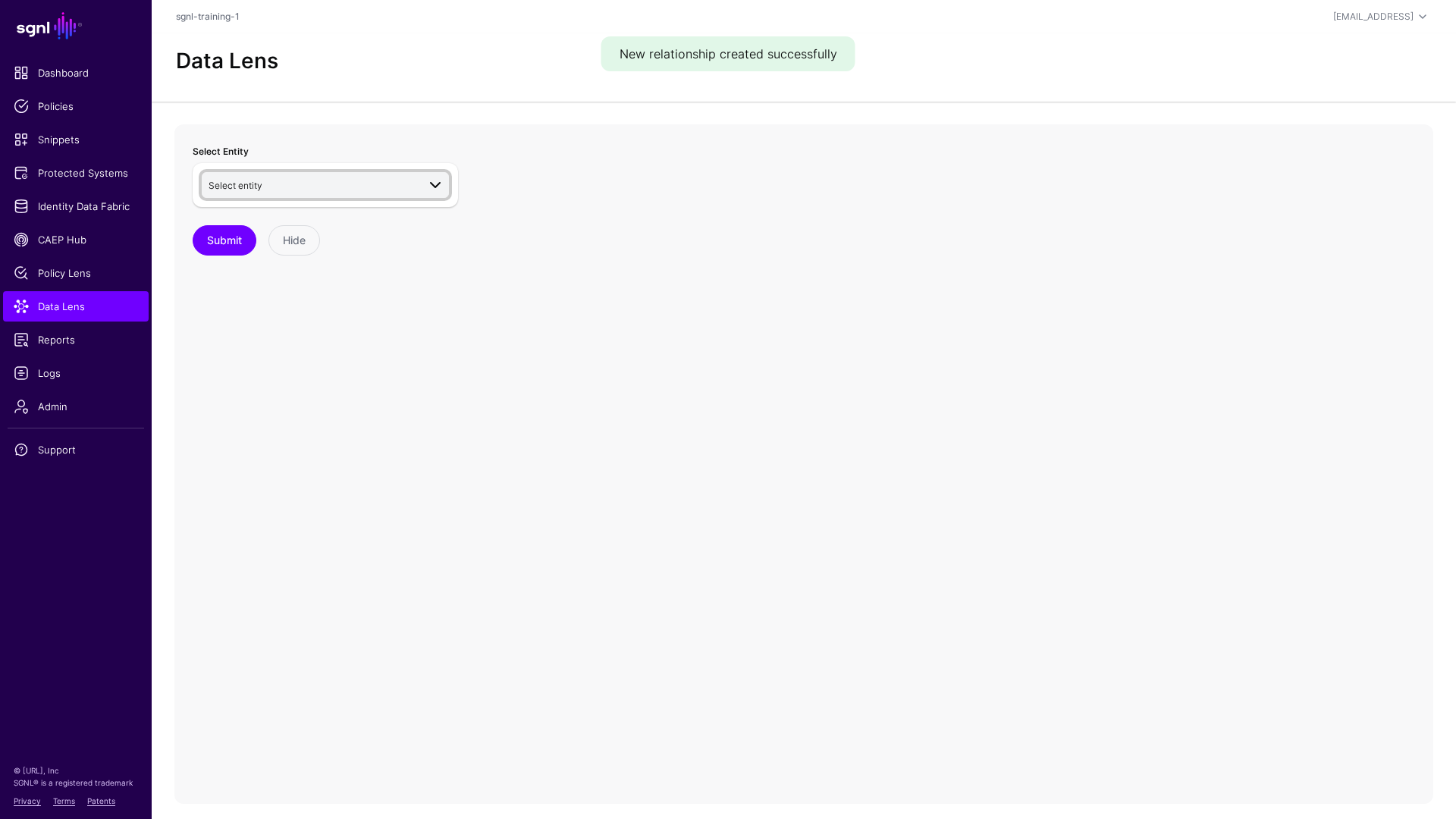
click at [304, 188] on span "Select entity" at bounding box center [313, 185] width 209 height 17
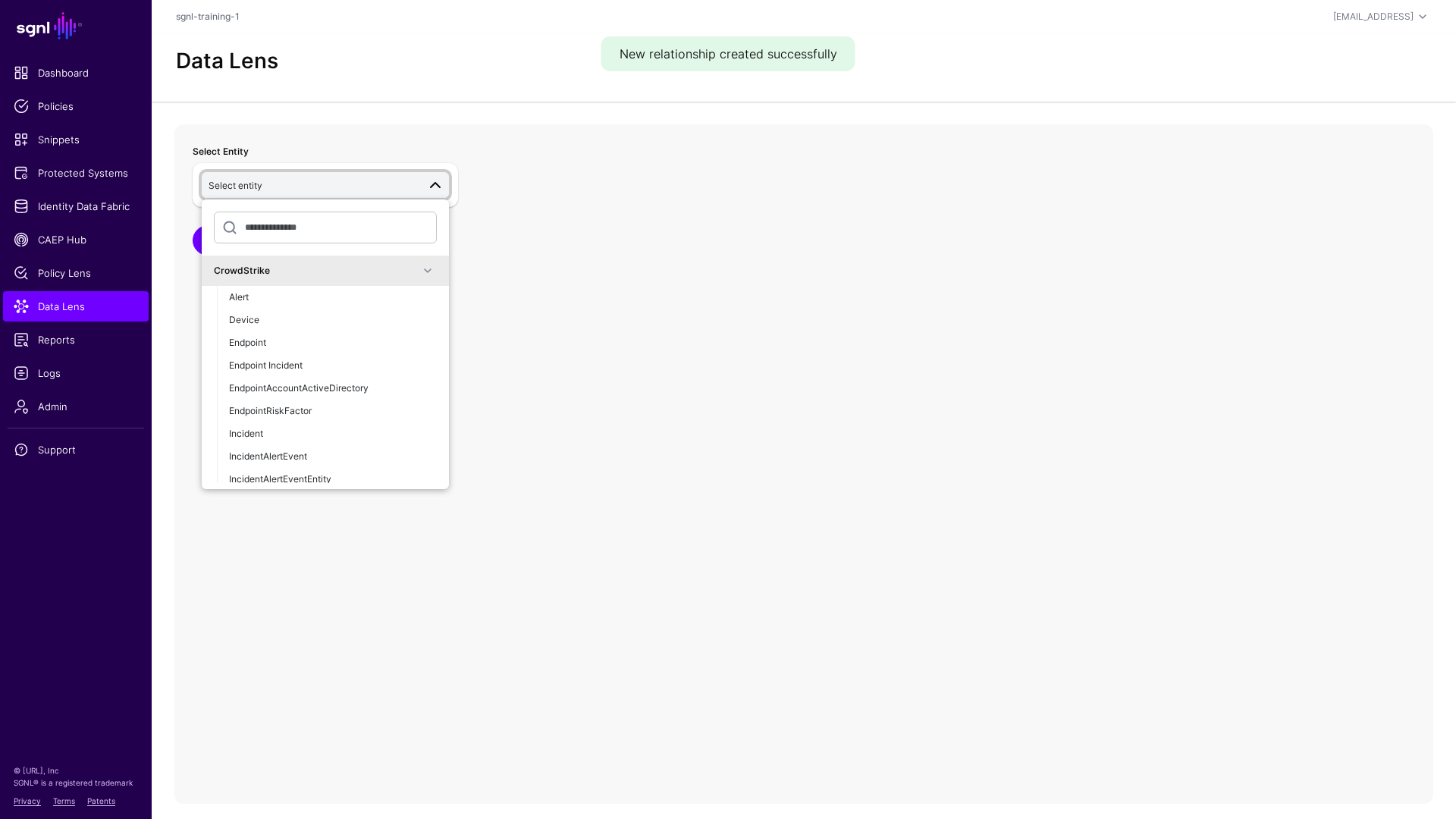
click at [422, 272] on span at bounding box center [427, 270] width 18 height 18
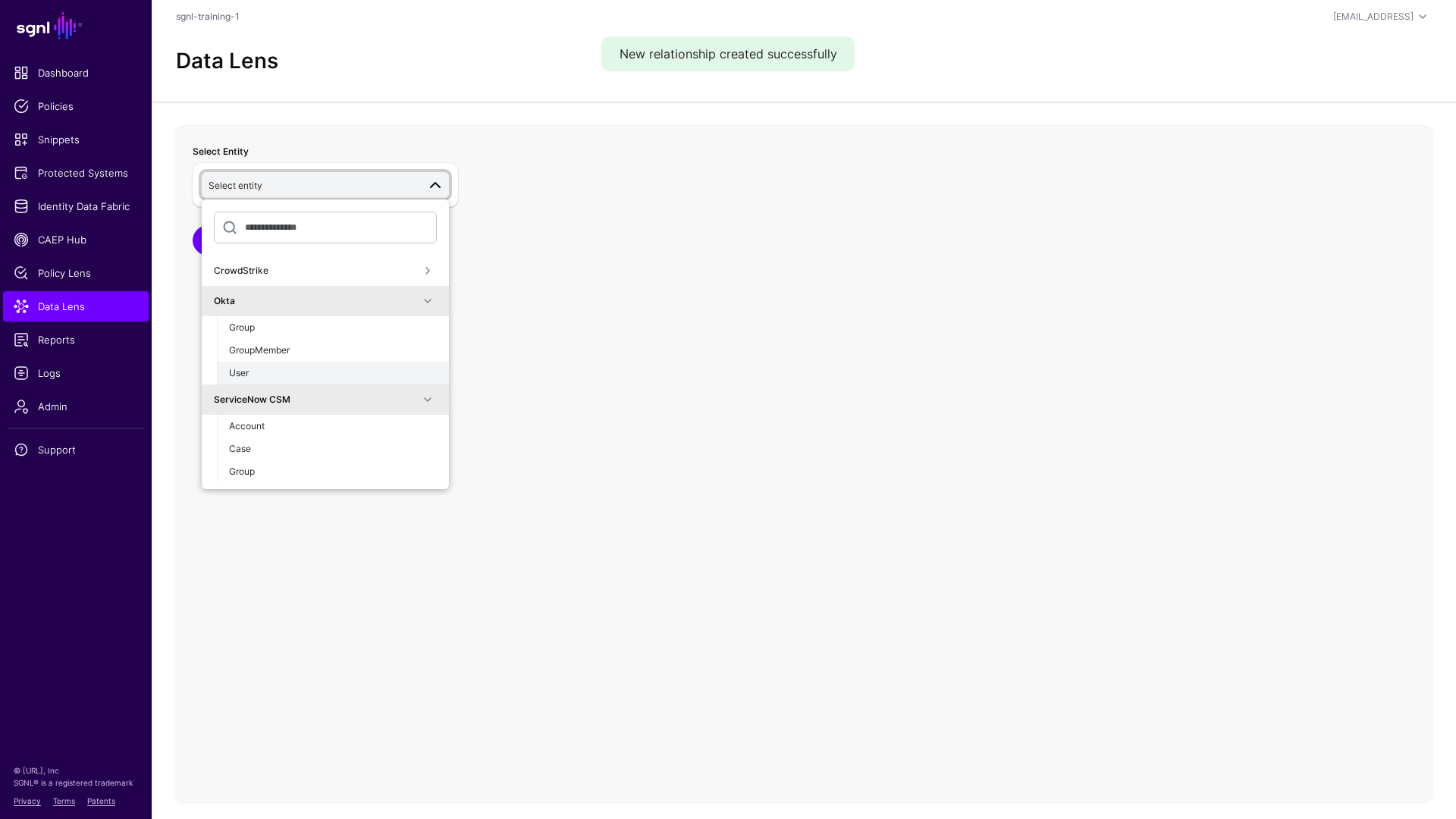
click at [338, 369] on div "User" at bounding box center [332, 373] width 208 height 14
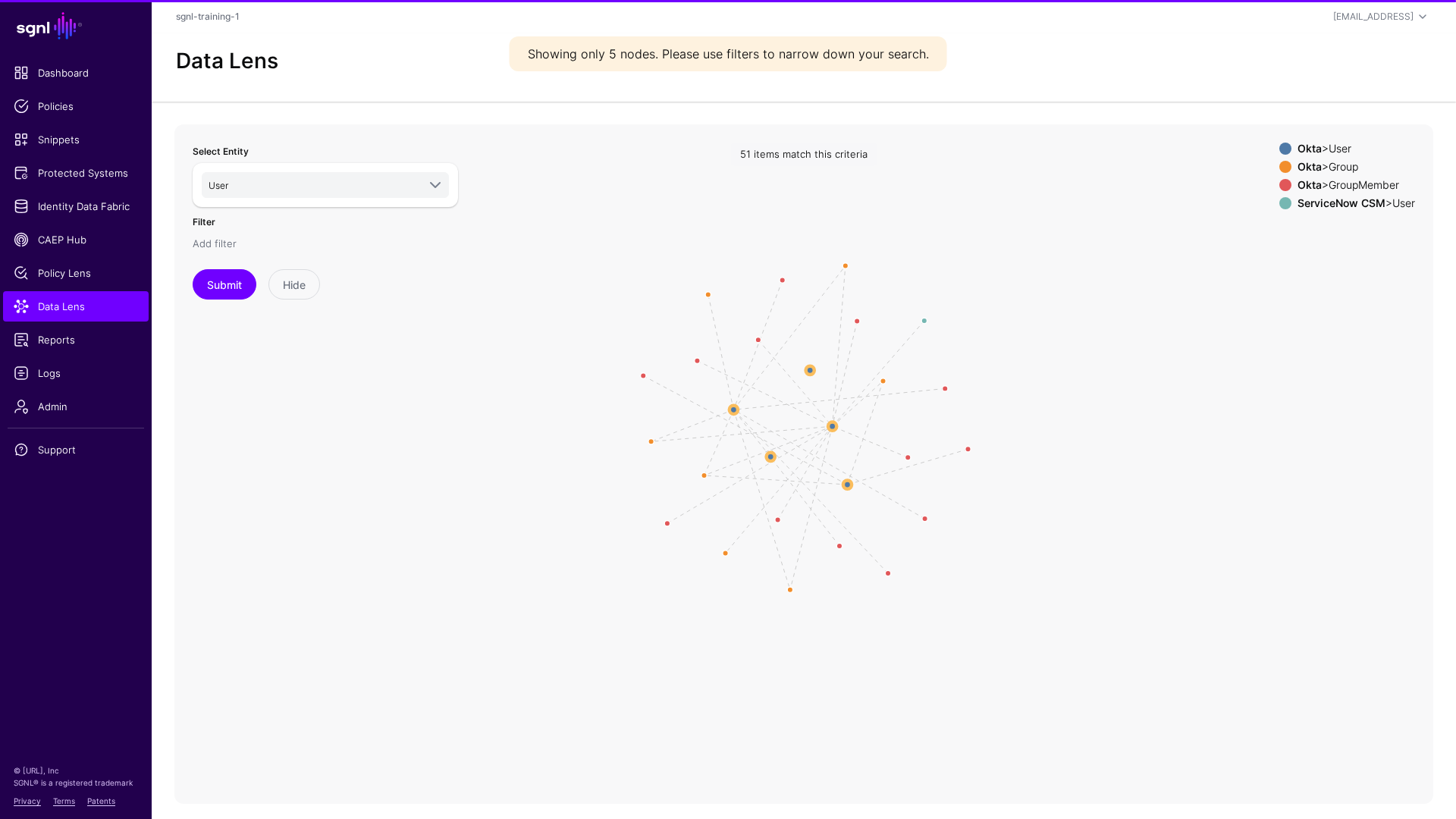
click at [202, 245] on link "Add filter" at bounding box center [214, 243] width 44 height 12
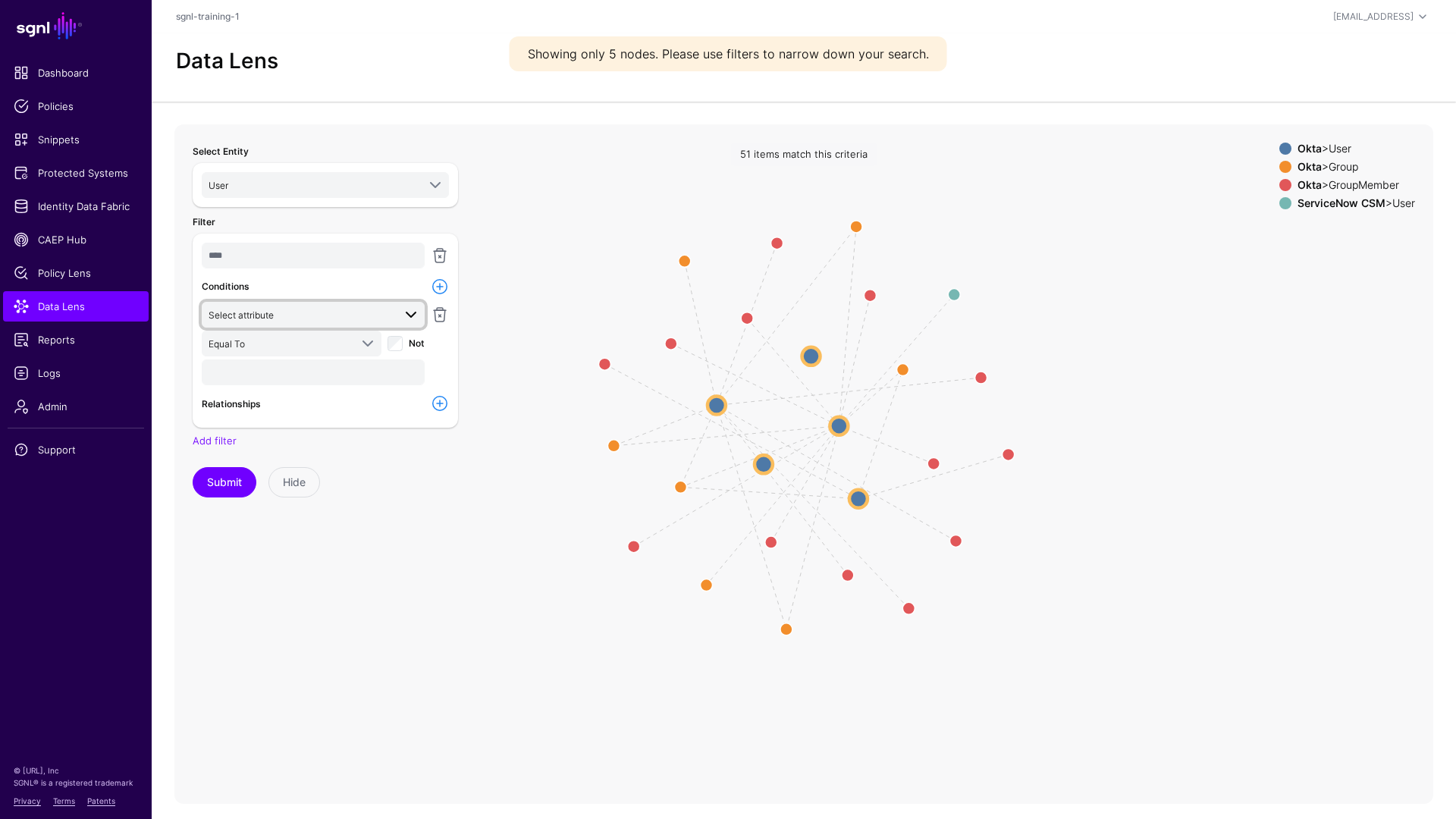
click at [293, 308] on span "Select attribute" at bounding box center [300, 314] width 184 height 17
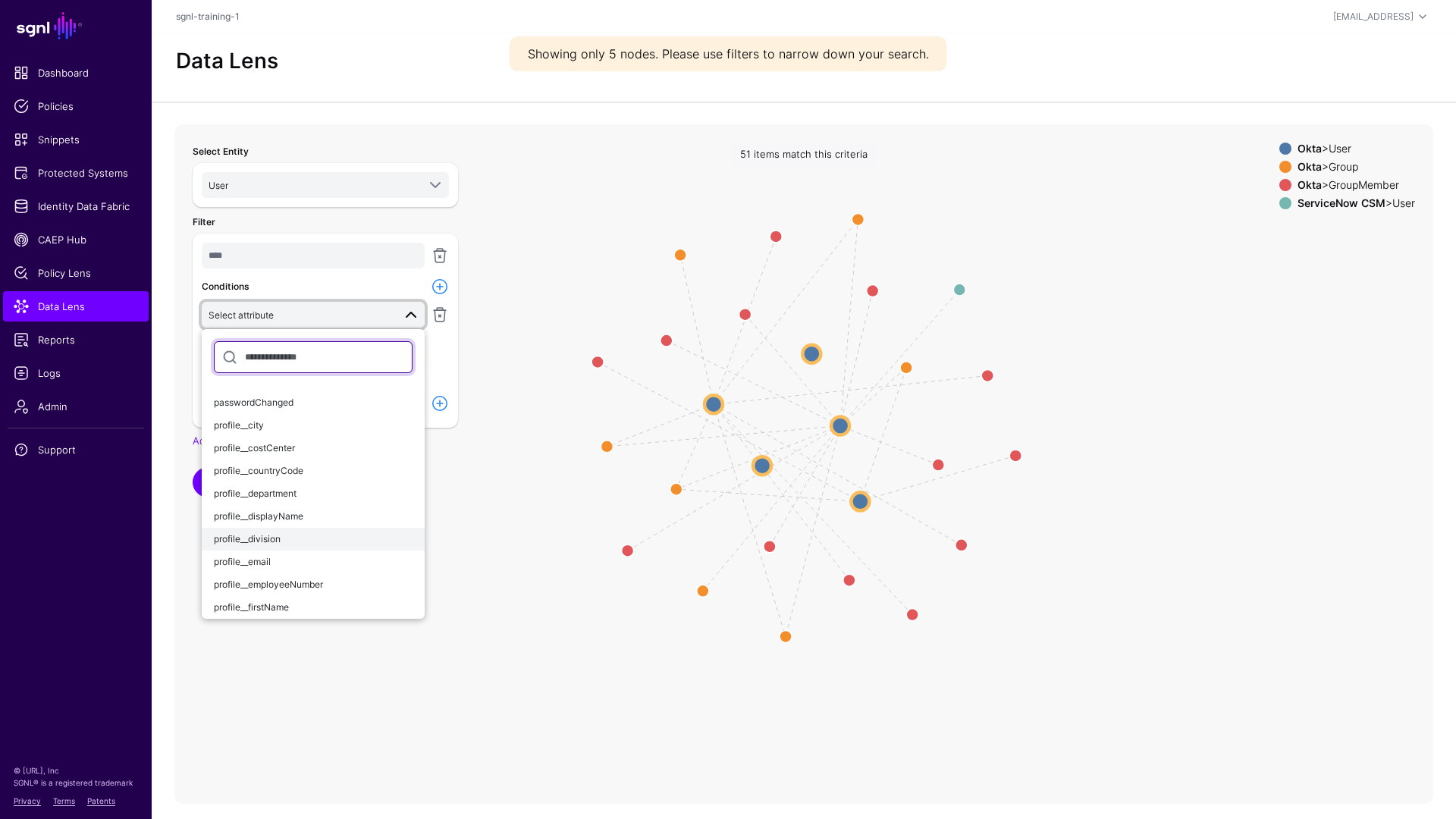
scroll to position [159, 0]
click at [264, 541] on button "profile__email" at bounding box center [313, 533] width 223 height 23
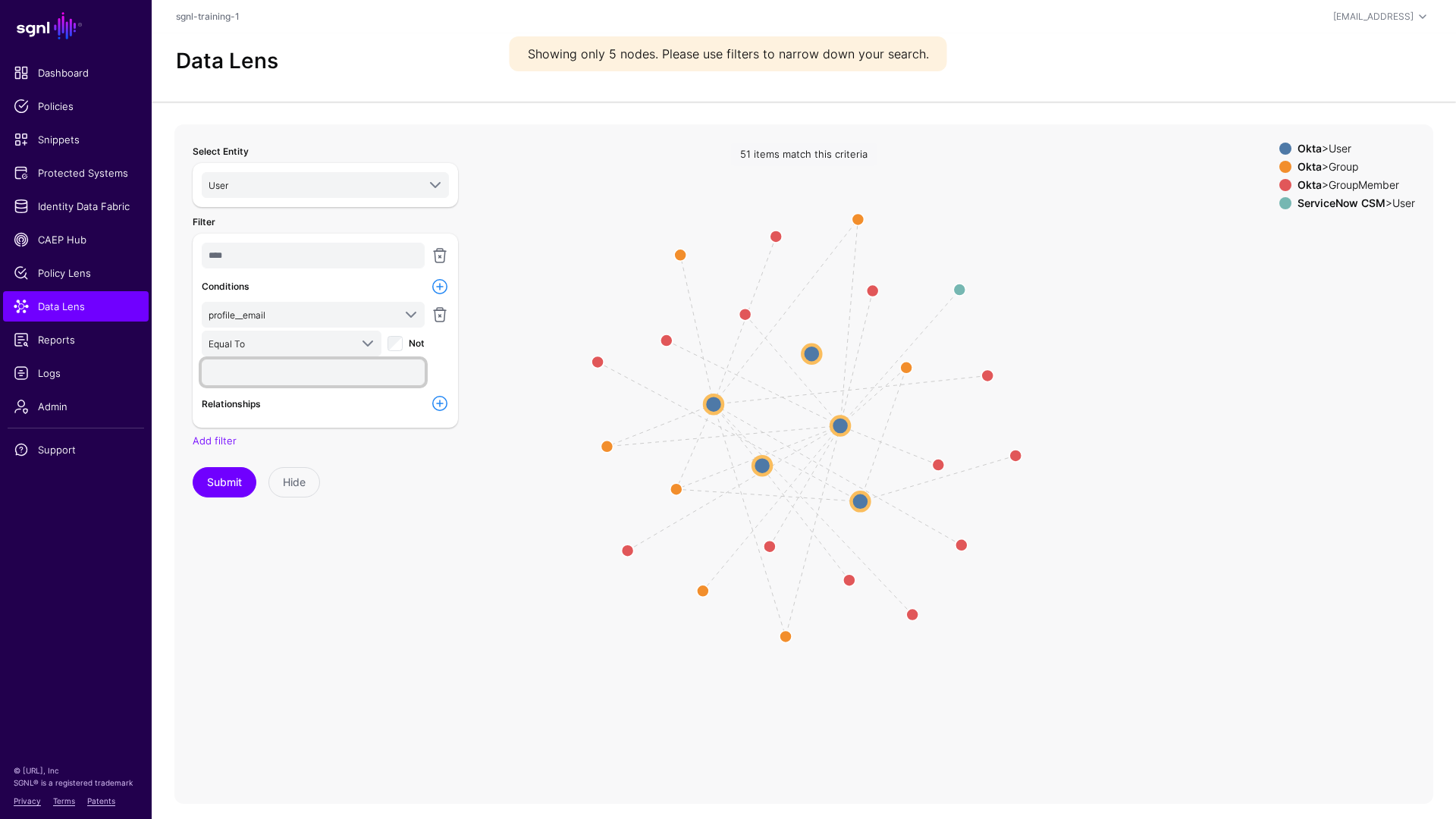
click at [258, 373] on input "text" at bounding box center [313, 372] width 223 height 25
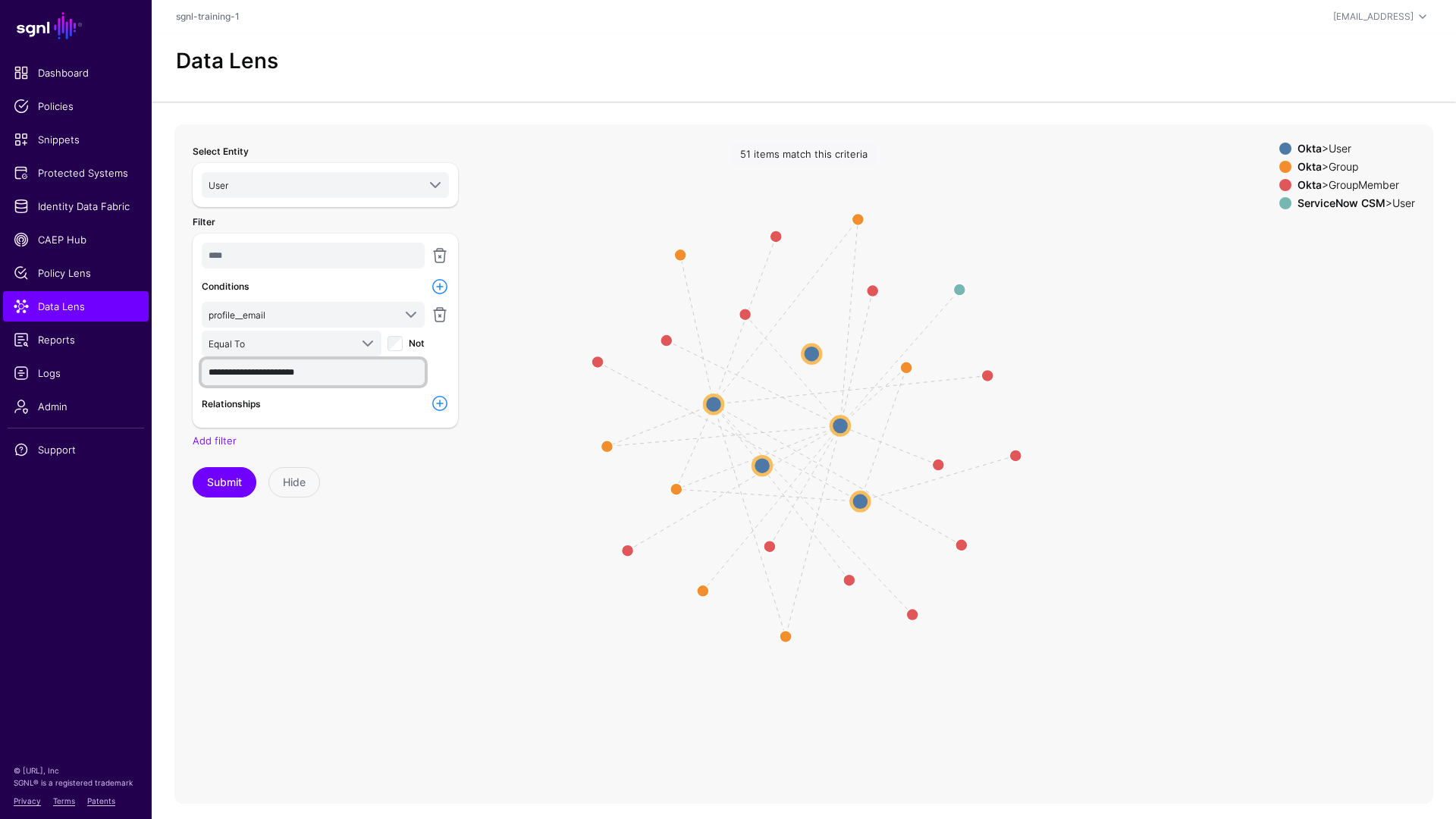
type input "**********"
click at [193, 467] on button "Submit" at bounding box center [225, 482] width 64 height 30
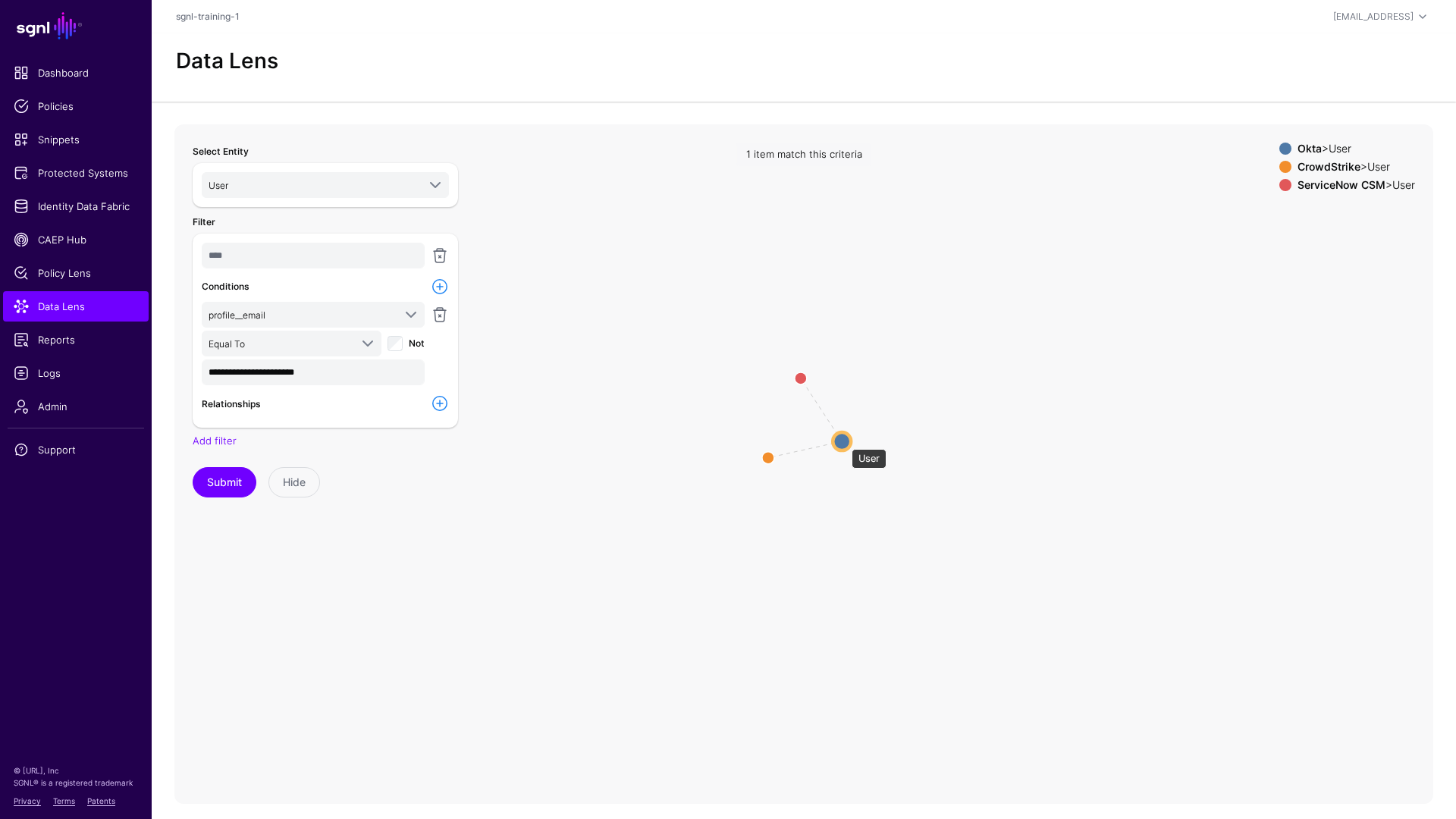
click at [844, 441] on circle at bounding box center [842, 441] width 18 height 18
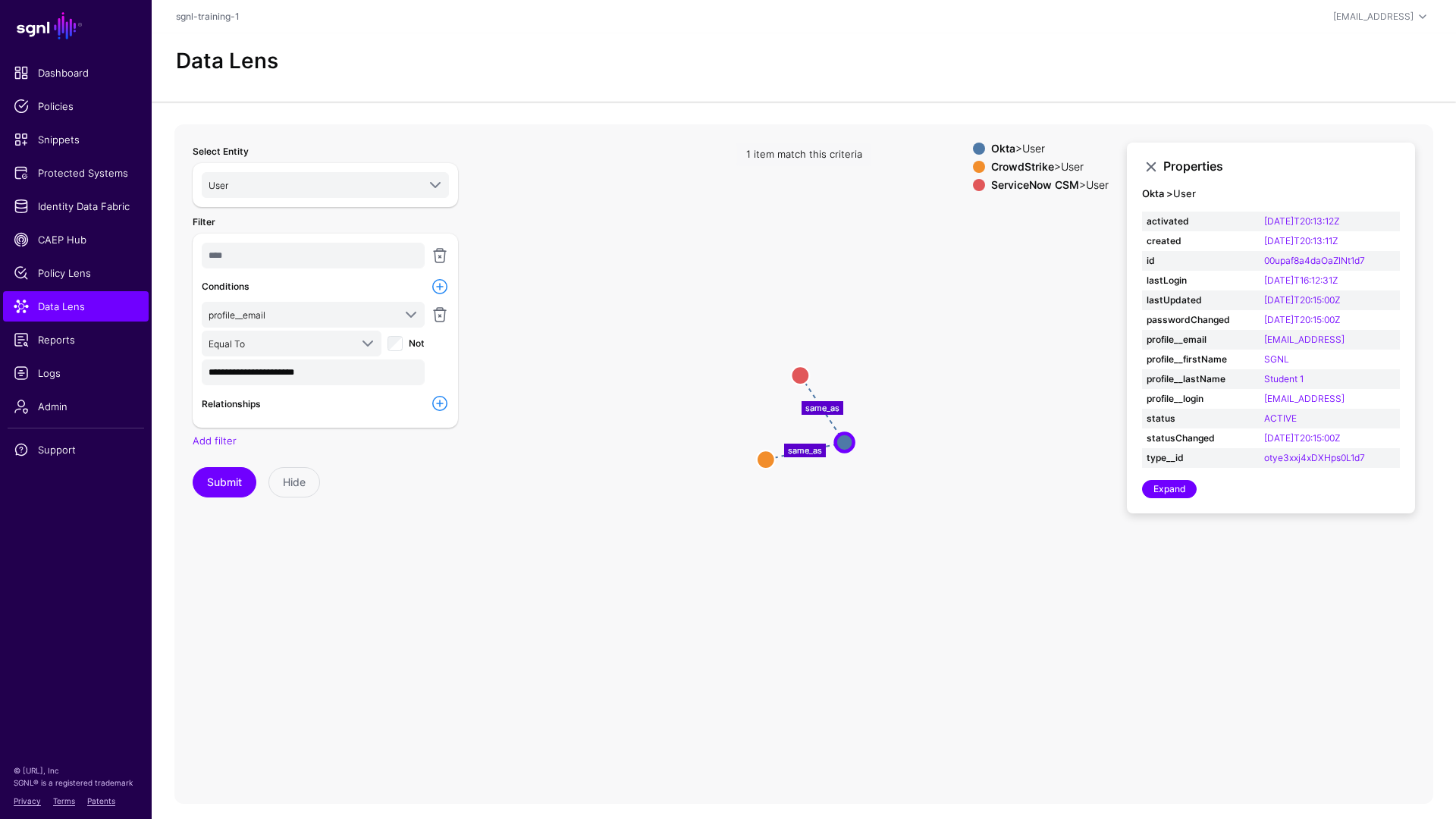
click at [814, 382] on icon "same_as same_as User User User User User User" at bounding box center [804, 427] width 1259 height 606
